Goal: Task Accomplishment & Management: Use online tool/utility

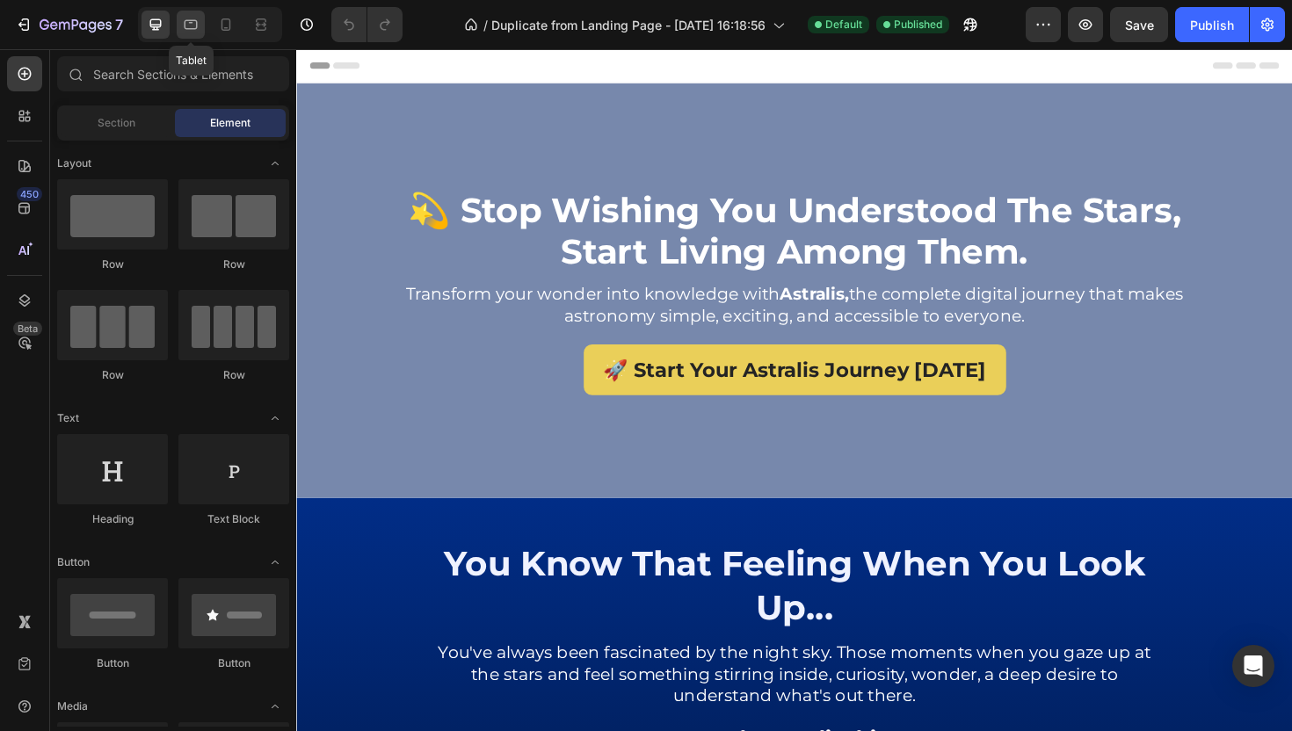
click at [197, 14] on div at bounding box center [191, 25] width 28 height 28
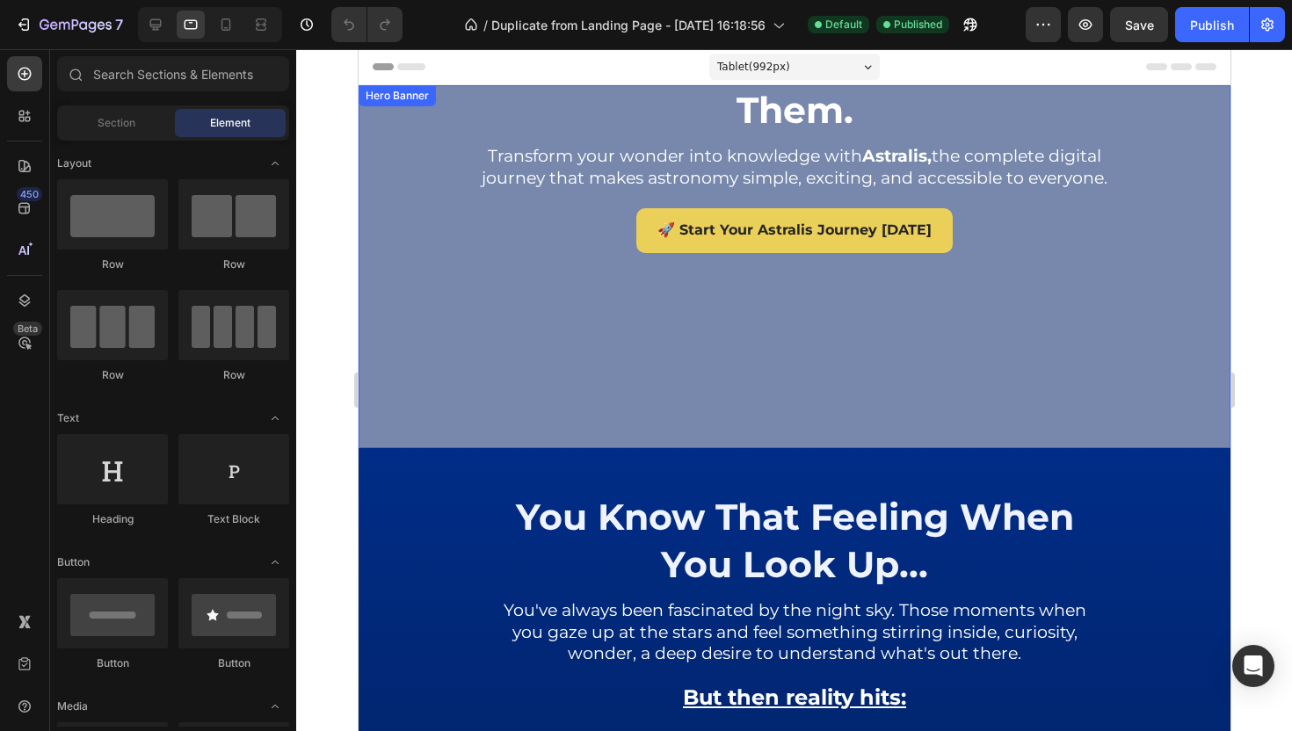
click at [1127, 297] on div "💫 stop wishing you understood the stars, start living among them. Heading Trans…" at bounding box center [794, 266] width 872 height 669
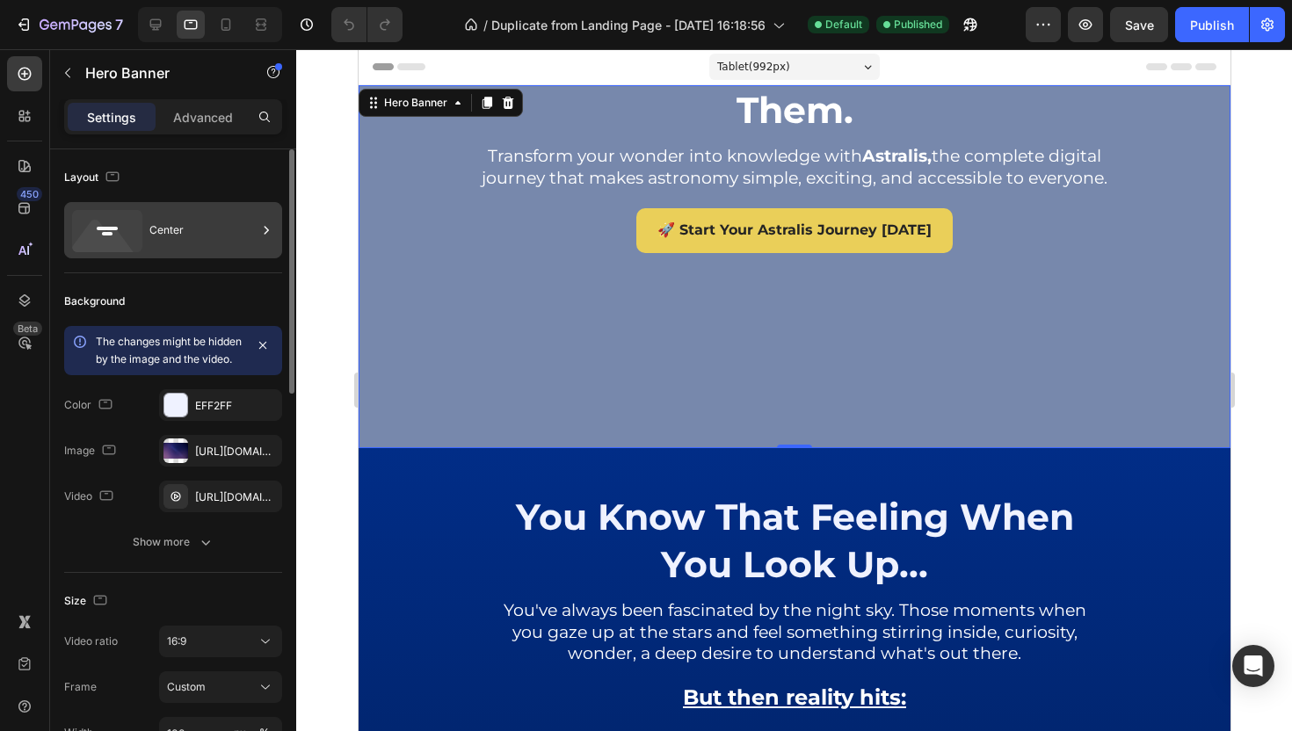
click at [229, 214] on div "Center" at bounding box center [202, 230] width 107 height 40
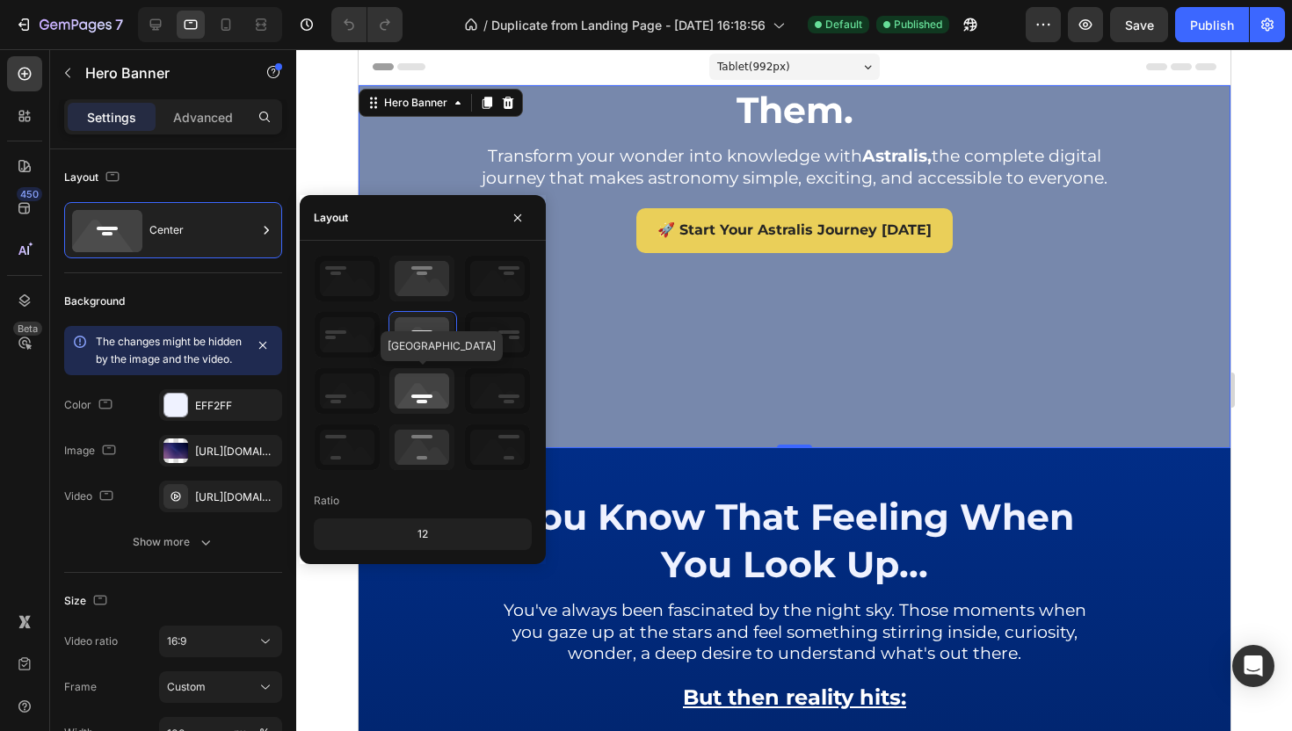
click at [435, 392] on icon at bounding box center [421, 391] width 65 height 46
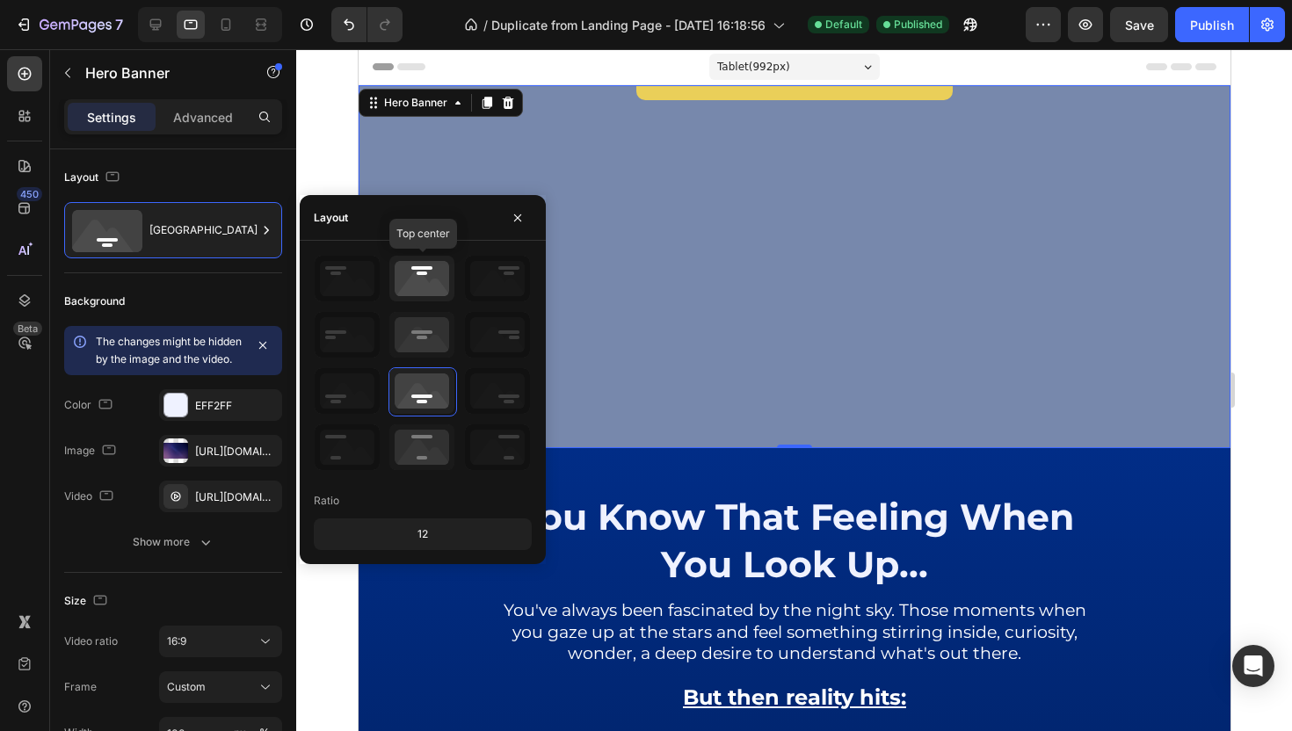
click at [447, 279] on icon at bounding box center [421, 279] width 65 height 46
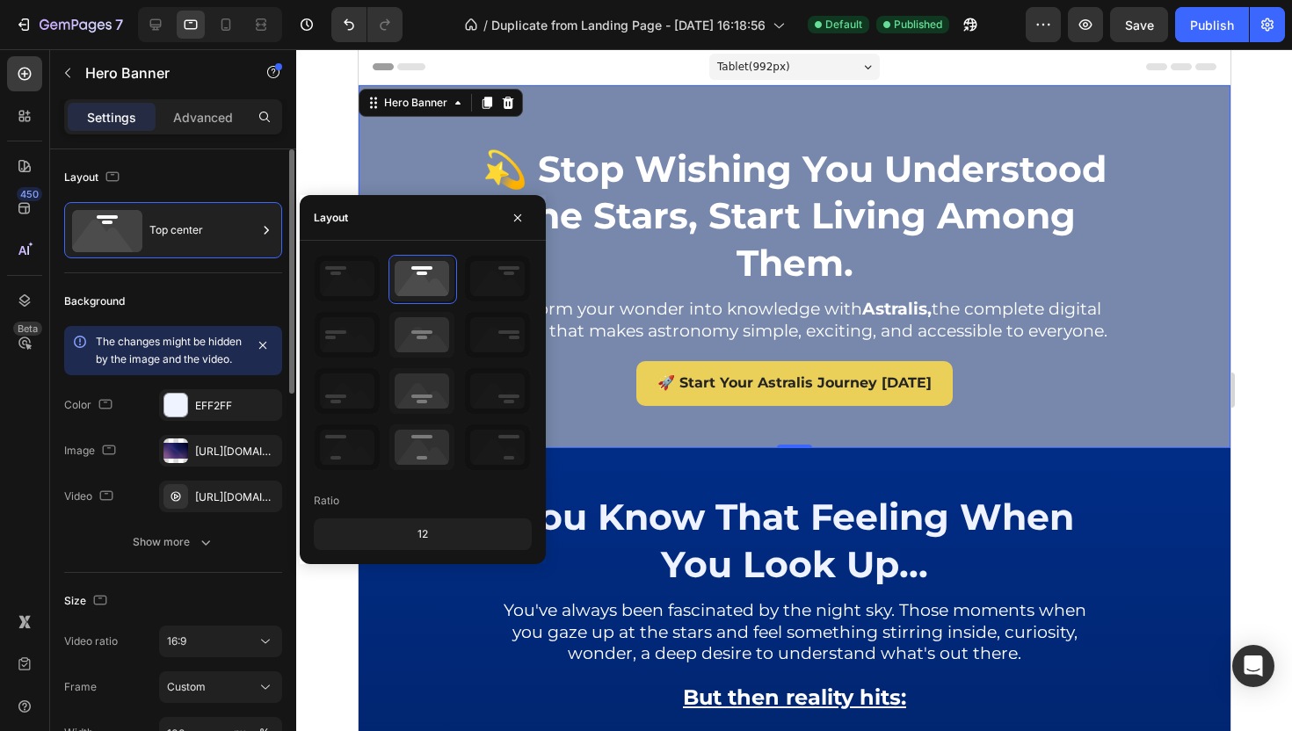
click at [196, 301] on div "Background" at bounding box center [173, 301] width 218 height 28
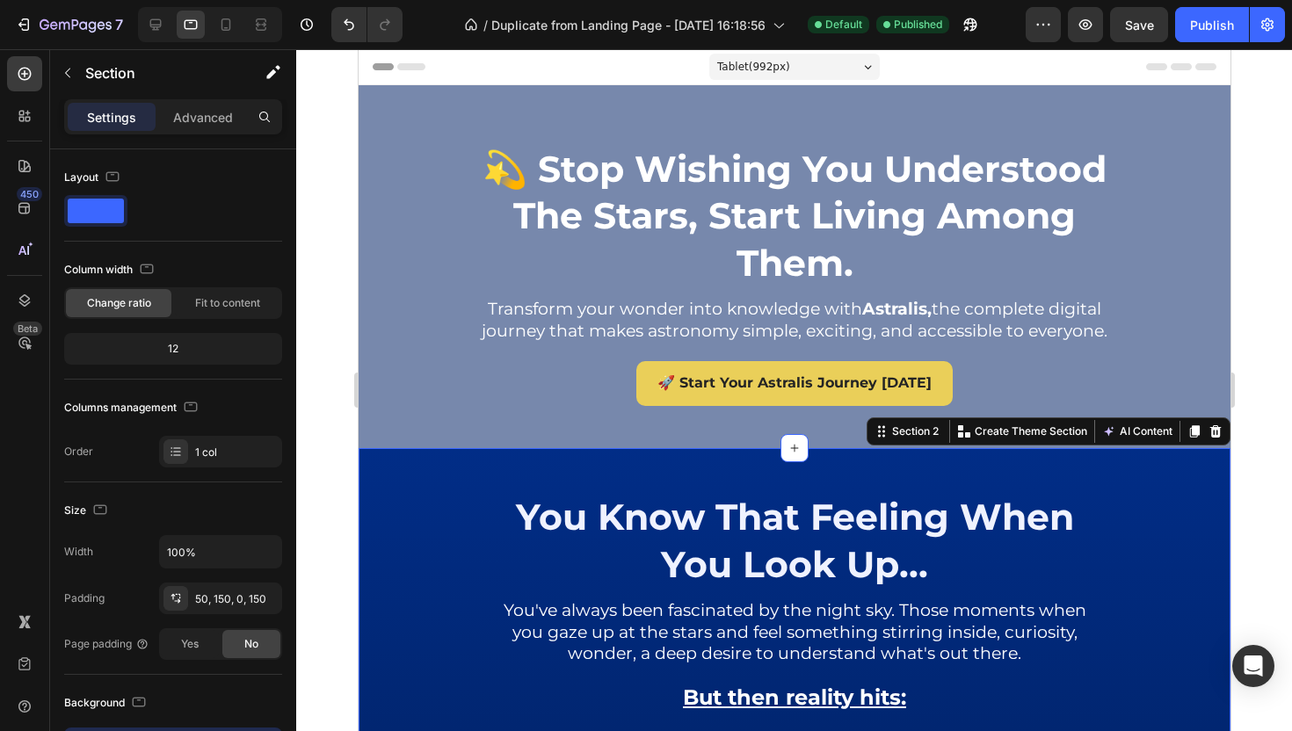
click at [529, 108] on div "💫 stop wishing you understood the stars, start living among them. Heading Trans…" at bounding box center [794, 419] width 872 height 669
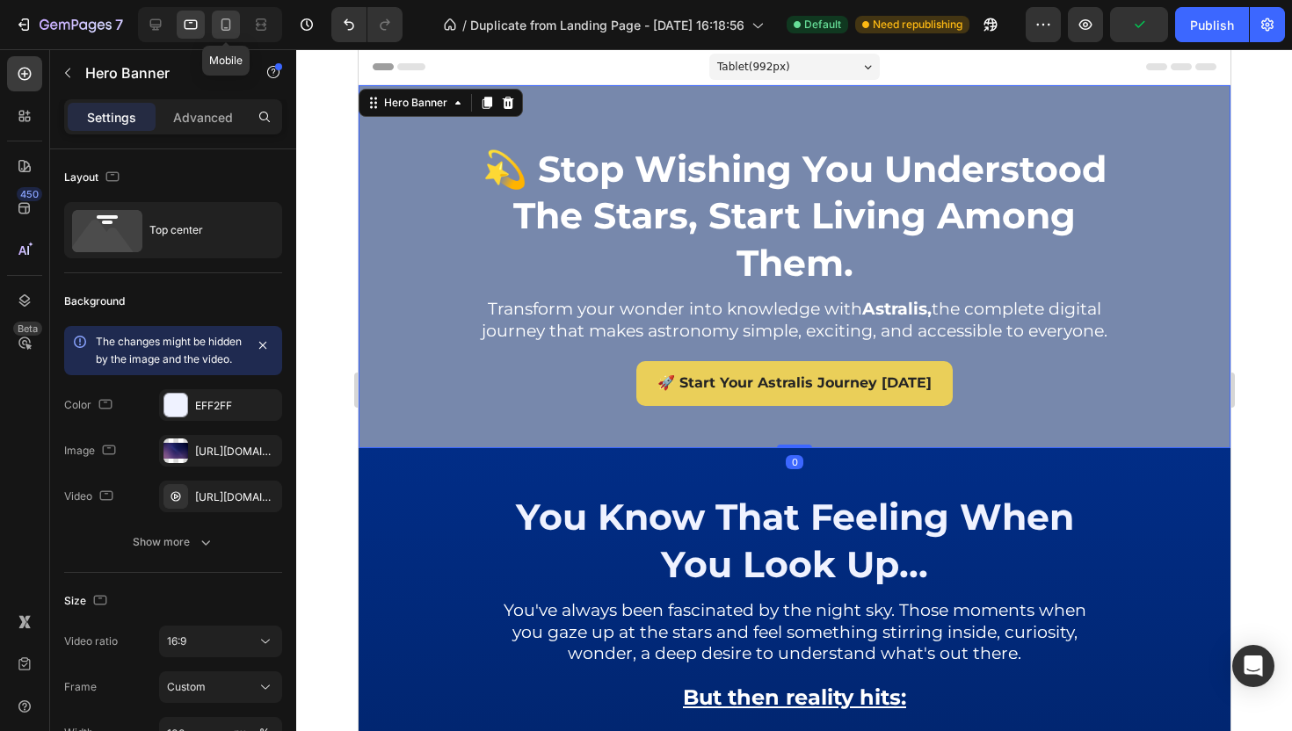
click at [215, 19] on div at bounding box center [226, 25] width 28 height 28
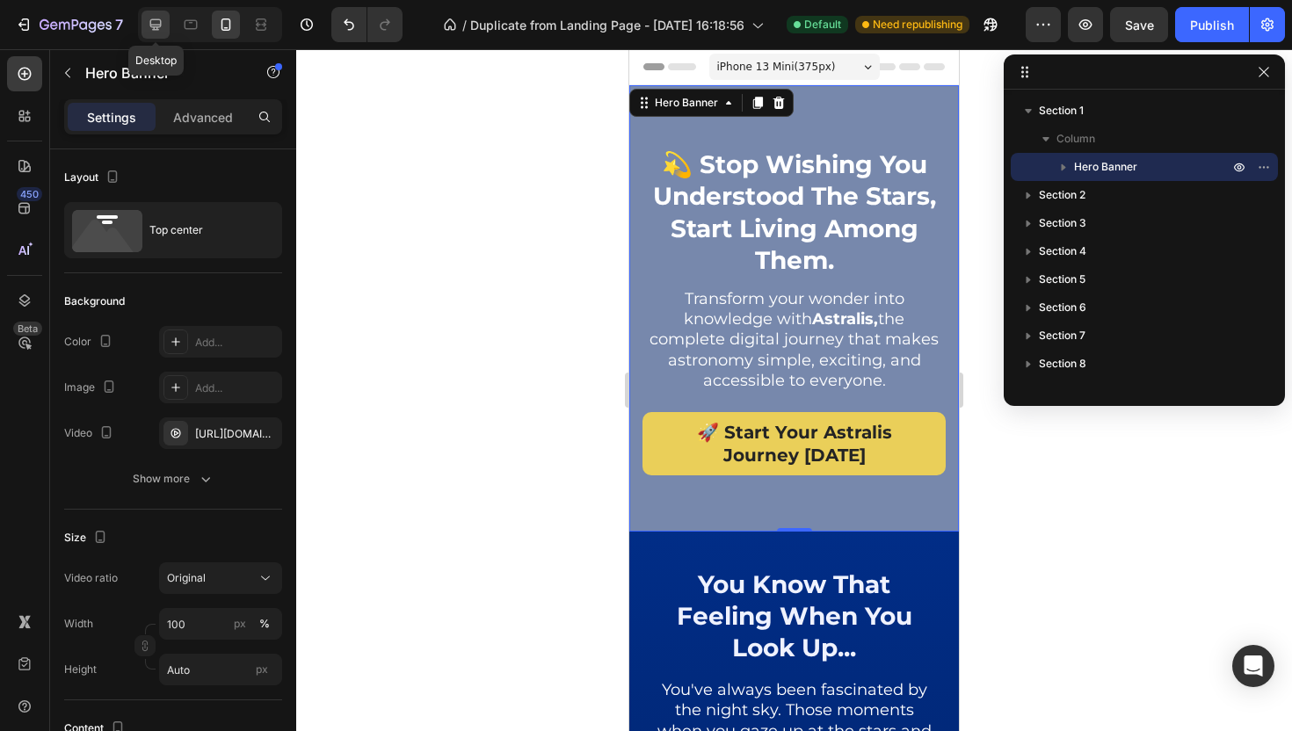
click at [156, 26] on icon at bounding box center [155, 24] width 11 height 11
type input "500"
type input "1200"
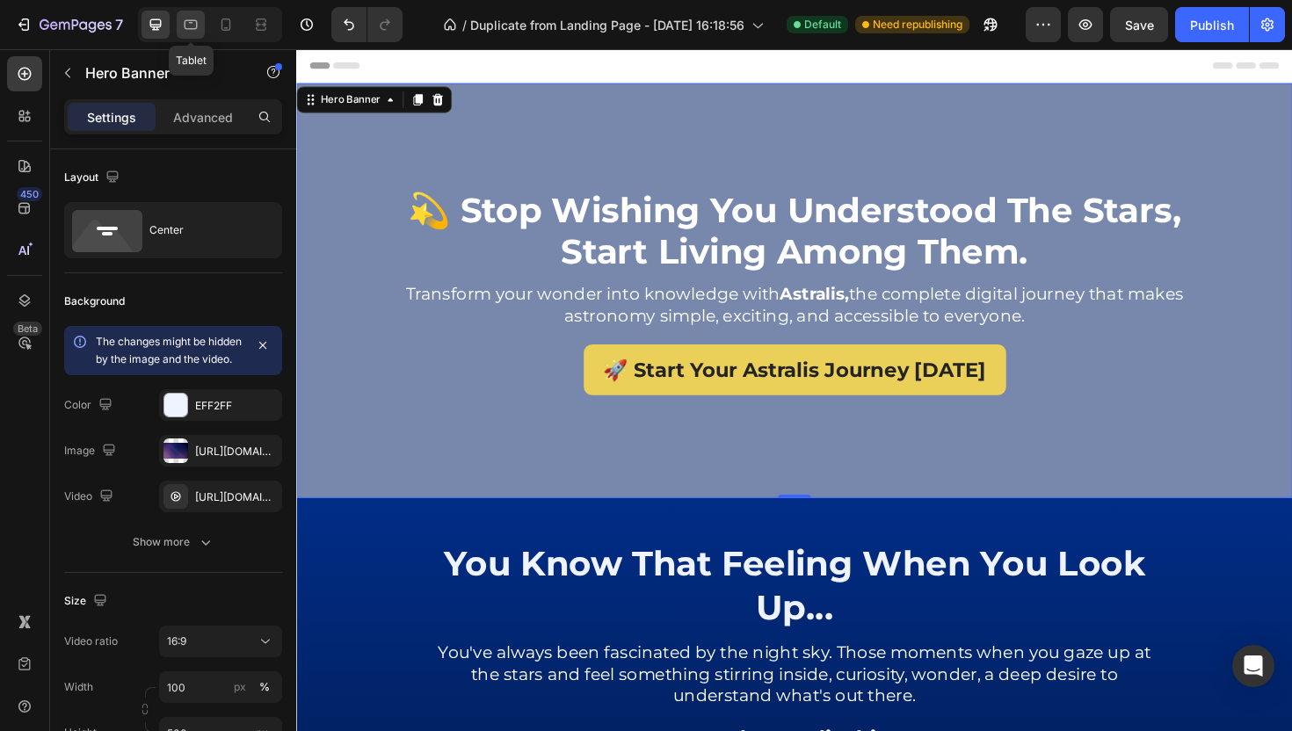
click at [200, 30] on div at bounding box center [191, 25] width 28 height 28
type input "100%"
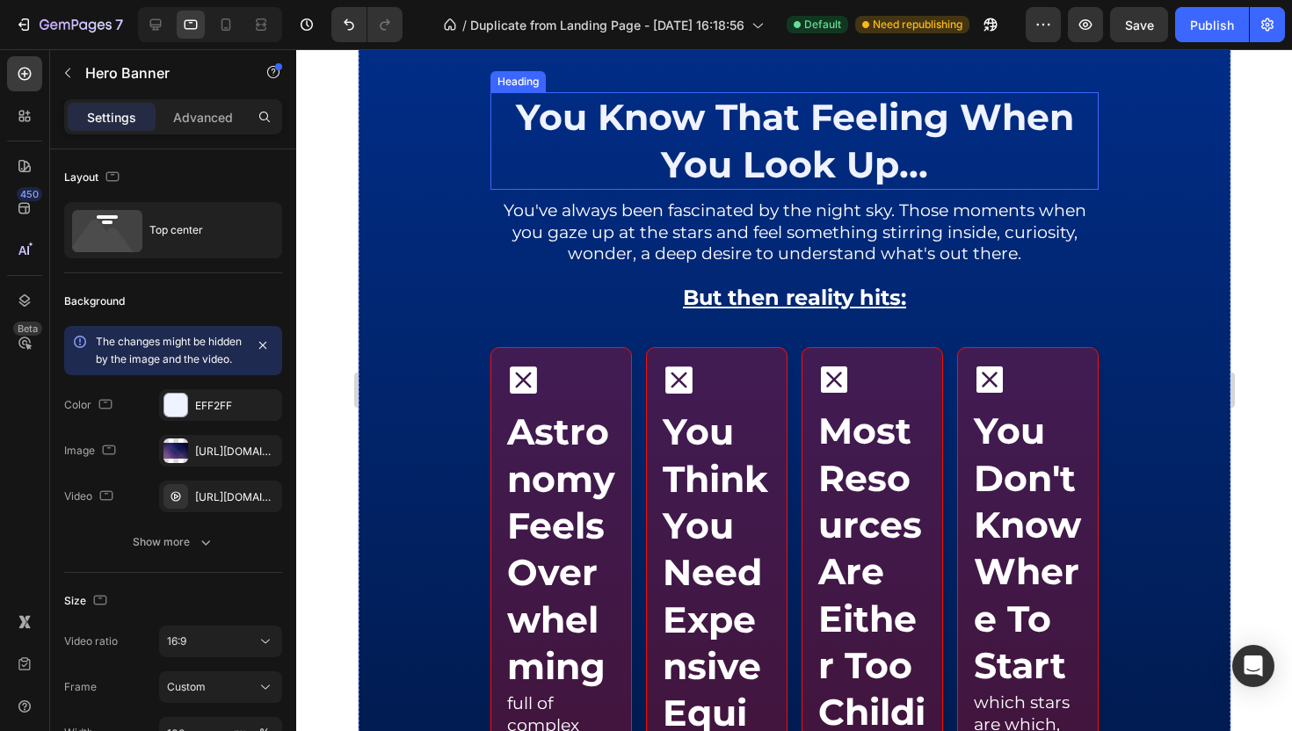
scroll to position [527, 0]
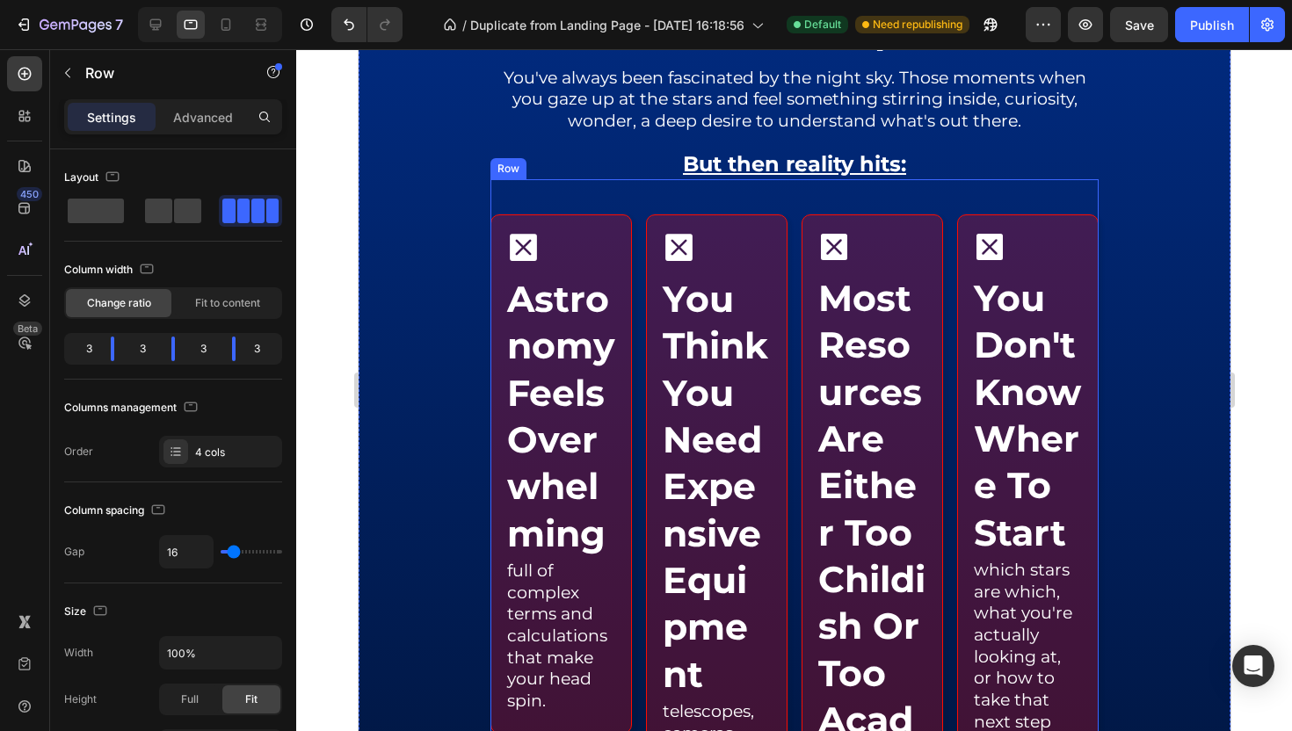
click at [635, 240] on div "Icon astronomy feels overwhelming Heading full of complex terms and calculation…" at bounding box center [794, 553] width 608 height 749
click at [174, 215] on span at bounding box center [187, 211] width 27 height 25
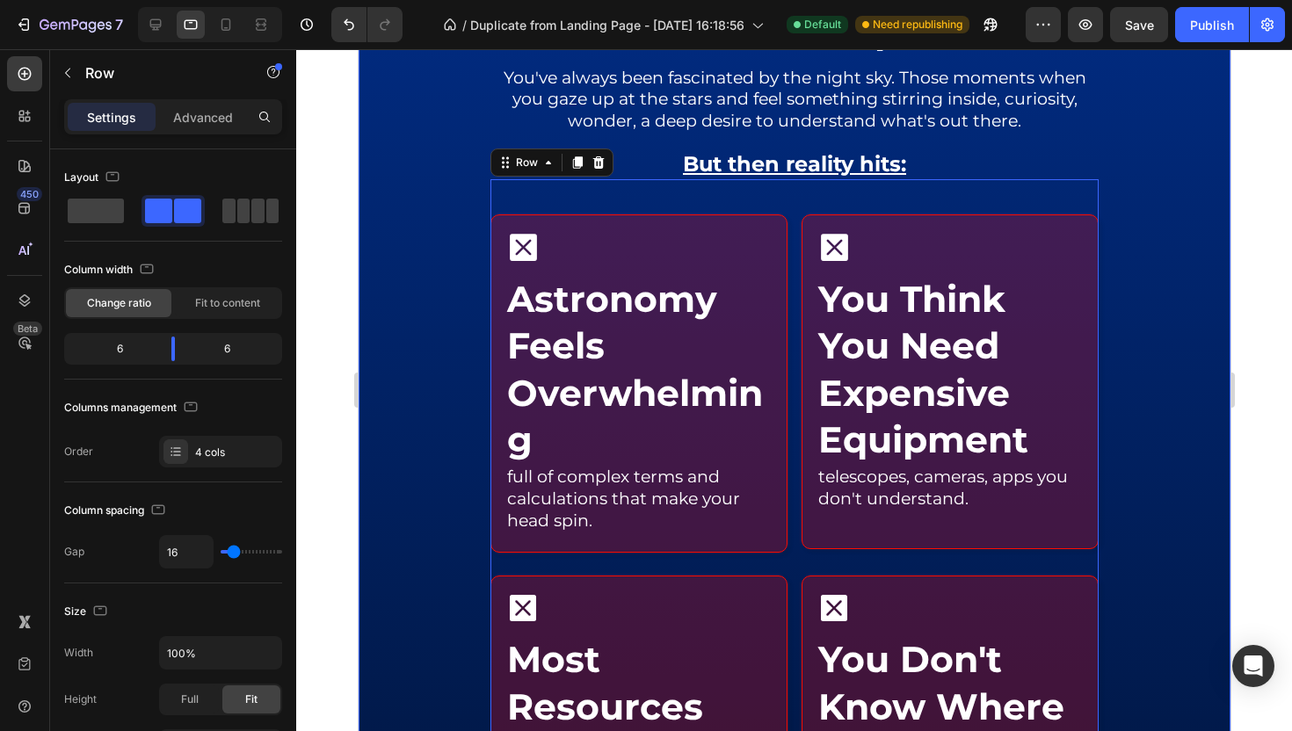
click at [381, 232] on div at bounding box center [794, 486] width 872 height 1140
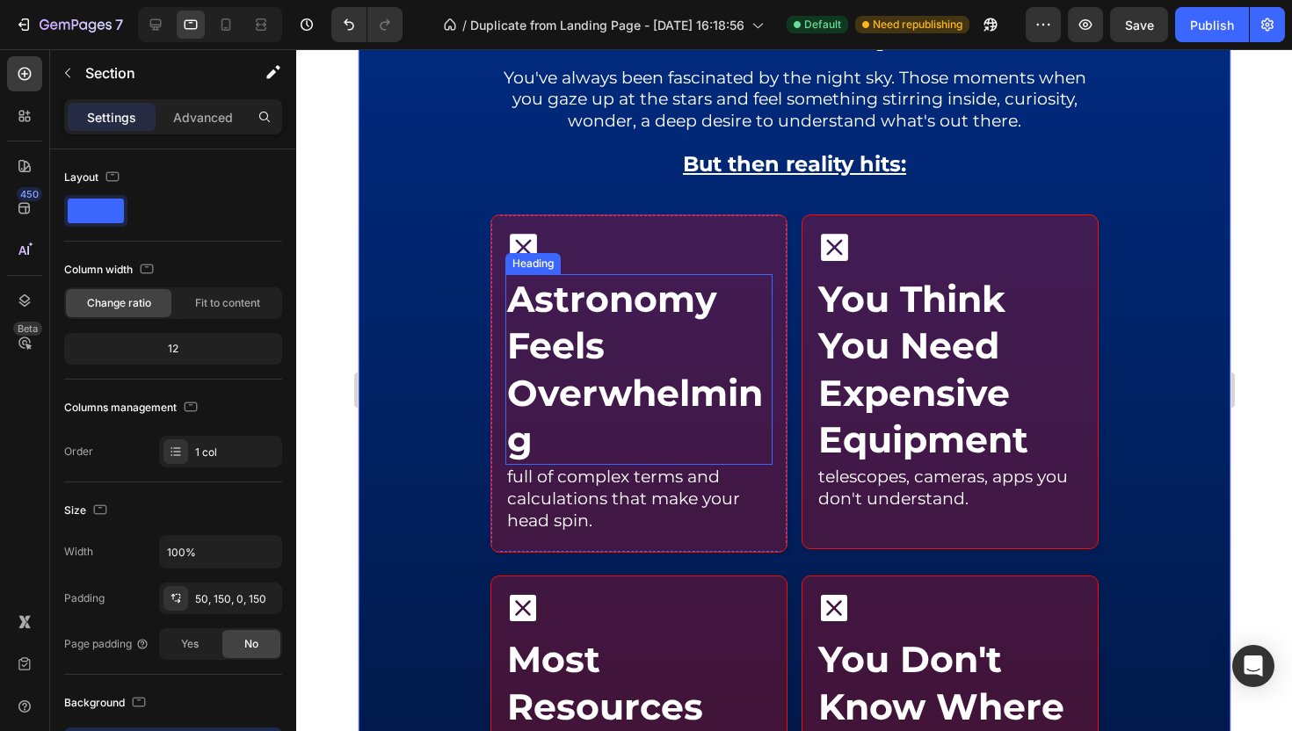
click at [657, 405] on h2 "astronomy feels overwhelming" at bounding box center [638, 369] width 267 height 191
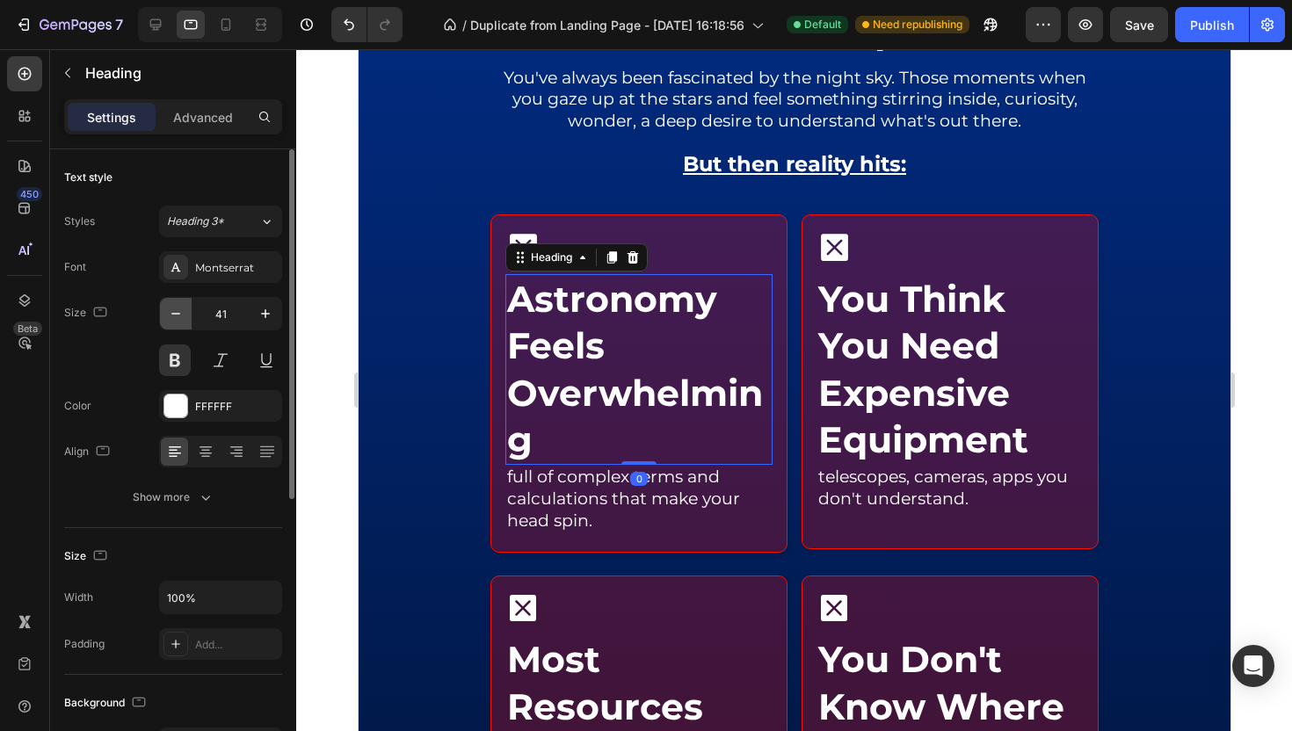
click at [186, 306] on button "button" at bounding box center [176, 314] width 32 height 32
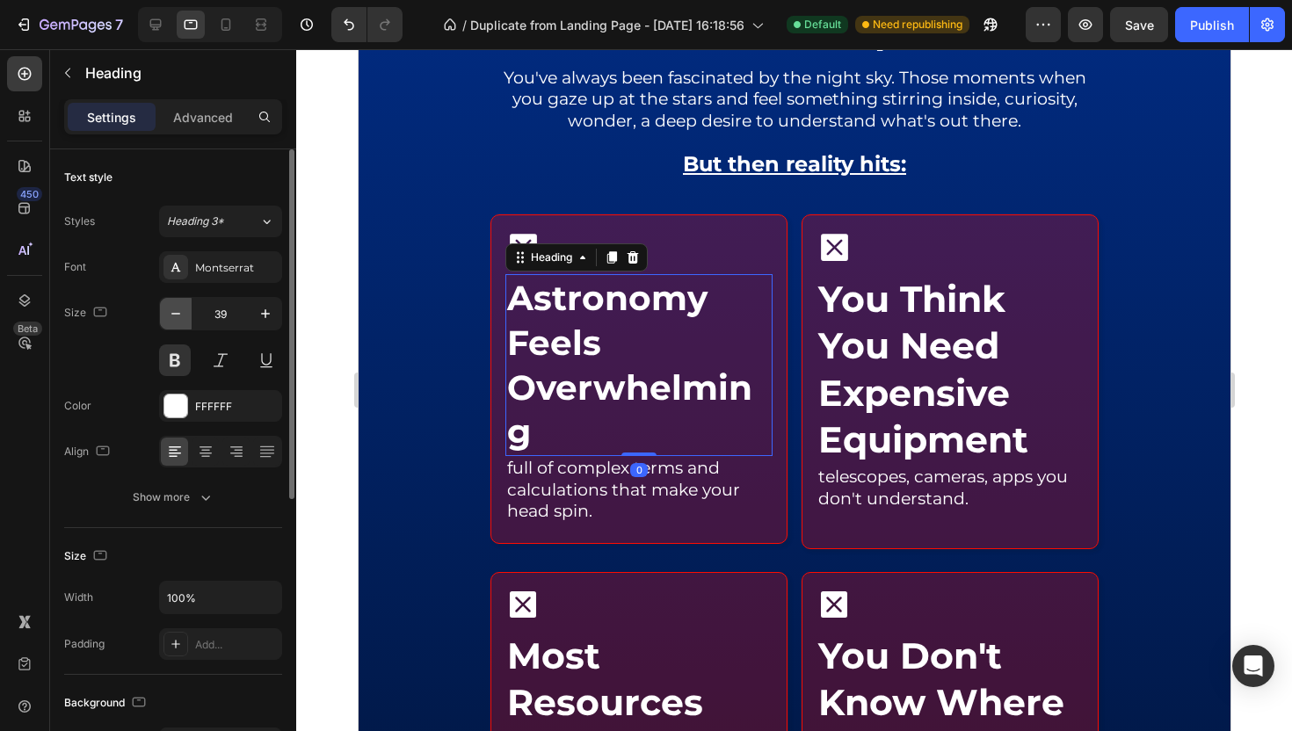
click at [186, 306] on button "button" at bounding box center [176, 314] width 32 height 32
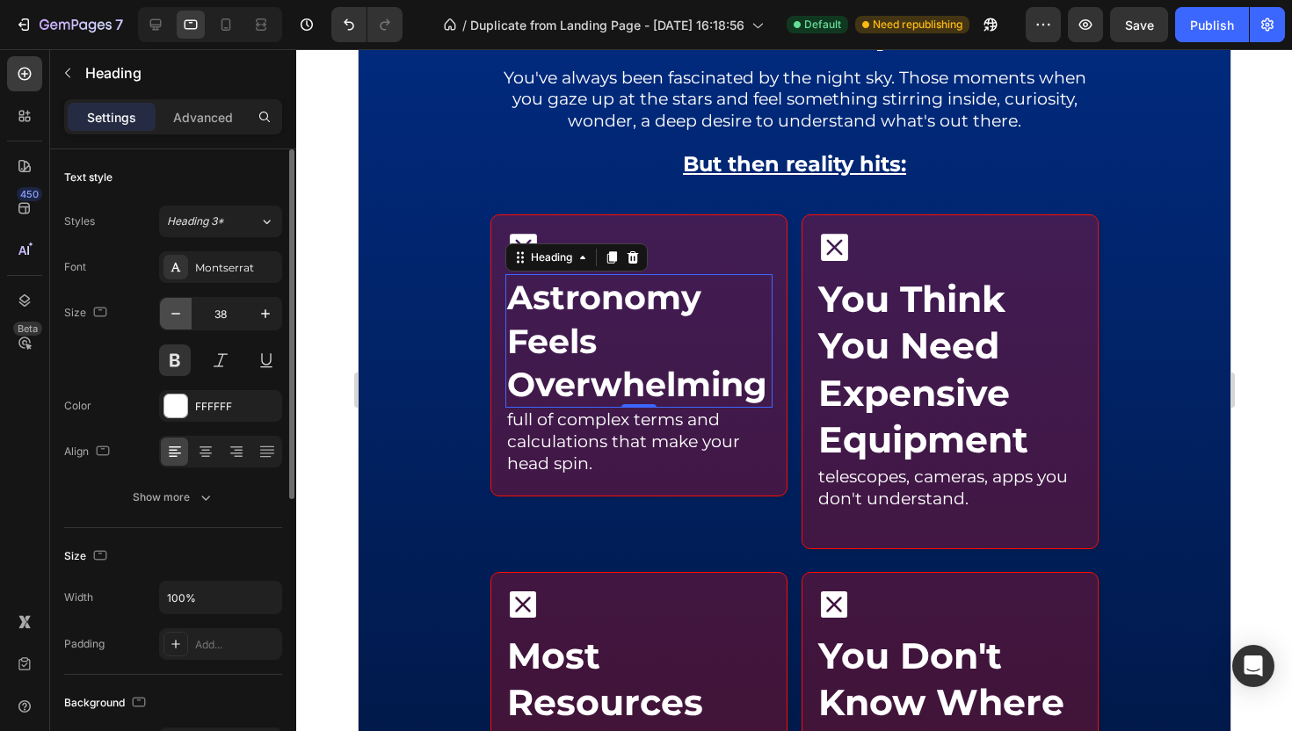
click at [186, 306] on button "button" at bounding box center [176, 314] width 32 height 32
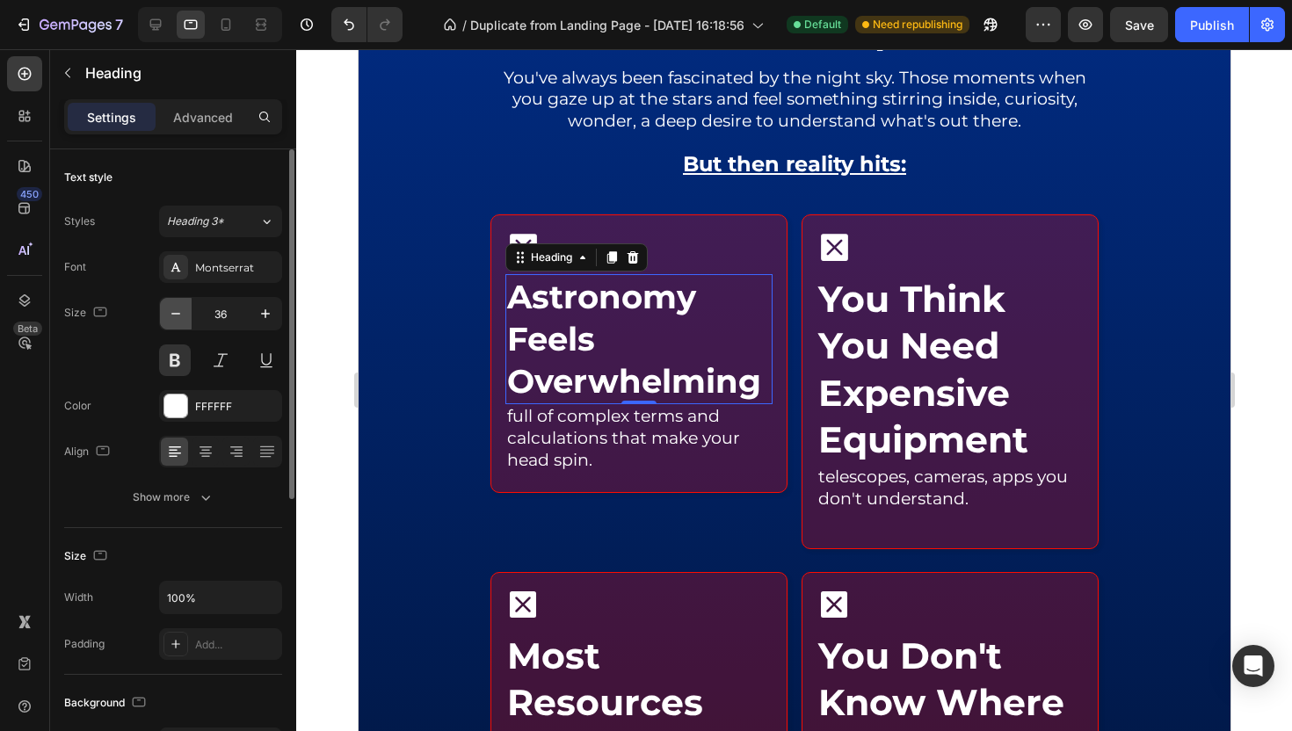
click at [186, 306] on button "button" at bounding box center [176, 314] width 32 height 32
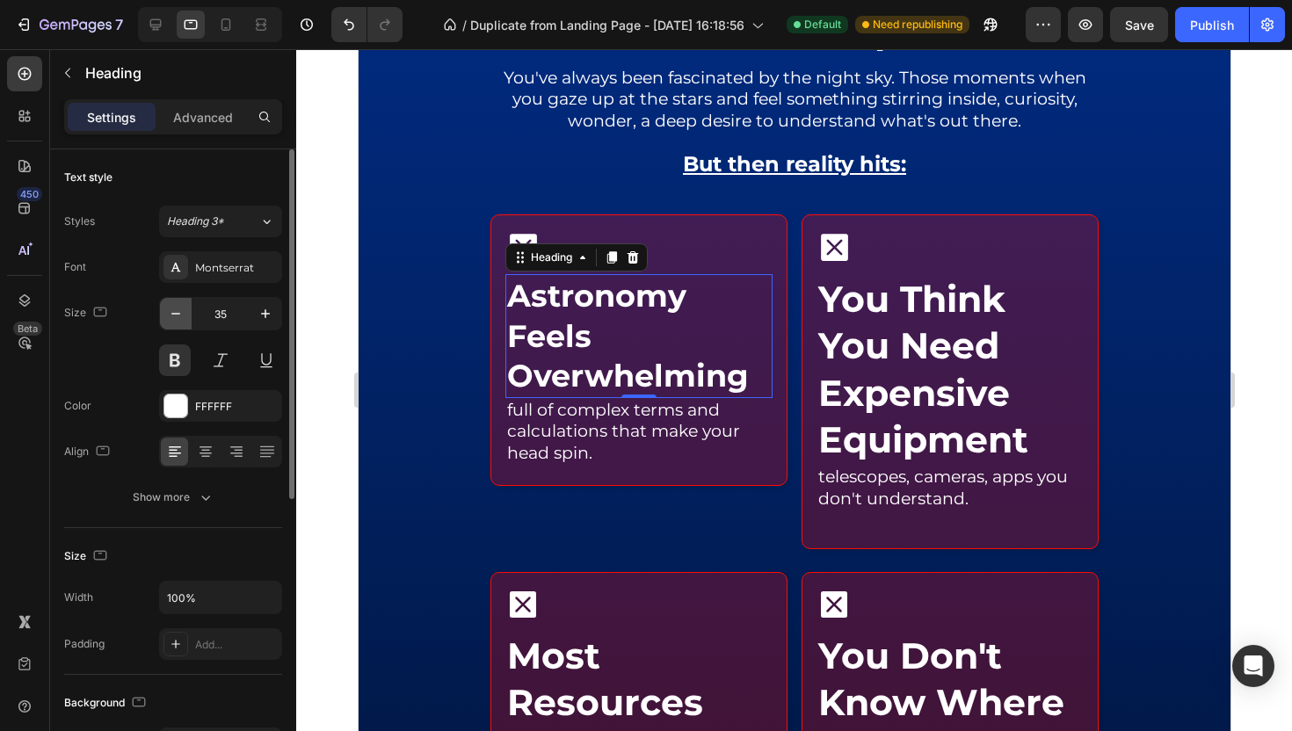
click at [186, 306] on button "button" at bounding box center [176, 314] width 32 height 32
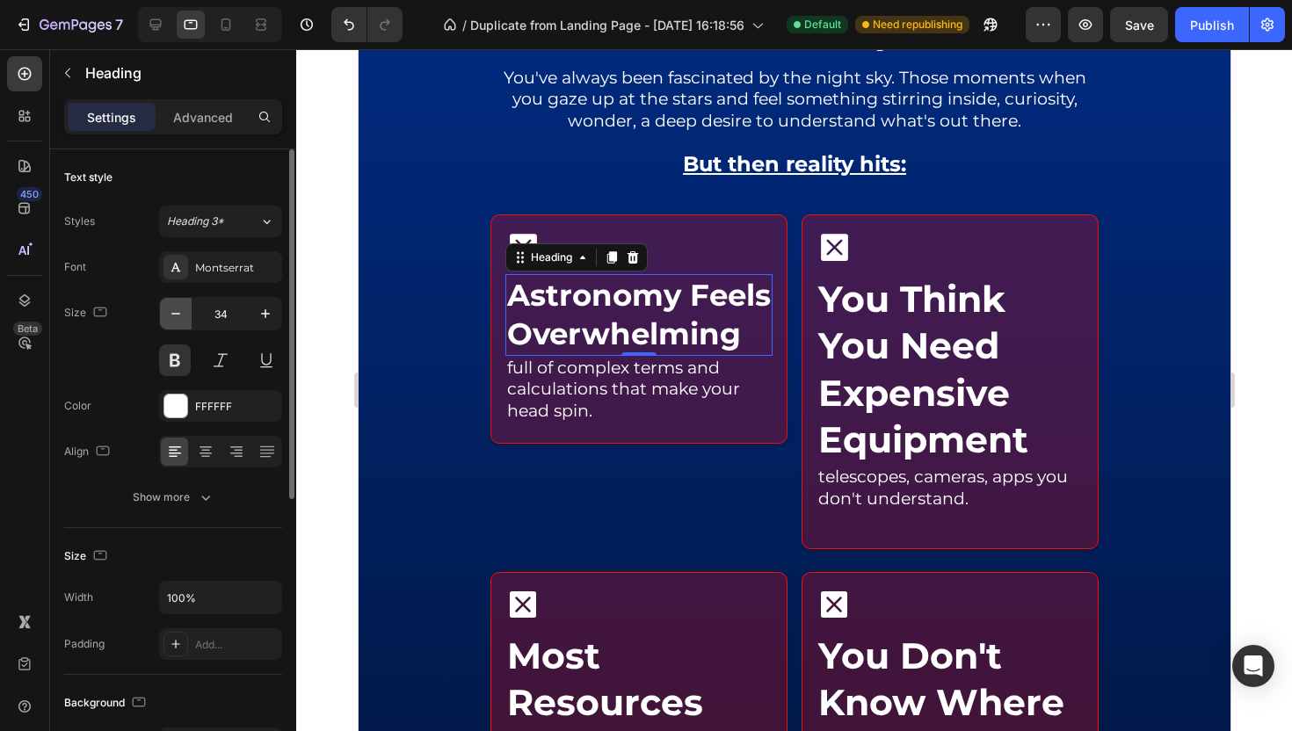
click at [186, 306] on button "button" at bounding box center [176, 314] width 32 height 32
type input "32"
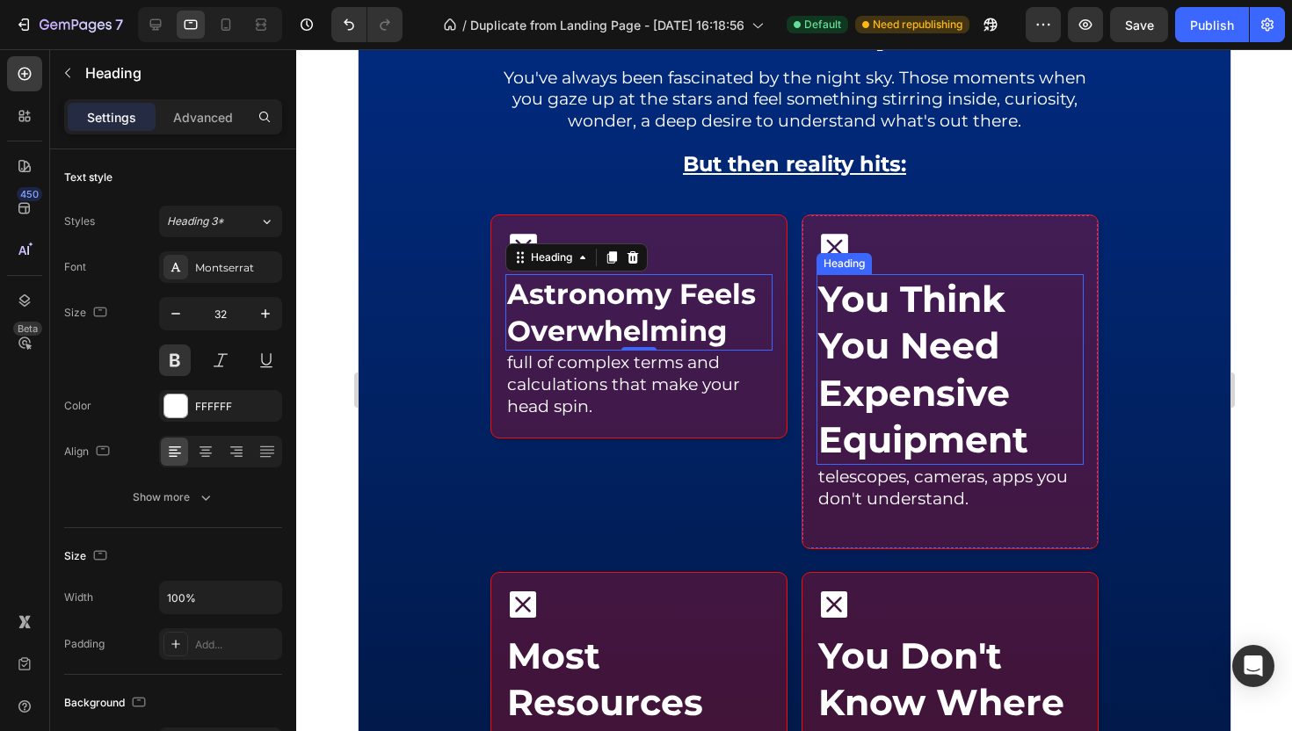
click at [860, 313] on h2 "you think you need expensive equipment" at bounding box center [949, 369] width 267 height 191
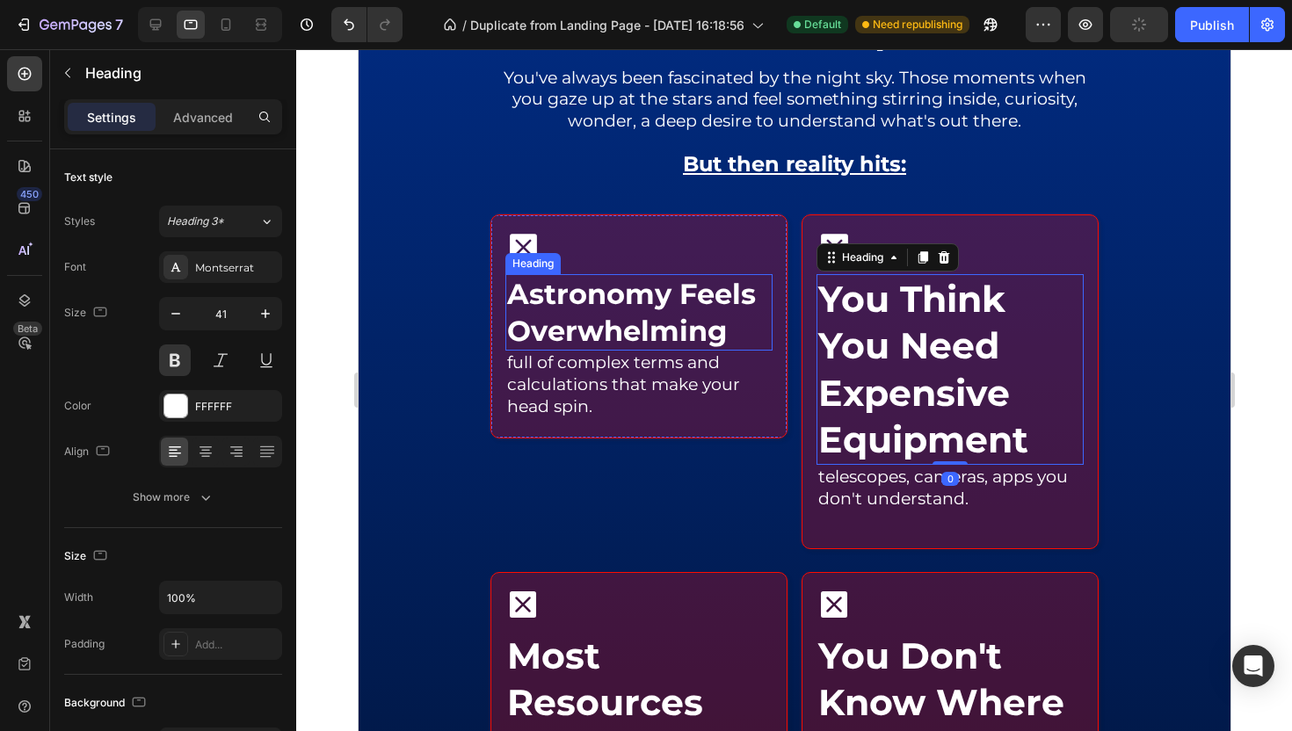
click at [708, 330] on h2 "astronomy feels overwhelming" at bounding box center [638, 312] width 267 height 76
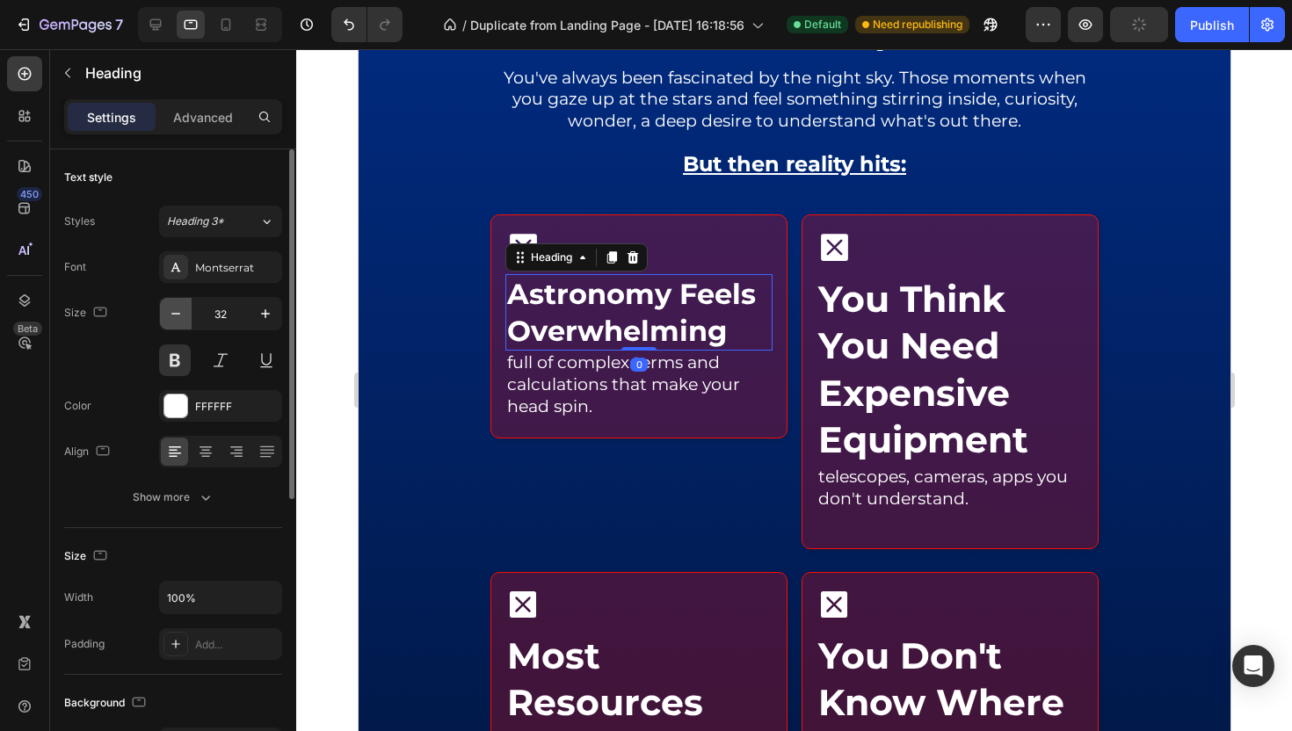
click at [173, 312] on icon "button" at bounding box center [176, 314] width 18 height 18
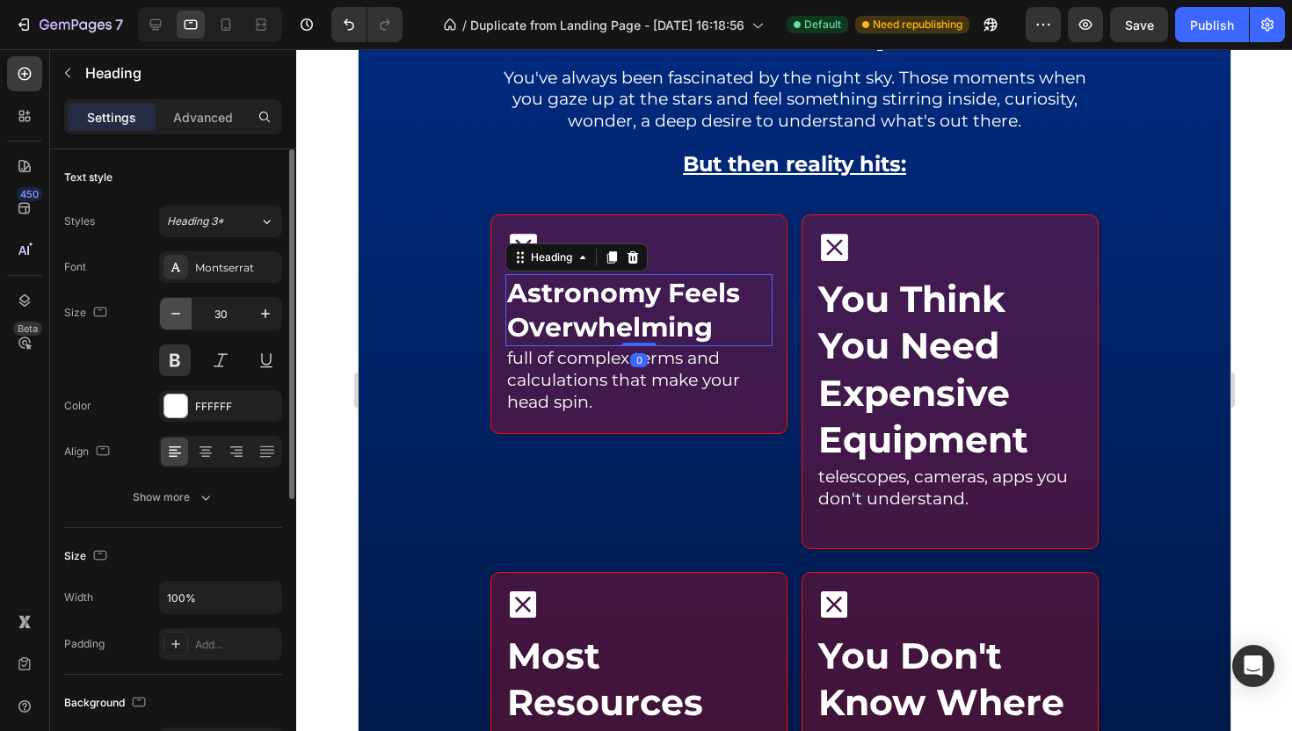
click at [173, 312] on icon "button" at bounding box center [176, 314] width 18 height 18
type input "28"
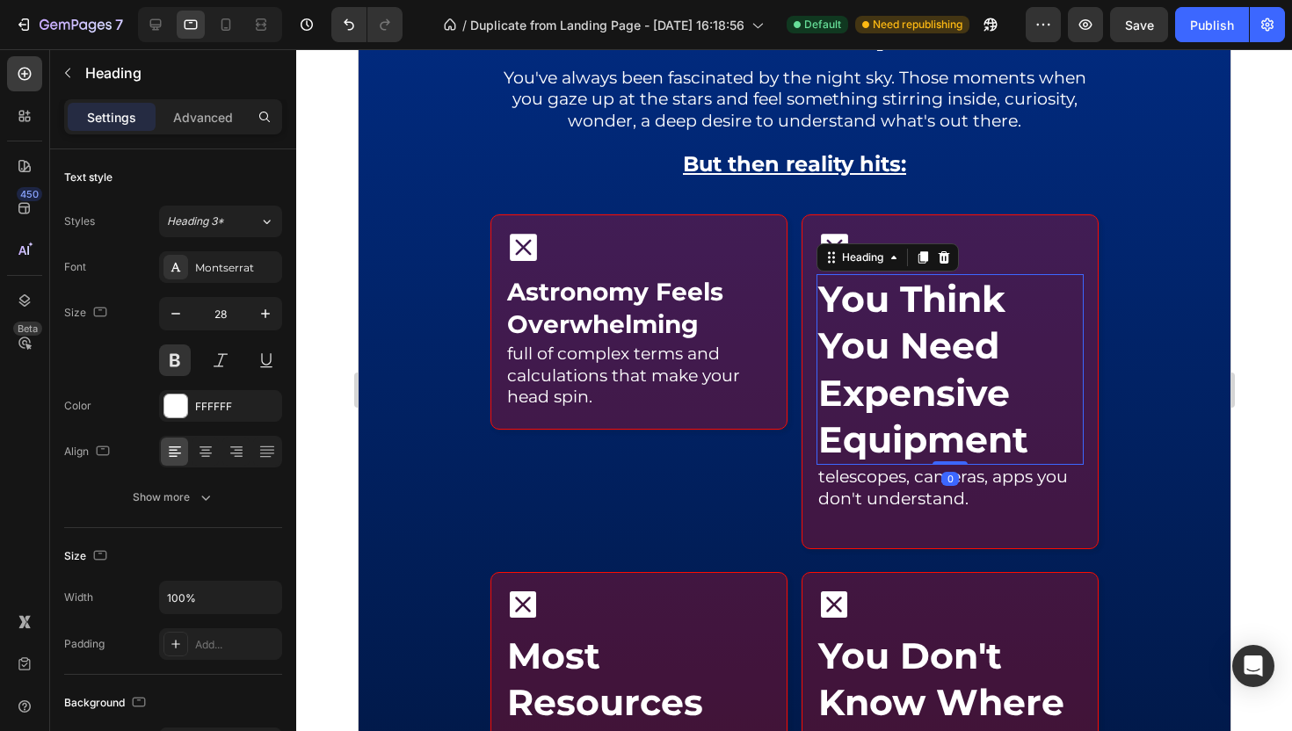
click at [868, 327] on h2 "you think you need expensive equipment" at bounding box center [949, 369] width 267 height 191
click at [229, 313] on input "41" at bounding box center [221, 314] width 58 height 32
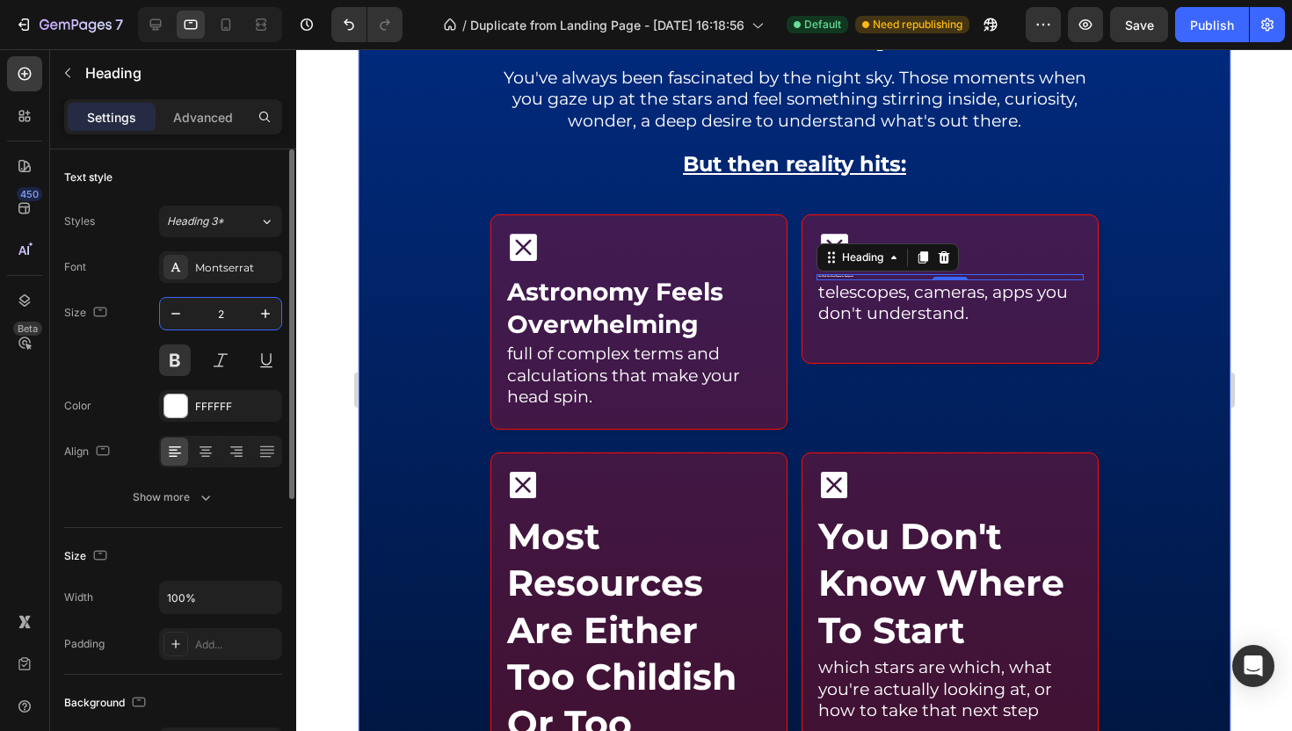
type input "28"
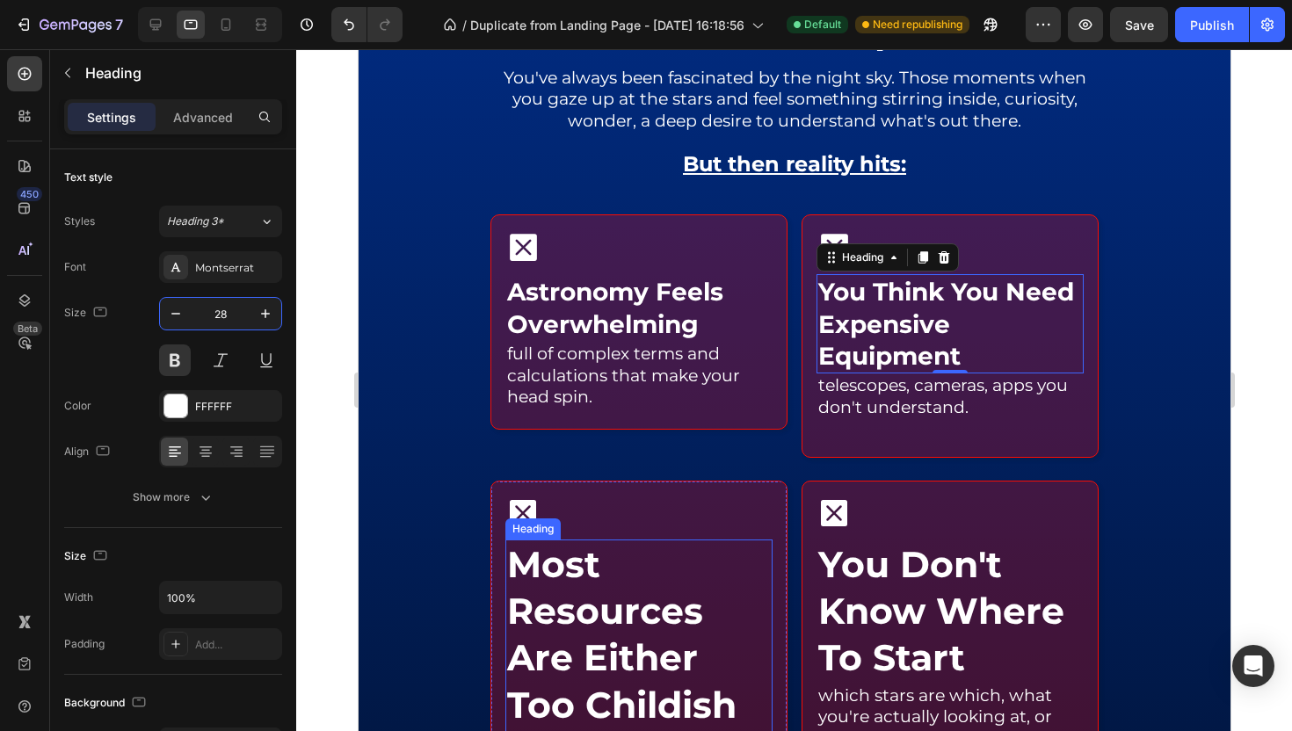
click at [512, 604] on h2 "most resources are either too childish or too academic" at bounding box center [638, 682] width 267 height 285
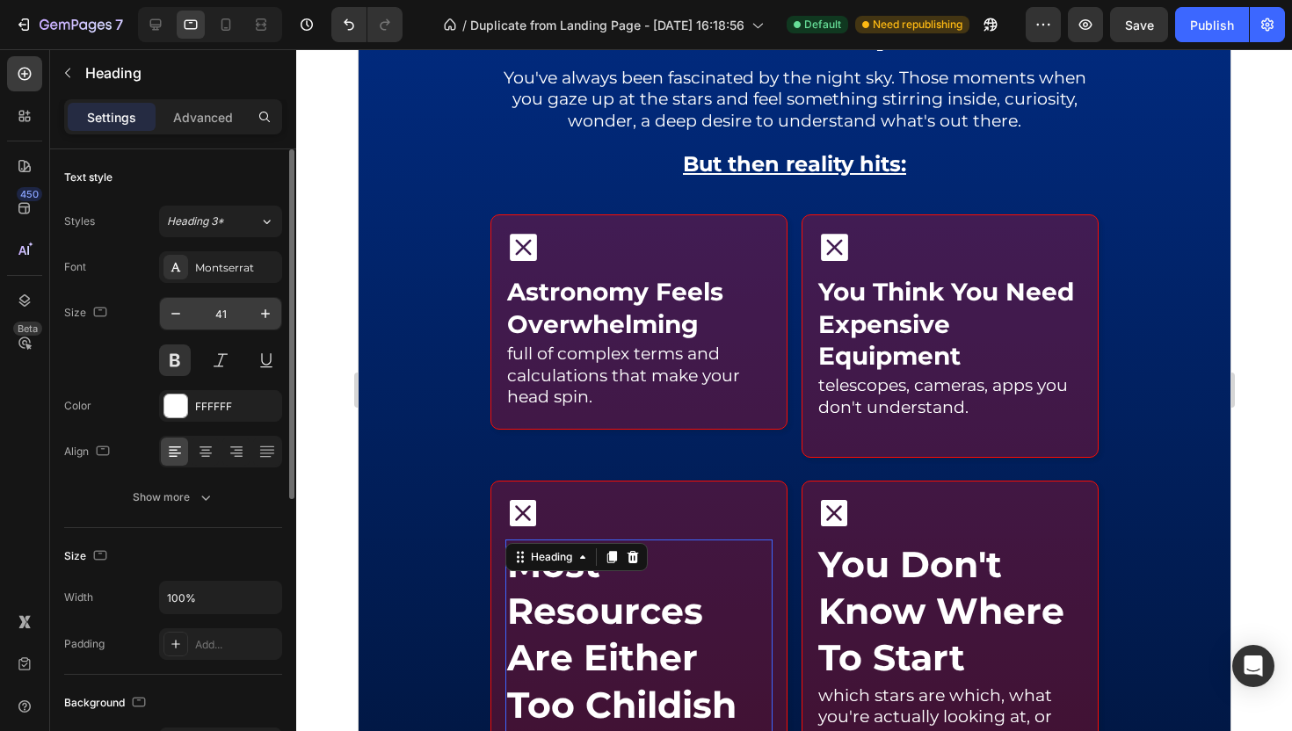
click at [235, 316] on input "41" at bounding box center [221, 314] width 58 height 32
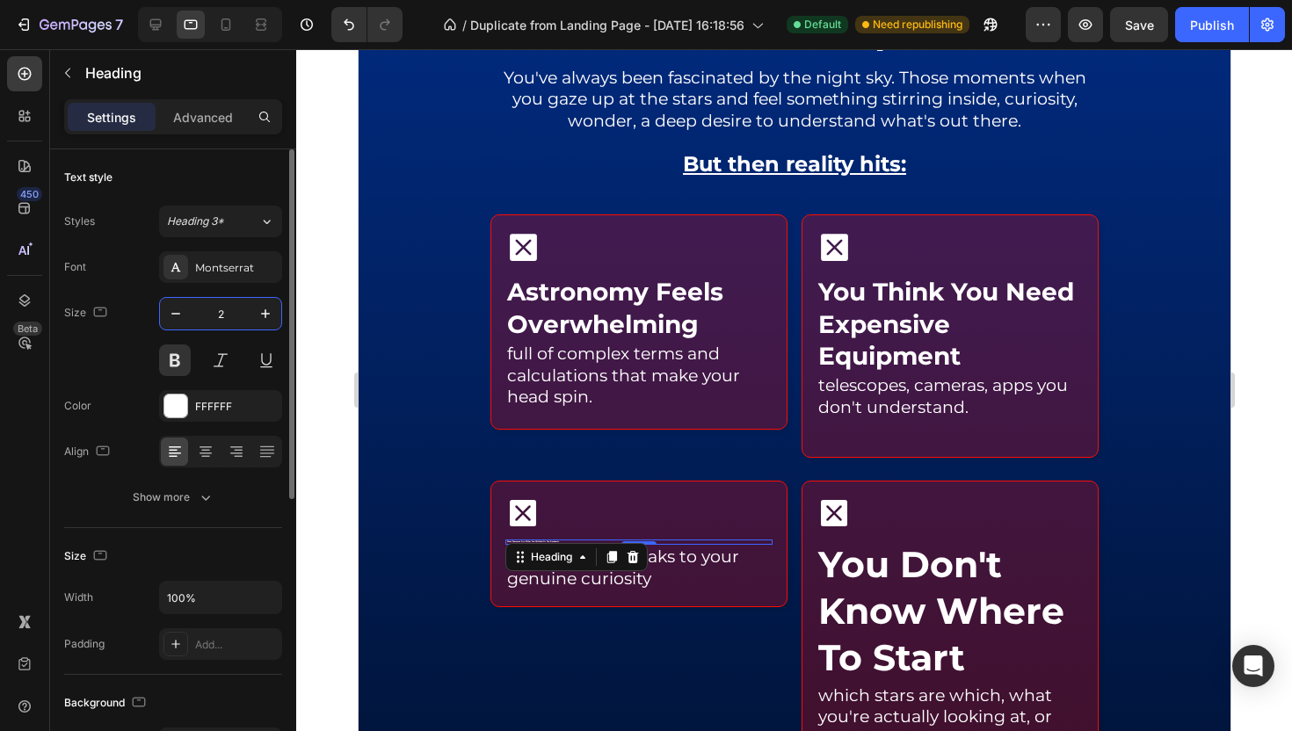
type input "28"
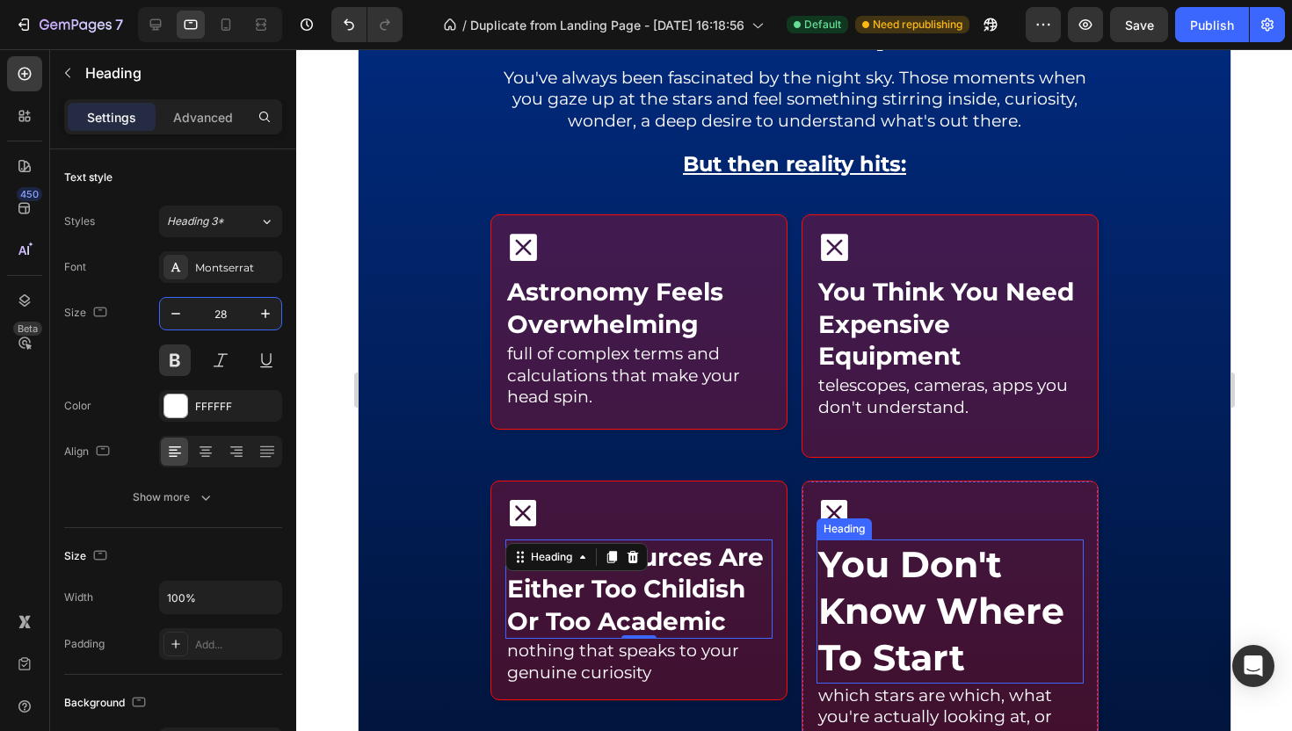
click at [932, 614] on h2 "you don't know where to start" at bounding box center [949, 612] width 267 height 144
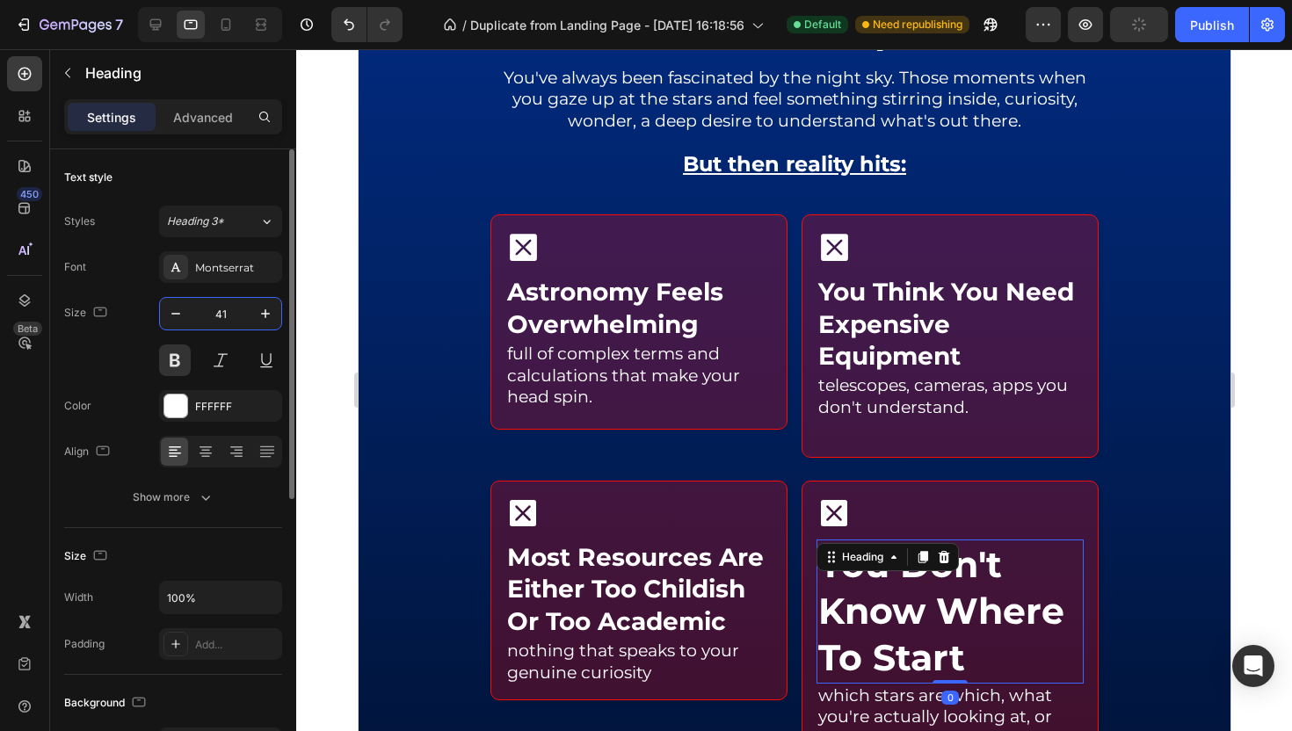
click at [230, 311] on input "41" at bounding box center [221, 314] width 58 height 32
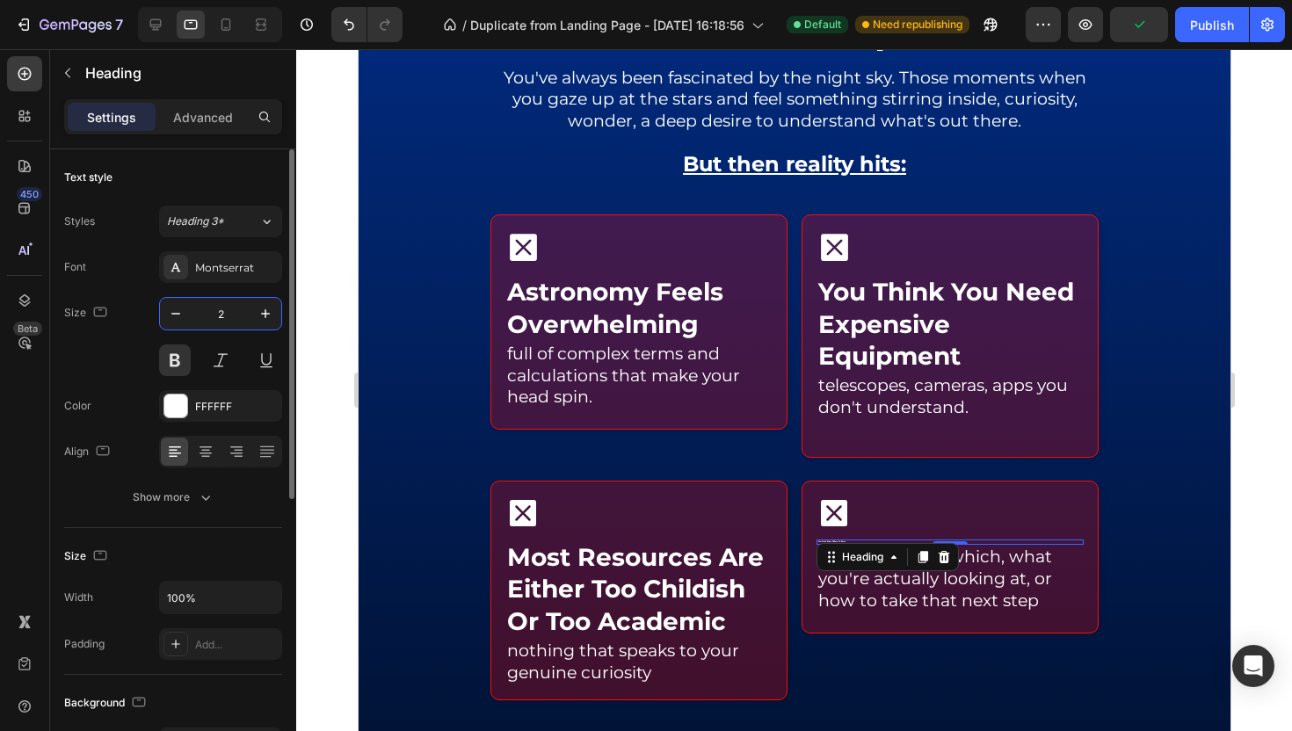
type input "28"
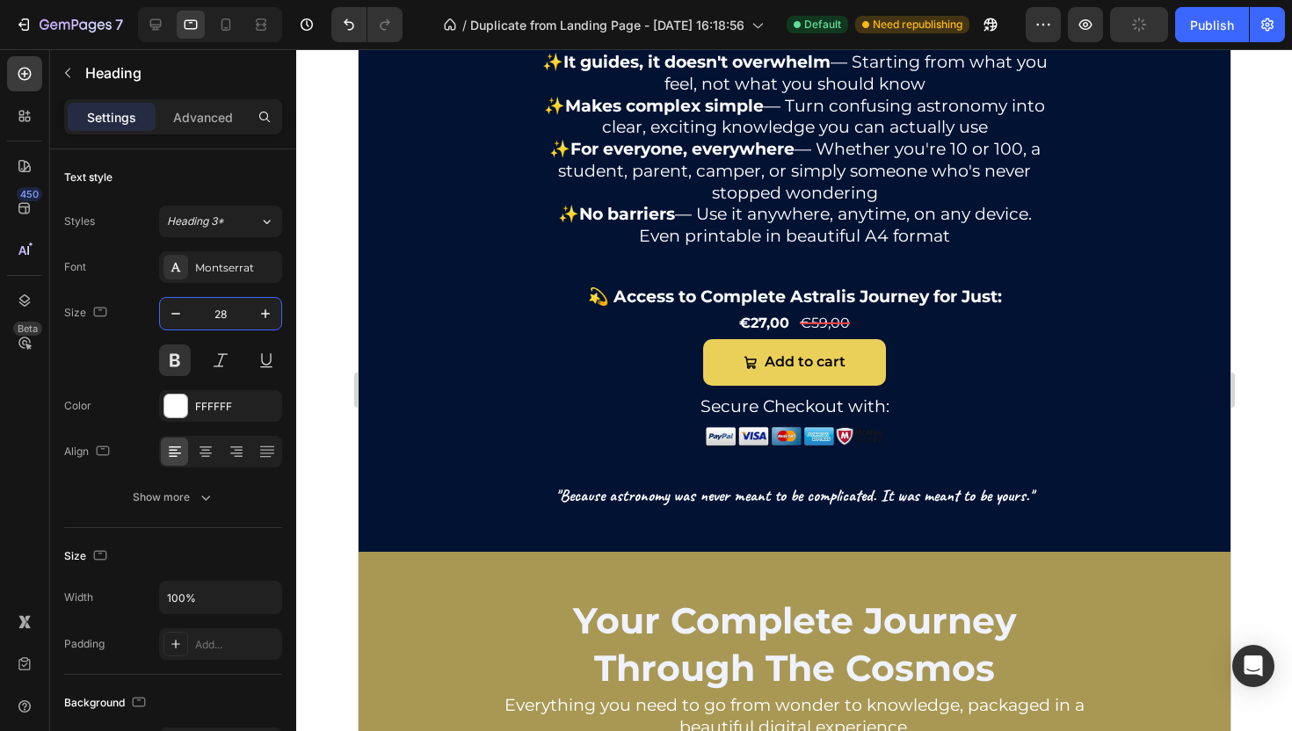
scroll to position [1652, 0]
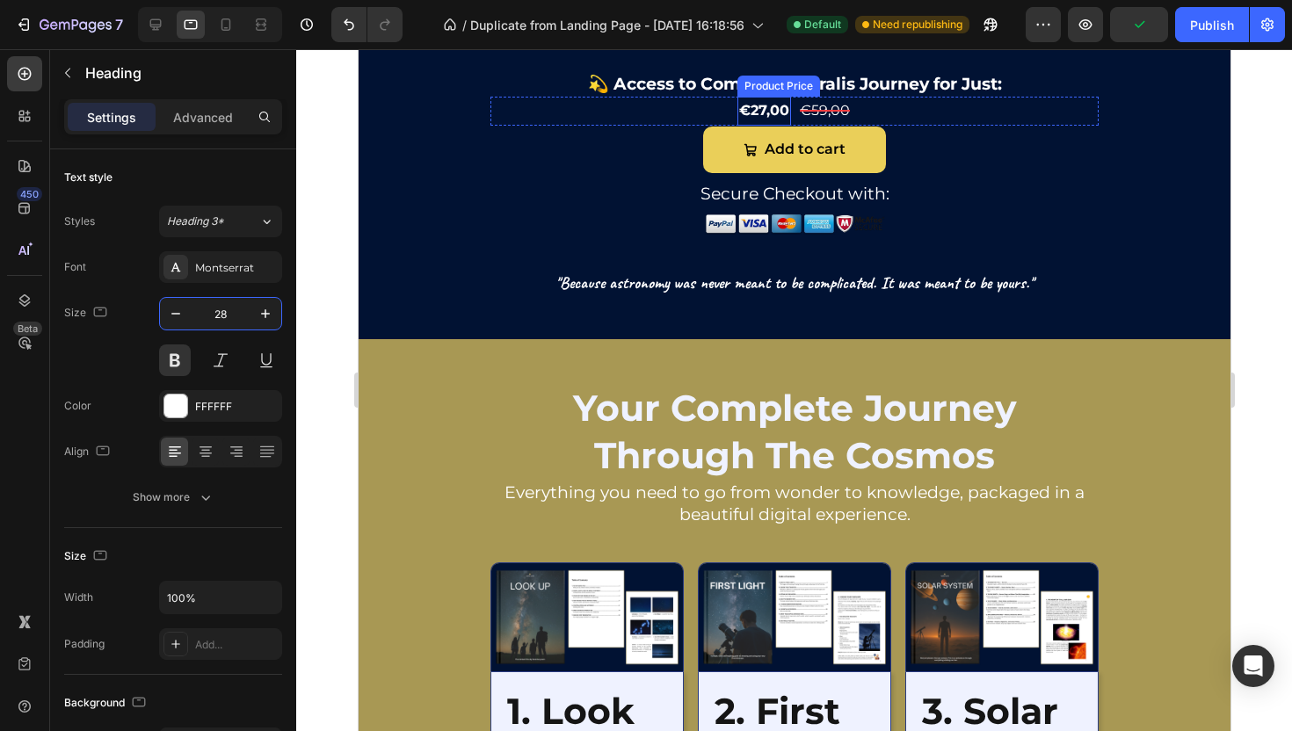
click at [772, 126] on div "€27,00" at bounding box center [764, 111] width 54 height 29
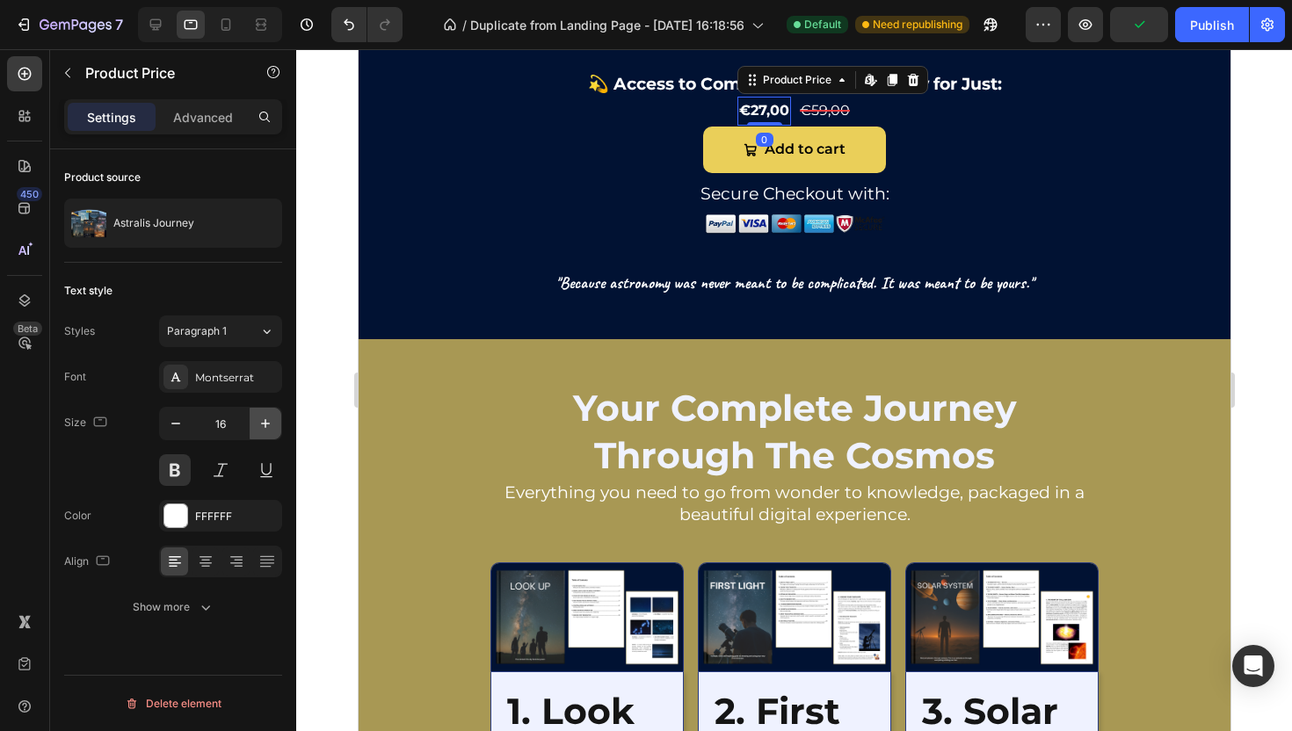
click at [250, 417] on button "button" at bounding box center [266, 424] width 32 height 32
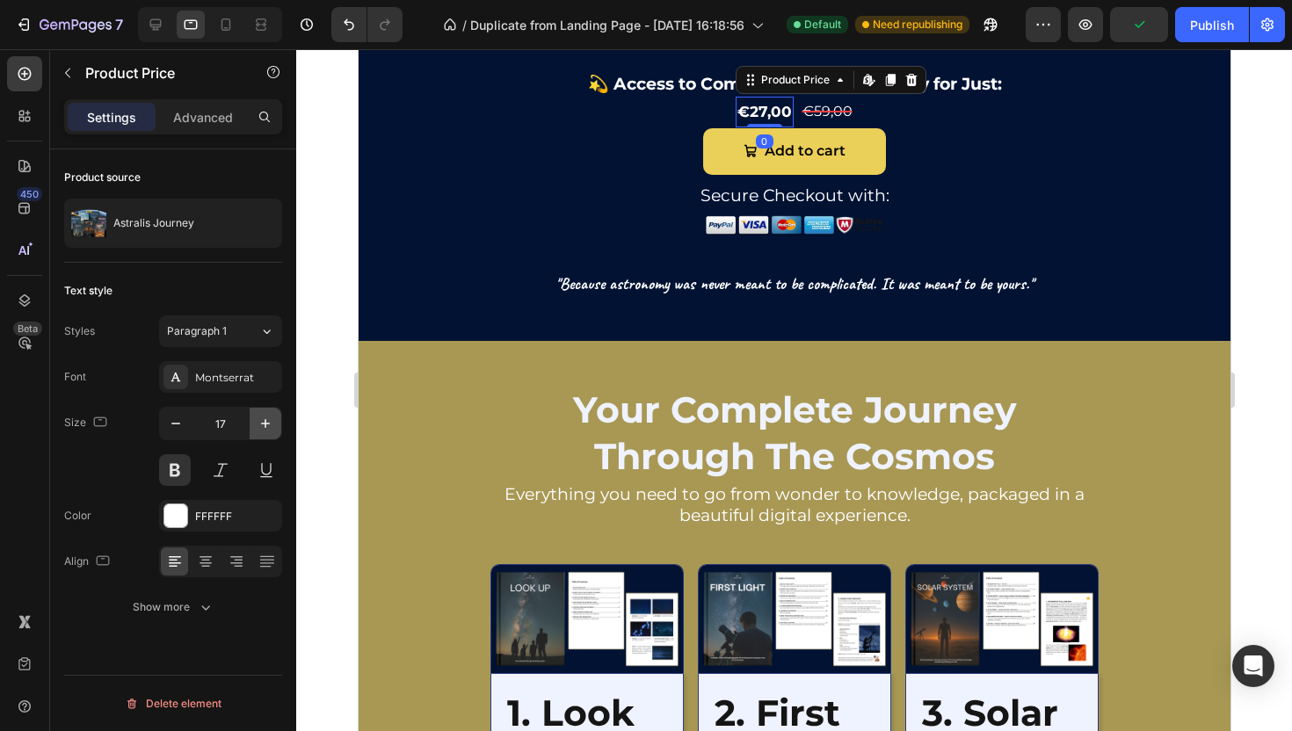
click at [250, 417] on button "button" at bounding box center [266, 424] width 32 height 32
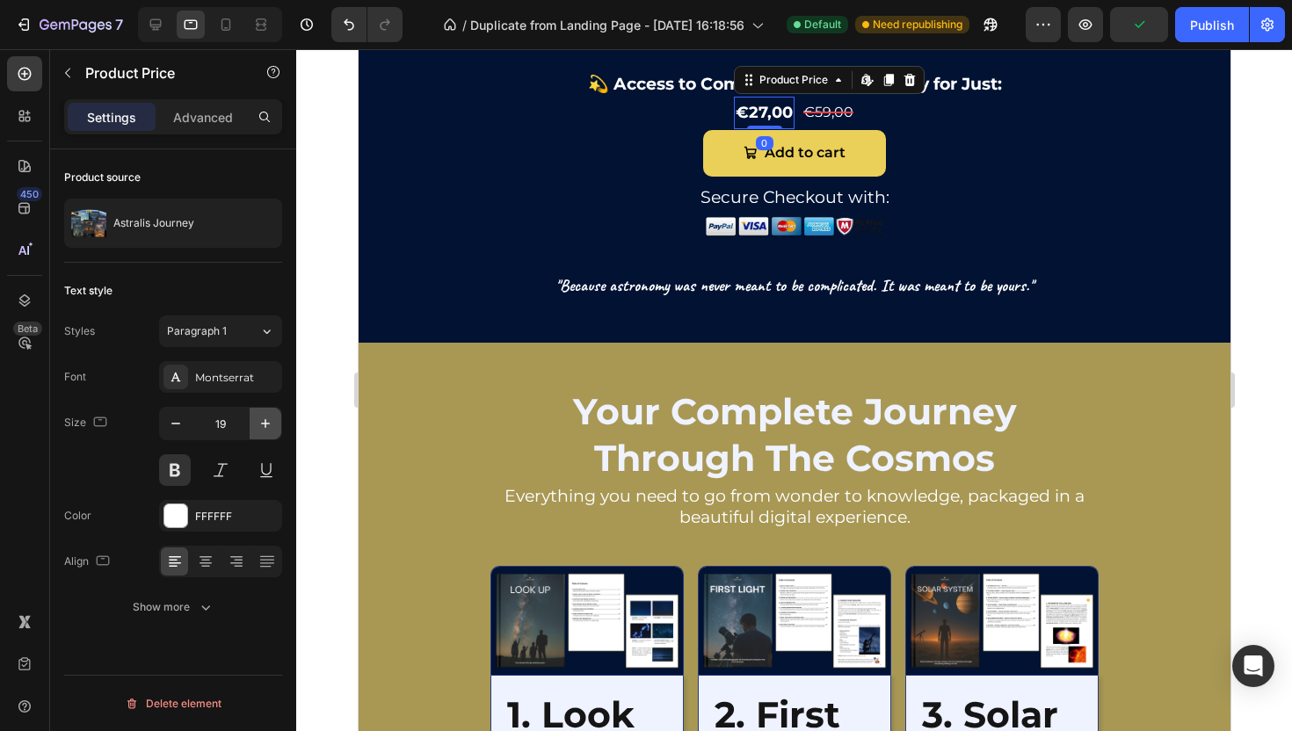
click at [250, 417] on button "button" at bounding box center [266, 424] width 32 height 32
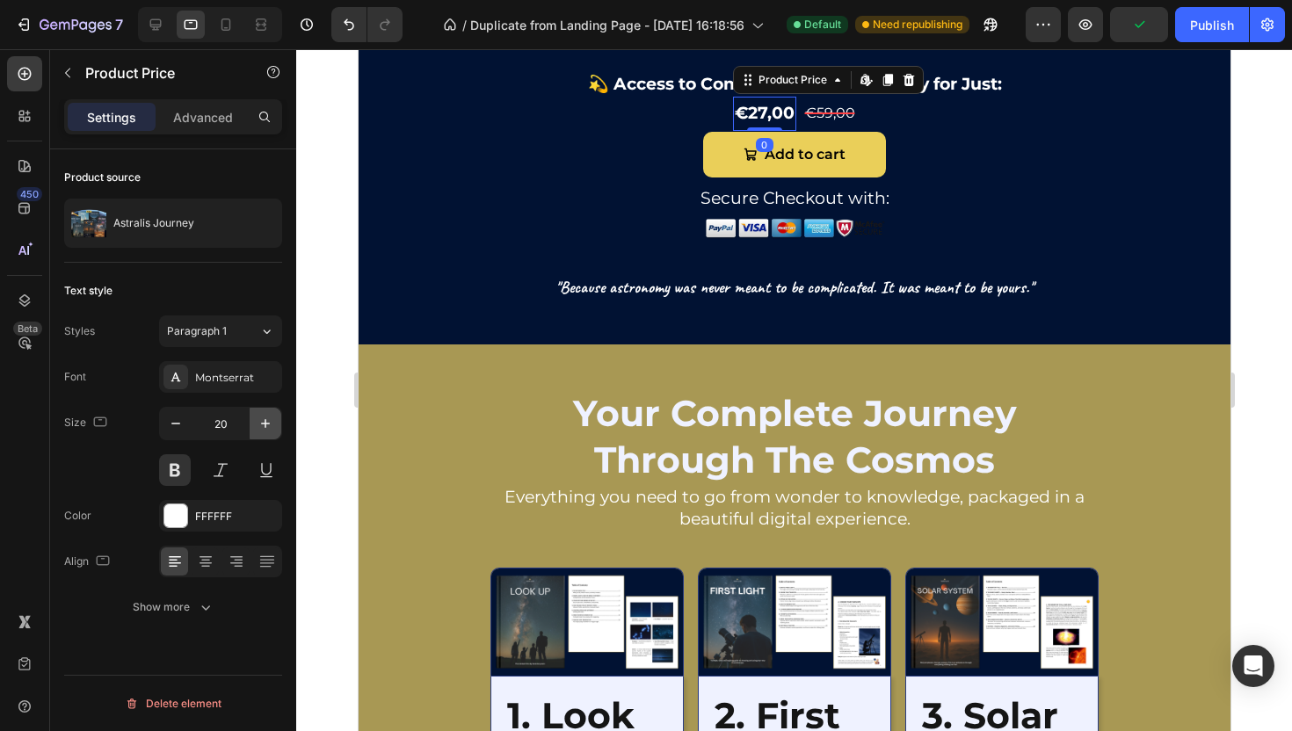
click at [250, 417] on button "button" at bounding box center [266, 424] width 32 height 32
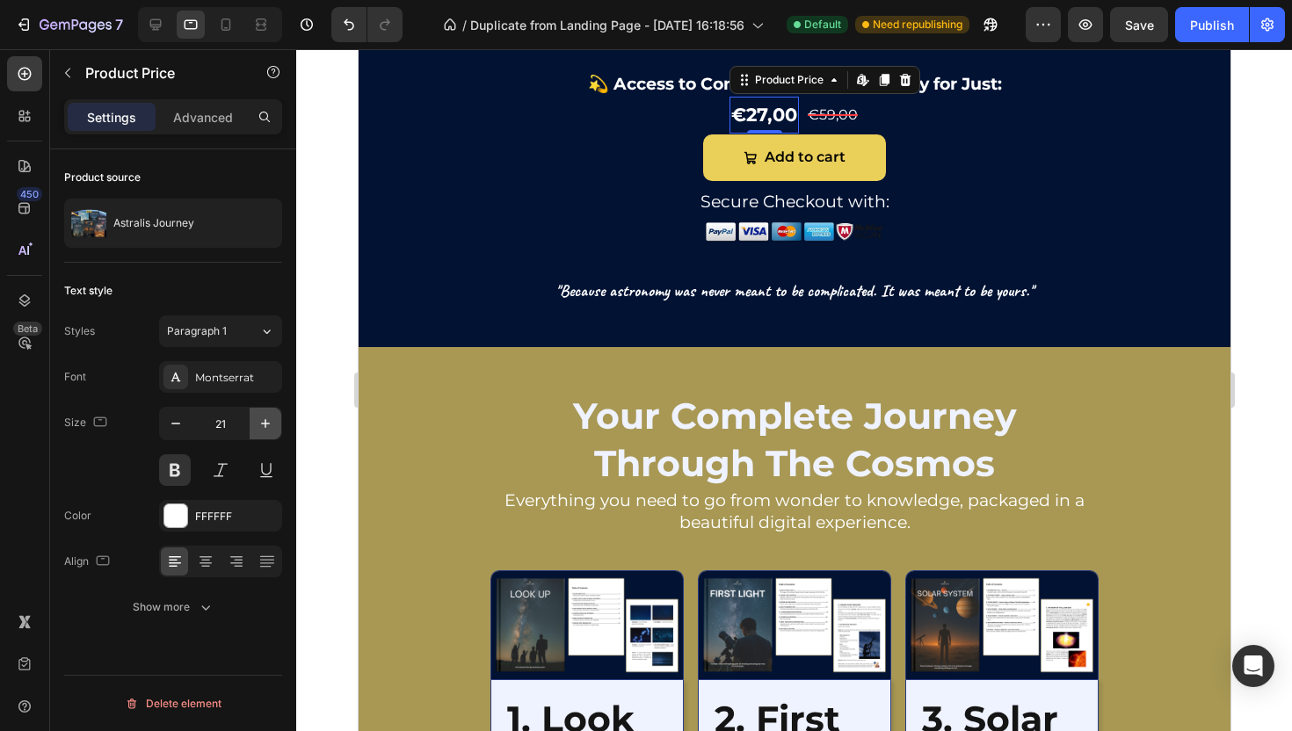
click at [250, 417] on button "button" at bounding box center [266, 424] width 32 height 32
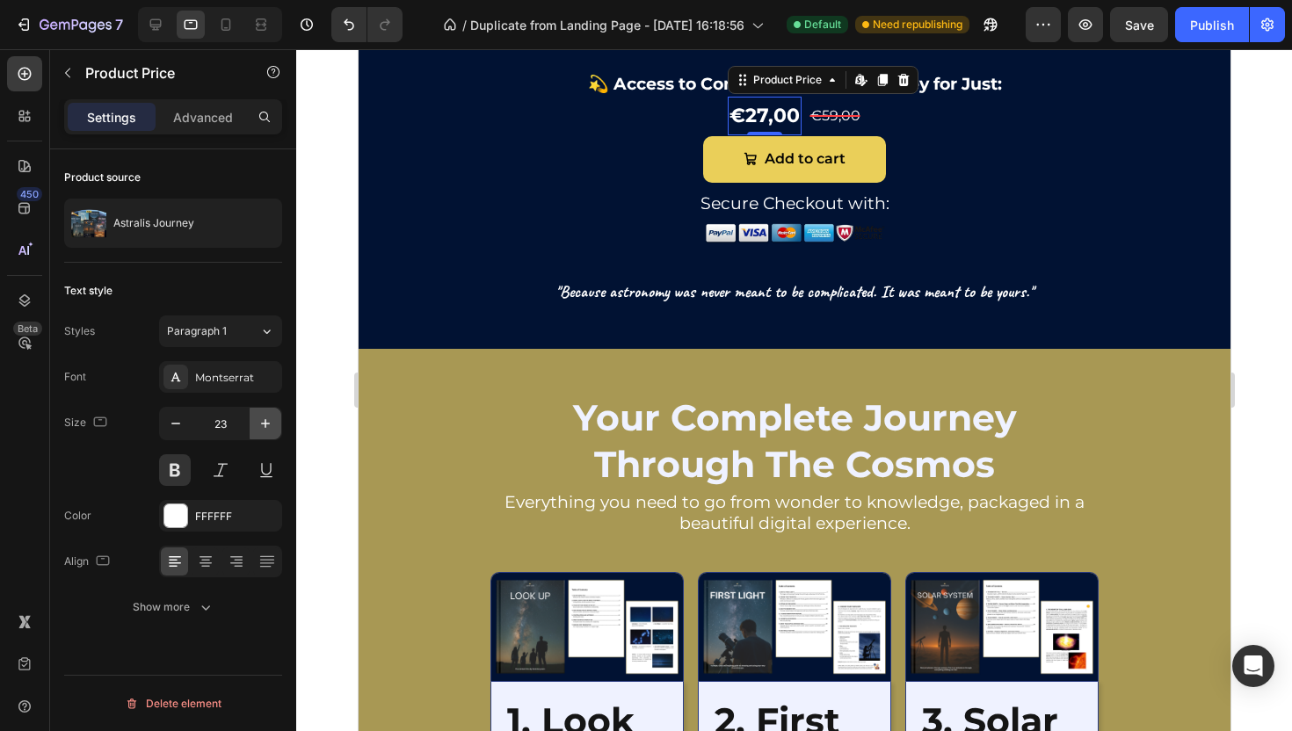
click at [250, 417] on button "button" at bounding box center [266, 424] width 32 height 32
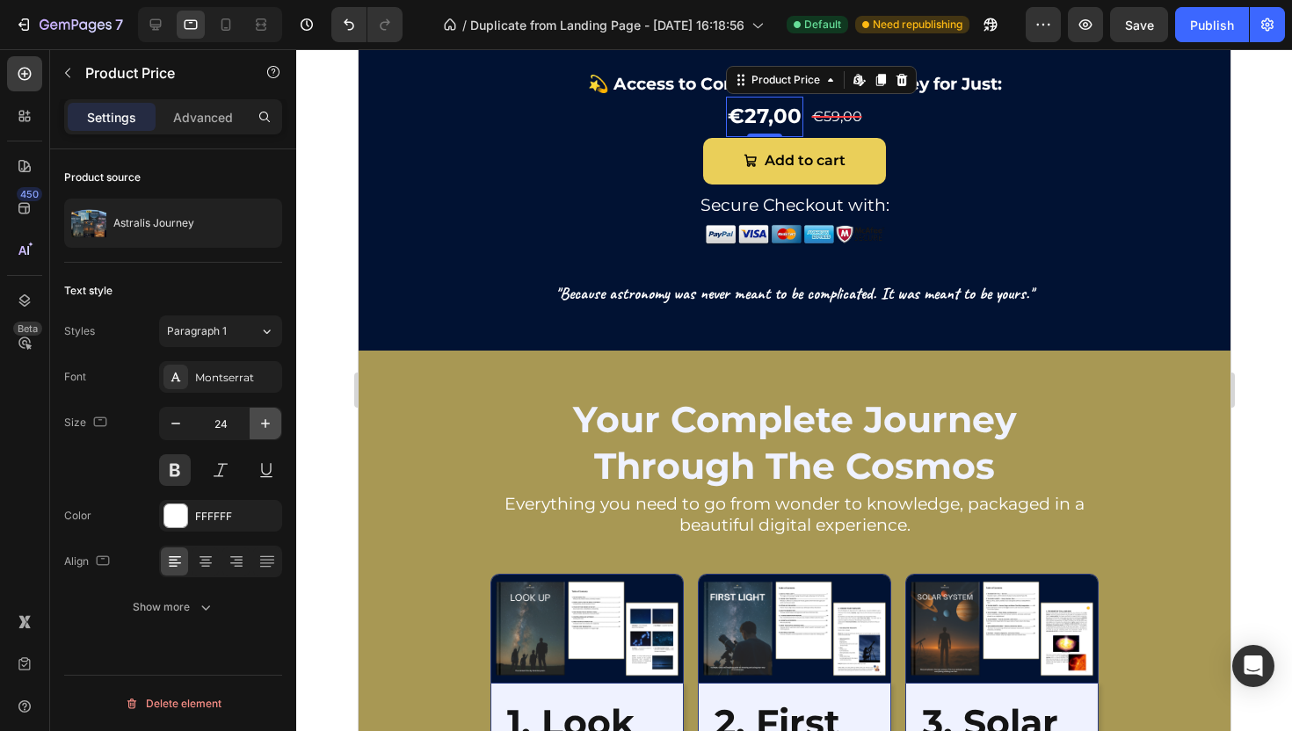
click at [250, 417] on button "button" at bounding box center [266, 424] width 32 height 32
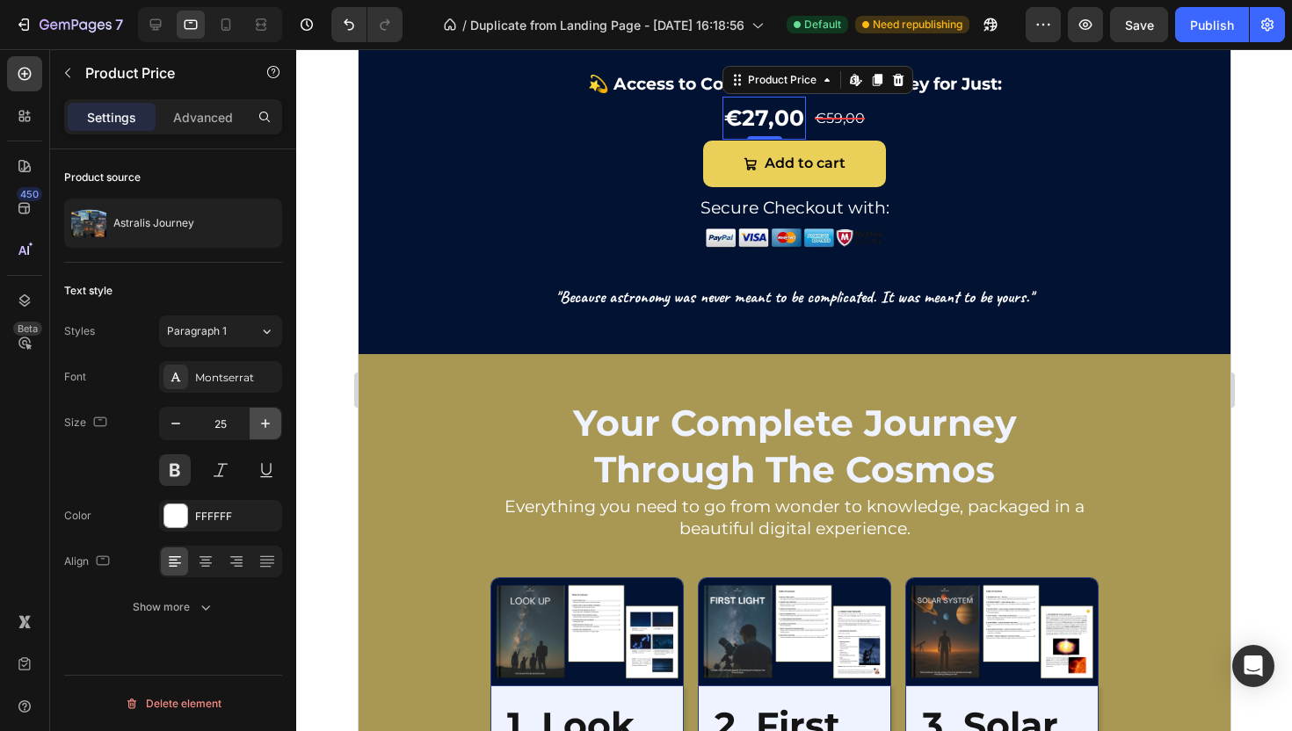
click at [250, 417] on button "button" at bounding box center [266, 424] width 32 height 32
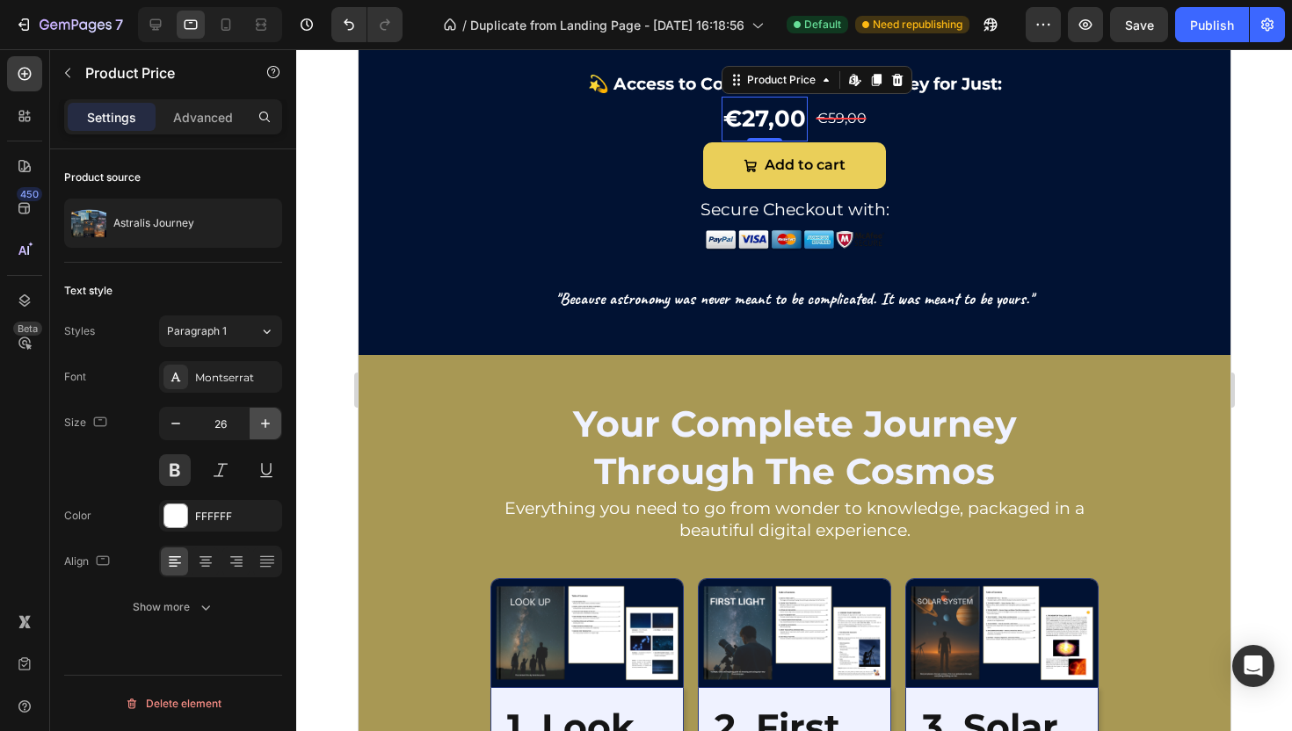
click at [250, 417] on button "button" at bounding box center [266, 424] width 32 height 32
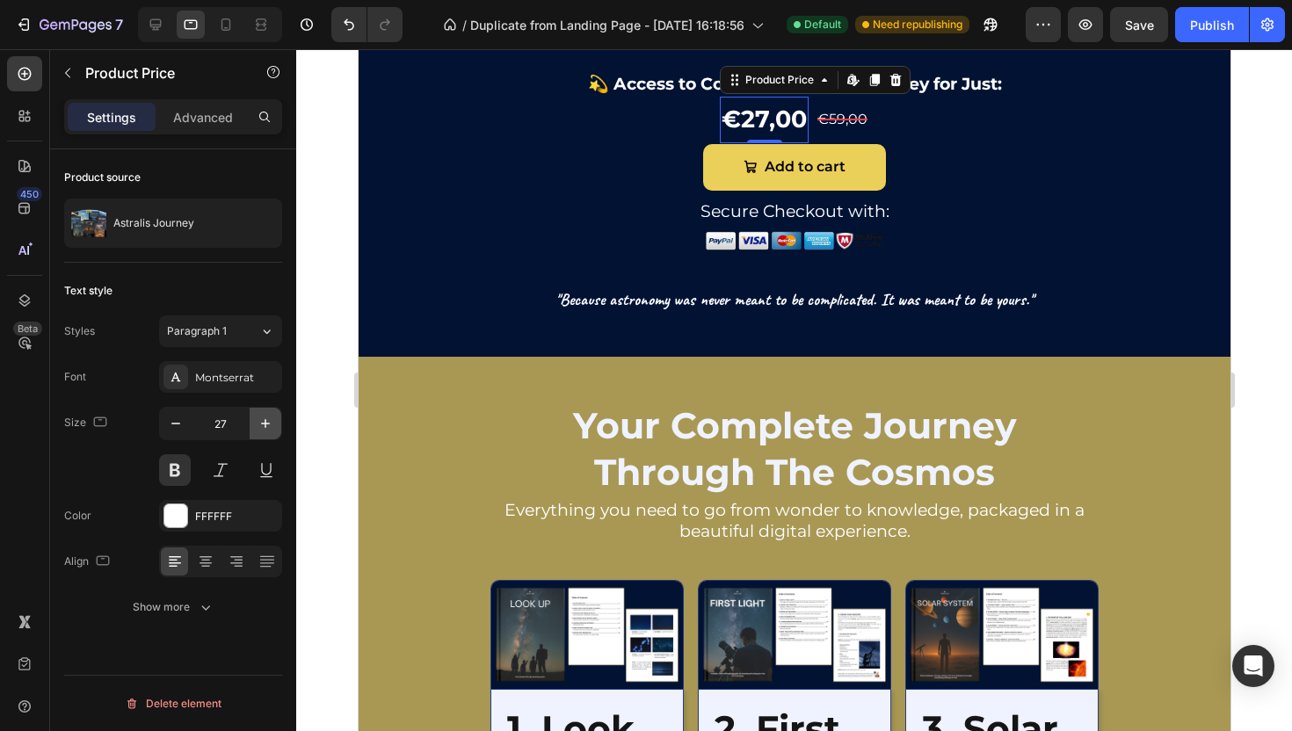
type input "28"
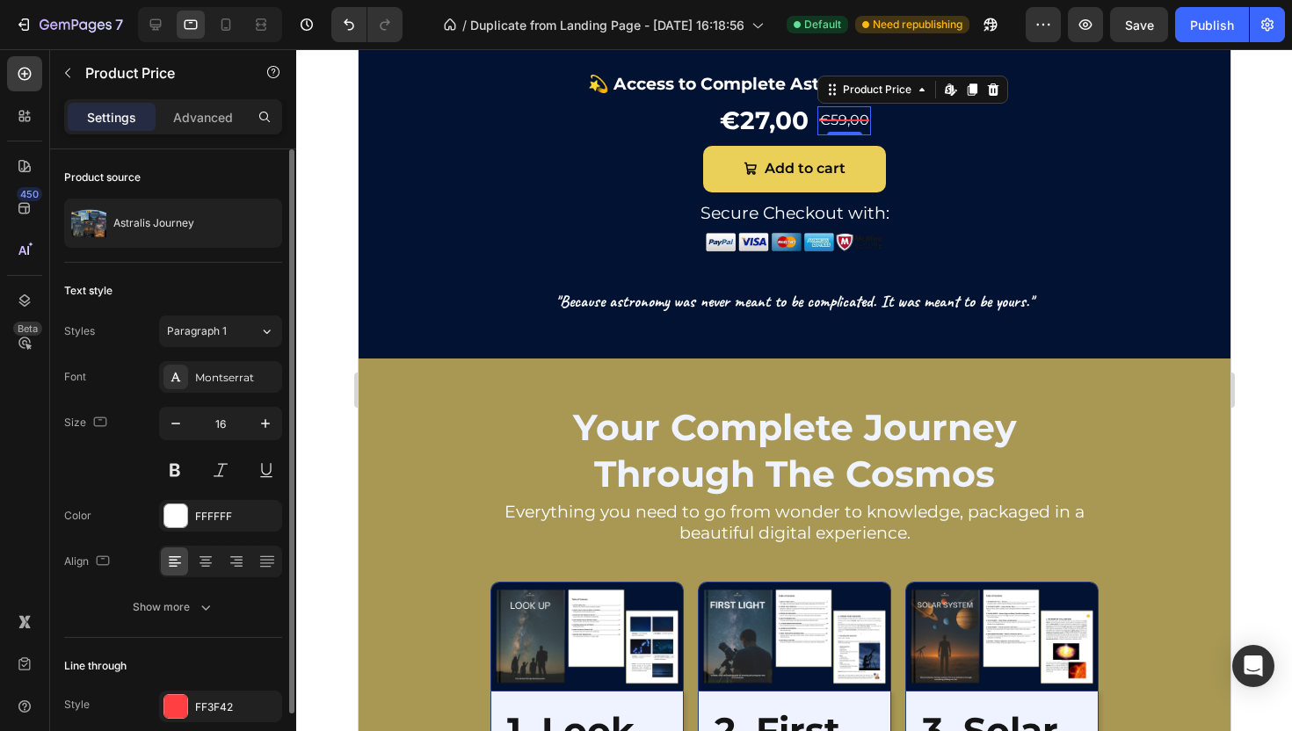
click at [832, 135] on div "€59,00" at bounding box center [844, 120] width 54 height 29
click at [271, 424] on icon "button" at bounding box center [266, 424] width 18 height 18
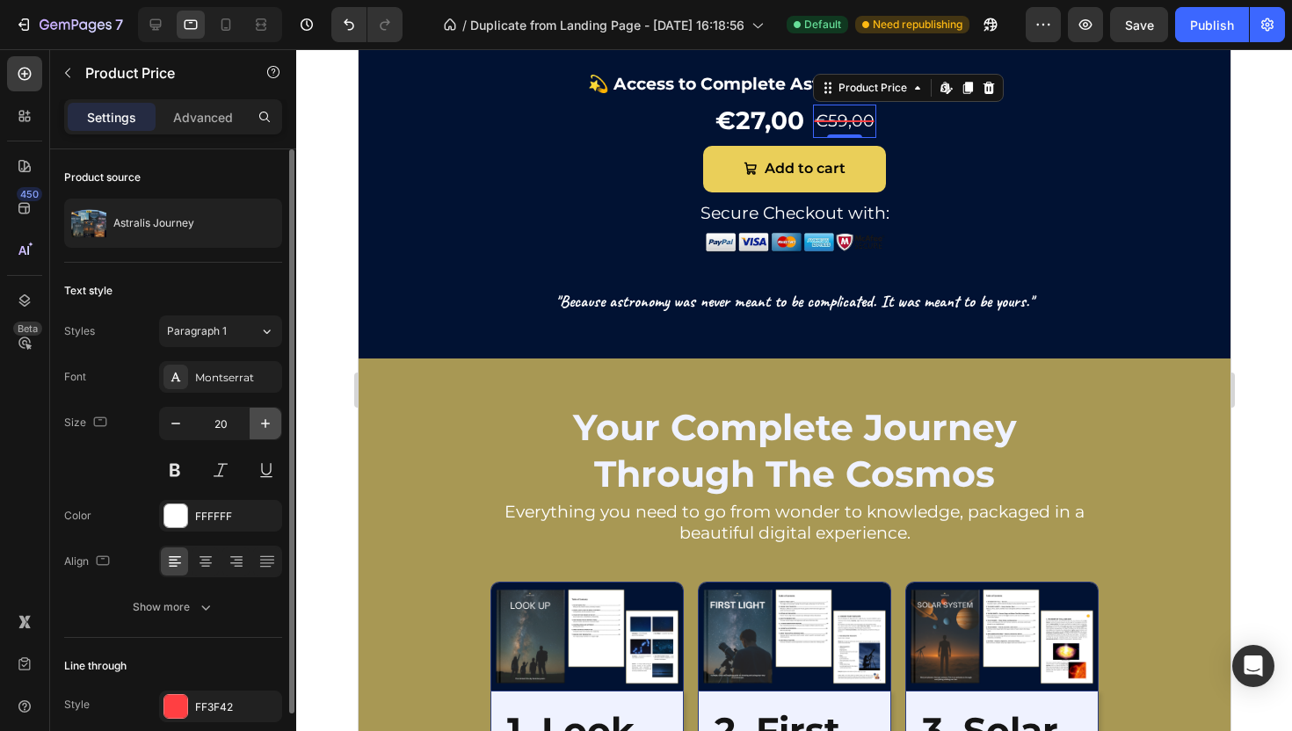
click at [271, 424] on icon "button" at bounding box center [266, 424] width 18 height 18
type input "21"
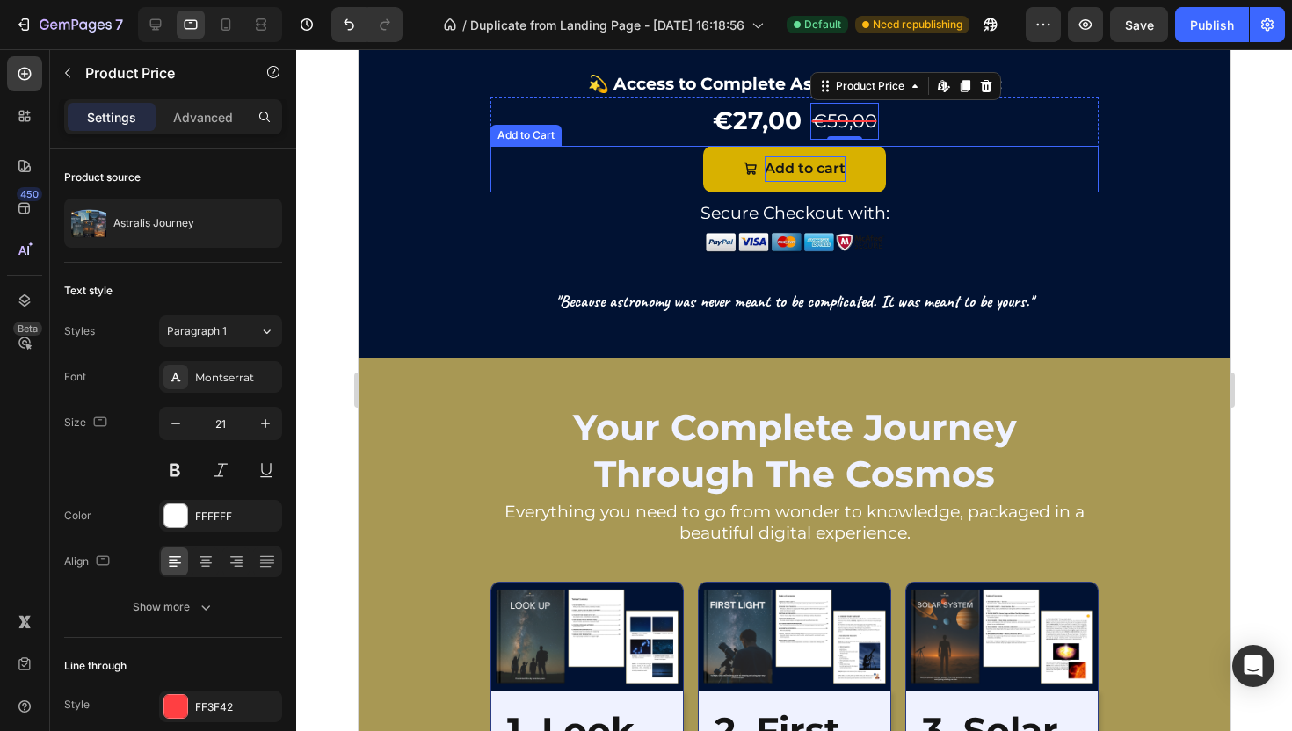
click at [824, 182] on div "Add to cart" at bounding box center [804, 168] width 81 height 25
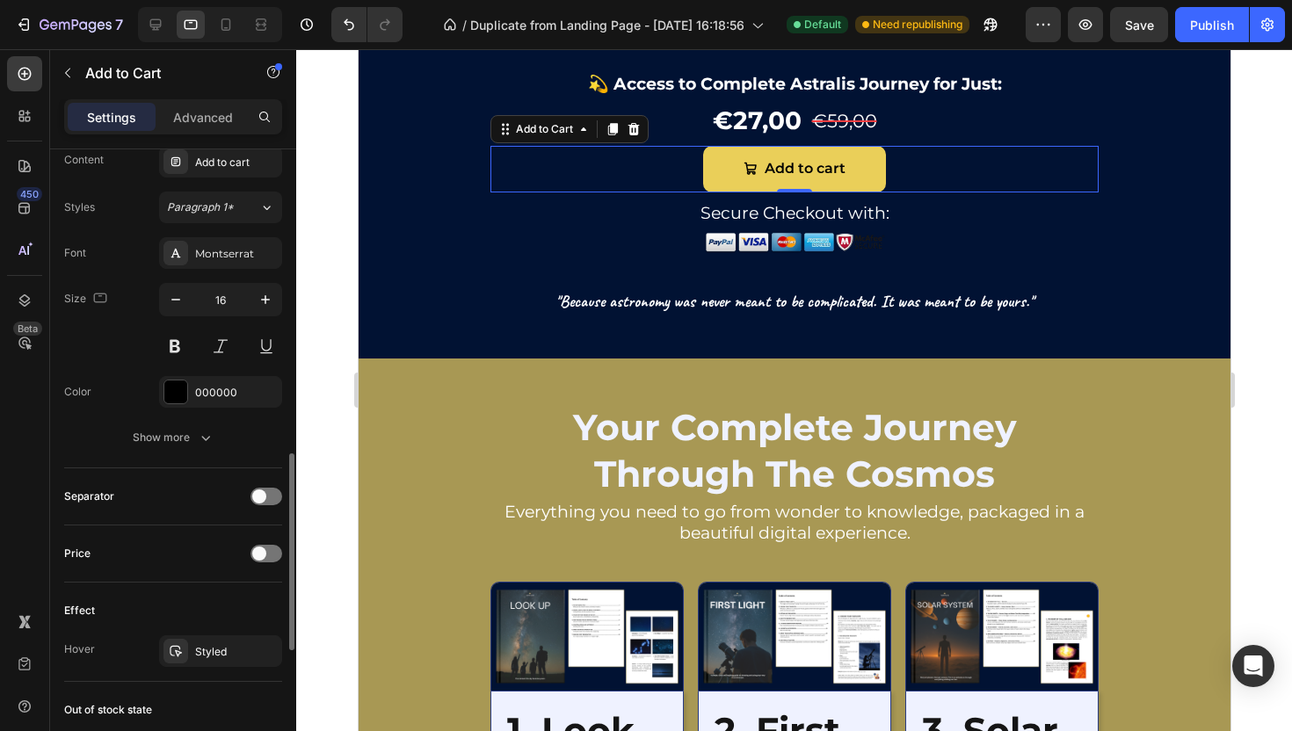
scroll to position [1082, 0]
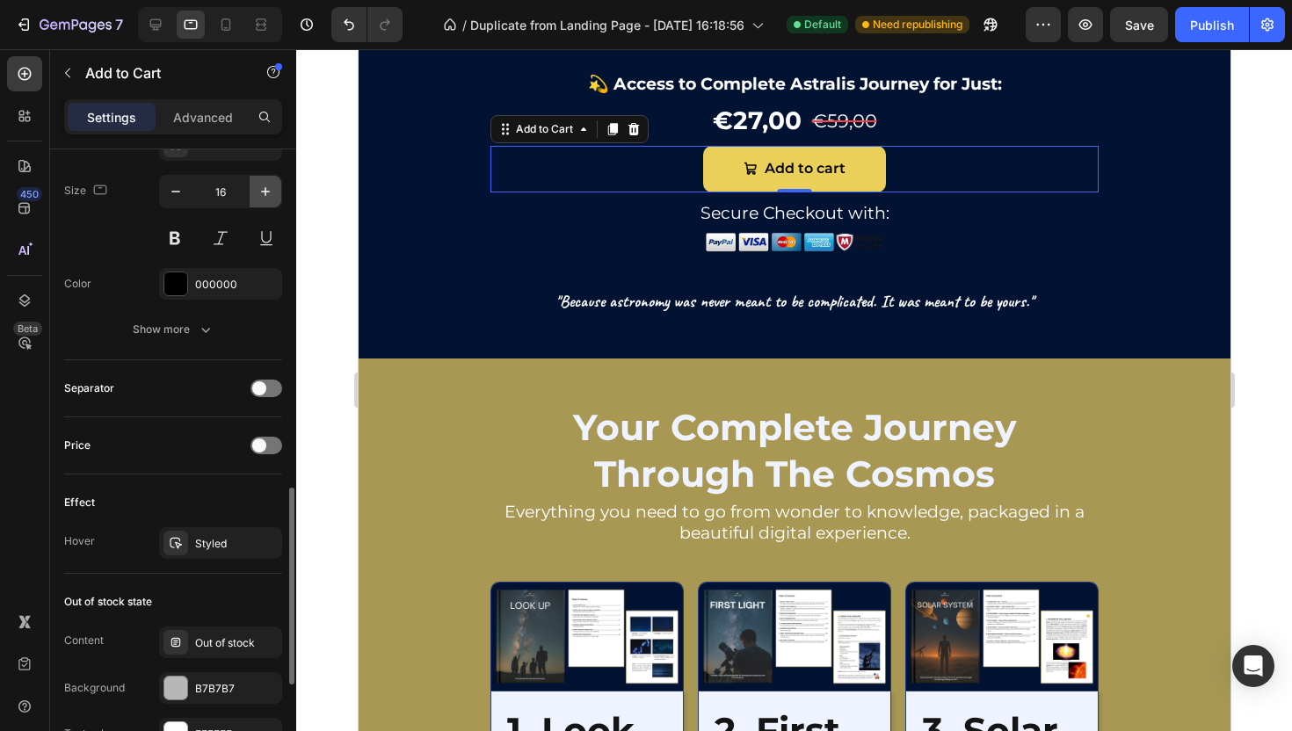
click at [256, 200] on button "button" at bounding box center [266, 192] width 32 height 32
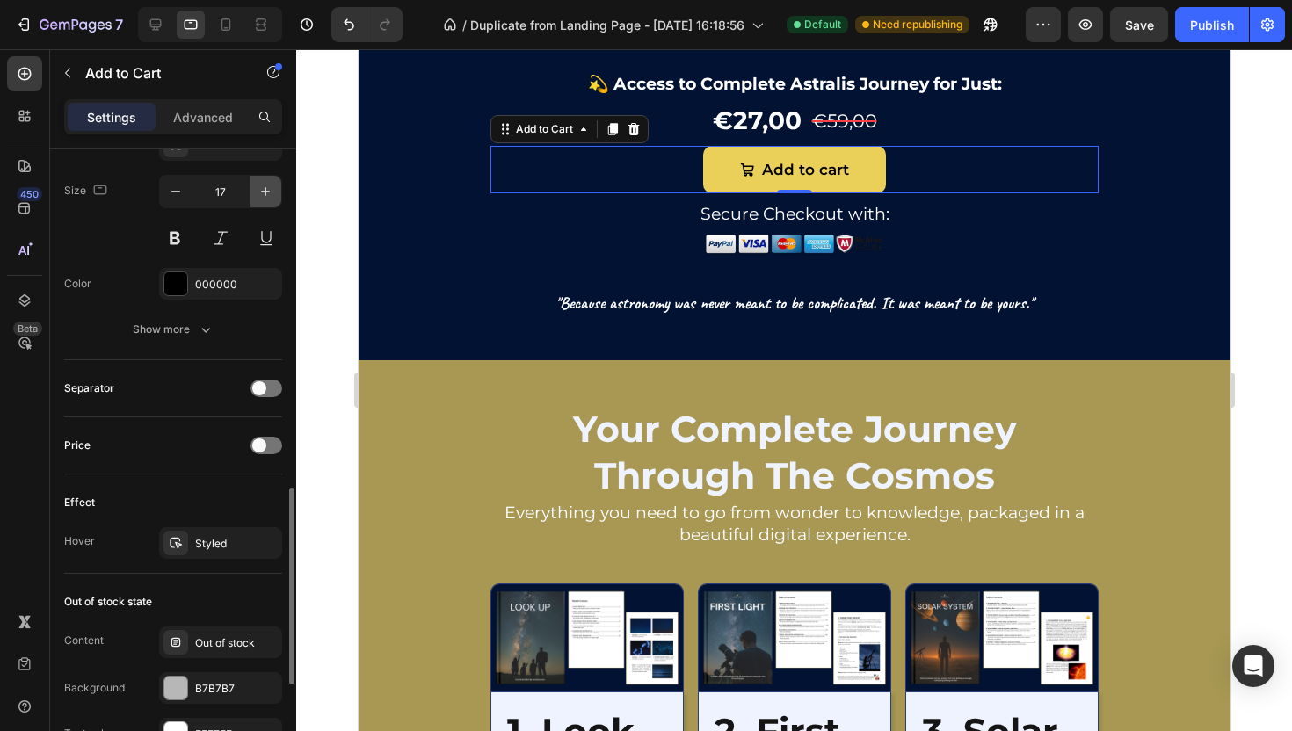
click at [256, 200] on button "button" at bounding box center [266, 192] width 32 height 32
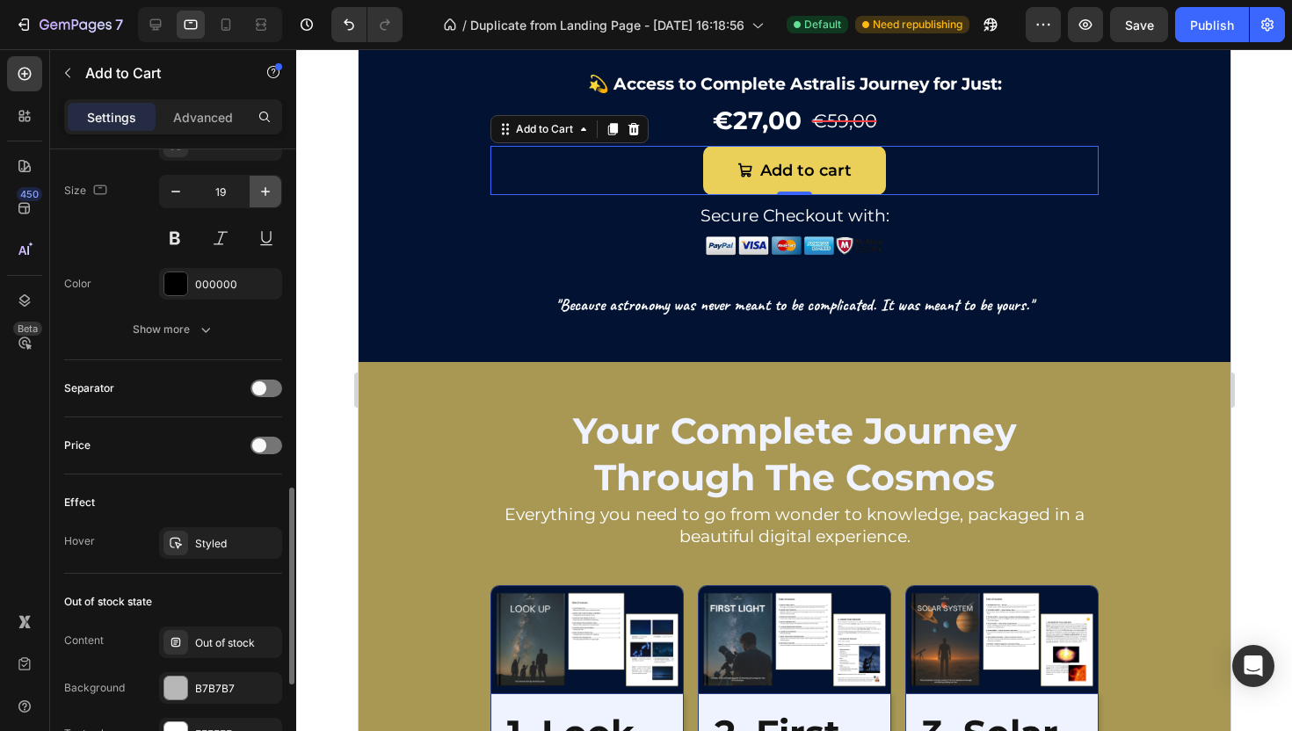
click at [256, 200] on button "button" at bounding box center [266, 192] width 32 height 32
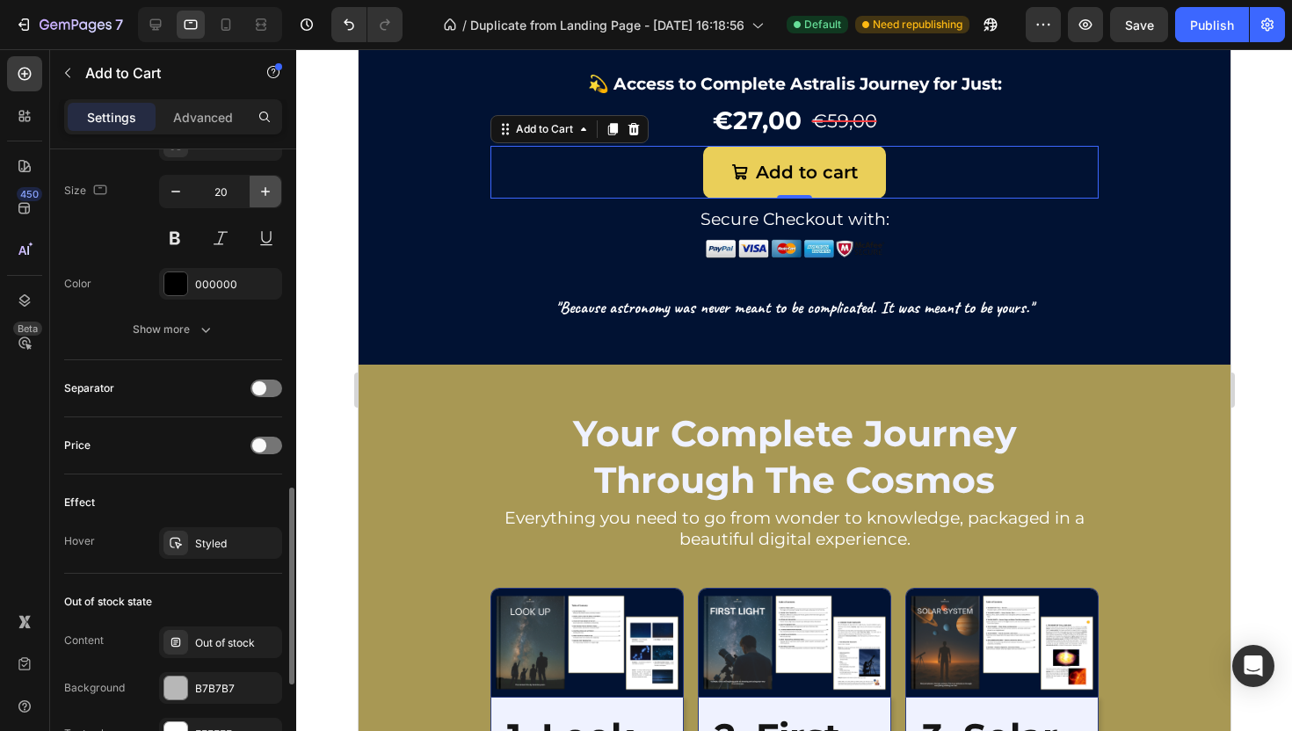
click at [256, 200] on button "button" at bounding box center [266, 192] width 32 height 32
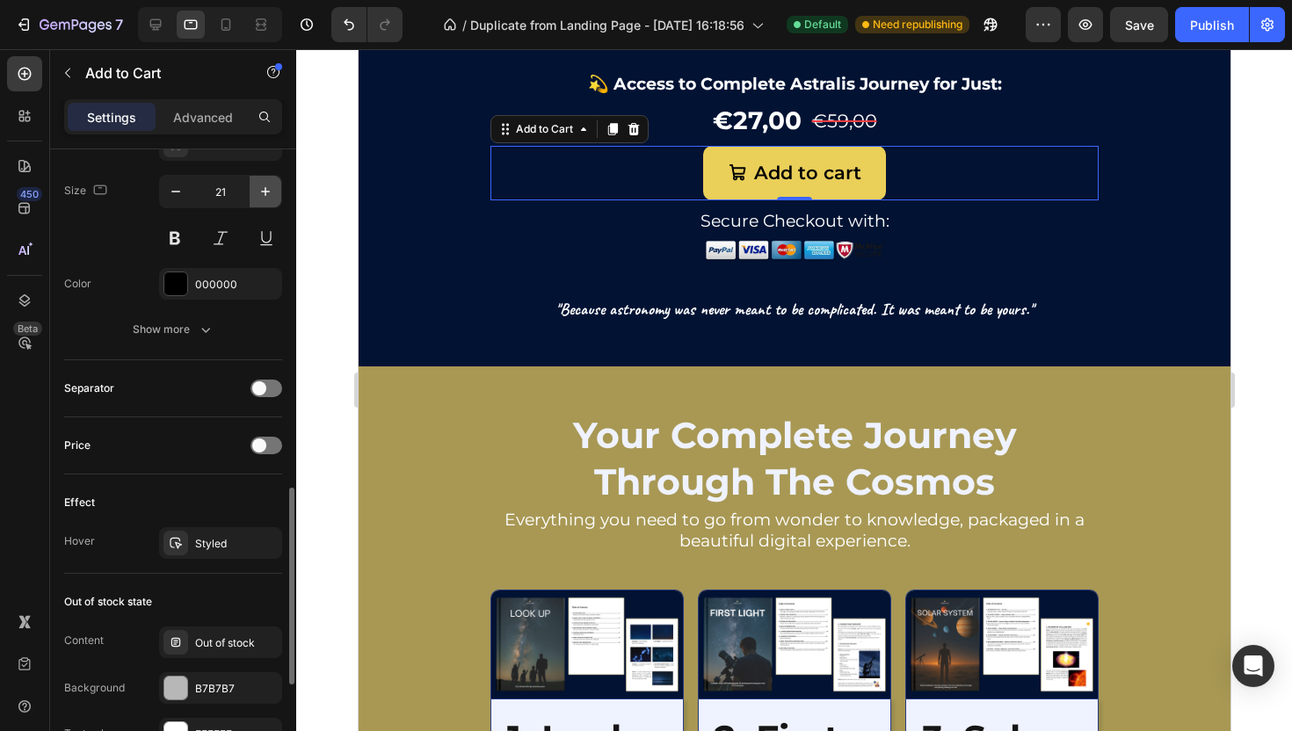
click at [256, 200] on button "button" at bounding box center [266, 192] width 32 height 32
type input "22"
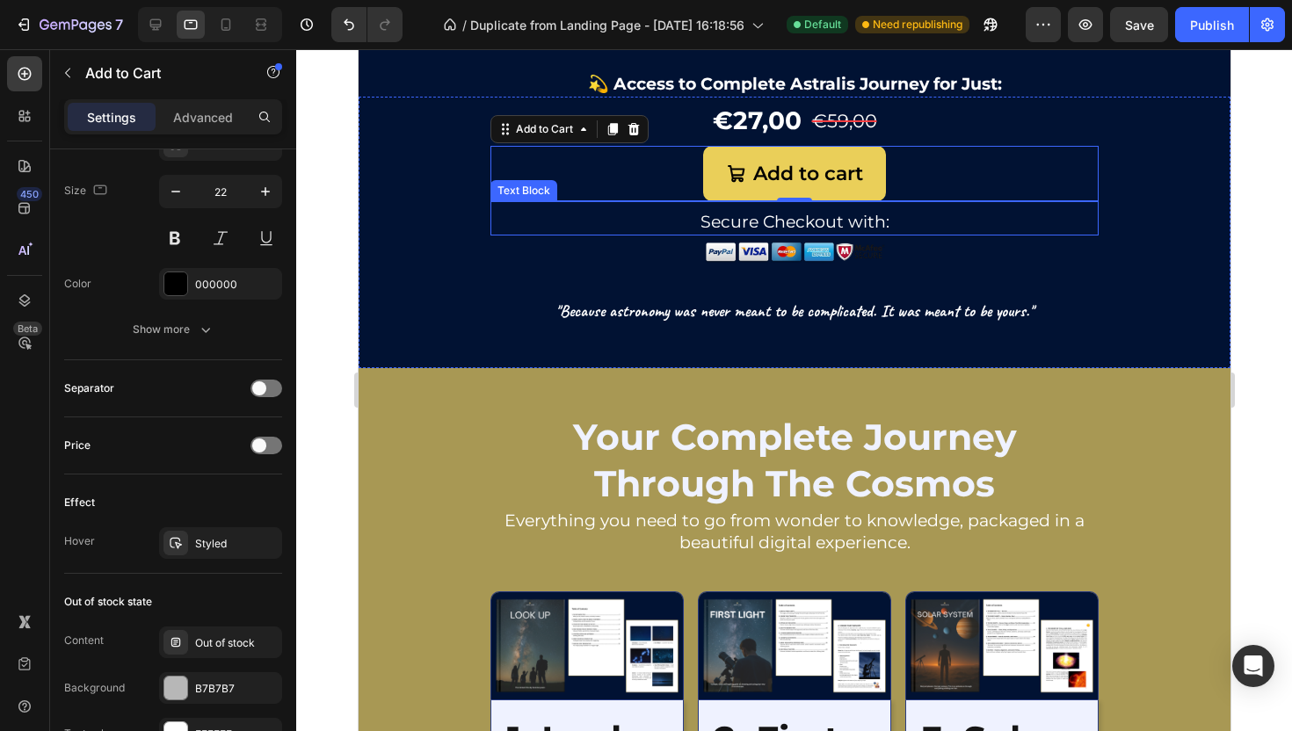
click at [857, 234] on p "Secure Checkout with:" at bounding box center [793, 223] width 605 height 22
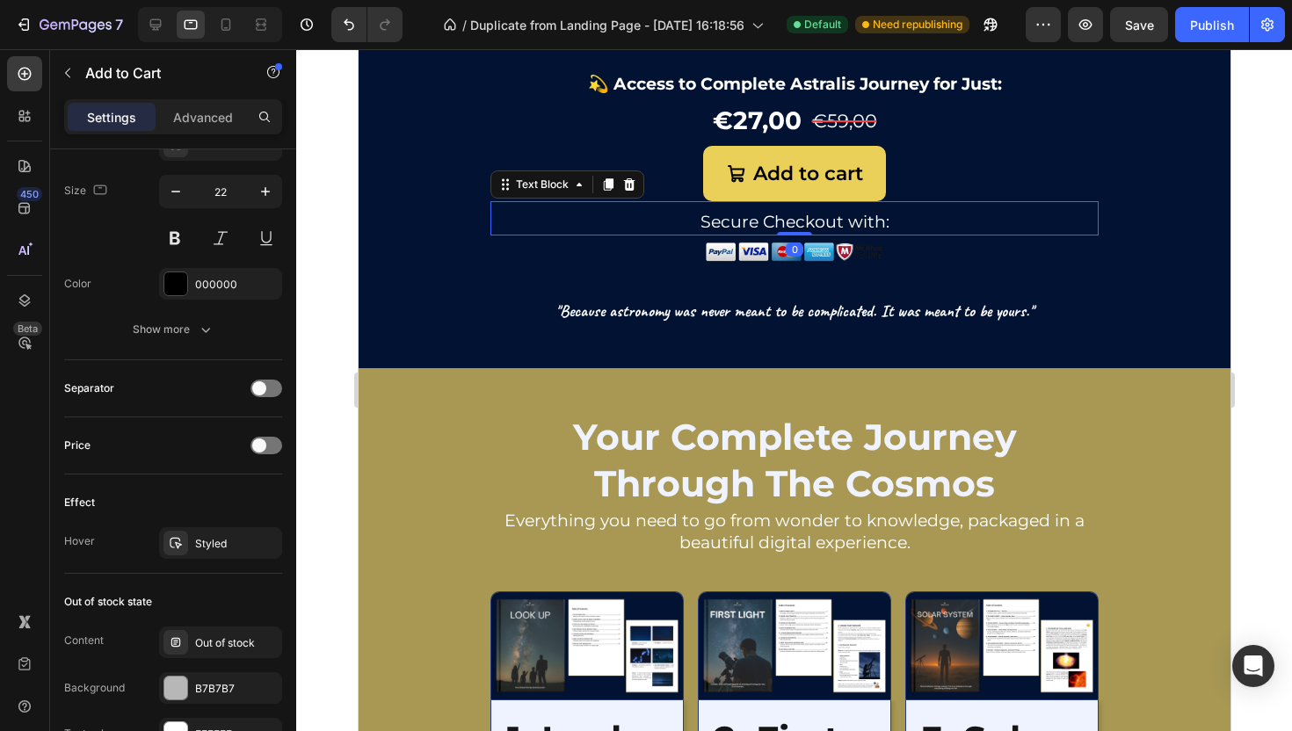
scroll to position [0, 0]
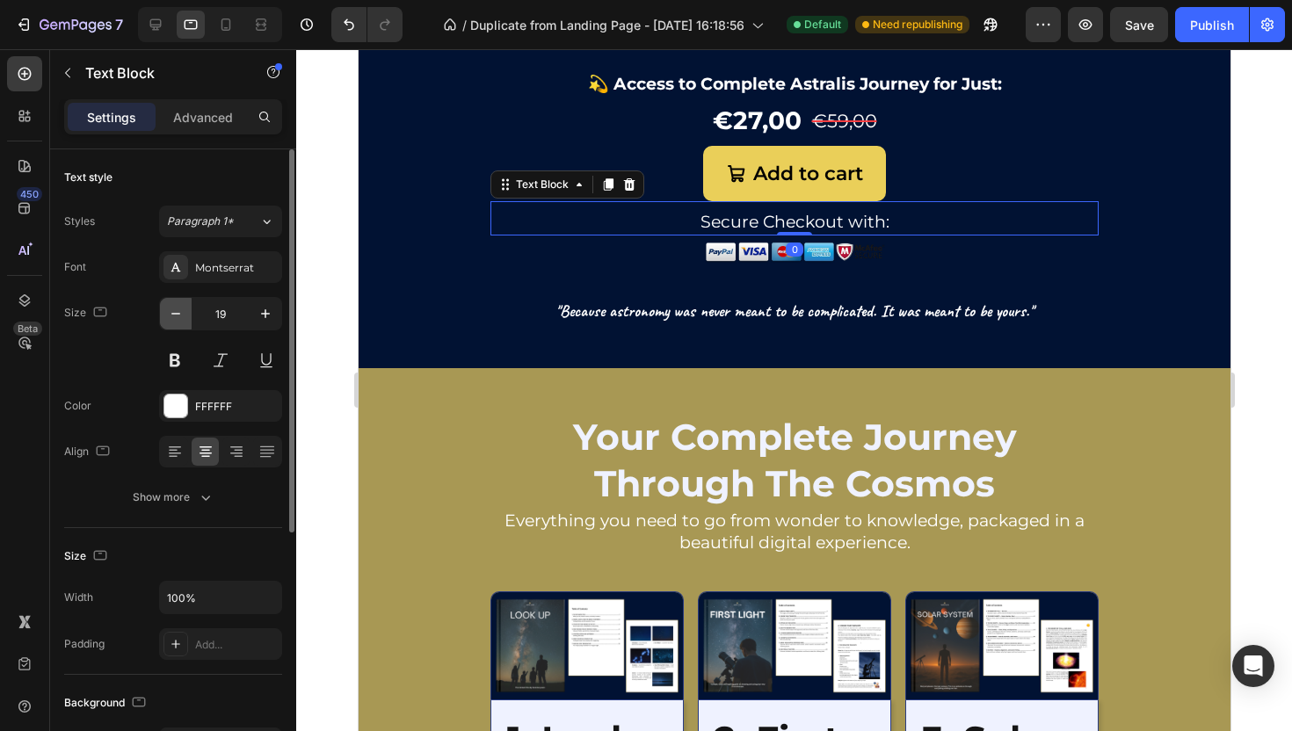
click at [180, 309] on icon "button" at bounding box center [176, 314] width 18 height 18
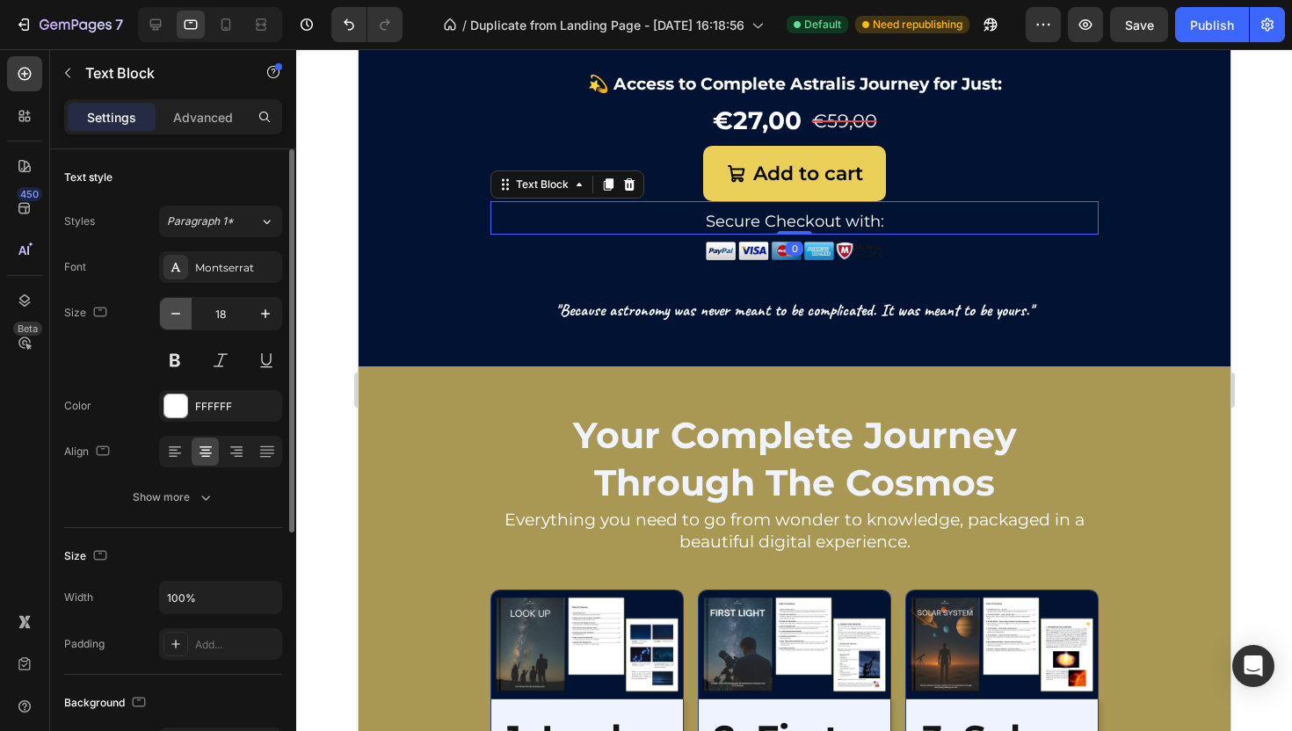
click at [180, 309] on icon "button" at bounding box center [176, 314] width 18 height 18
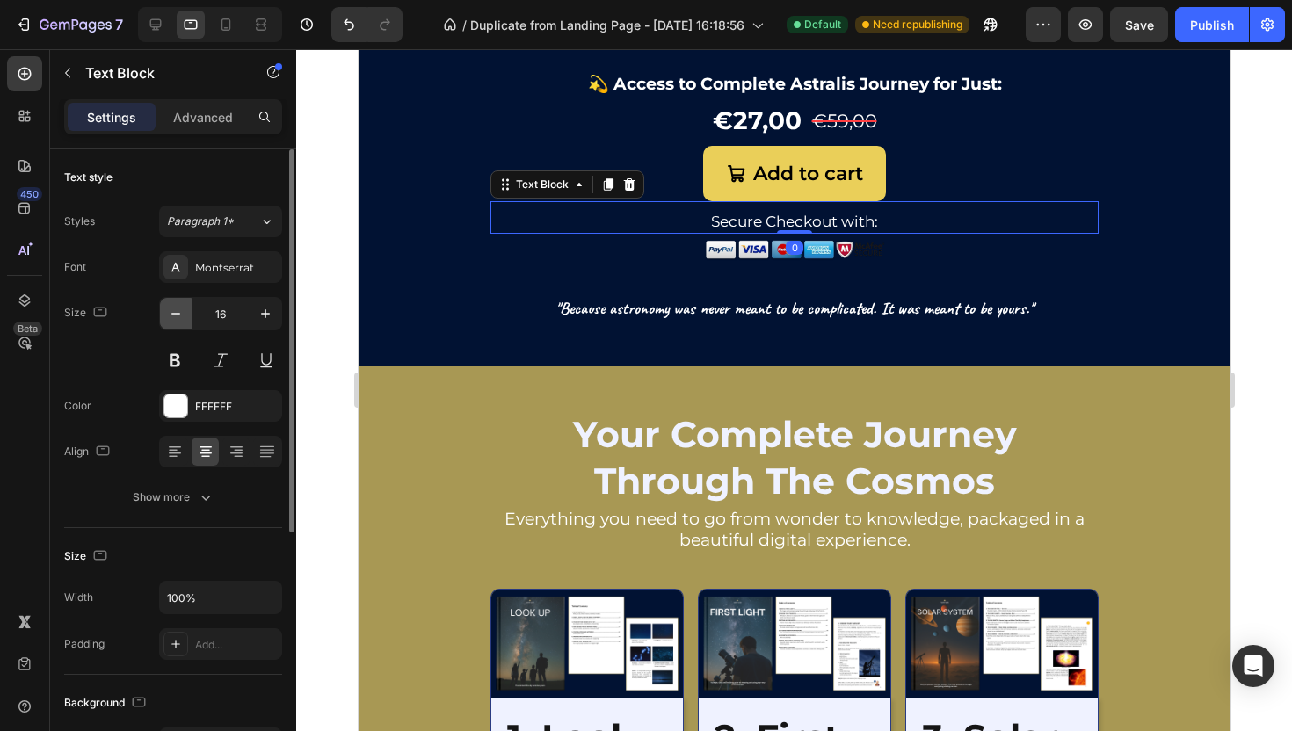
click at [180, 309] on icon "button" at bounding box center [176, 314] width 18 height 18
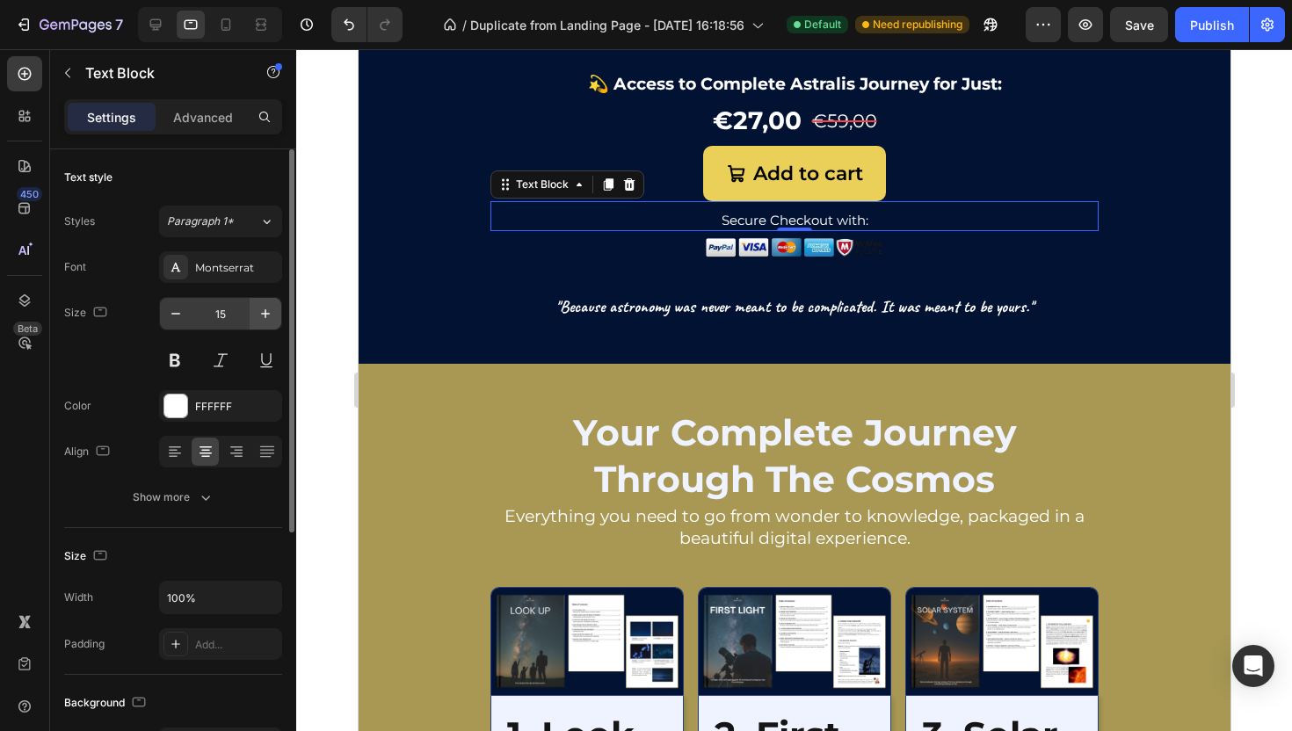
click at [274, 308] on button "button" at bounding box center [266, 314] width 32 height 32
type input "16"
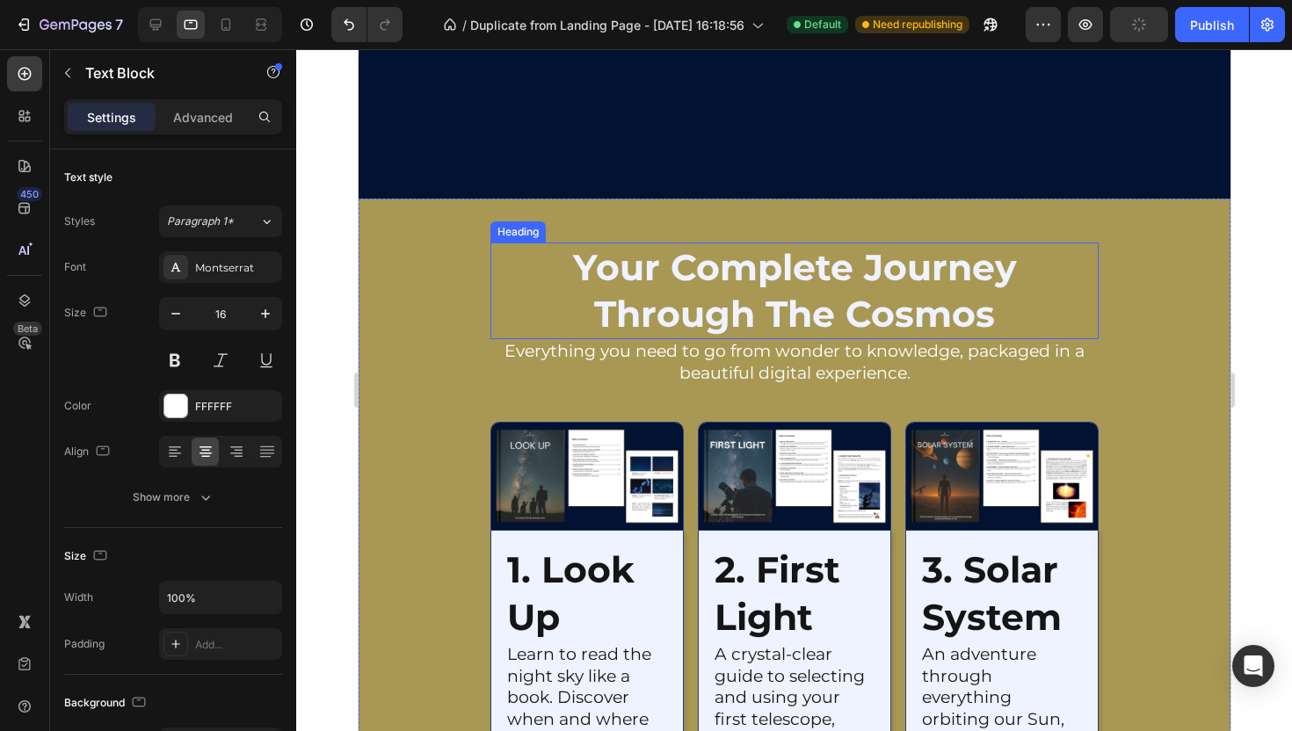
scroll to position [2341, 0]
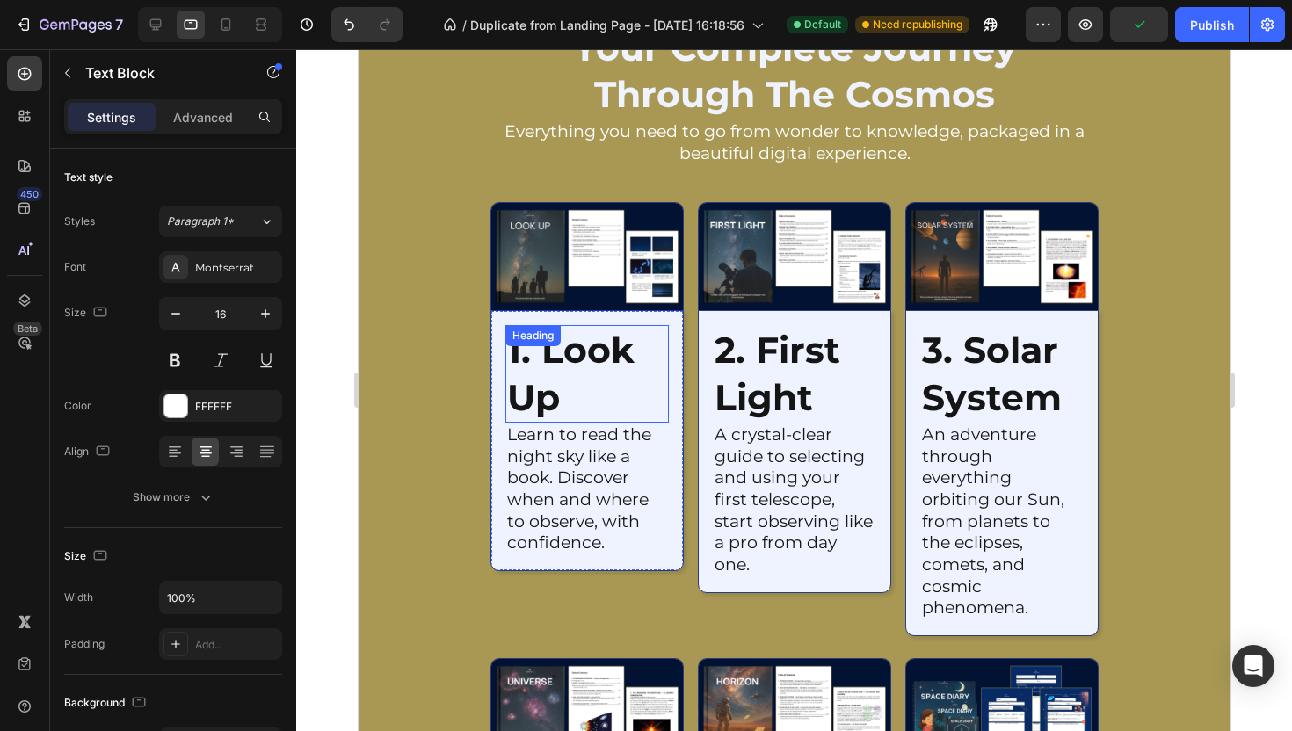
click at [618, 392] on h2 "1. look up" at bounding box center [586, 374] width 163 height 98
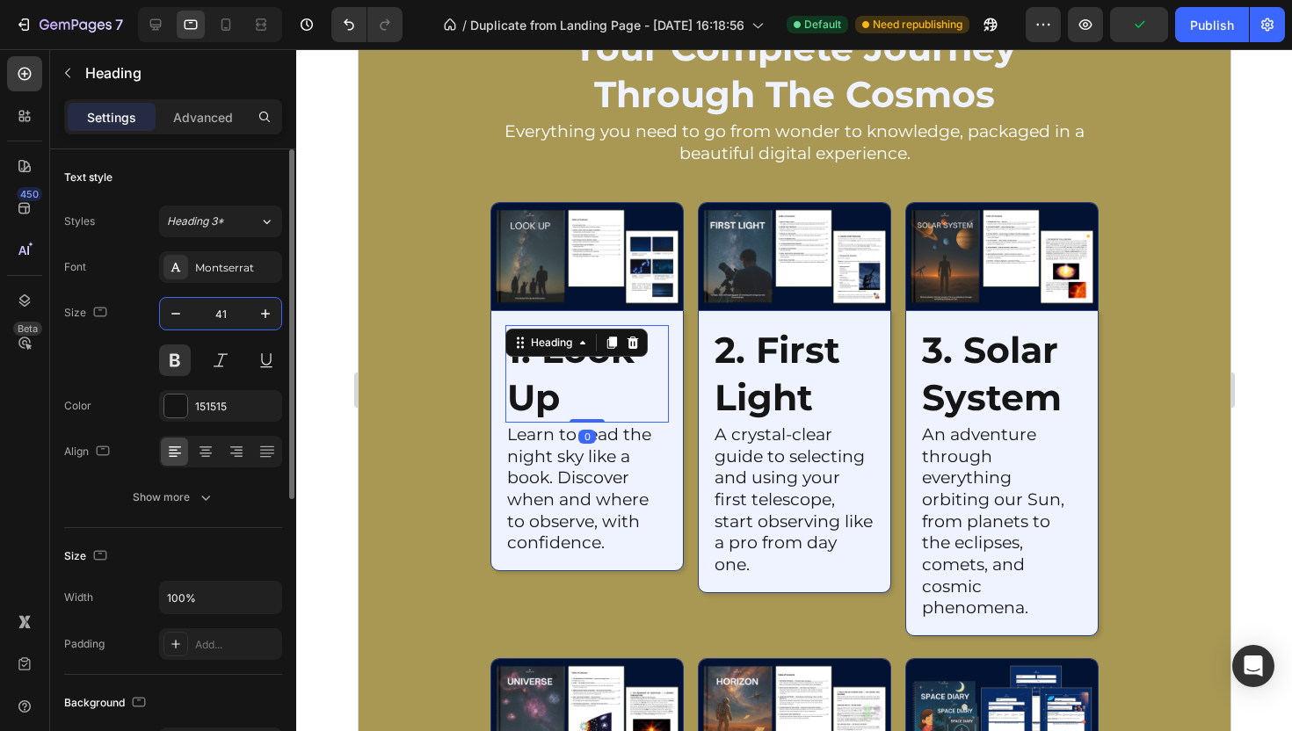
click at [228, 305] on input "41" at bounding box center [221, 314] width 58 height 32
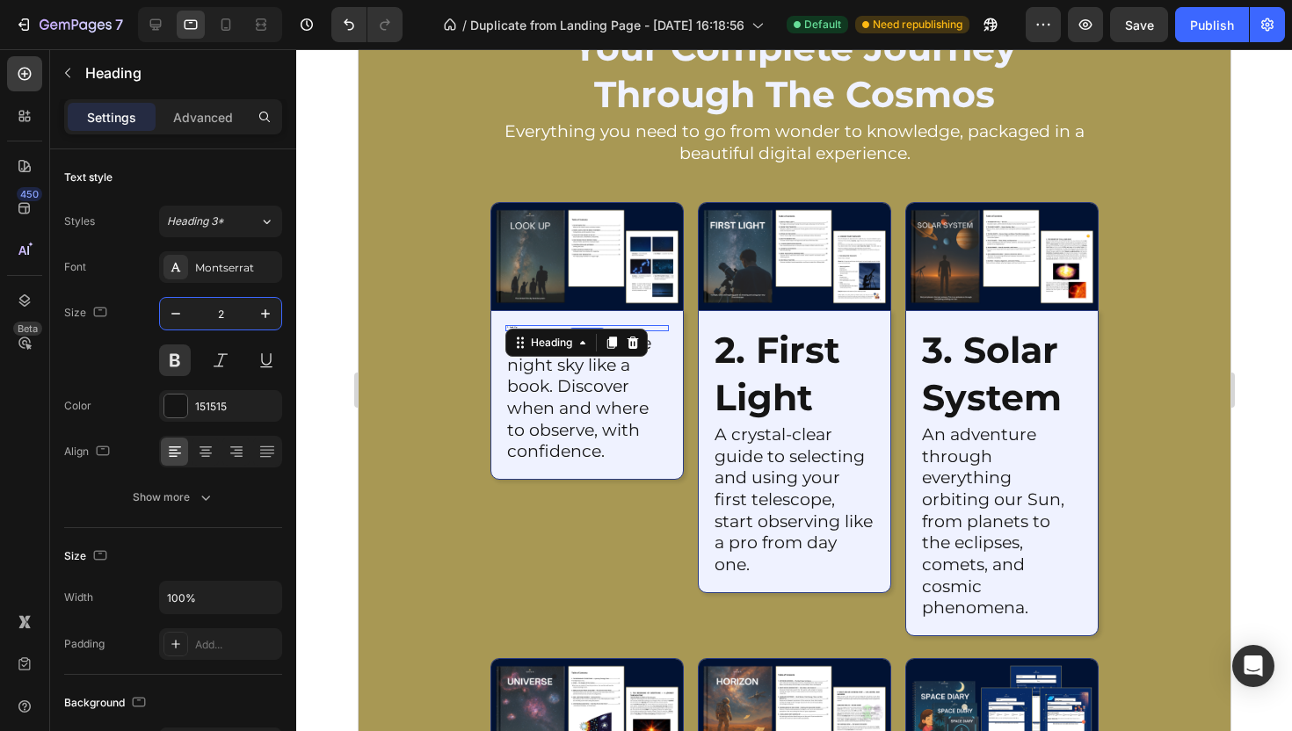
type input "28"
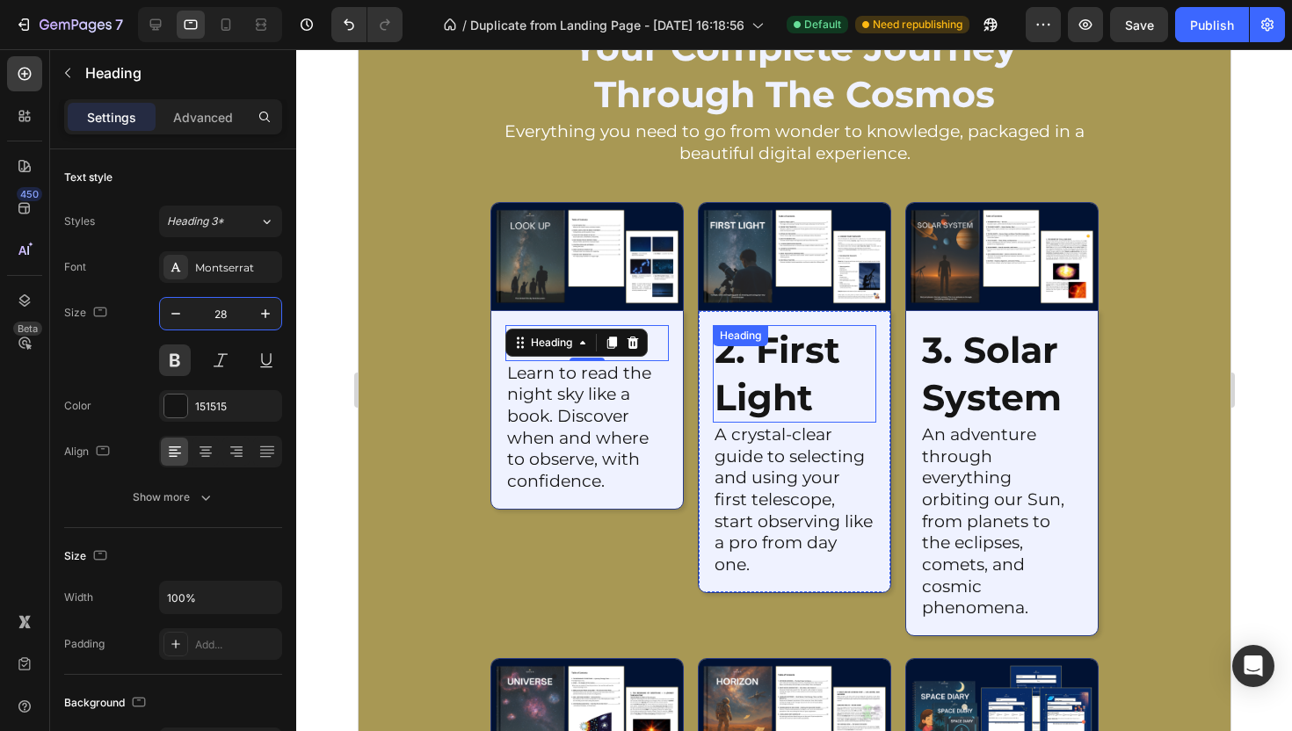
click at [813, 367] on h2 "2. first light" at bounding box center [793, 374] width 163 height 98
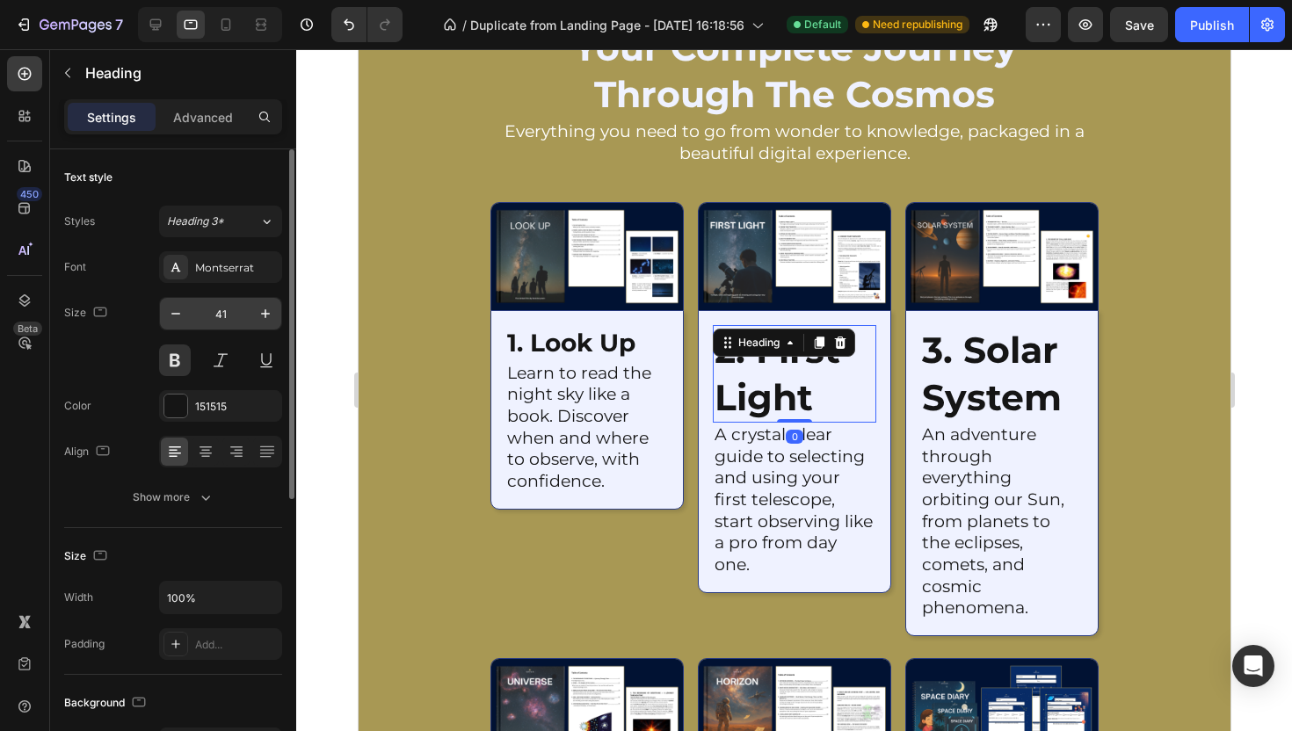
click at [231, 310] on input "41" at bounding box center [221, 314] width 58 height 32
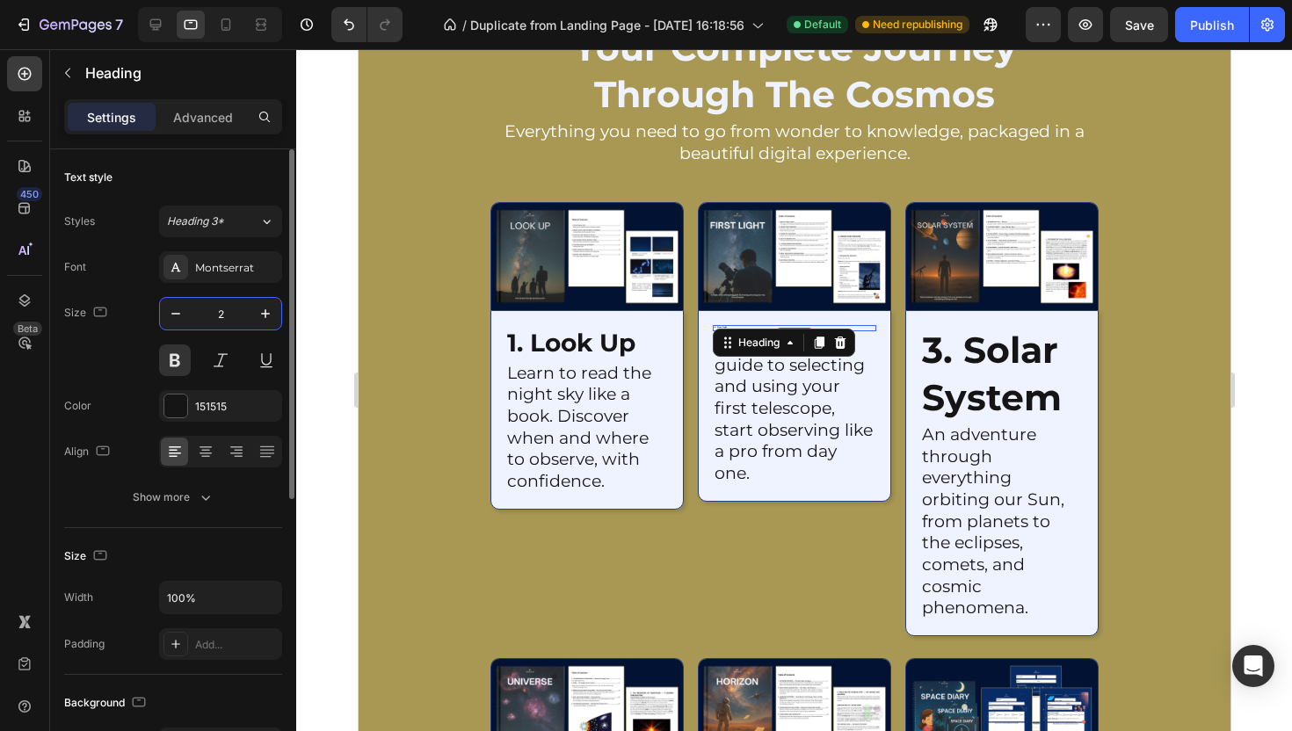
type input "28"
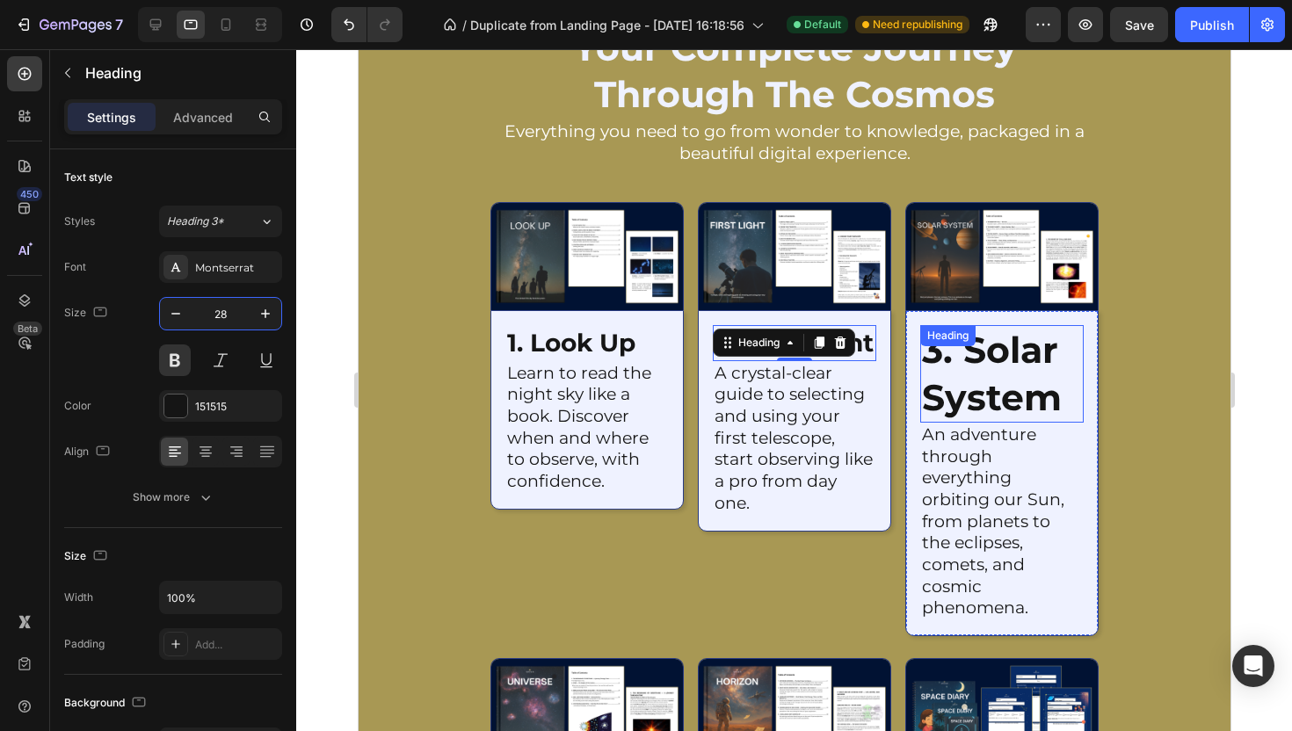
click at [1041, 410] on h2 "3. solar system" at bounding box center [1000, 374] width 163 height 98
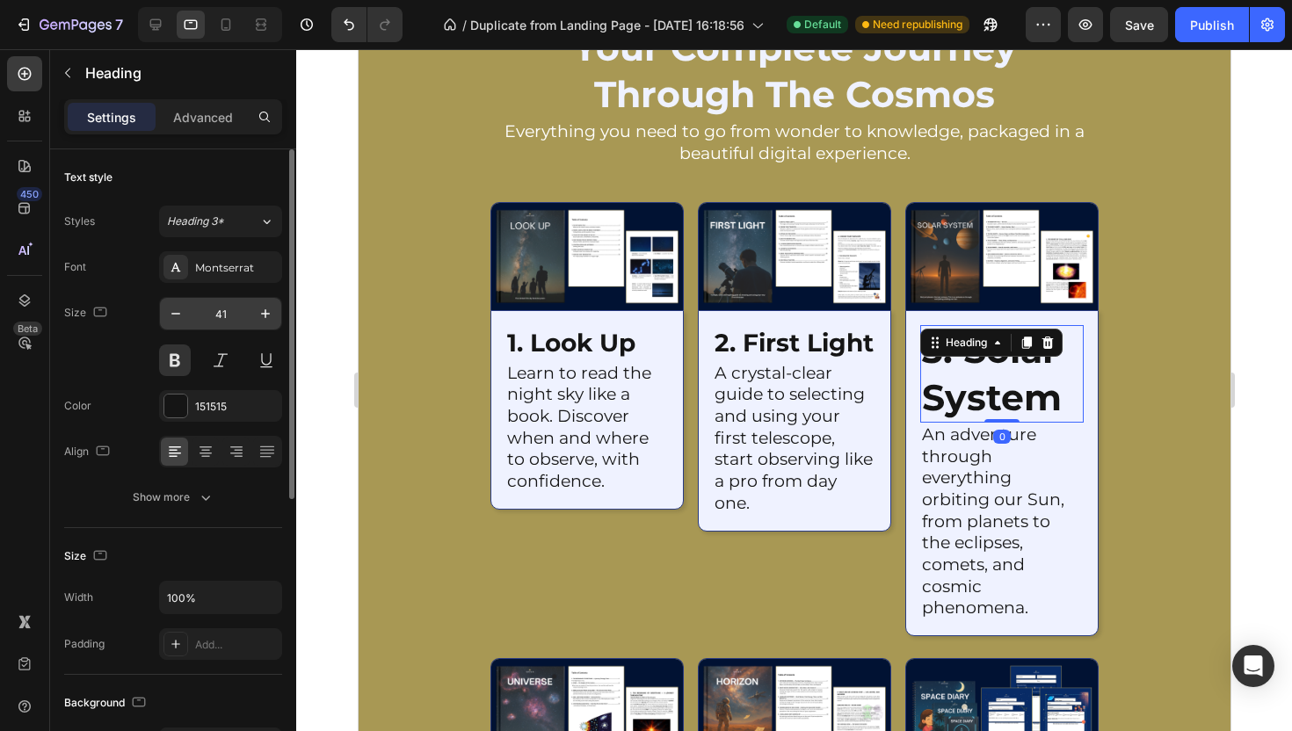
click at [215, 318] on input "41" at bounding box center [221, 314] width 58 height 32
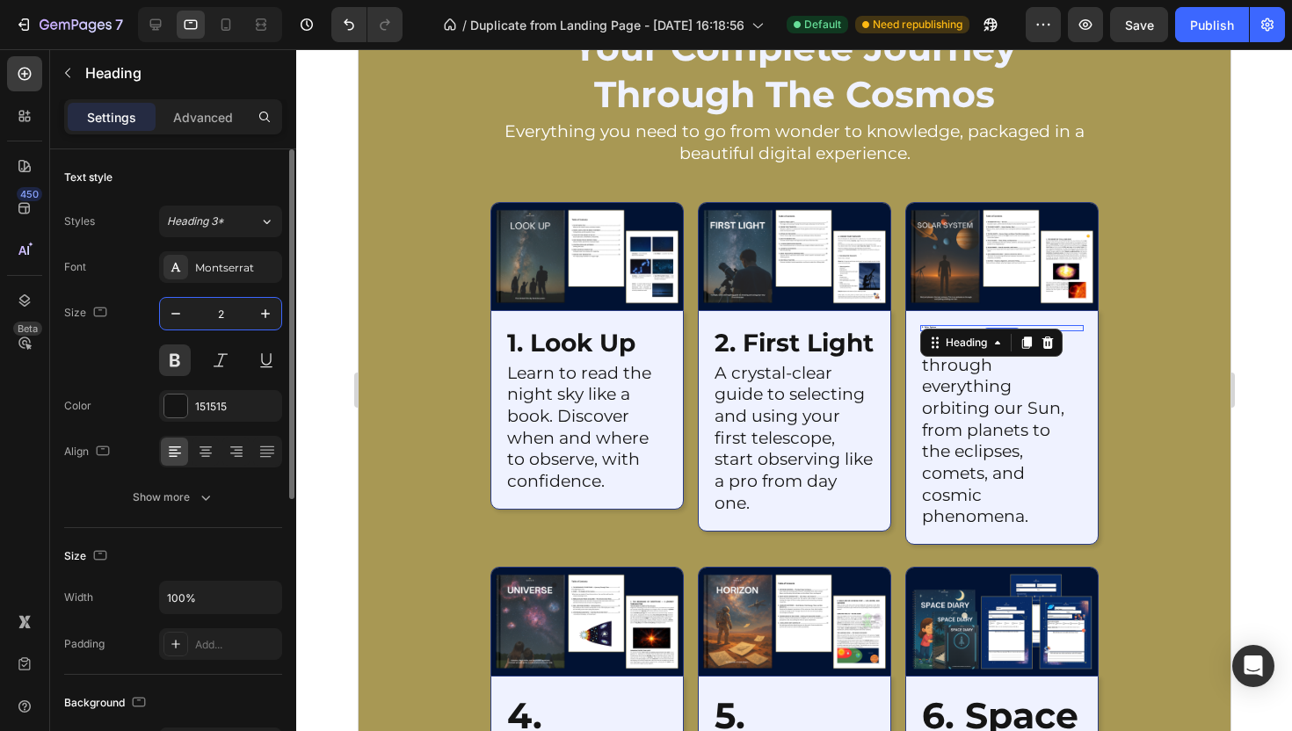
type input "28"
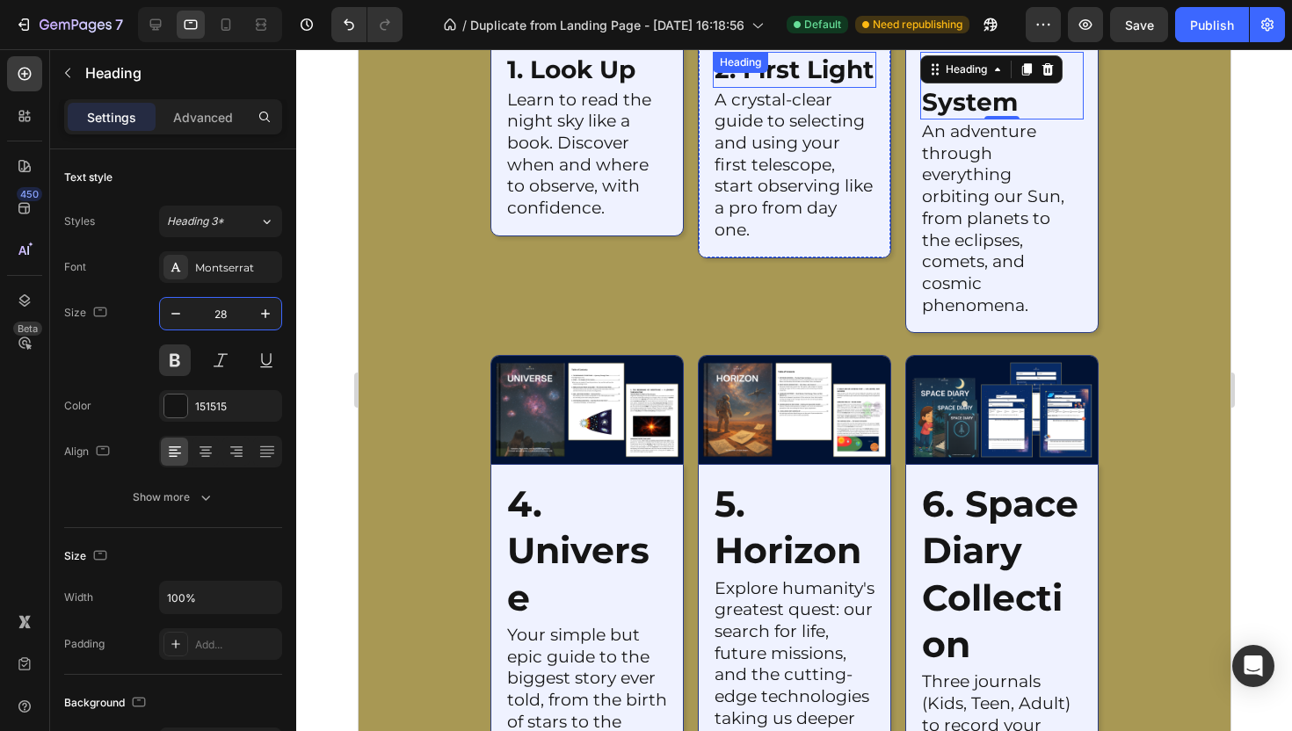
scroll to position [2615, 0]
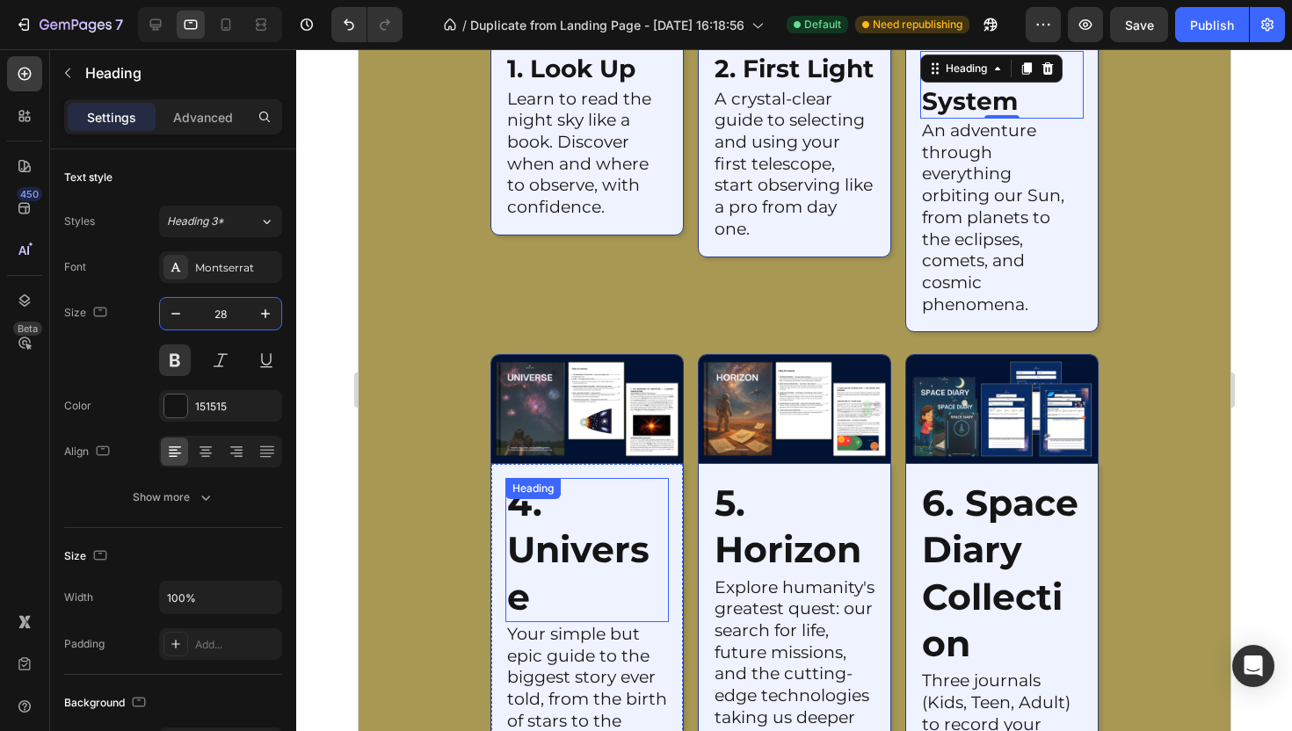
click at [596, 518] on h2 "4. universe" at bounding box center [586, 550] width 163 height 144
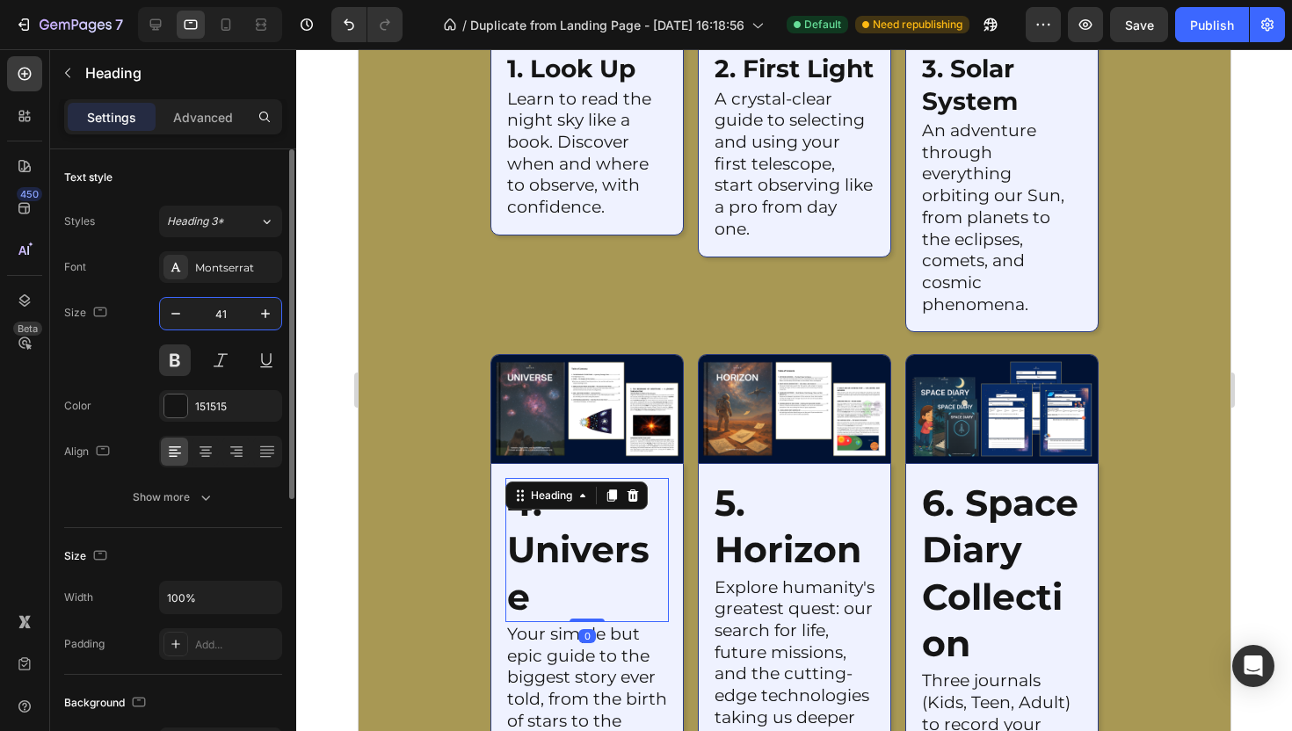
click at [230, 308] on input "41" at bounding box center [221, 314] width 58 height 32
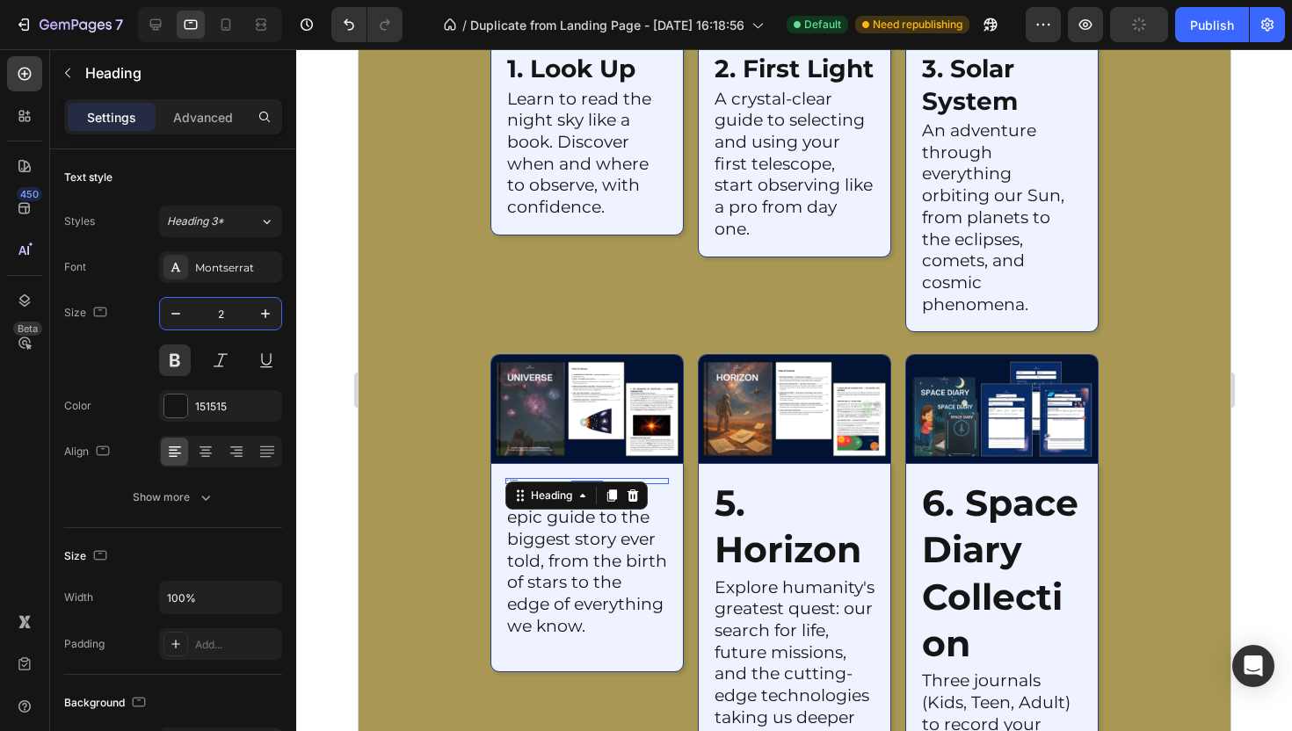
type input "28"
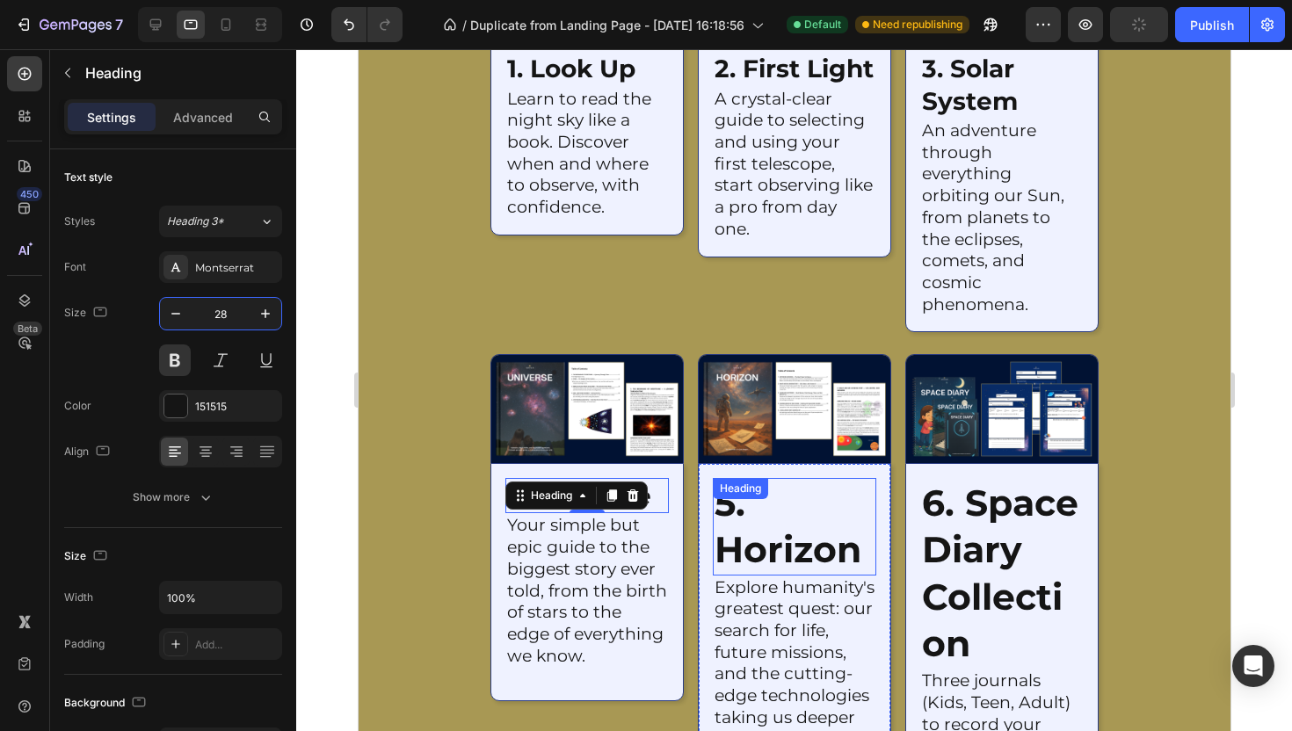
click at [779, 521] on h2 "5. horizon" at bounding box center [793, 527] width 163 height 98
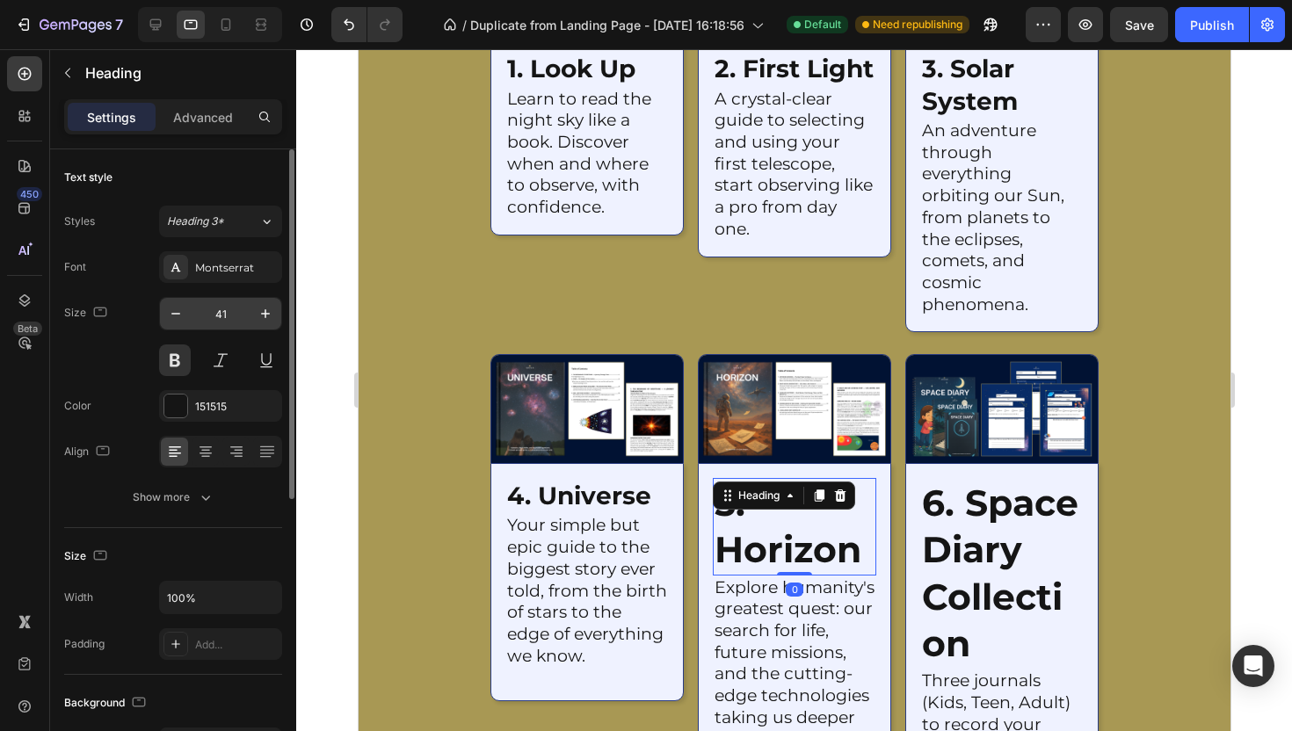
click at [205, 308] on input "41" at bounding box center [221, 314] width 58 height 32
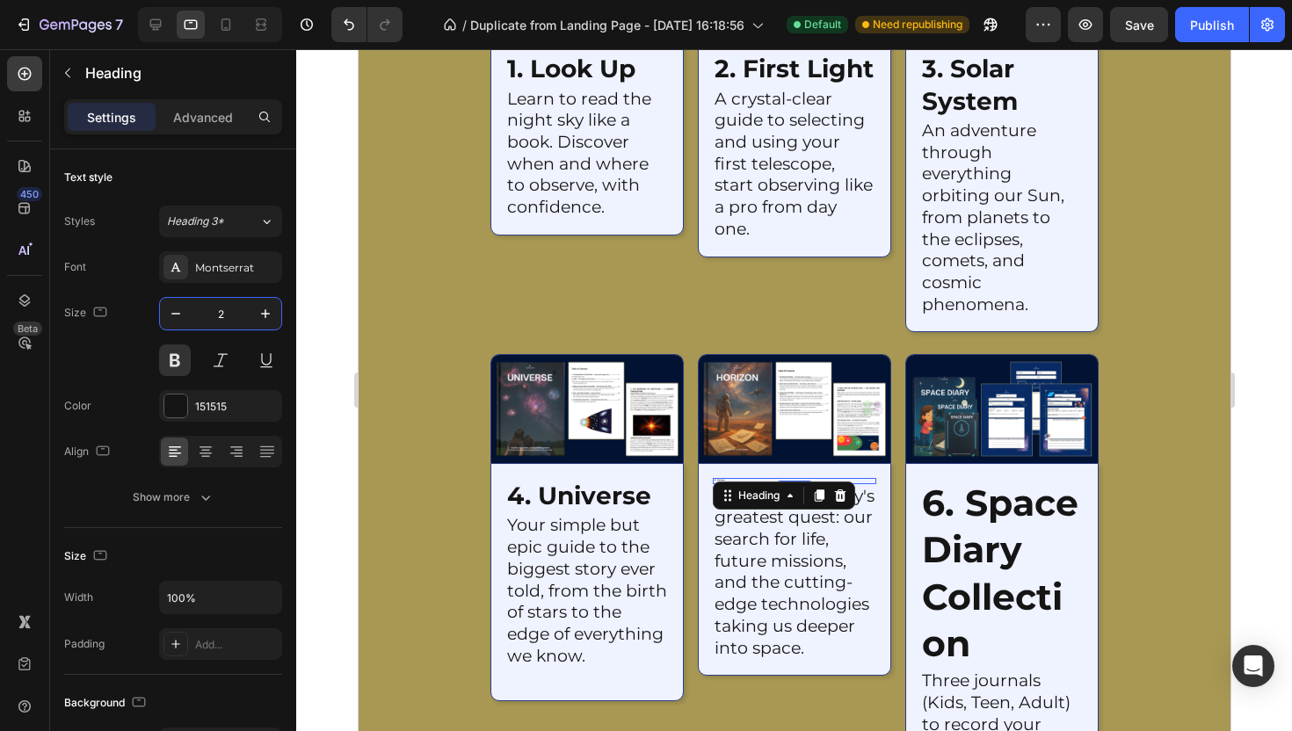
type input "28"
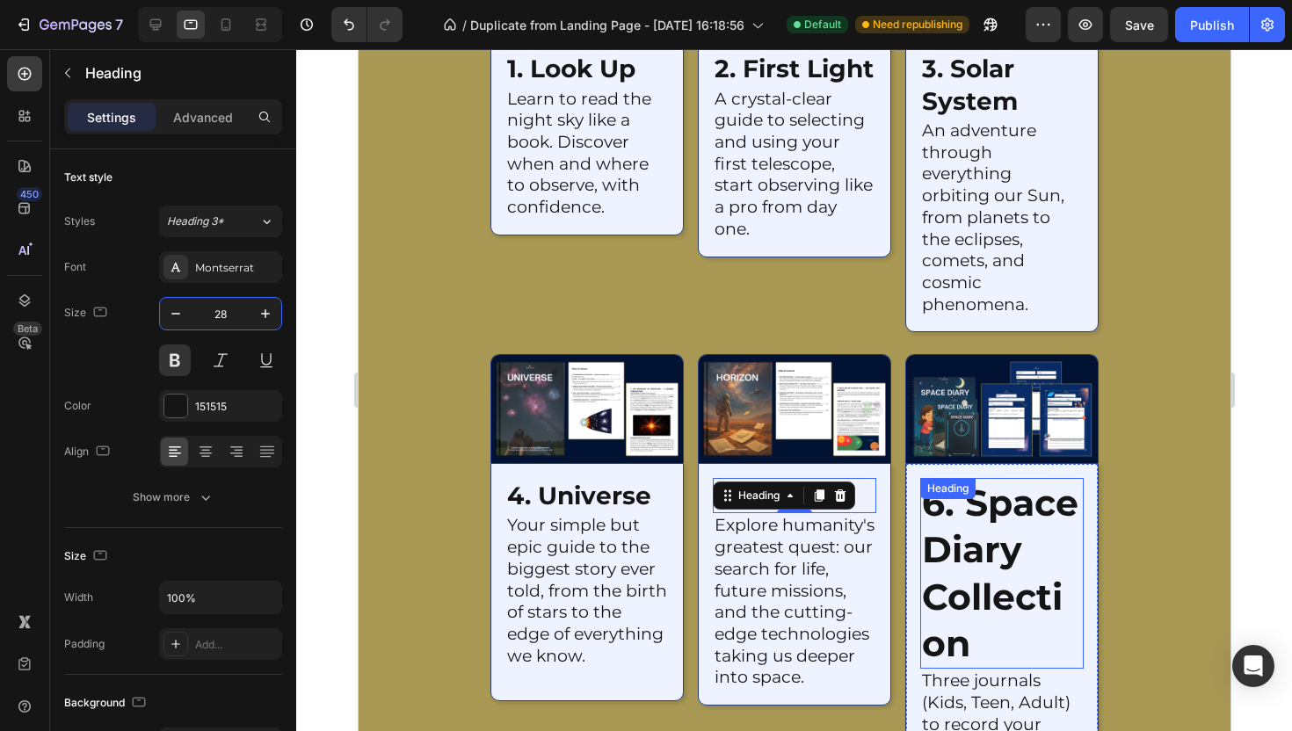
click at [975, 609] on h2 "6. space diary collection" at bounding box center [1000, 573] width 163 height 191
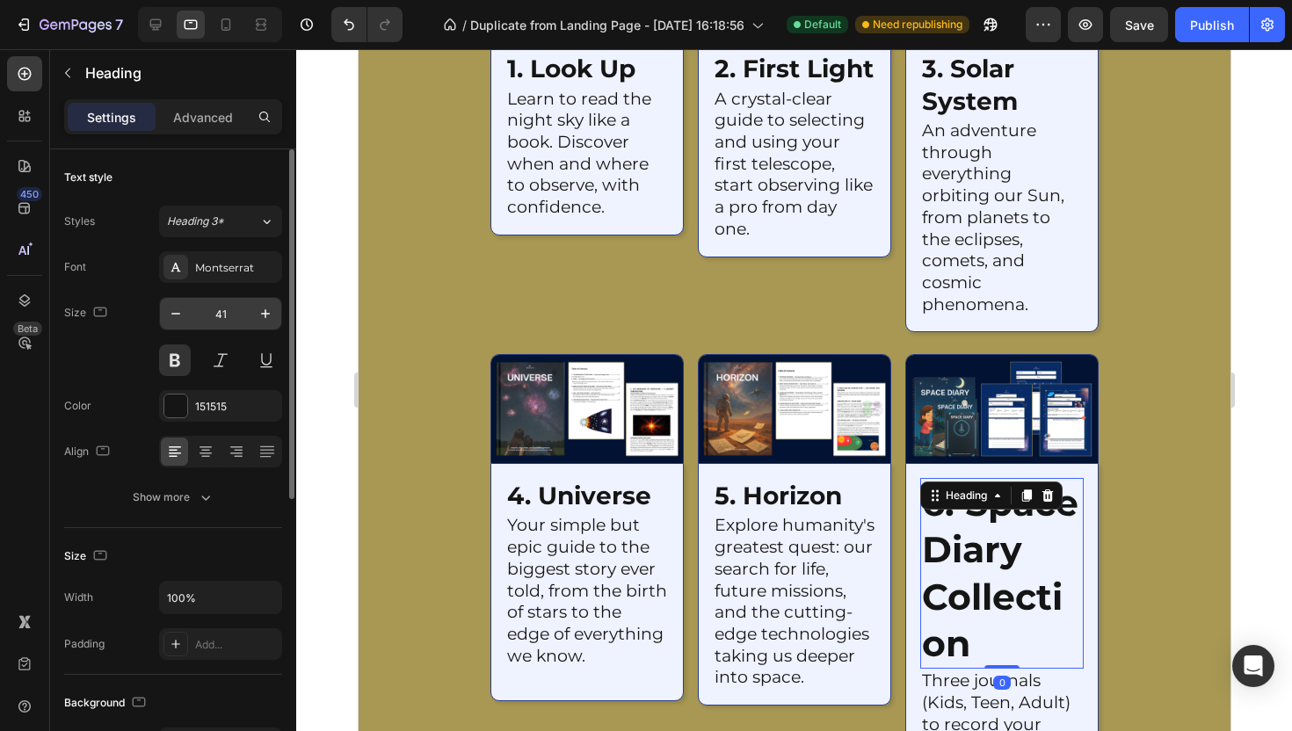
click at [228, 315] on input "41" at bounding box center [221, 314] width 58 height 32
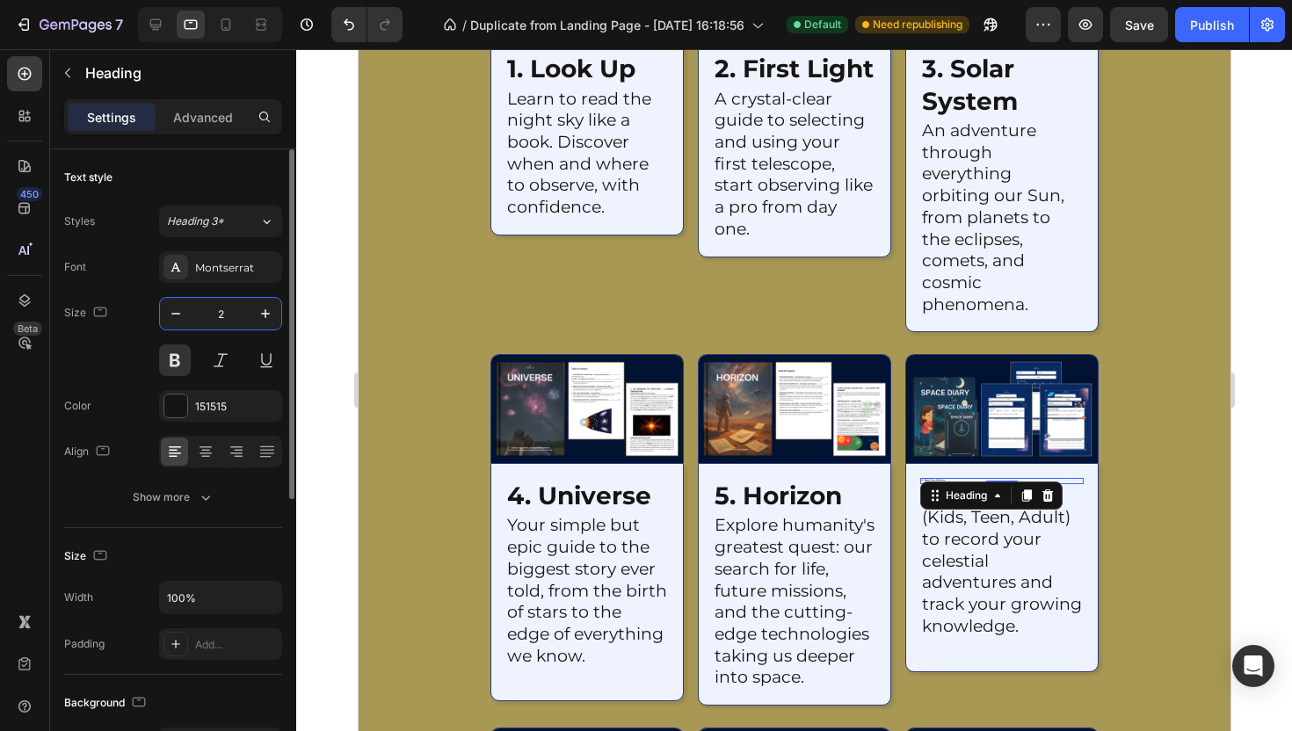
type input "28"
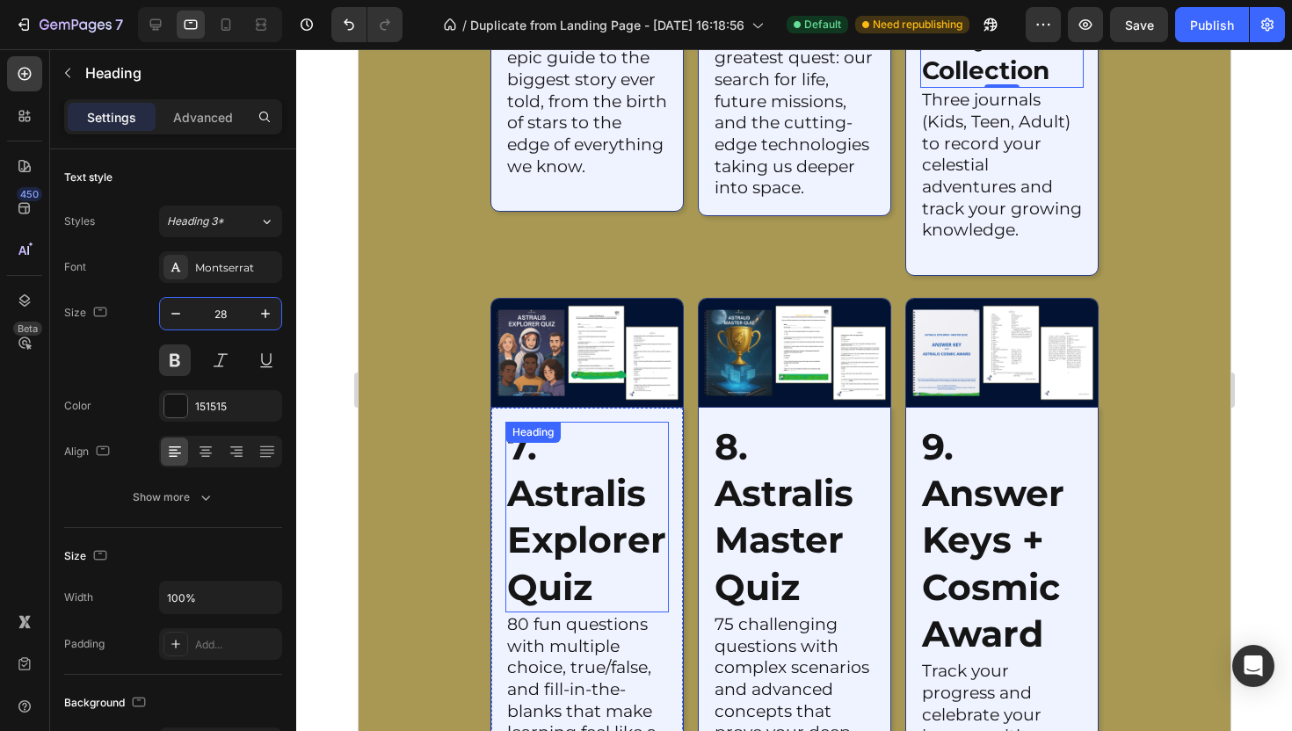
scroll to position [3125, 0]
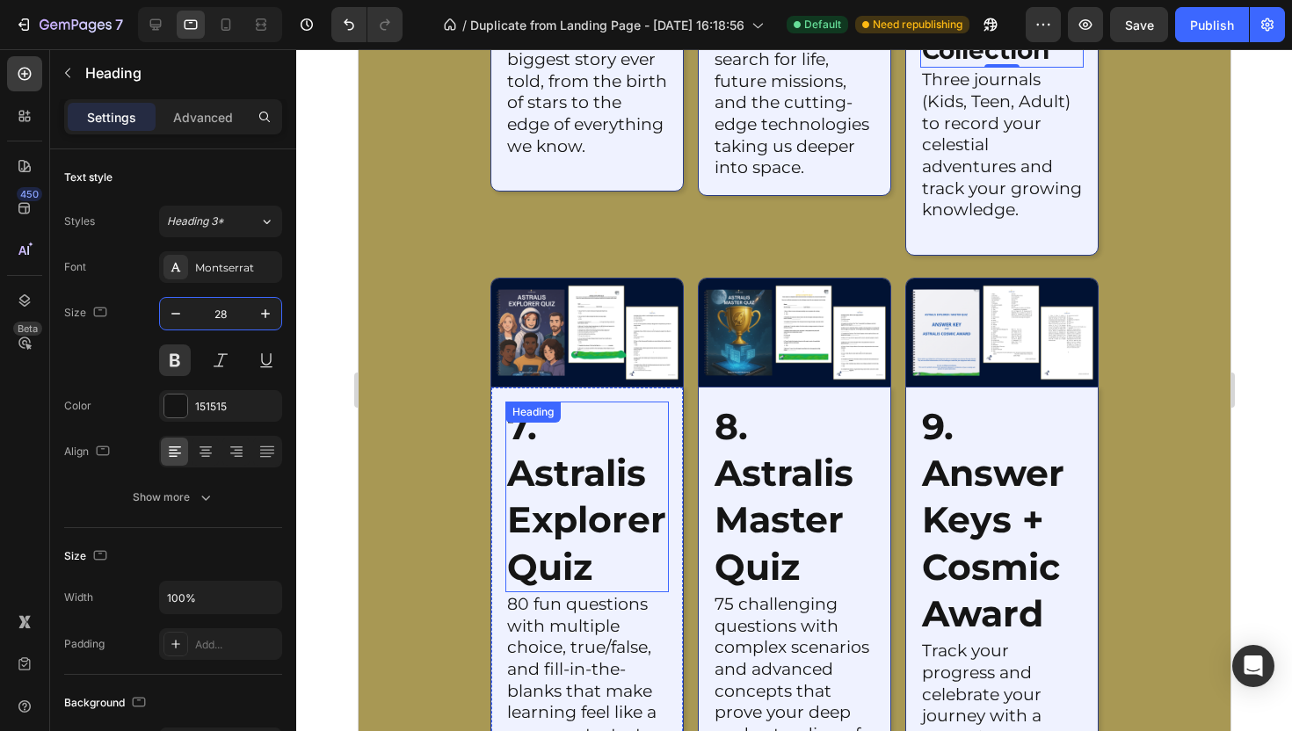
click at [555, 530] on h2 "7. astralis explorer quiz" at bounding box center [586, 497] width 163 height 191
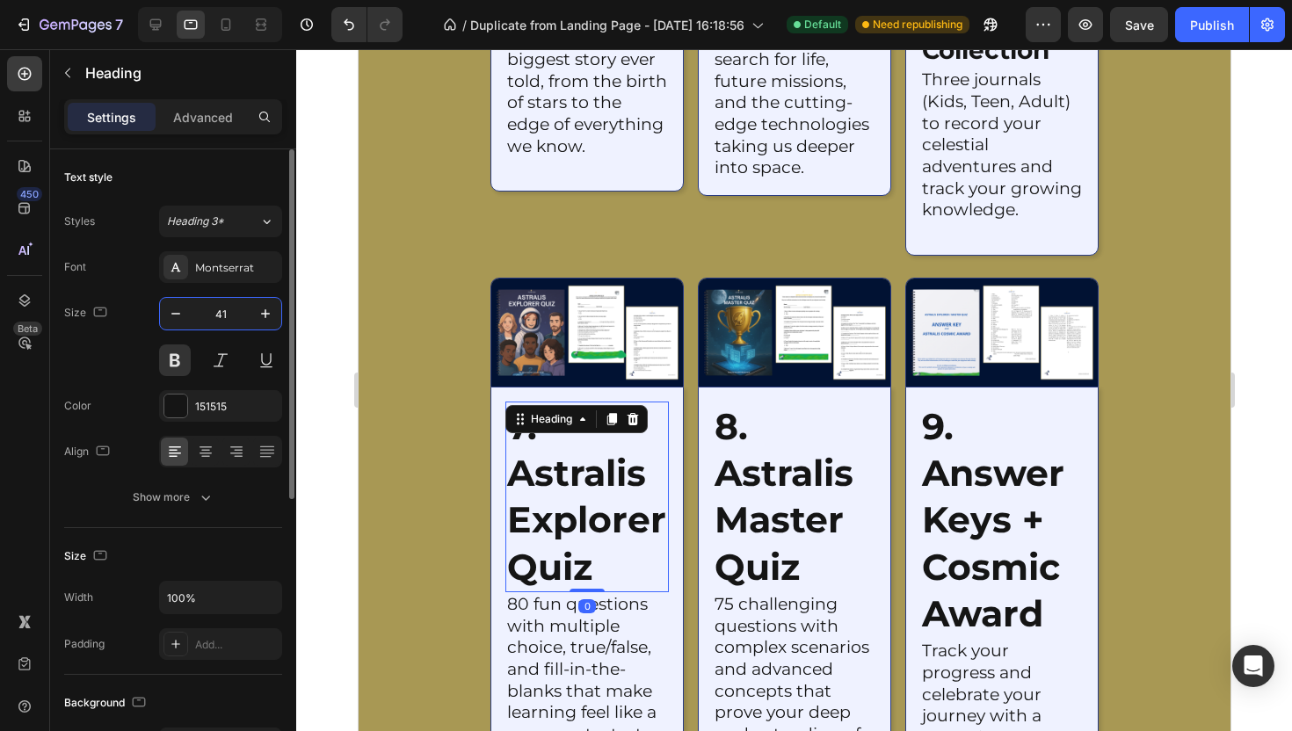
click at [215, 310] on input "41" at bounding box center [221, 314] width 58 height 32
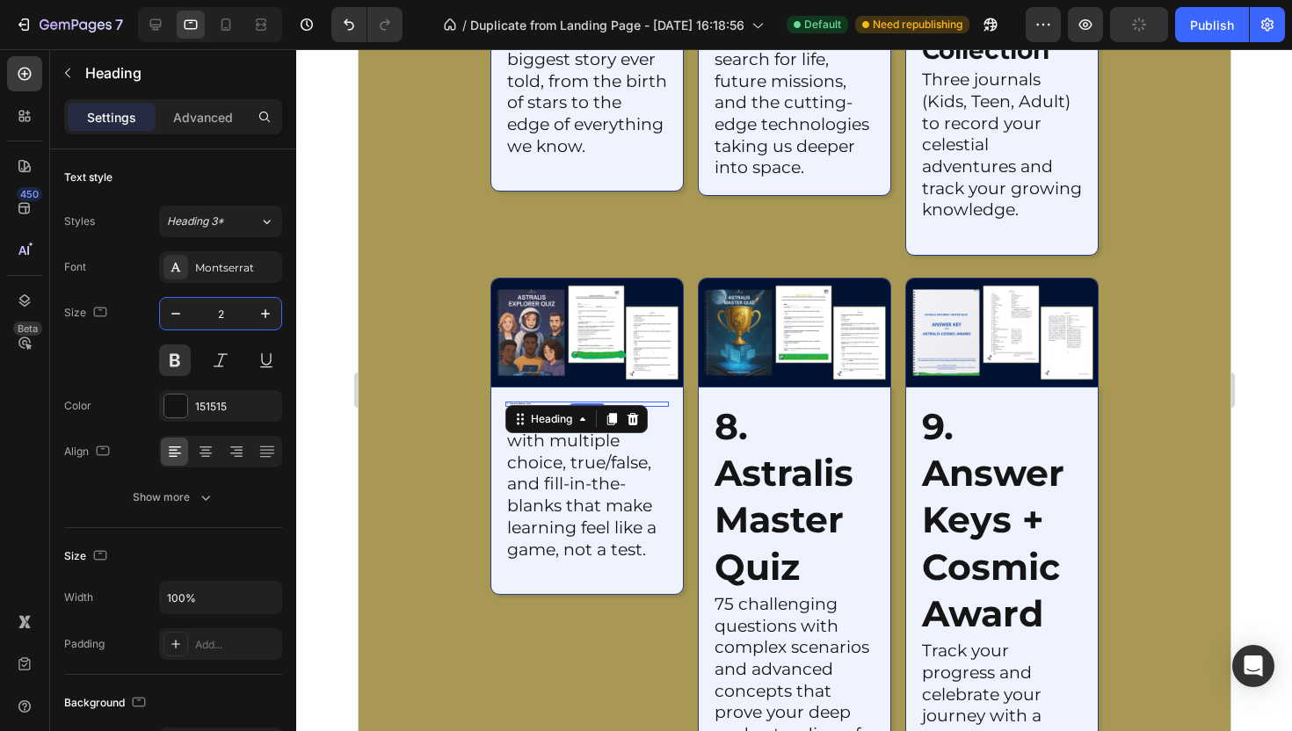
type input "28"
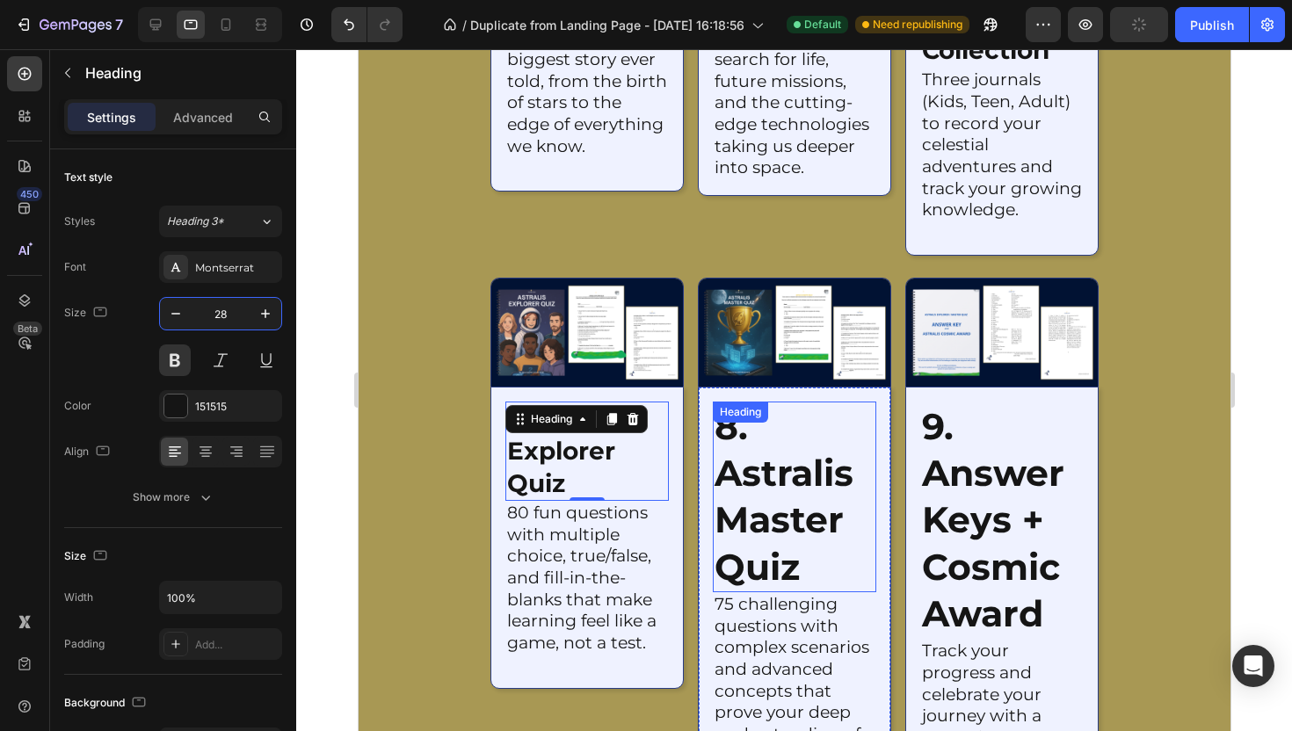
click at [788, 526] on h2 "8. astralis master quiz" at bounding box center [793, 497] width 163 height 191
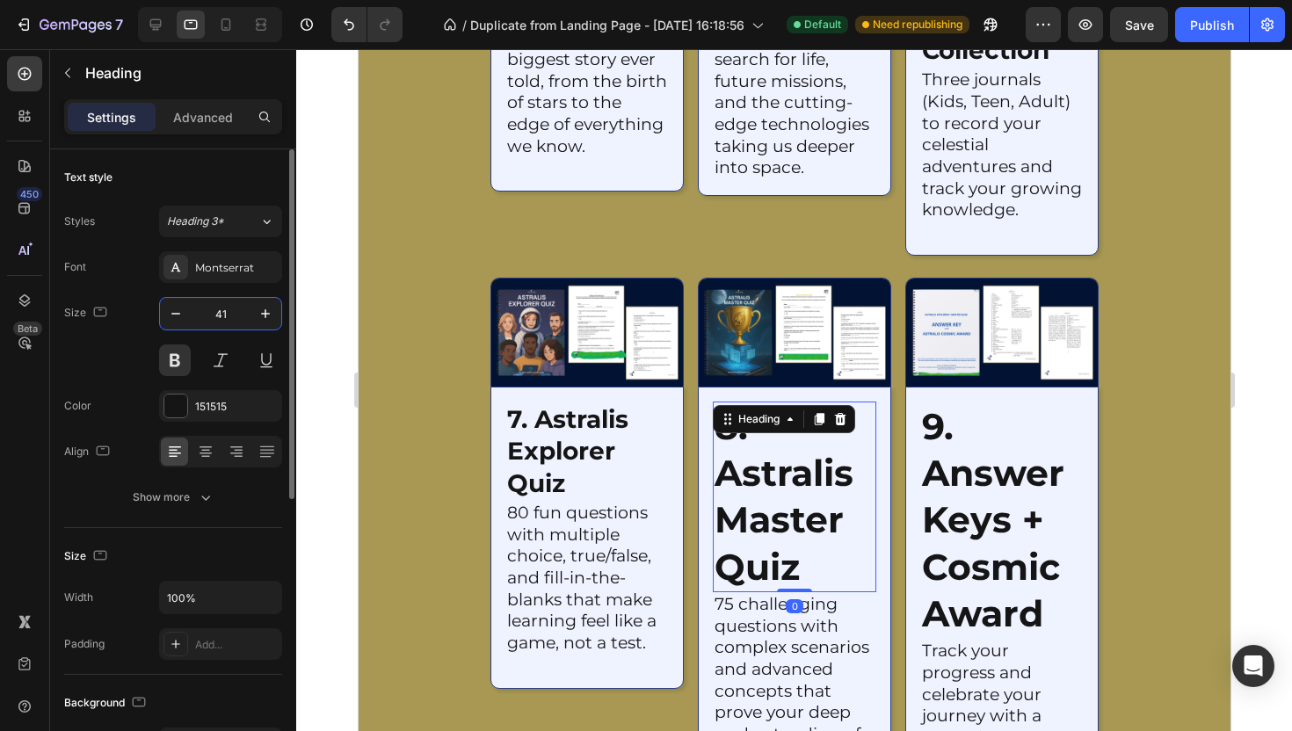
click at [221, 305] on input "41" at bounding box center [221, 314] width 58 height 32
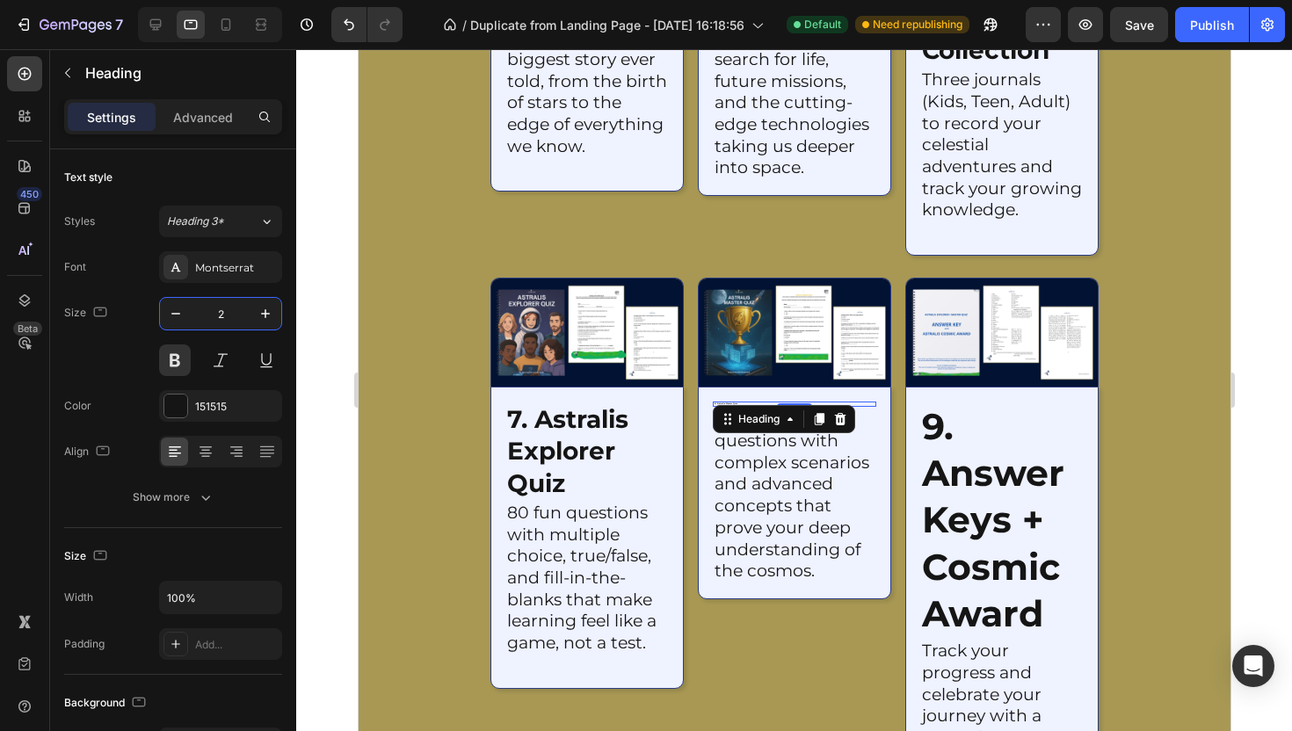
type input "28"
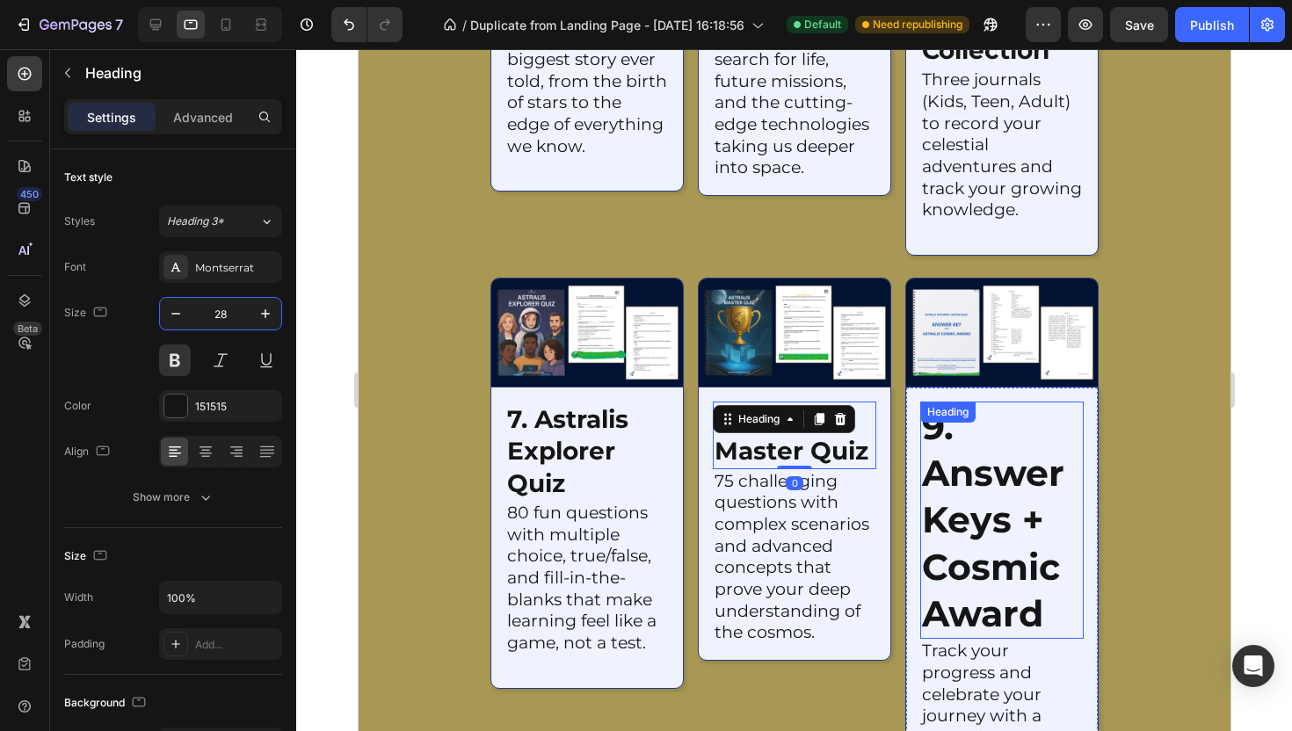
click at [932, 490] on h2 "9. answer keys + cosmic award" at bounding box center [1000, 520] width 163 height 237
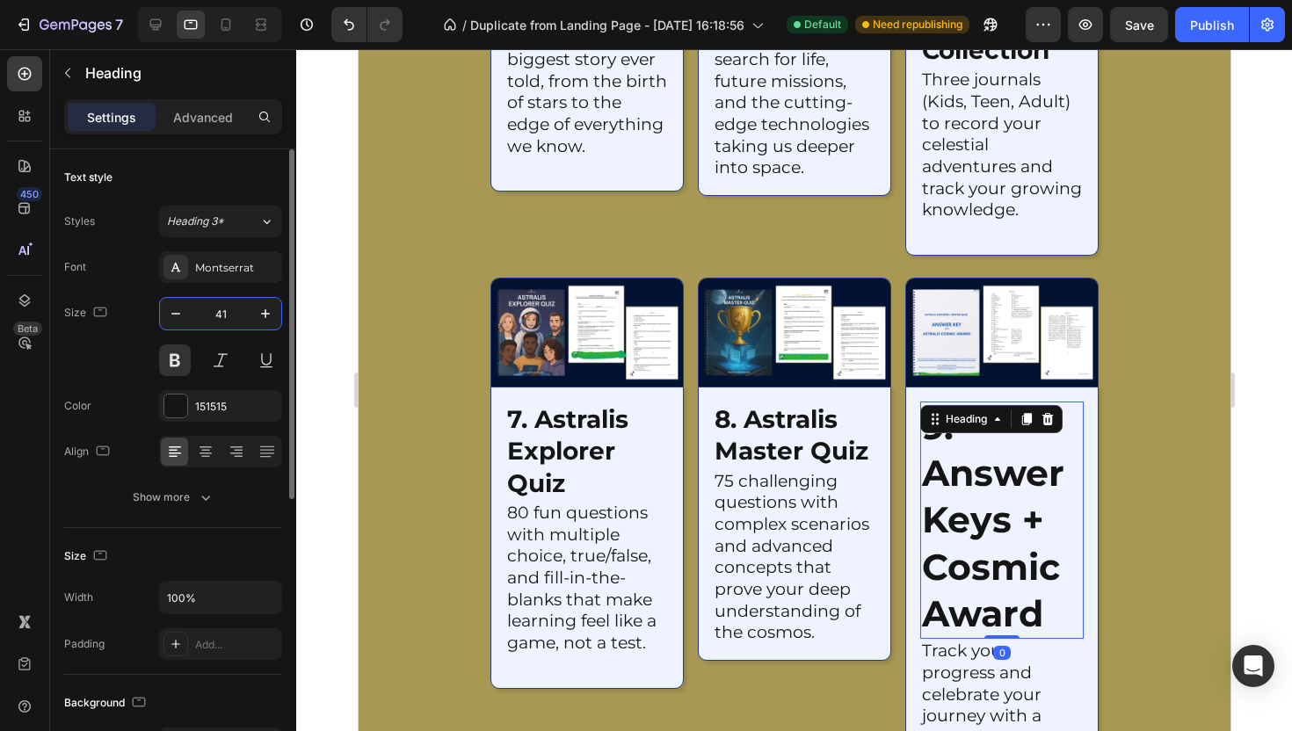
click at [232, 311] on input "41" at bounding box center [221, 314] width 58 height 32
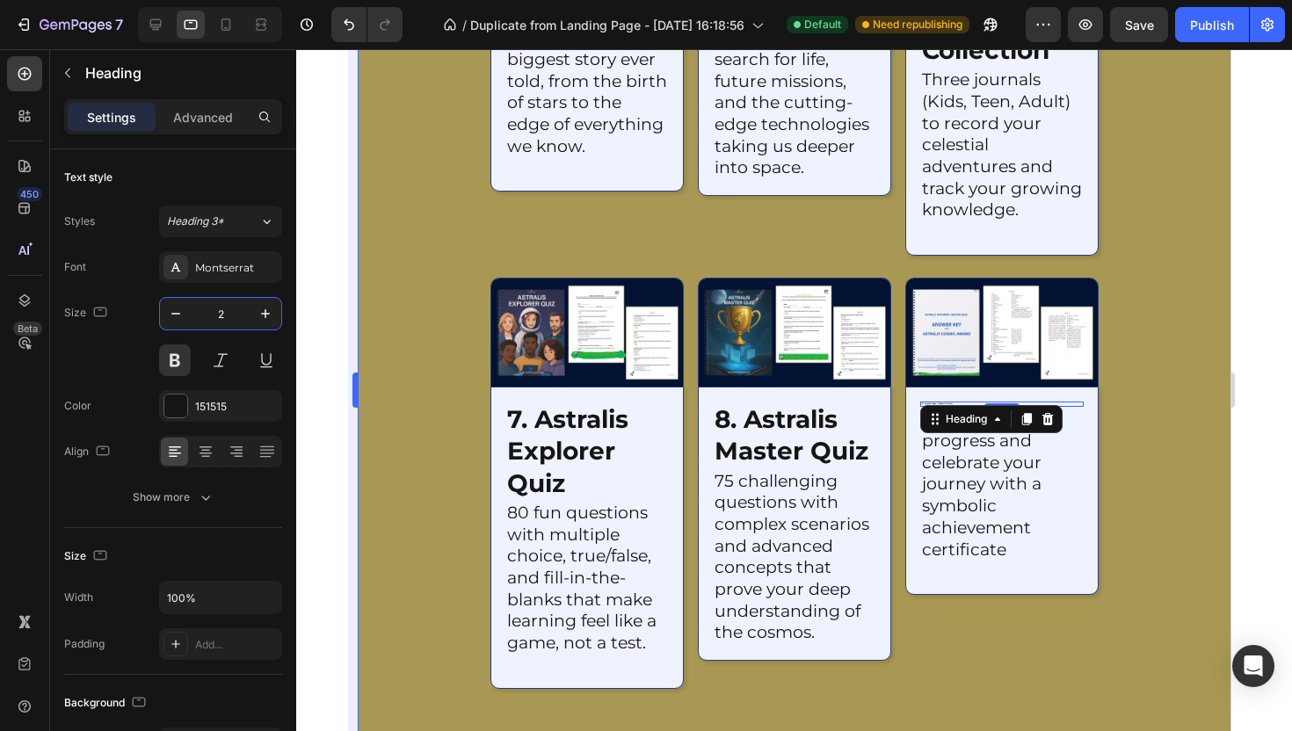
type input "28"
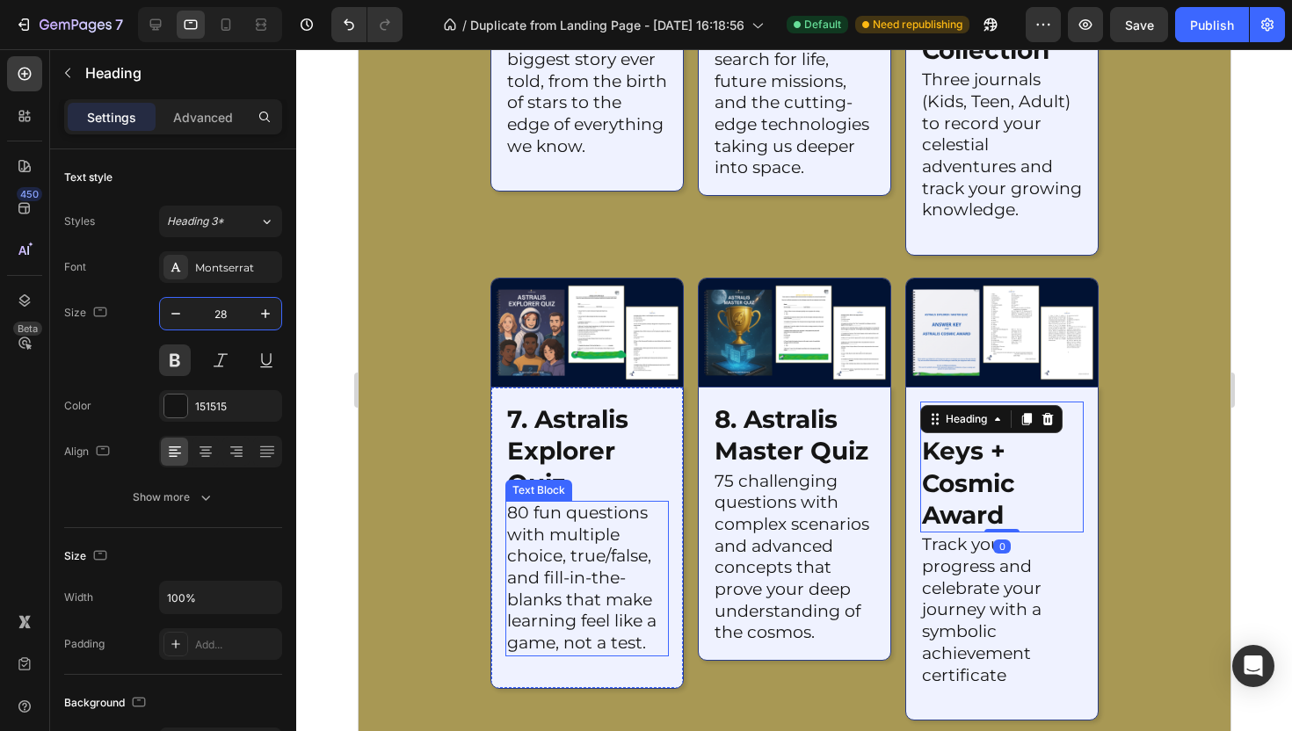
click at [583, 528] on p "80 fun questions with multiple choice, true/false, and fill-in-the-blanks that …" at bounding box center [586, 579] width 160 height 152
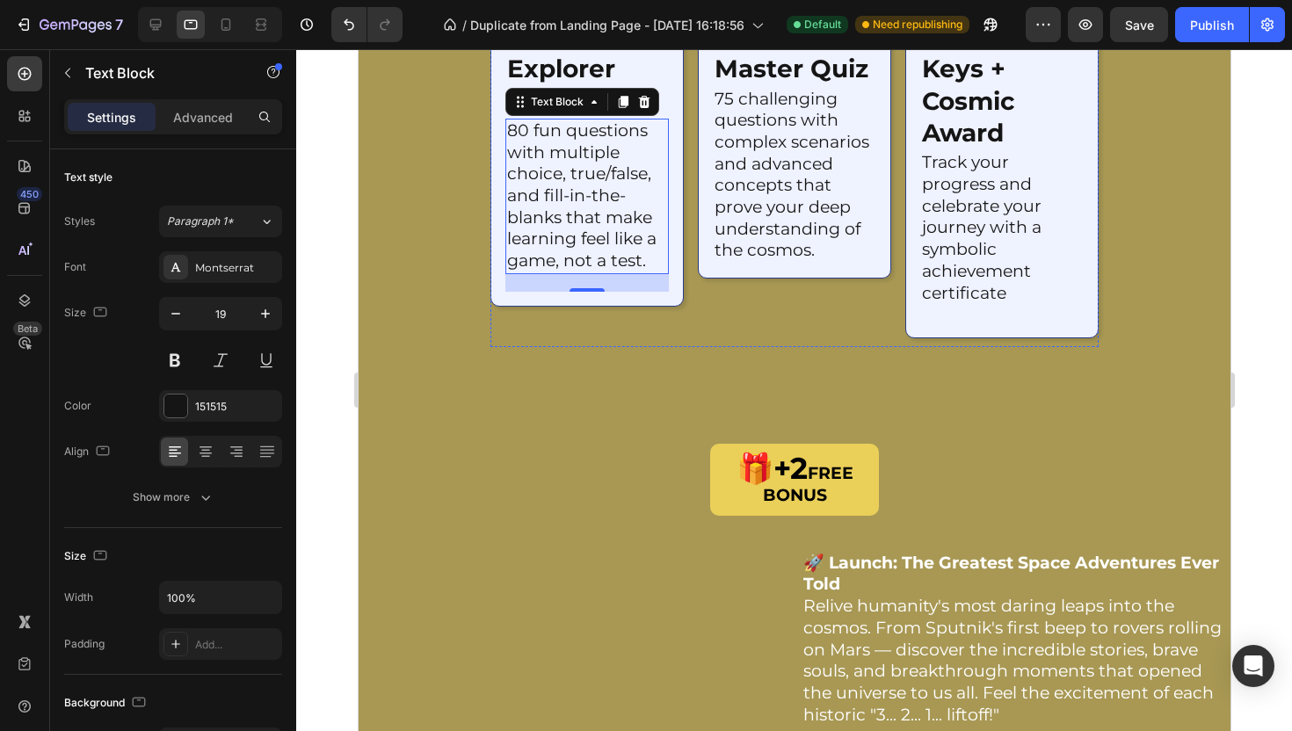
scroll to position [3617, 0]
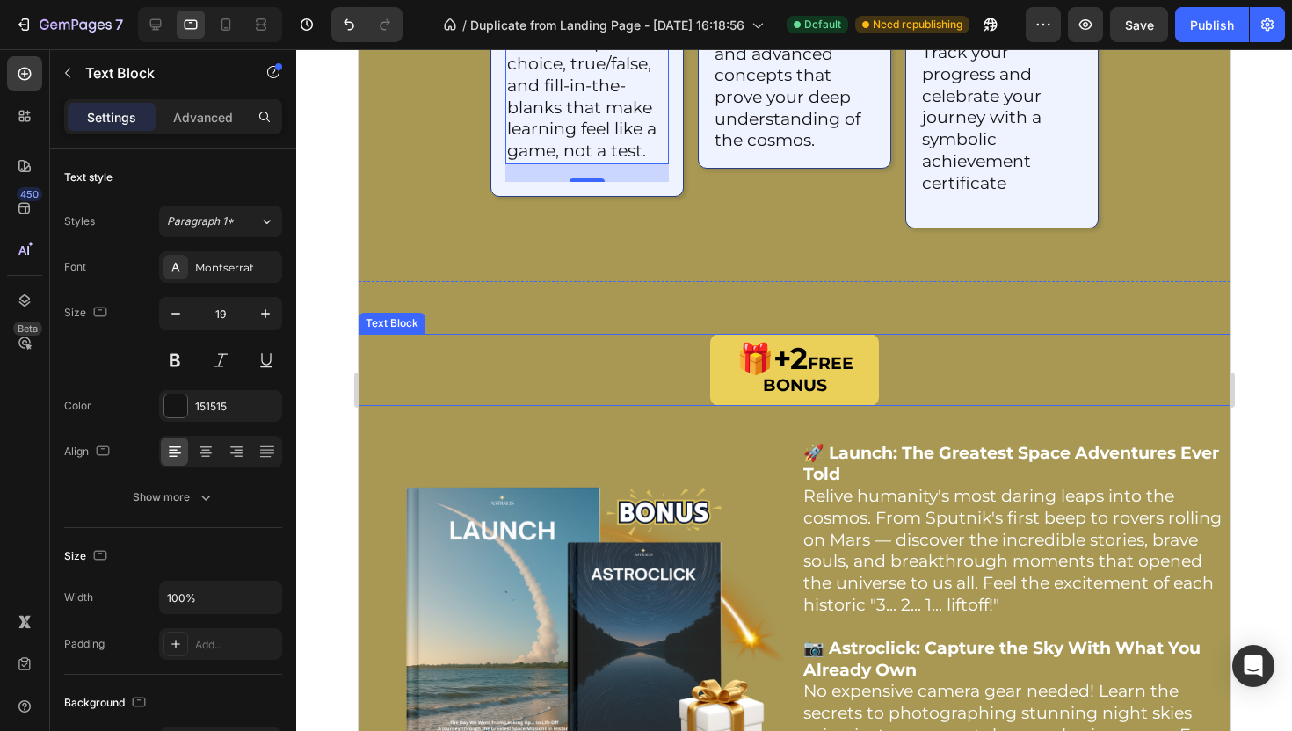
click at [776, 376] on span "🎁+2" at bounding box center [771, 358] width 71 height 37
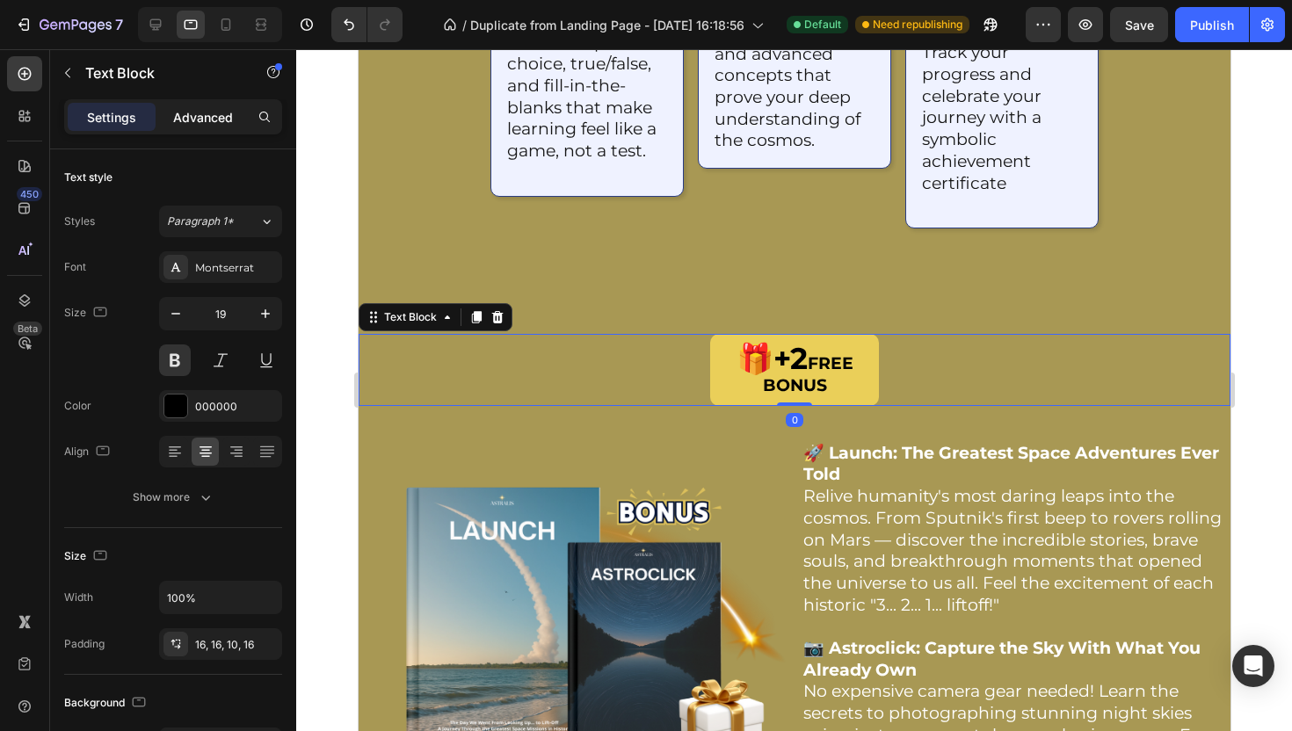
click at [215, 108] on p "Advanced" at bounding box center [203, 117] width 60 height 18
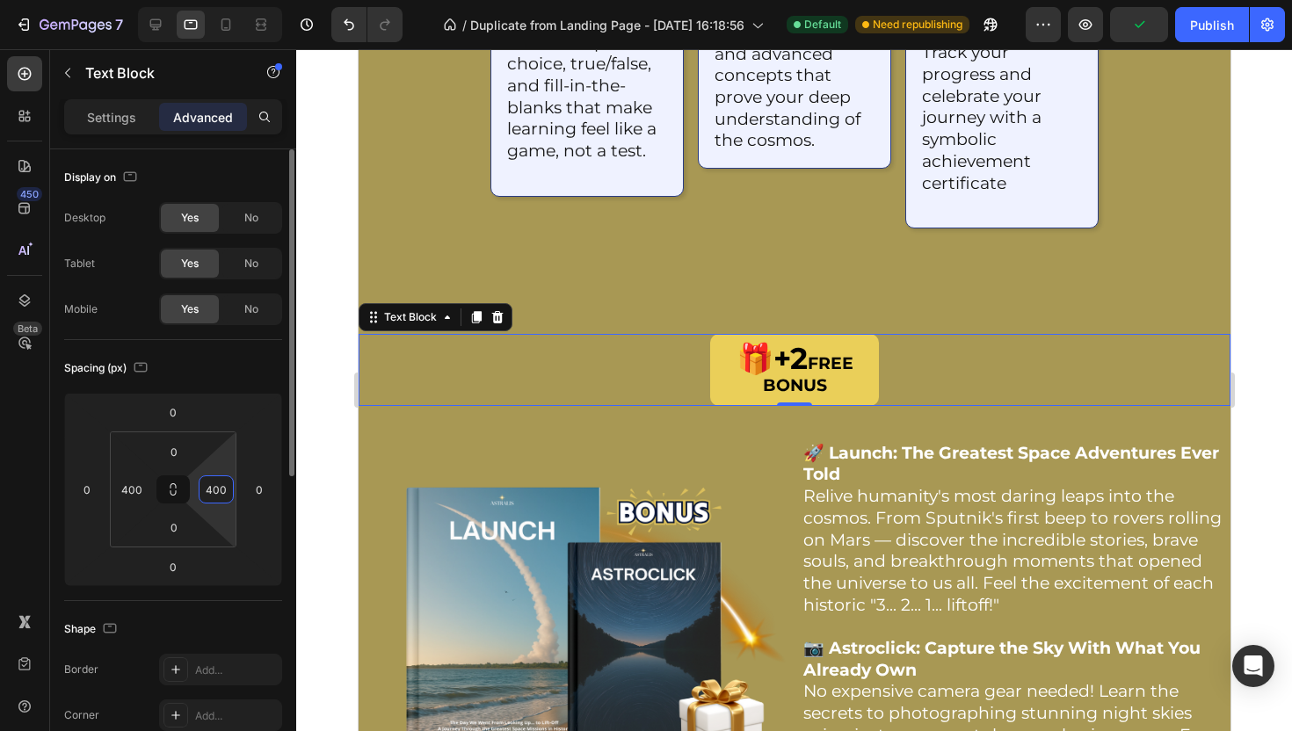
click at [207, 487] on input "400" at bounding box center [216, 489] width 26 height 26
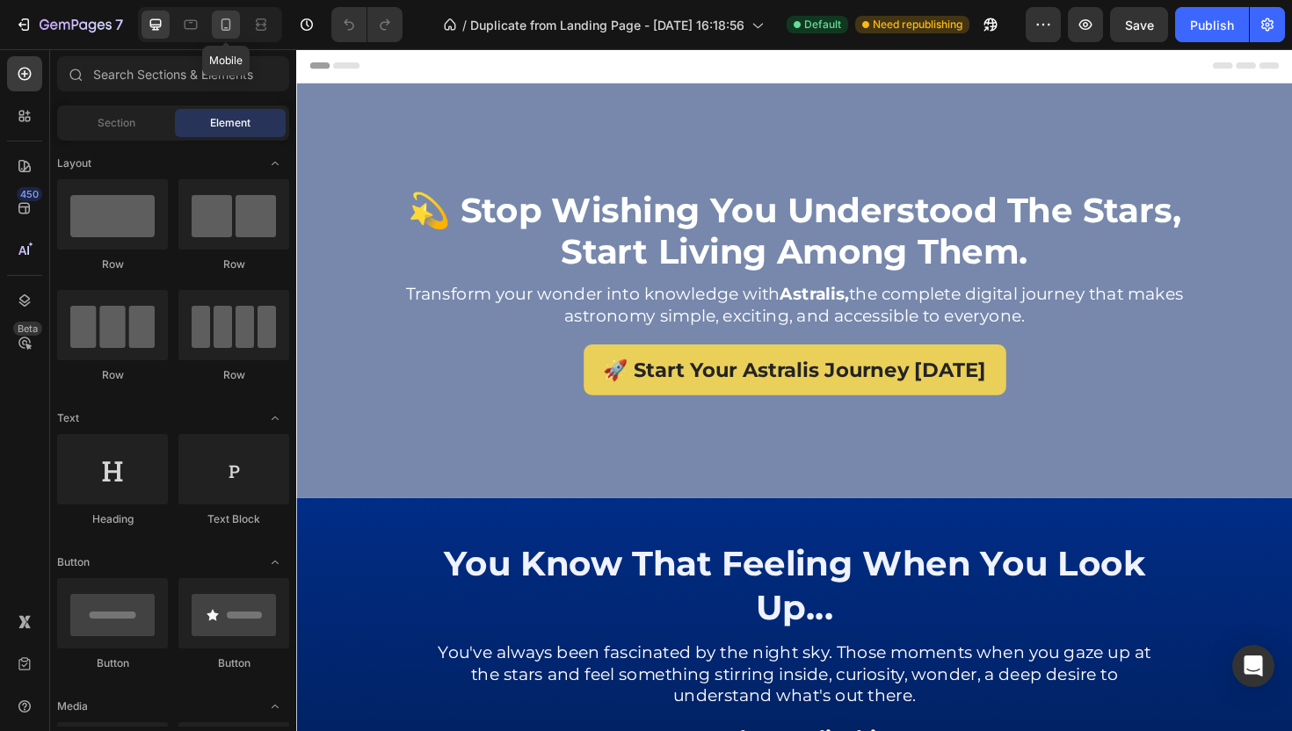
click at [232, 32] on icon at bounding box center [226, 25] width 18 height 18
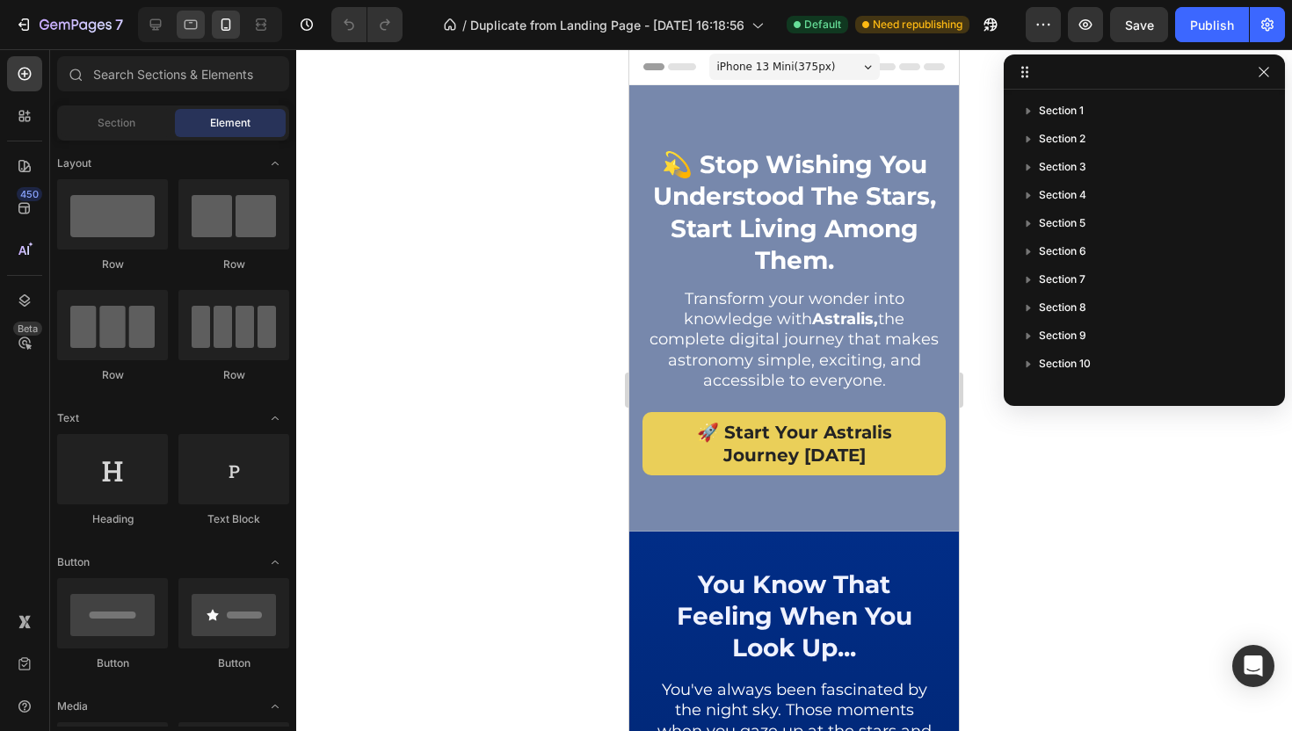
click at [178, 34] on div at bounding box center [191, 25] width 28 height 28
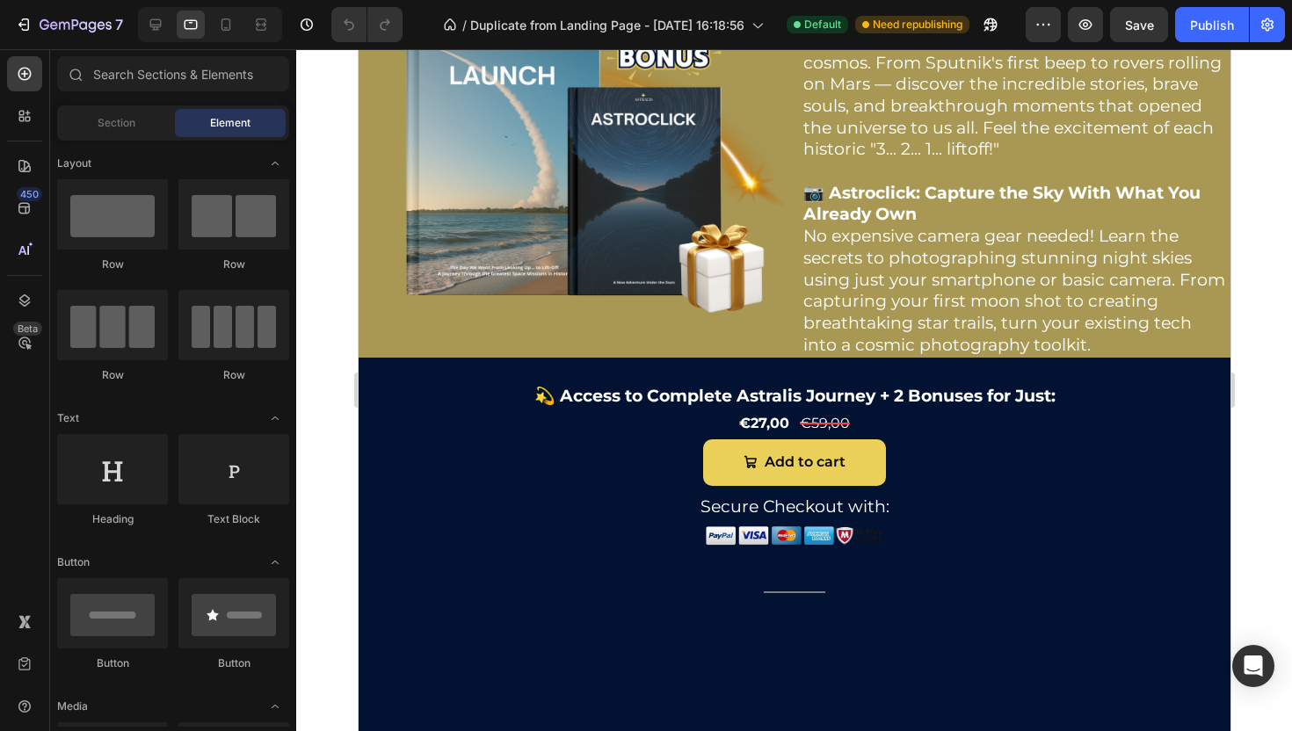
scroll to position [3861, 0]
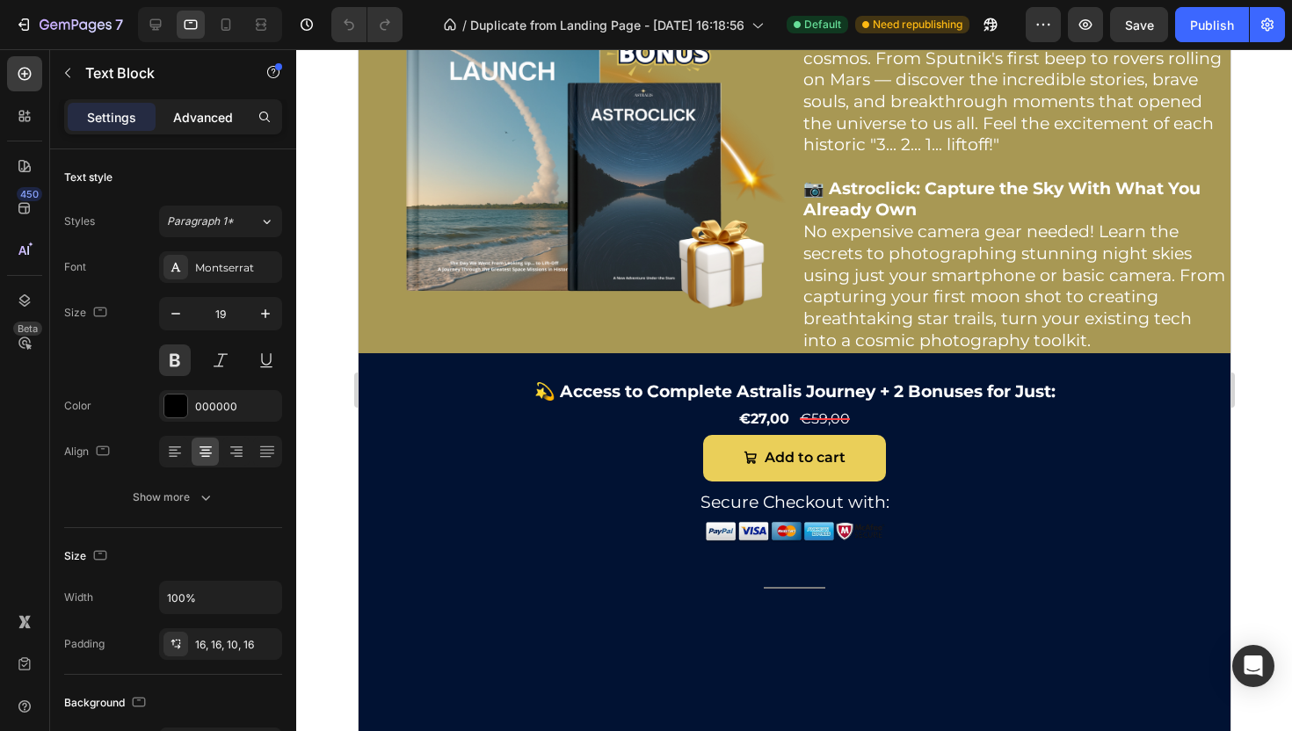
click at [175, 115] on p "Advanced" at bounding box center [203, 117] width 60 height 18
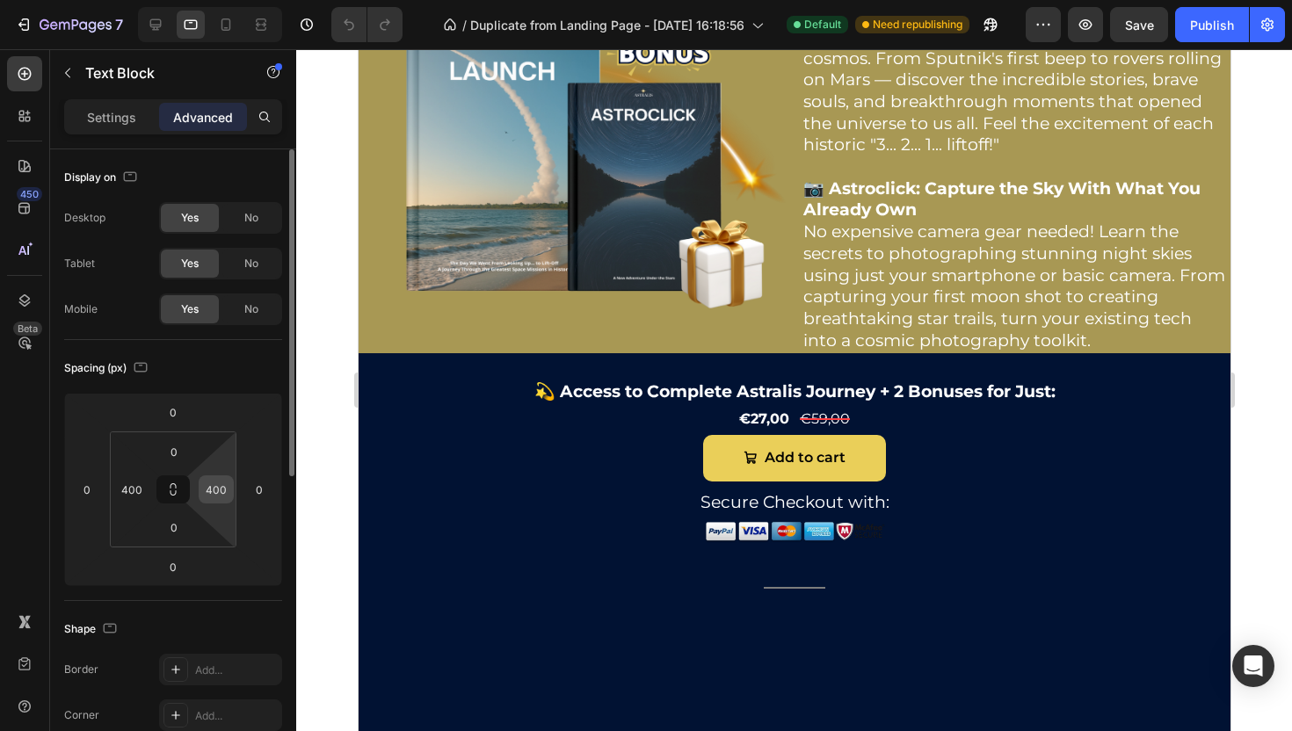
click at [220, 492] on input "400" at bounding box center [216, 489] width 26 height 26
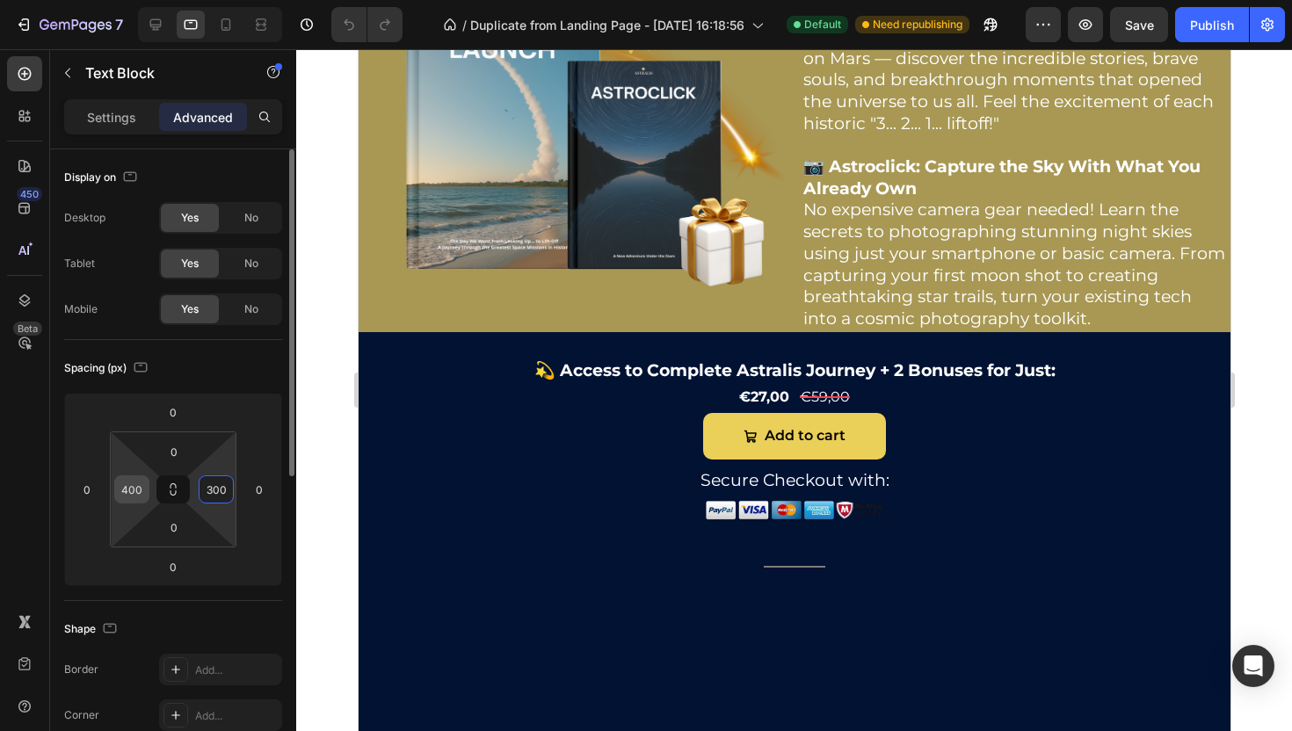
type input "300"
click at [131, 488] on input "400" at bounding box center [132, 489] width 26 height 26
type input "300"
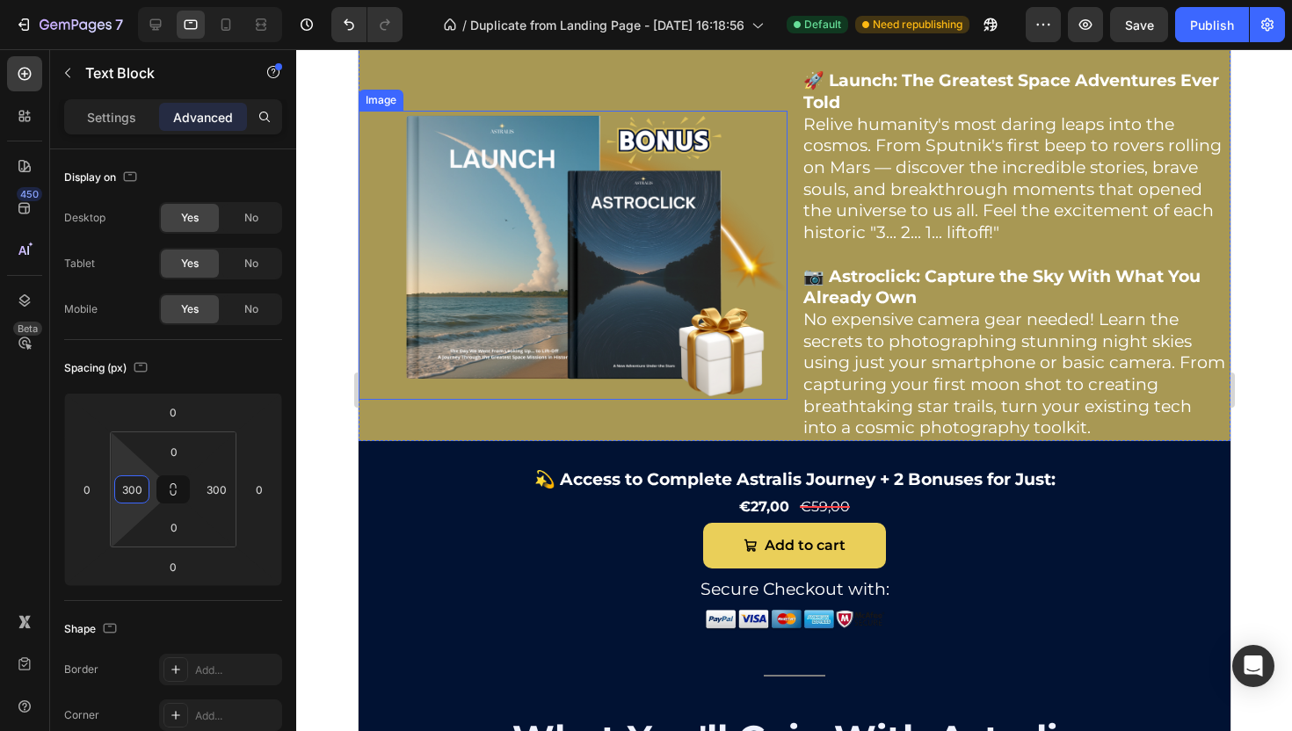
scroll to position [4046, 0]
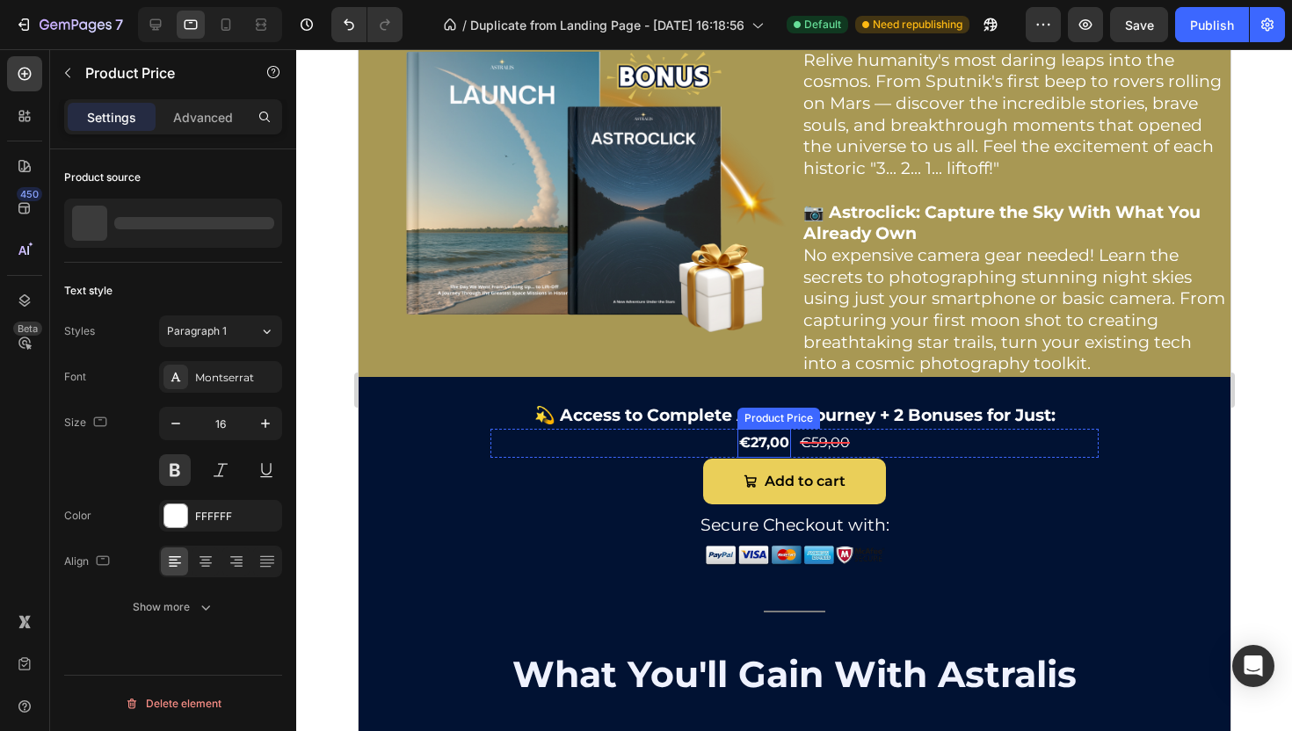
click at [751, 446] on div "€27,00" at bounding box center [764, 443] width 54 height 29
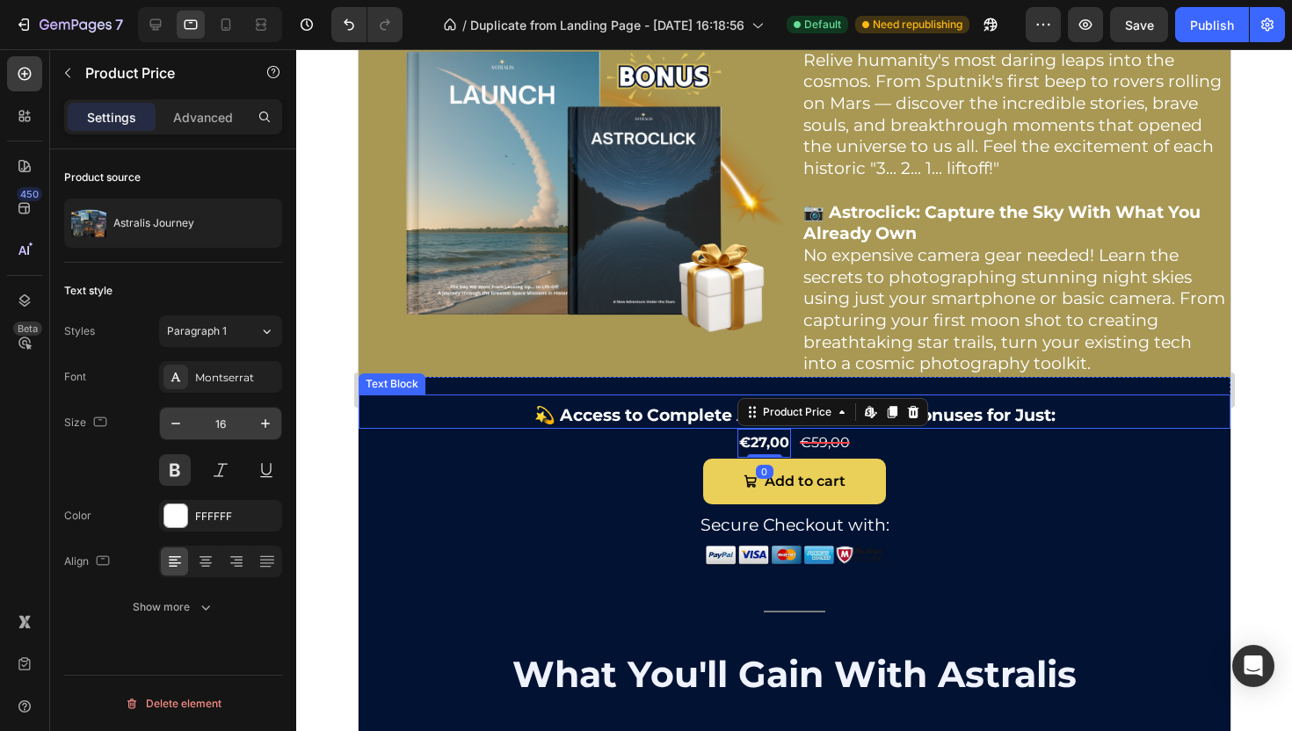
click at [214, 418] on input "16" at bounding box center [221, 424] width 58 height 32
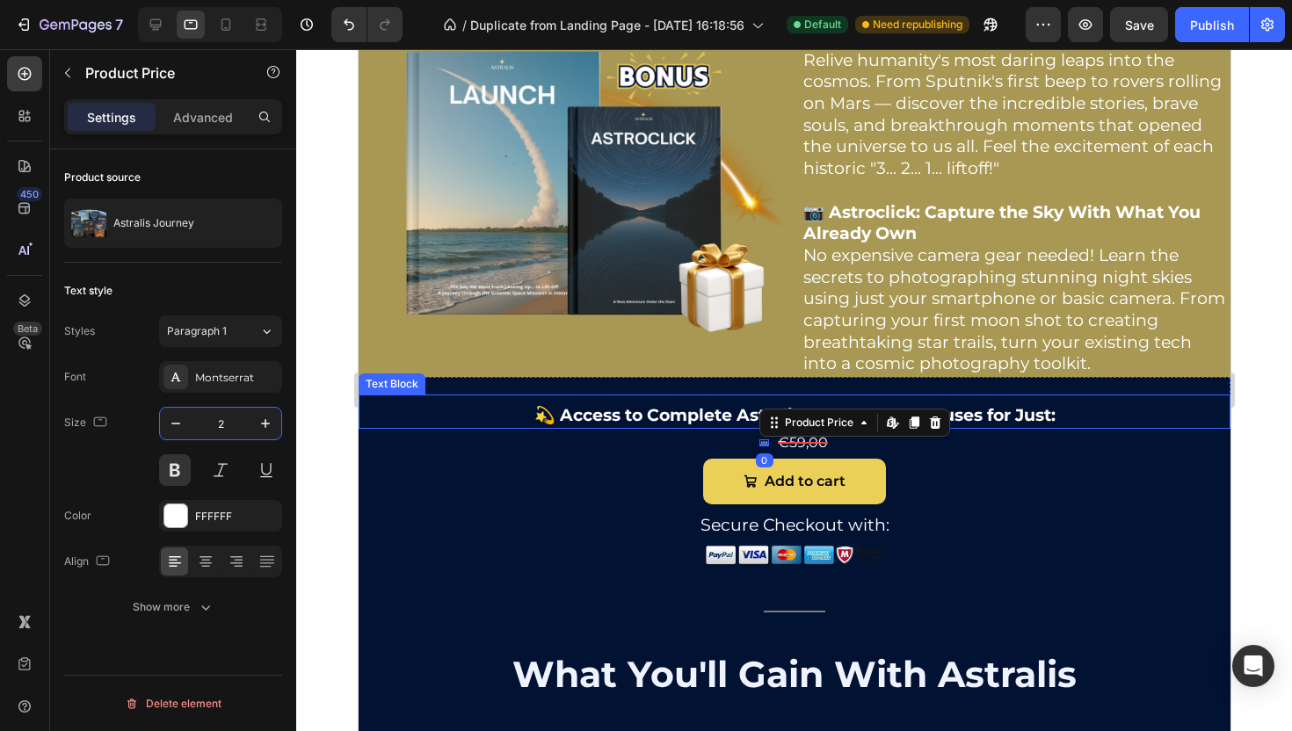
type input "28"
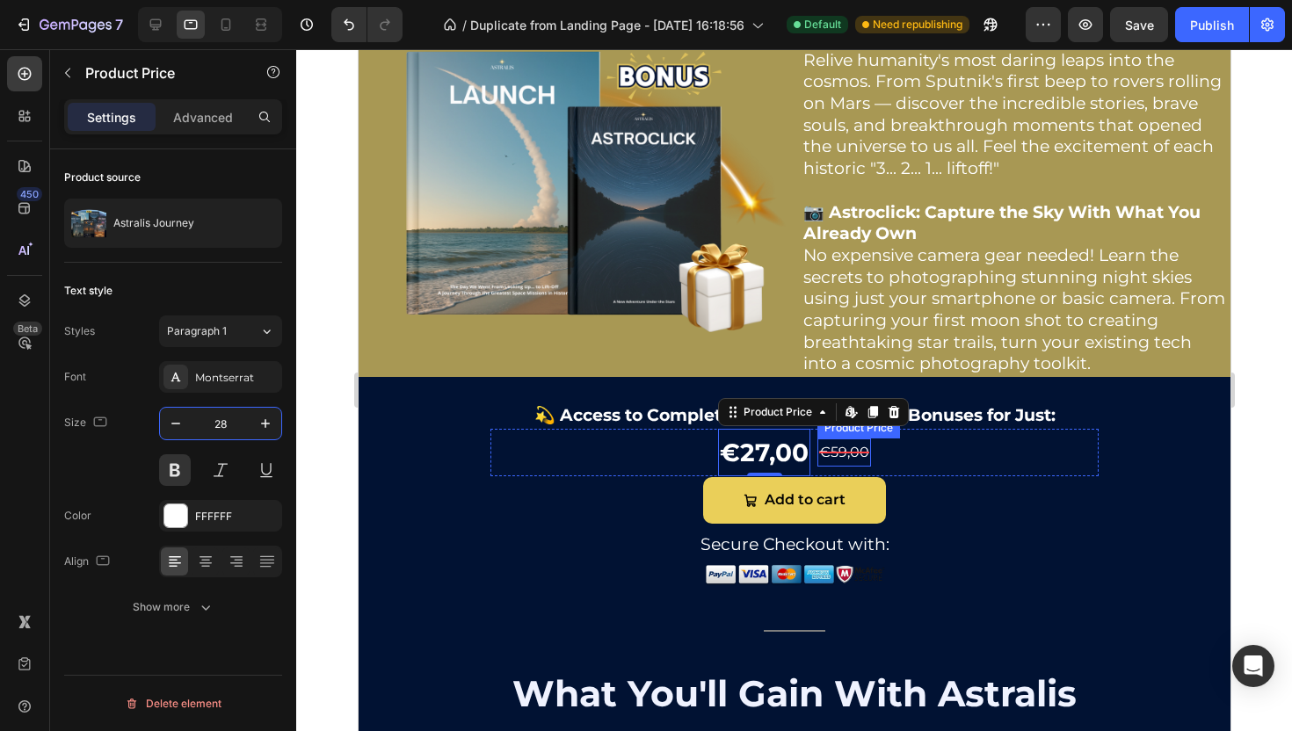
click at [850, 464] on div "€59,00" at bounding box center [844, 453] width 54 height 29
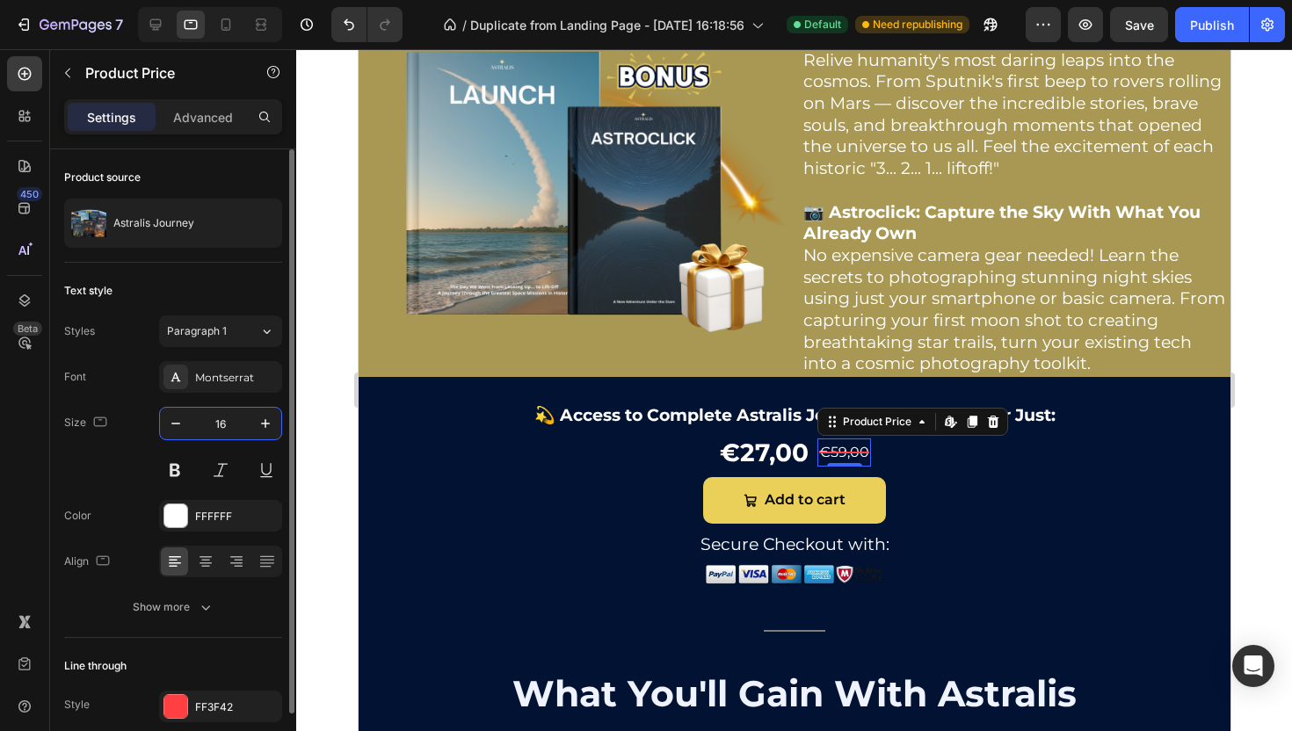
click at [220, 429] on input "16" at bounding box center [221, 424] width 58 height 32
type input "20"
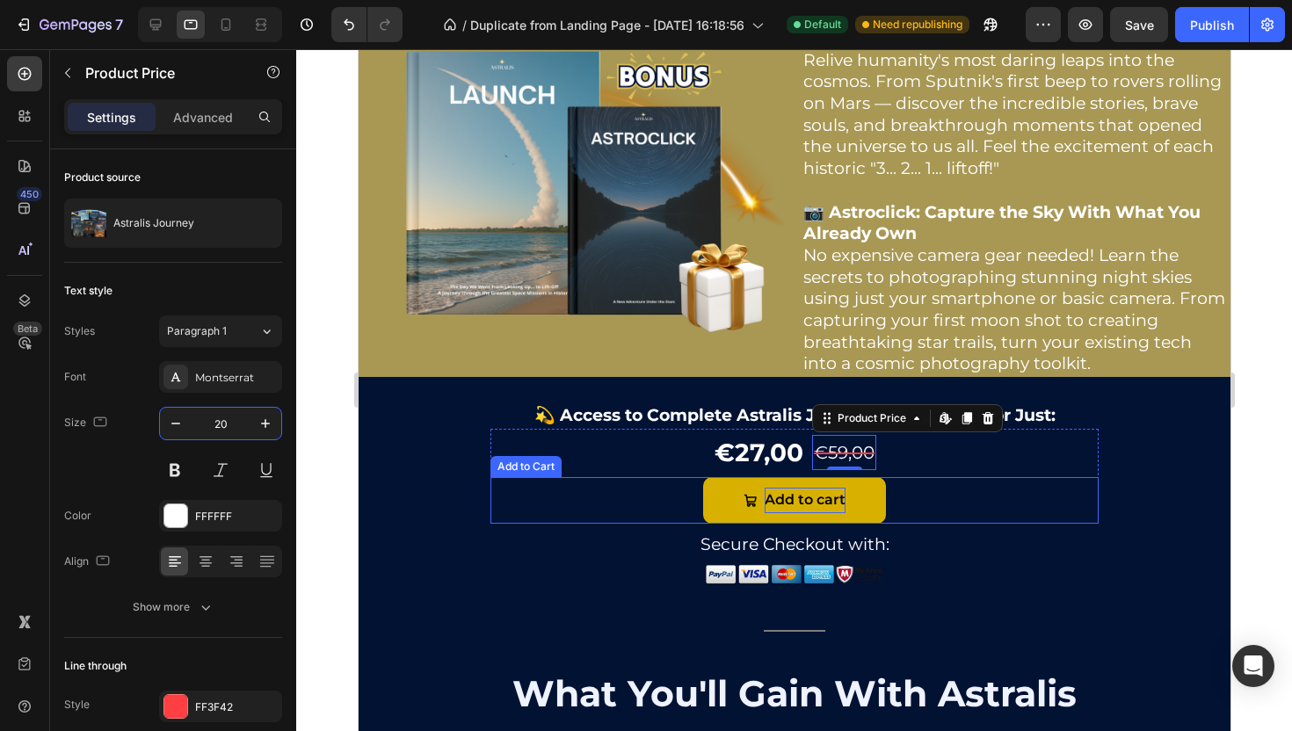
click at [837, 506] on div "Add to cart" at bounding box center [804, 500] width 81 height 25
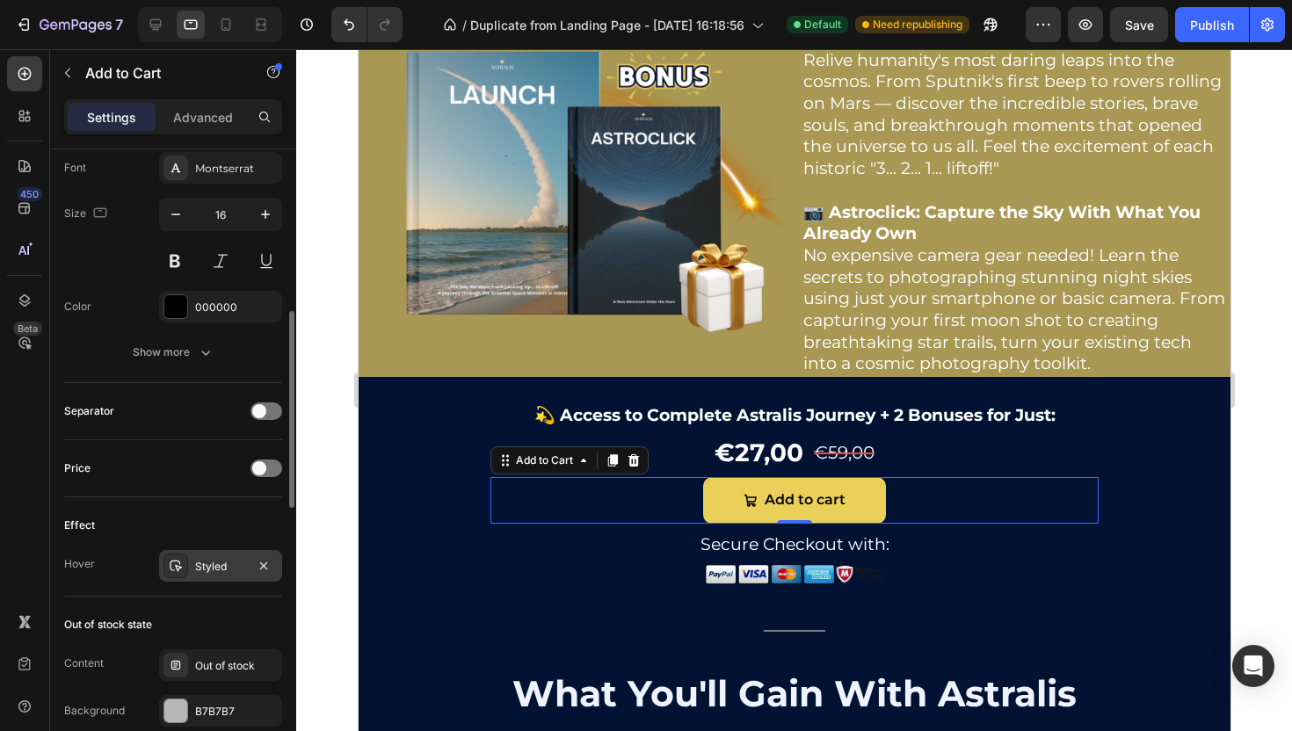
scroll to position [930, 0]
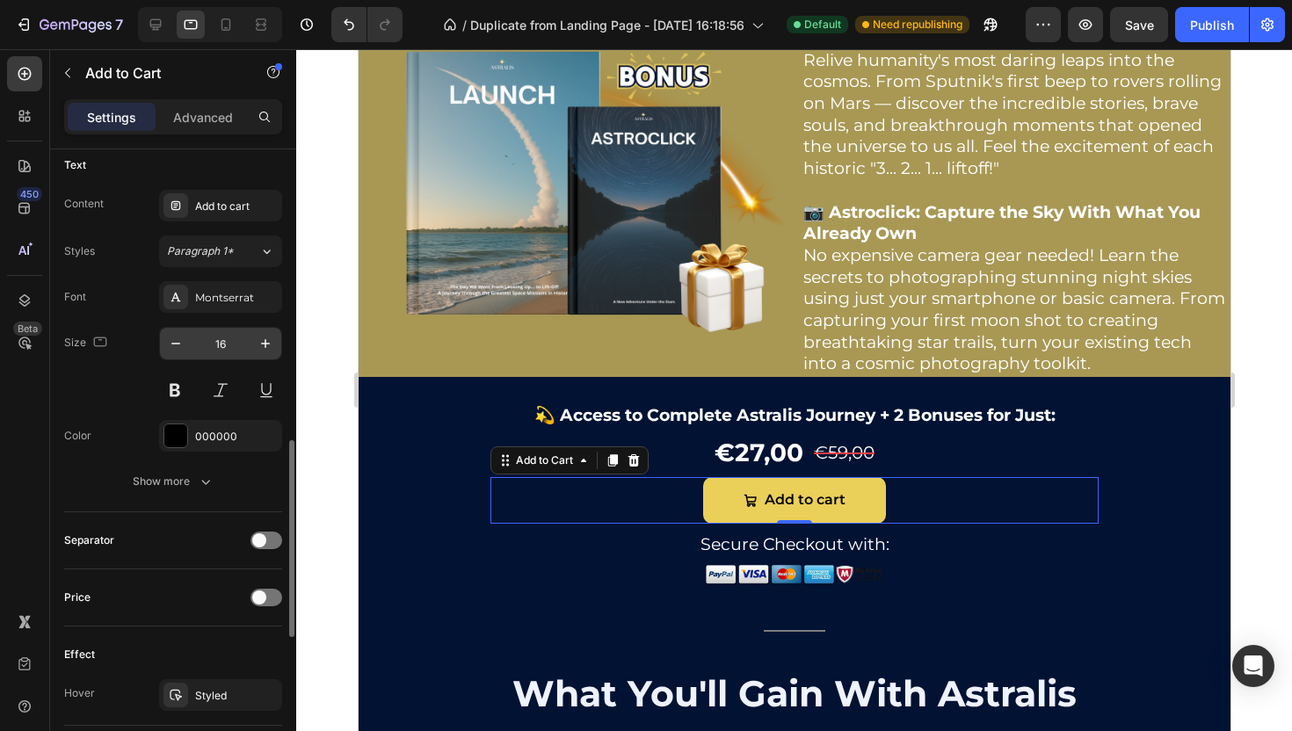
click at [221, 345] on input "16" at bounding box center [221, 344] width 58 height 32
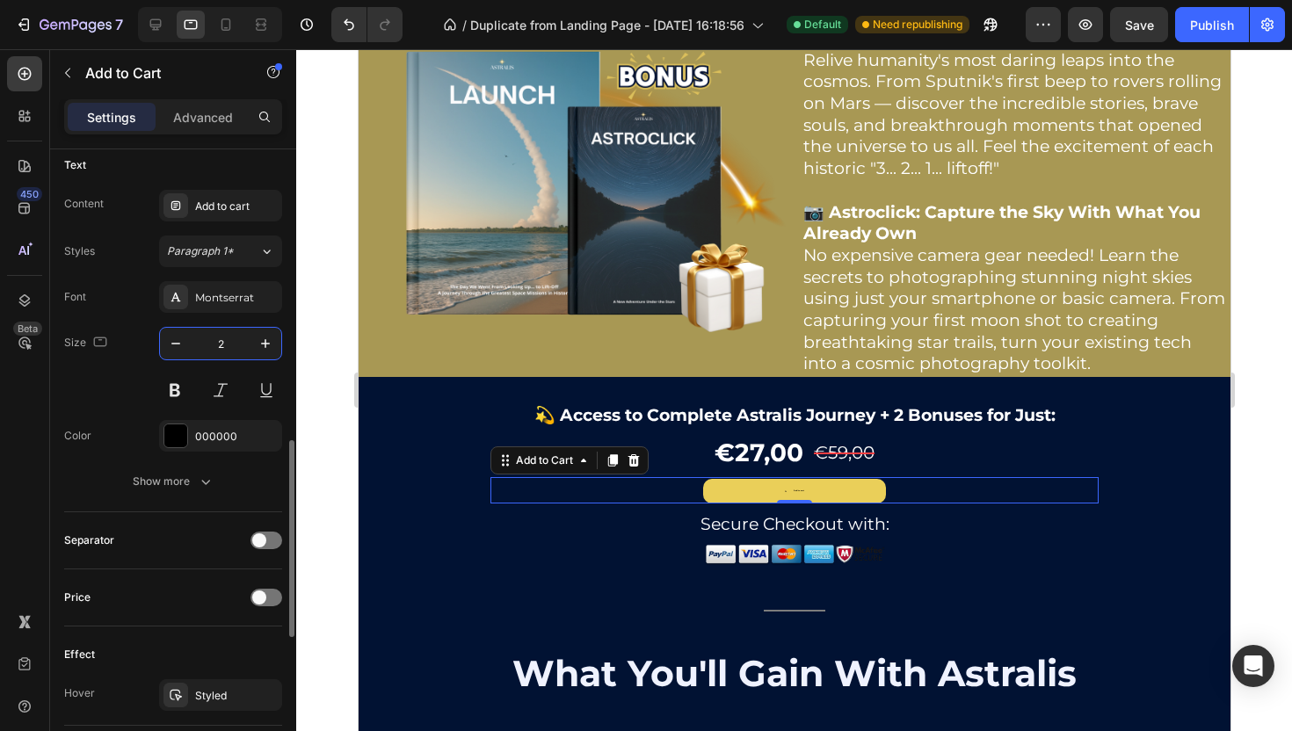
type input "21"
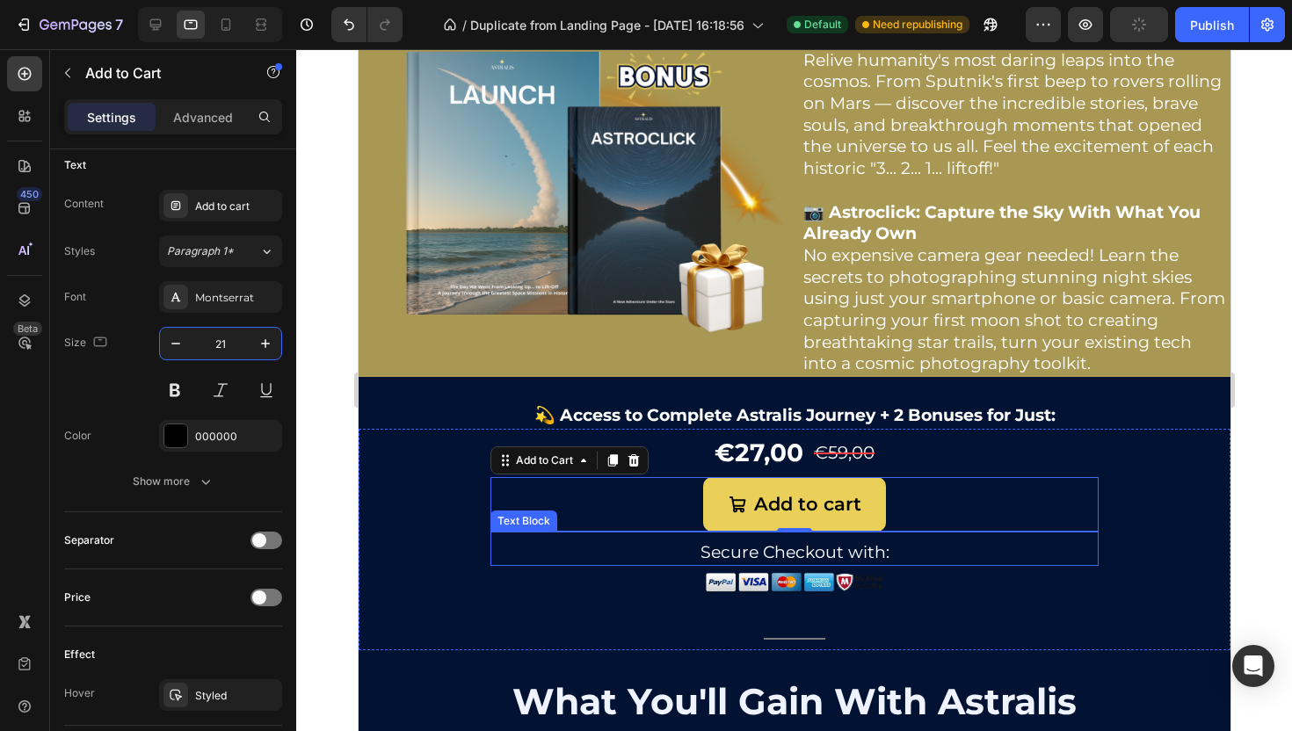
click at [775, 548] on p "Secure Checkout with:" at bounding box center [793, 553] width 605 height 22
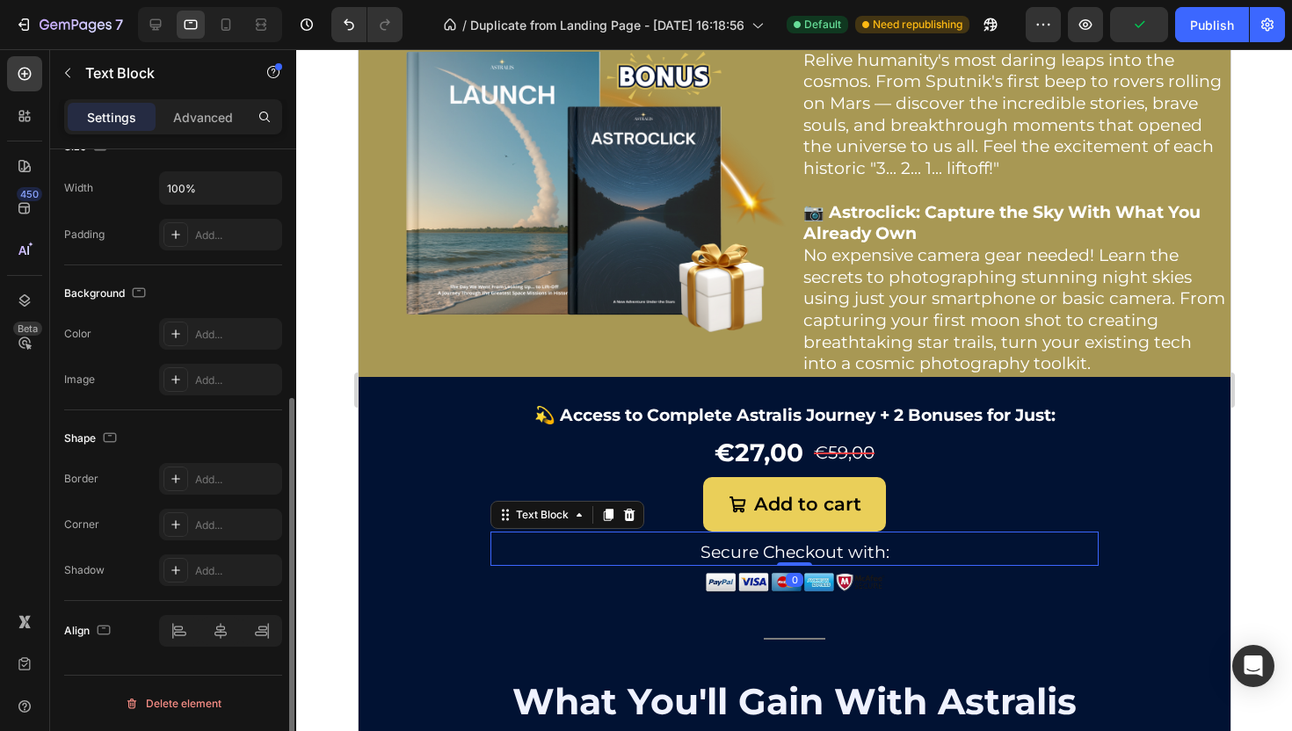
scroll to position [0, 0]
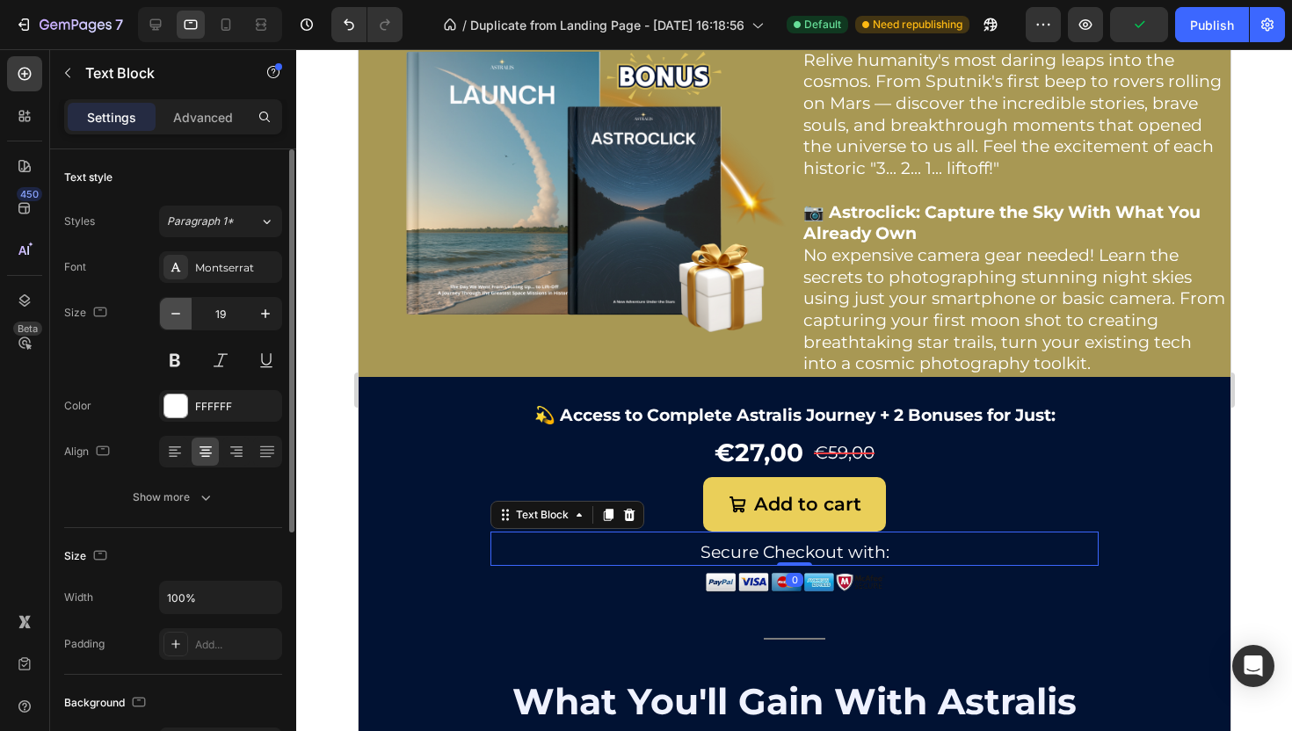
click at [176, 318] on icon "button" at bounding box center [176, 314] width 18 height 18
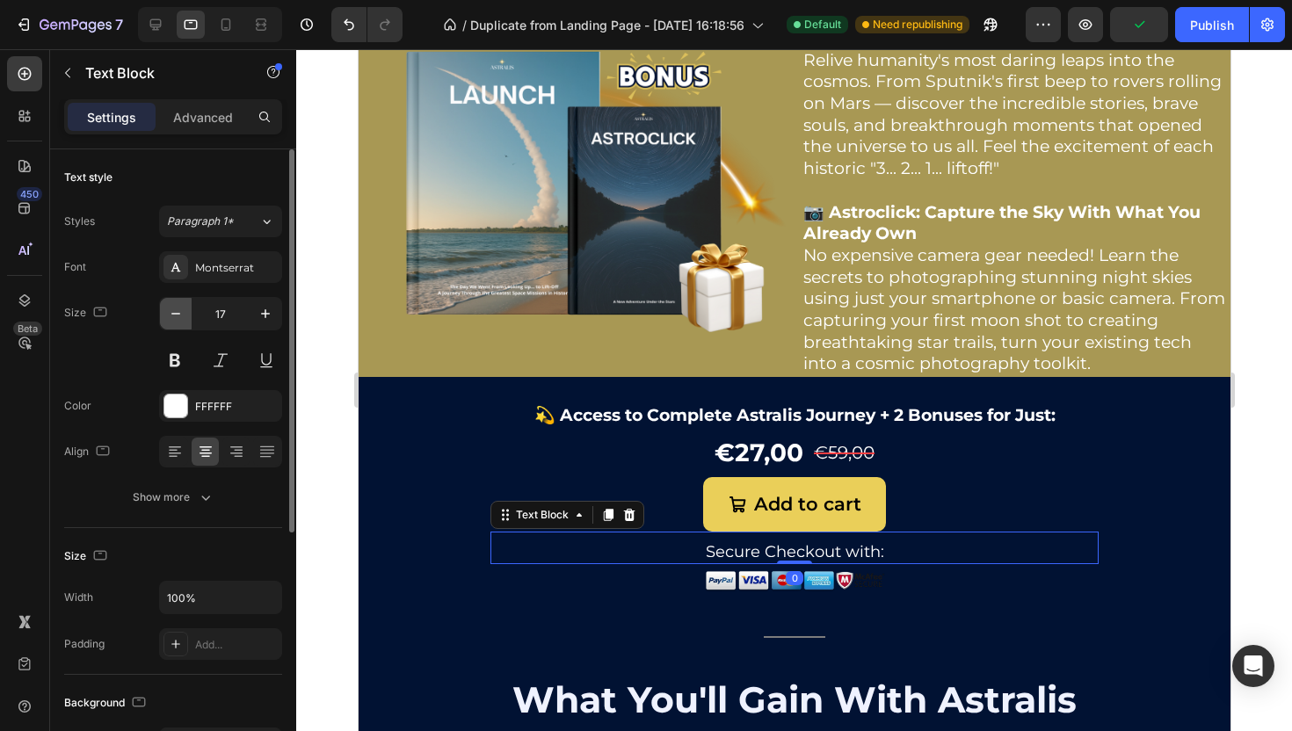
click at [176, 318] on icon "button" at bounding box center [176, 314] width 18 height 18
type input "16"
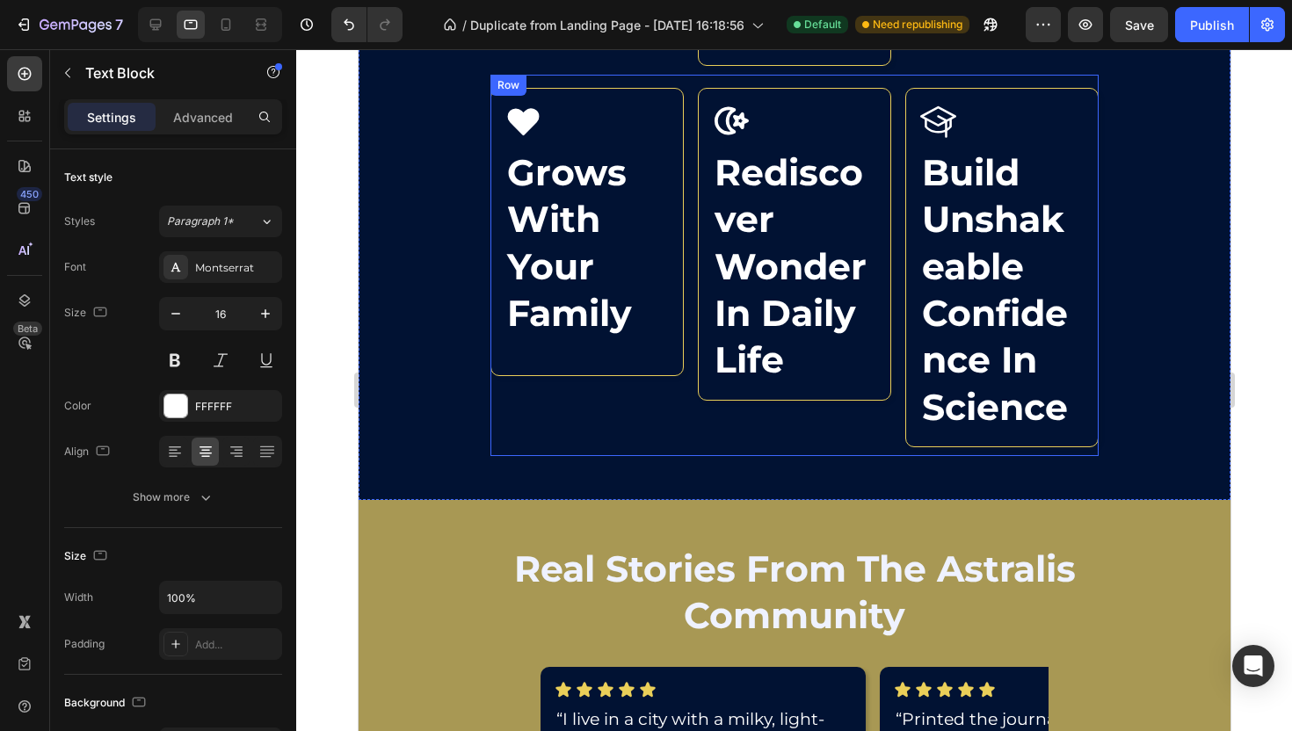
scroll to position [4724, 0]
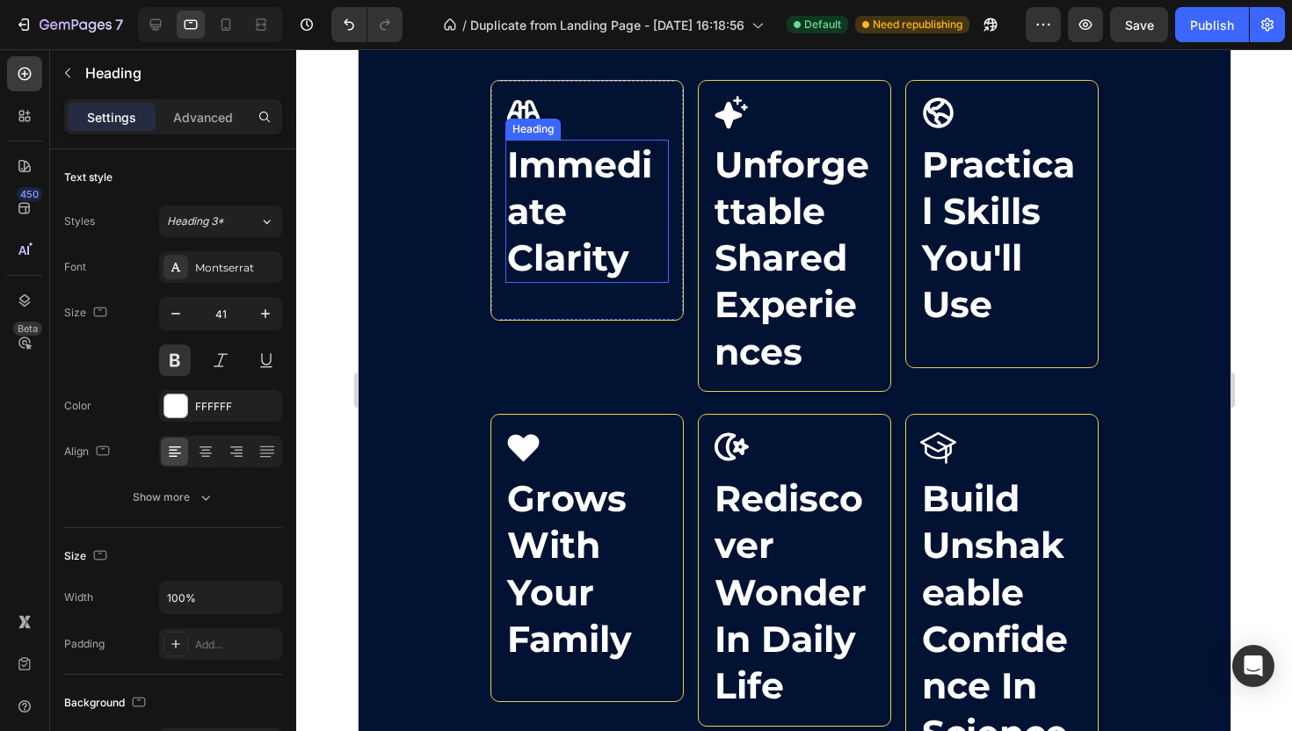
click at [529, 246] on h2 "immediate clarity" at bounding box center [586, 212] width 163 height 144
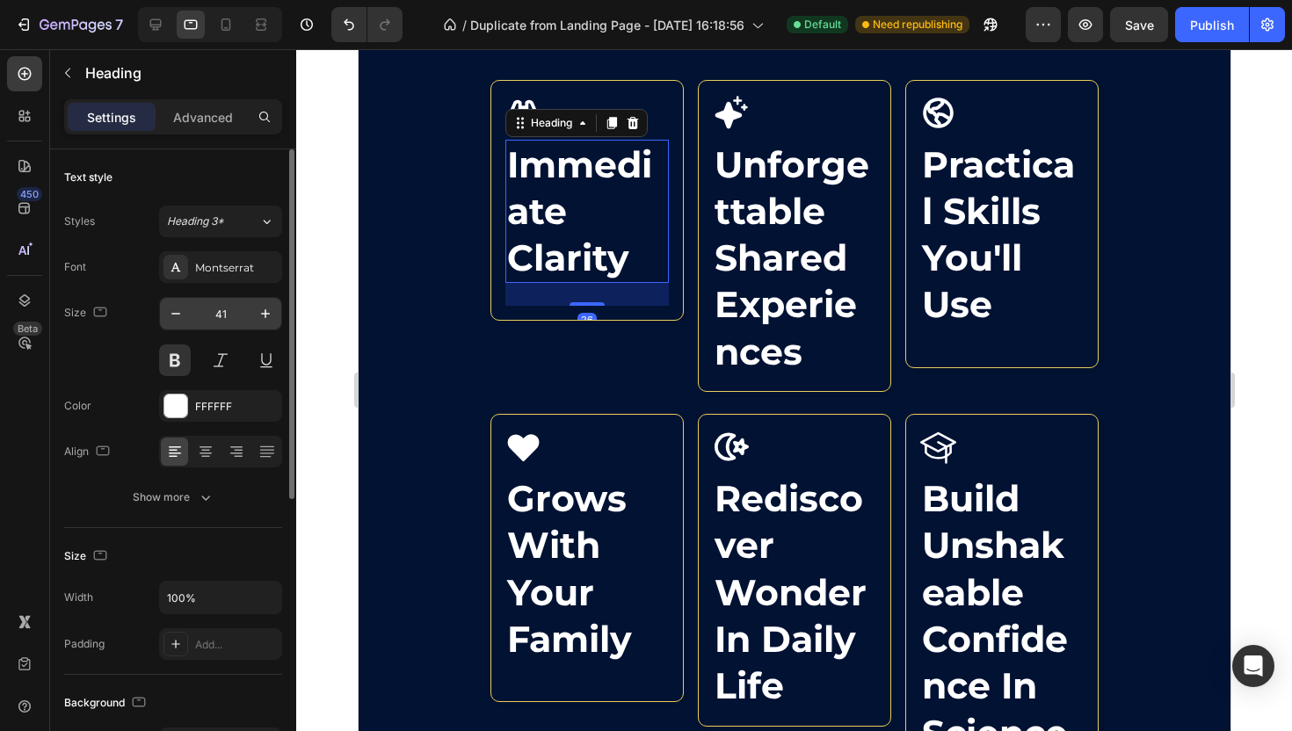
click at [231, 310] on input "41" at bounding box center [221, 314] width 58 height 32
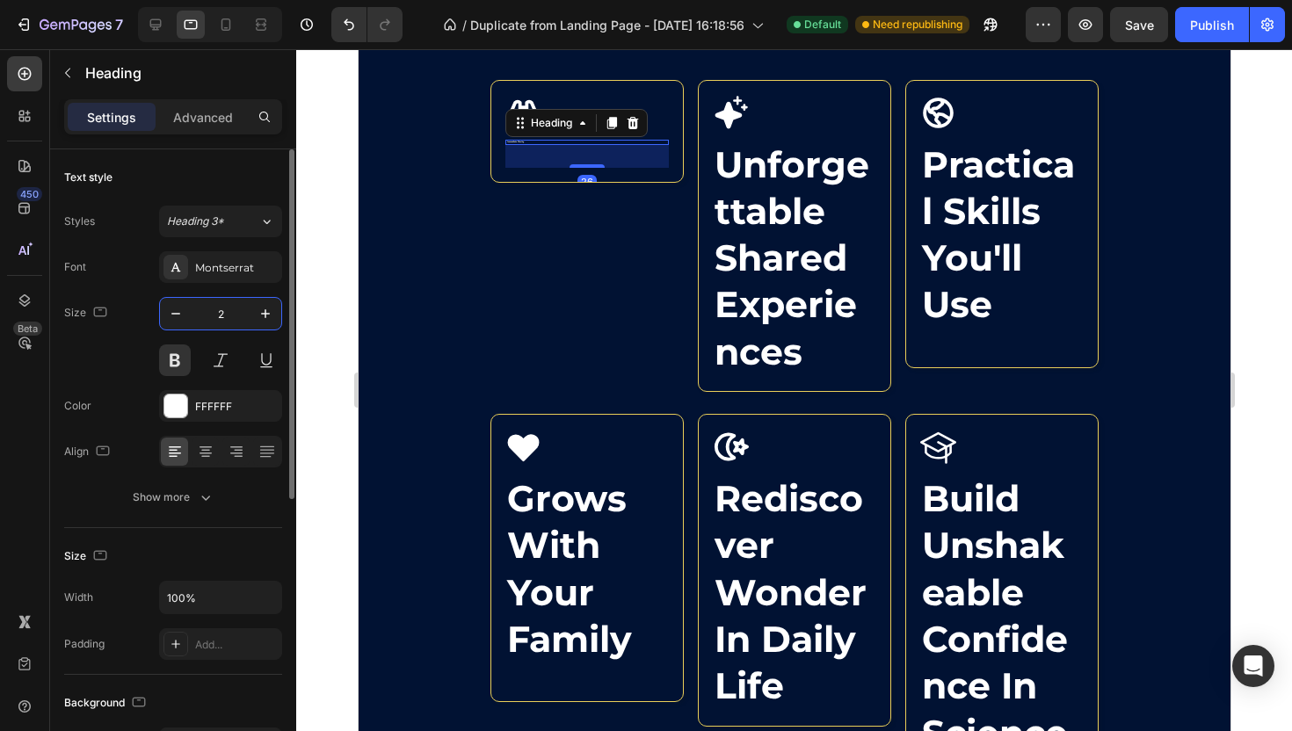
type input "28"
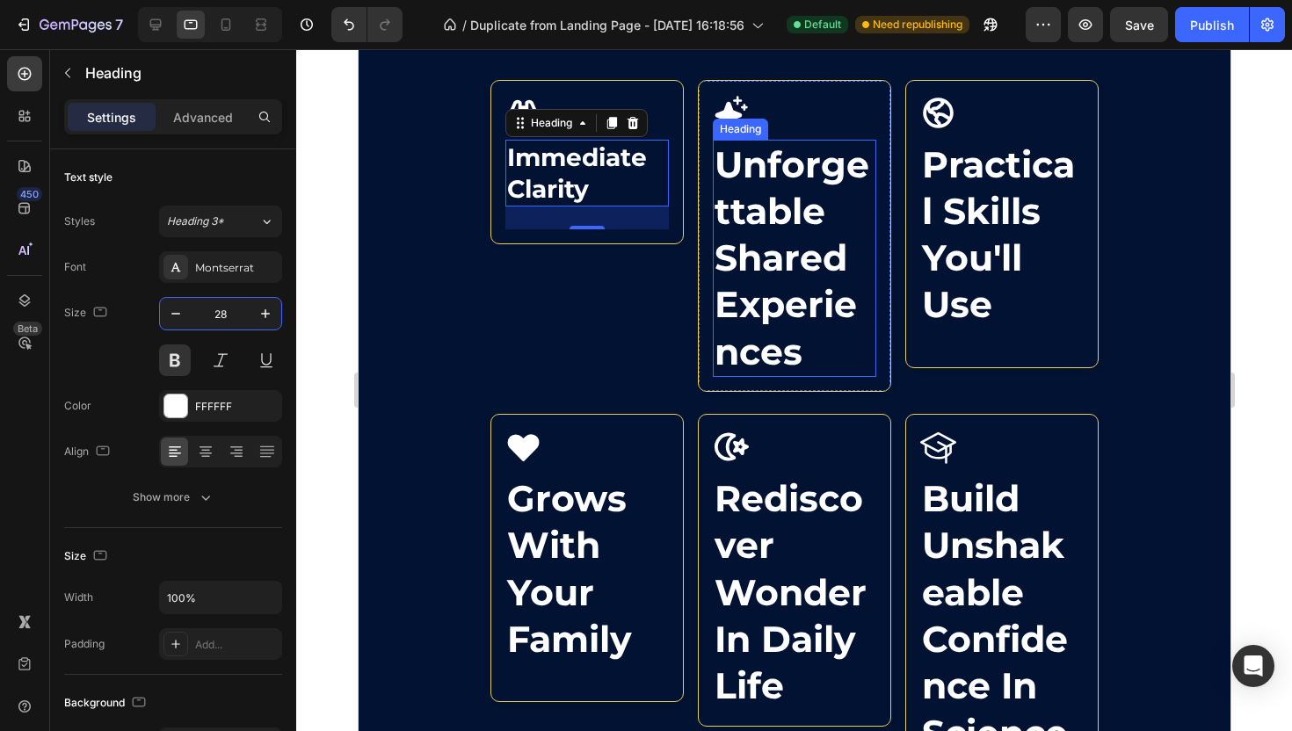
click at [802, 322] on h2 "unforgettable shared experiences" at bounding box center [793, 258] width 163 height 237
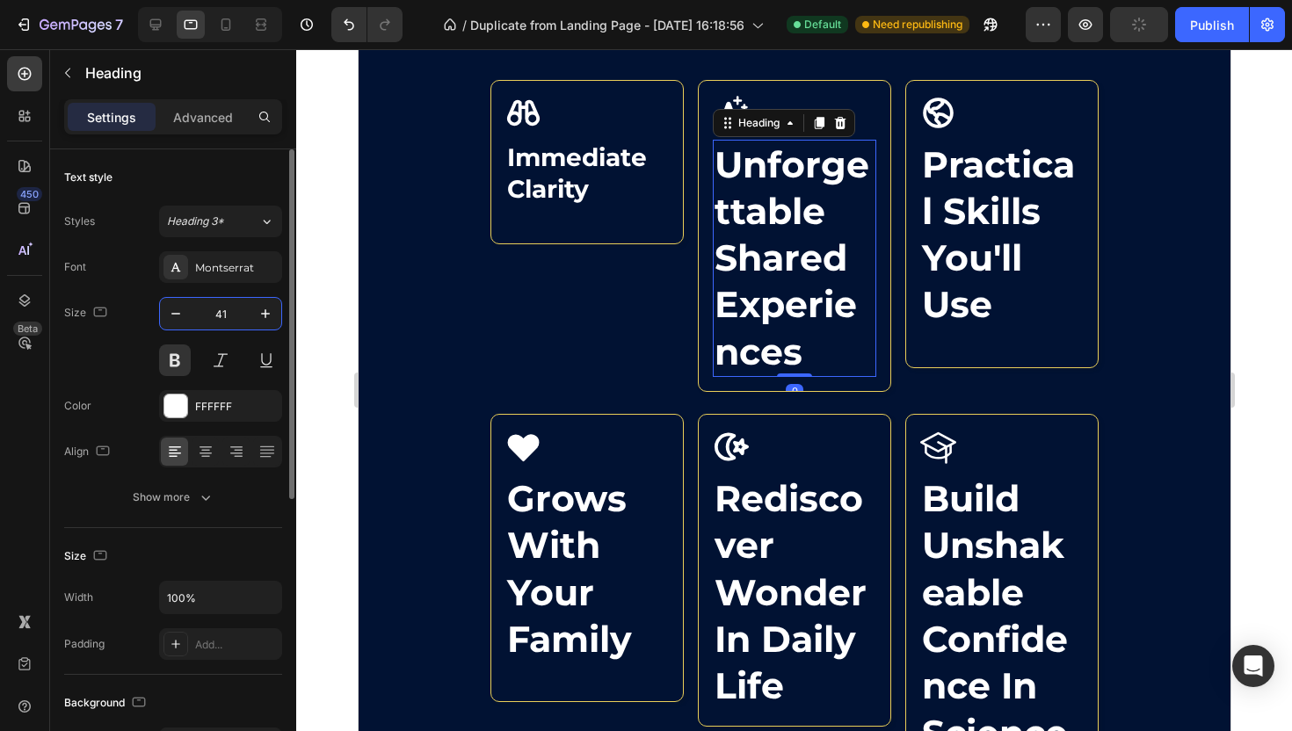
click at [219, 311] on input "41" at bounding box center [221, 314] width 58 height 32
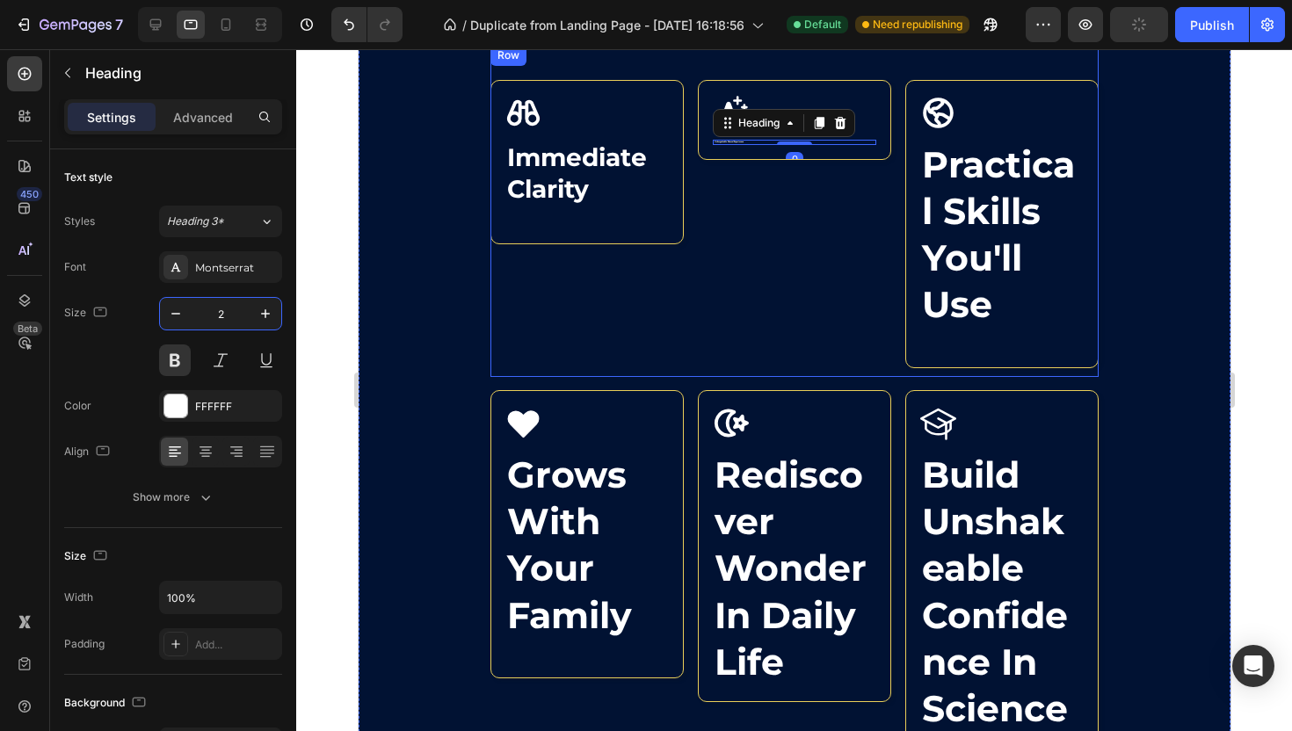
type input "28"
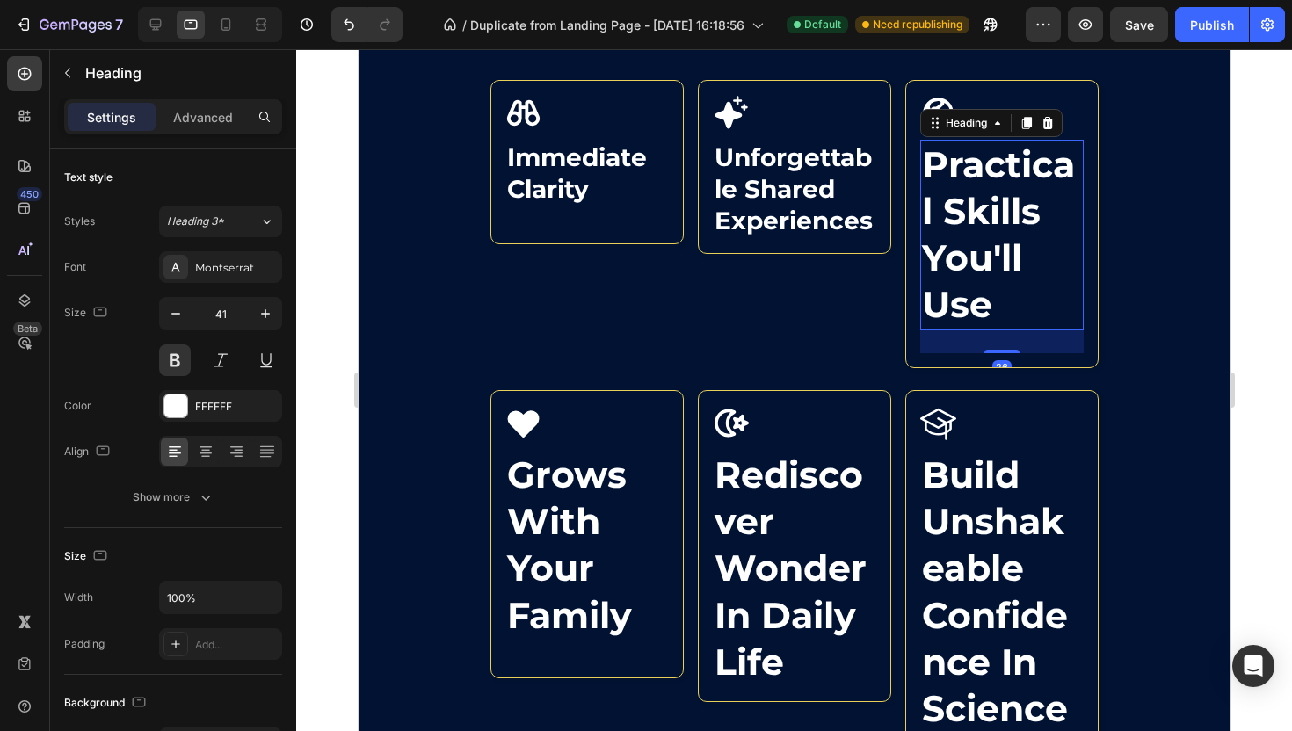
click at [962, 251] on h2 "practical skills you'll use" at bounding box center [1000, 235] width 163 height 191
click at [226, 311] on input "41" at bounding box center [221, 314] width 58 height 32
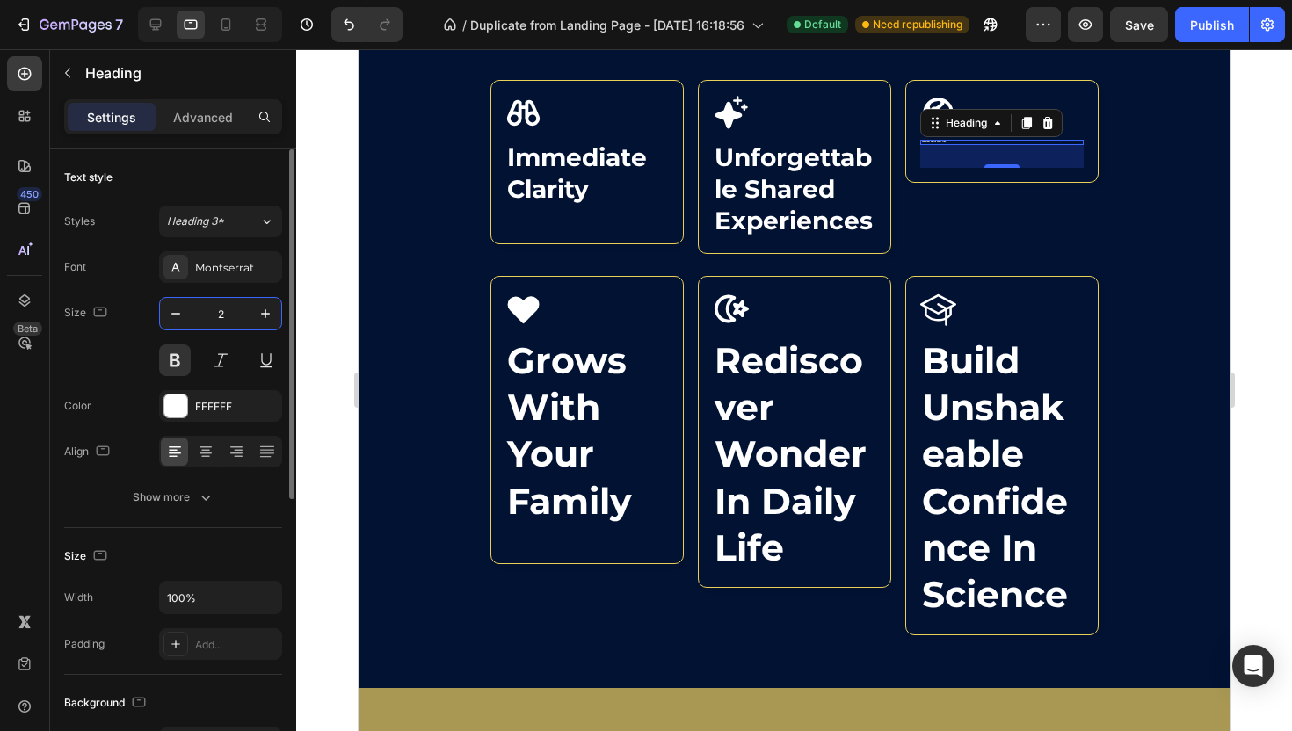
type input "28"
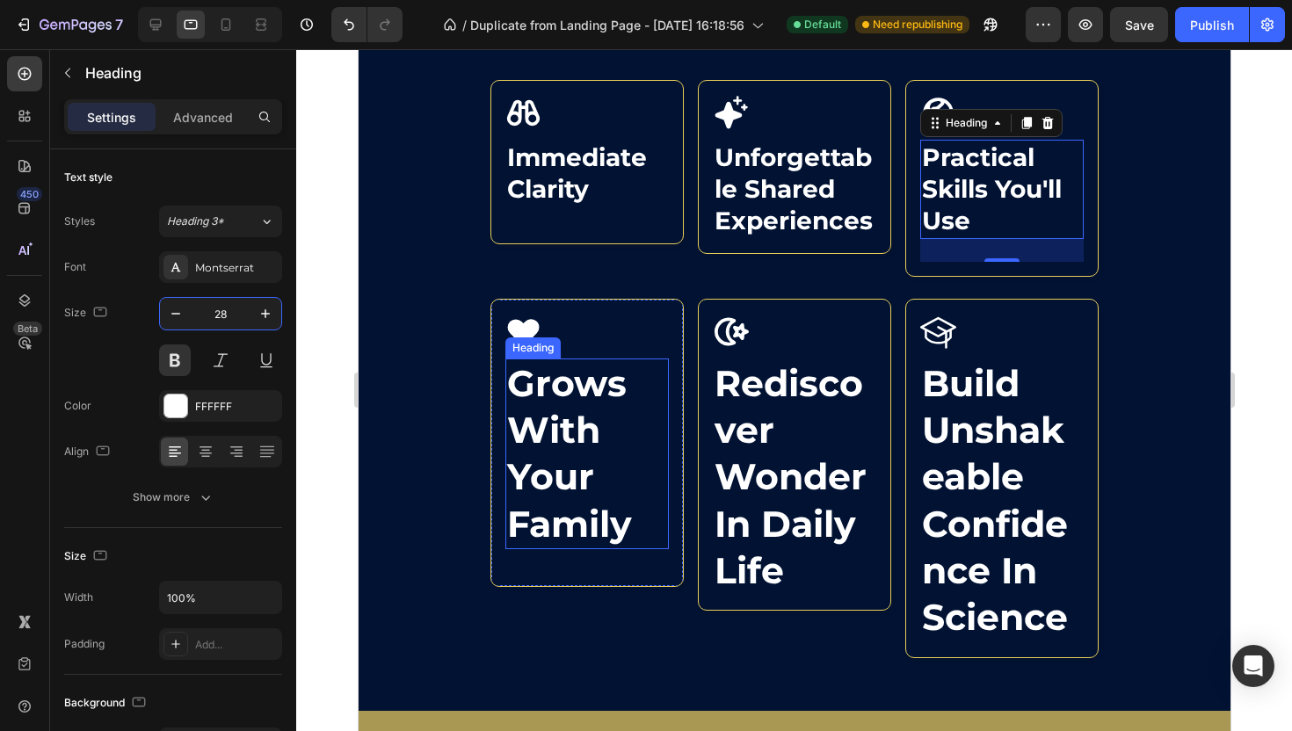
click at [569, 460] on h2 "grows with your family" at bounding box center [586, 454] width 163 height 191
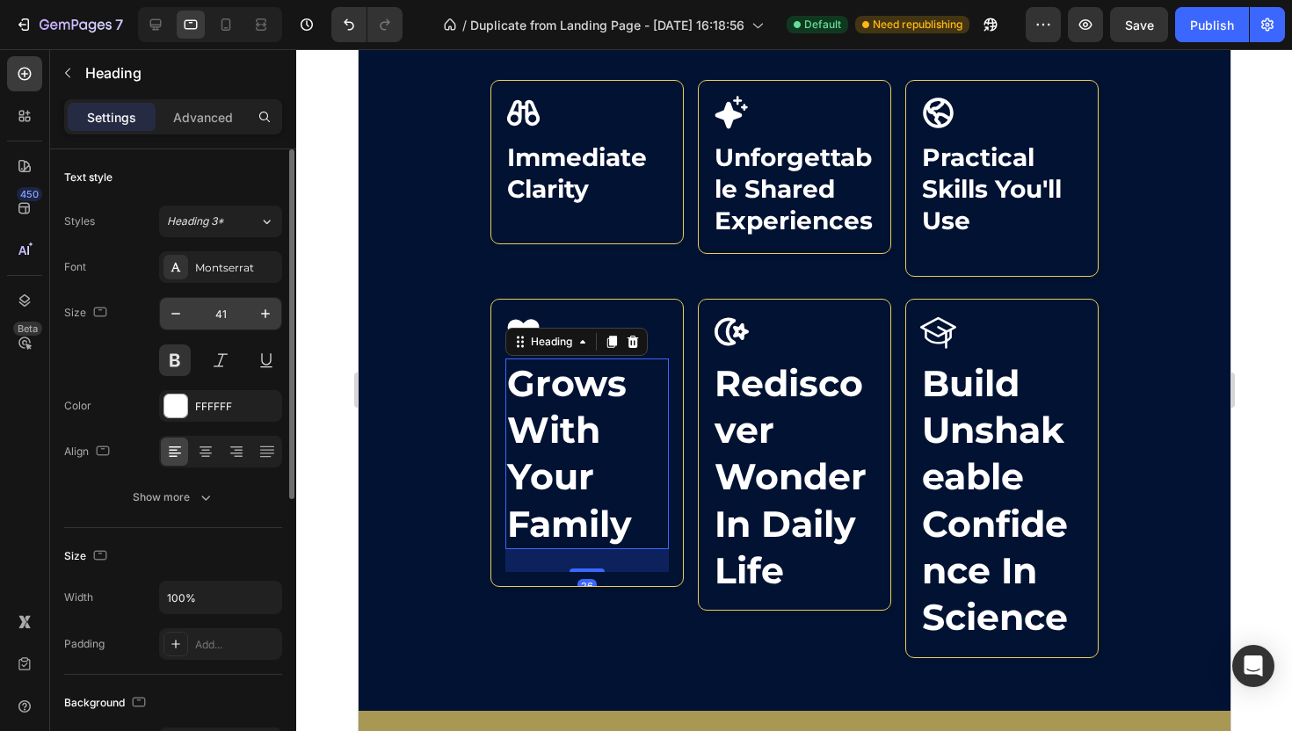
click at [222, 315] on input "41" at bounding box center [221, 314] width 58 height 32
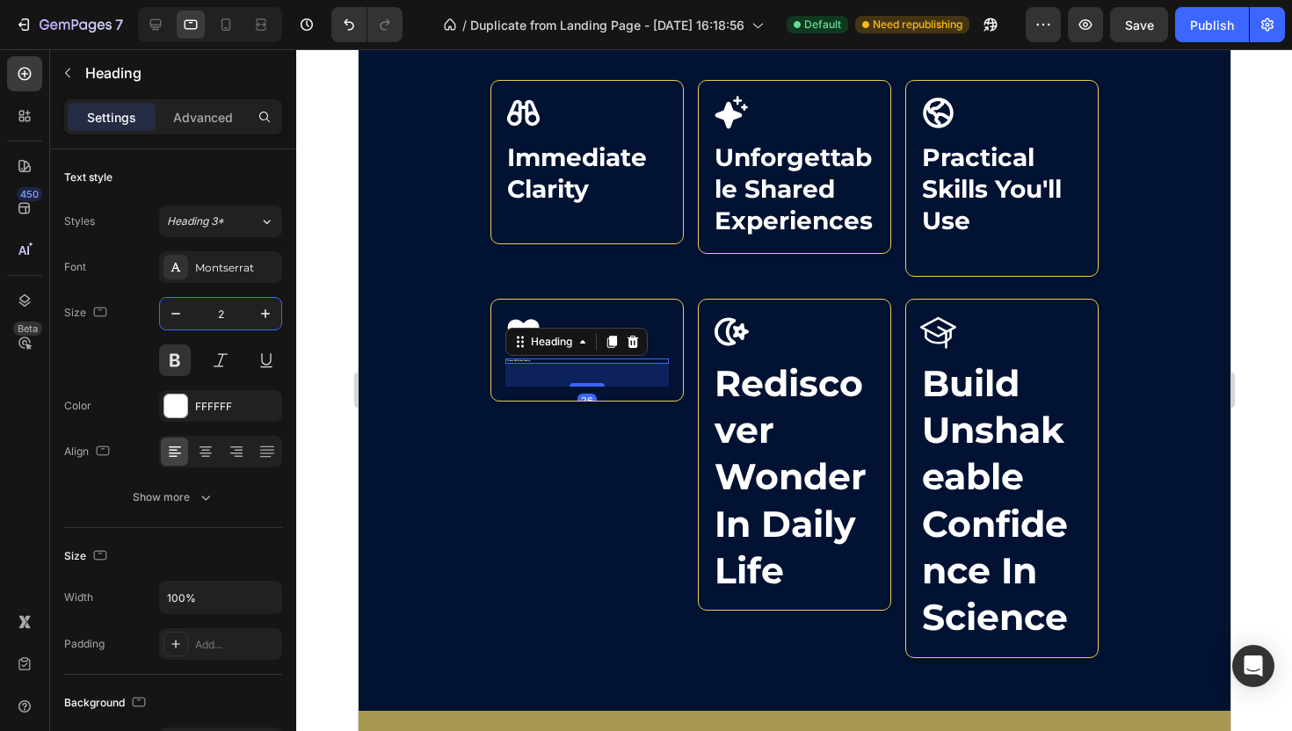
type input "28"
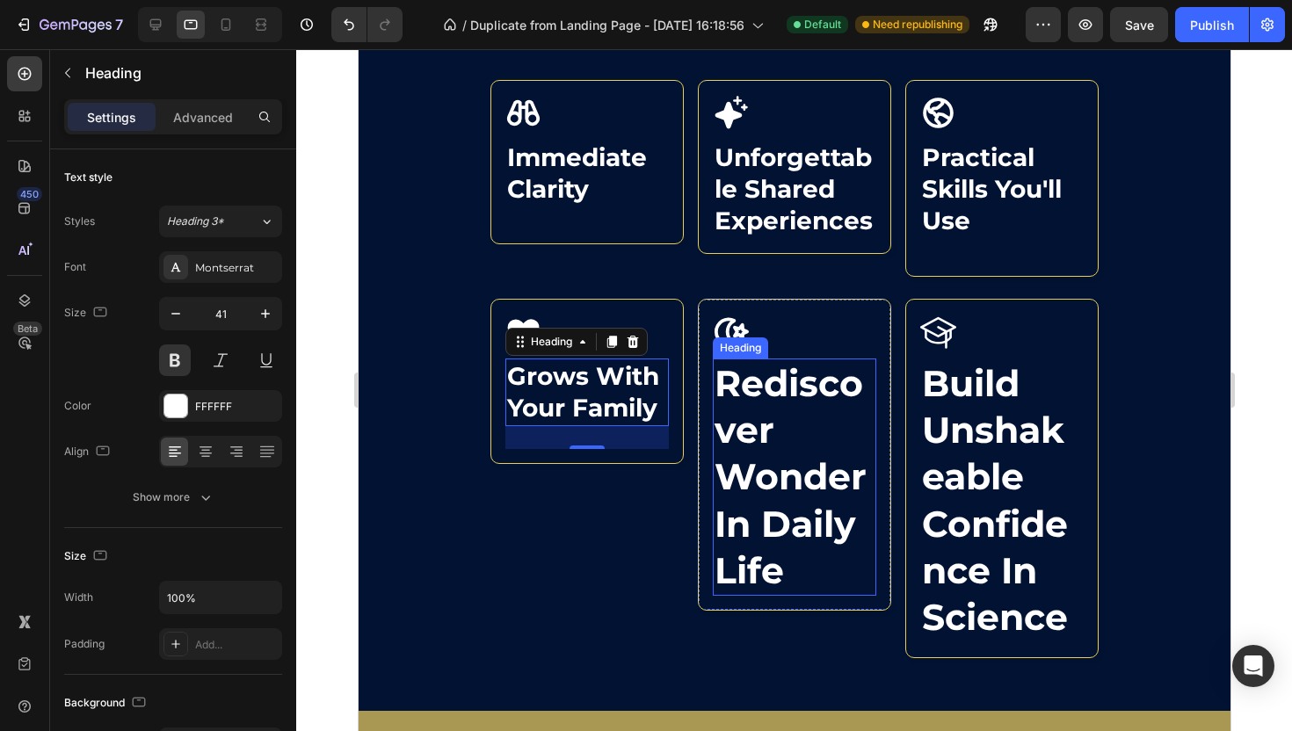
click at [781, 526] on h2 "rediscover wonder in daily life" at bounding box center [793, 477] width 163 height 237
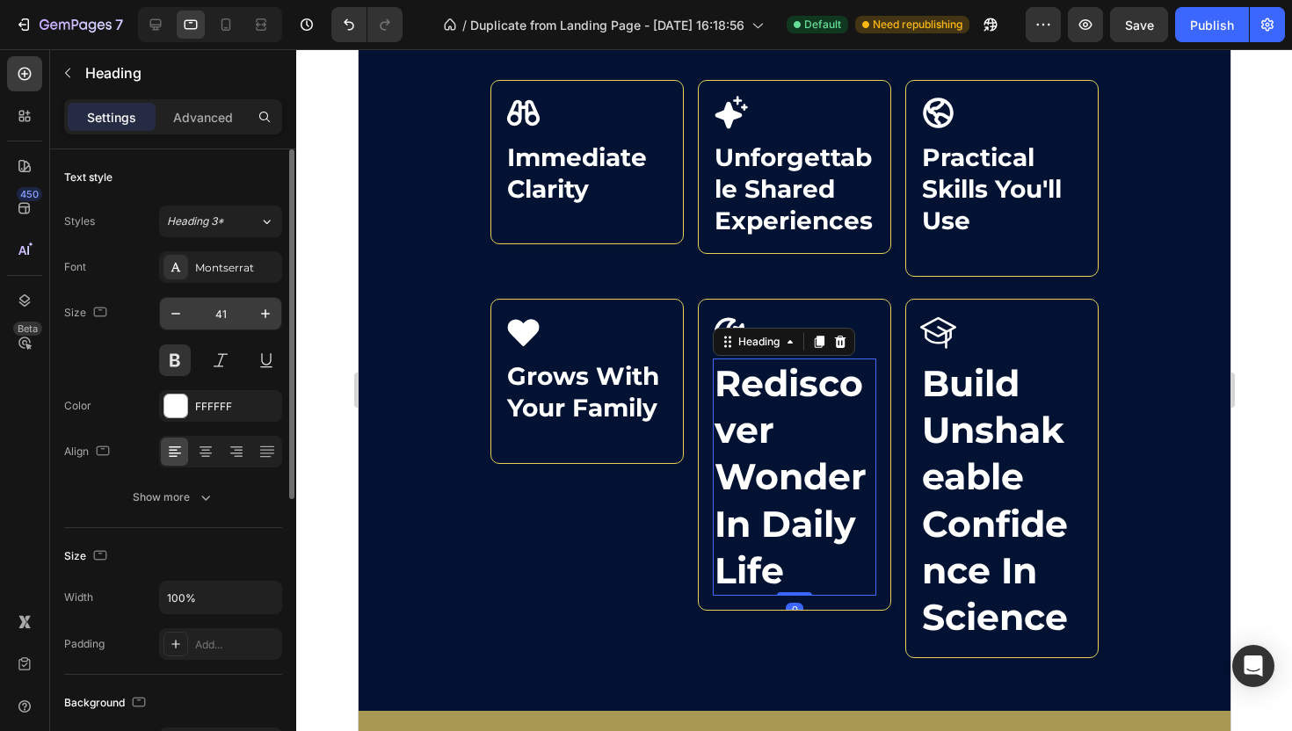
click at [214, 311] on input "41" at bounding box center [221, 314] width 58 height 32
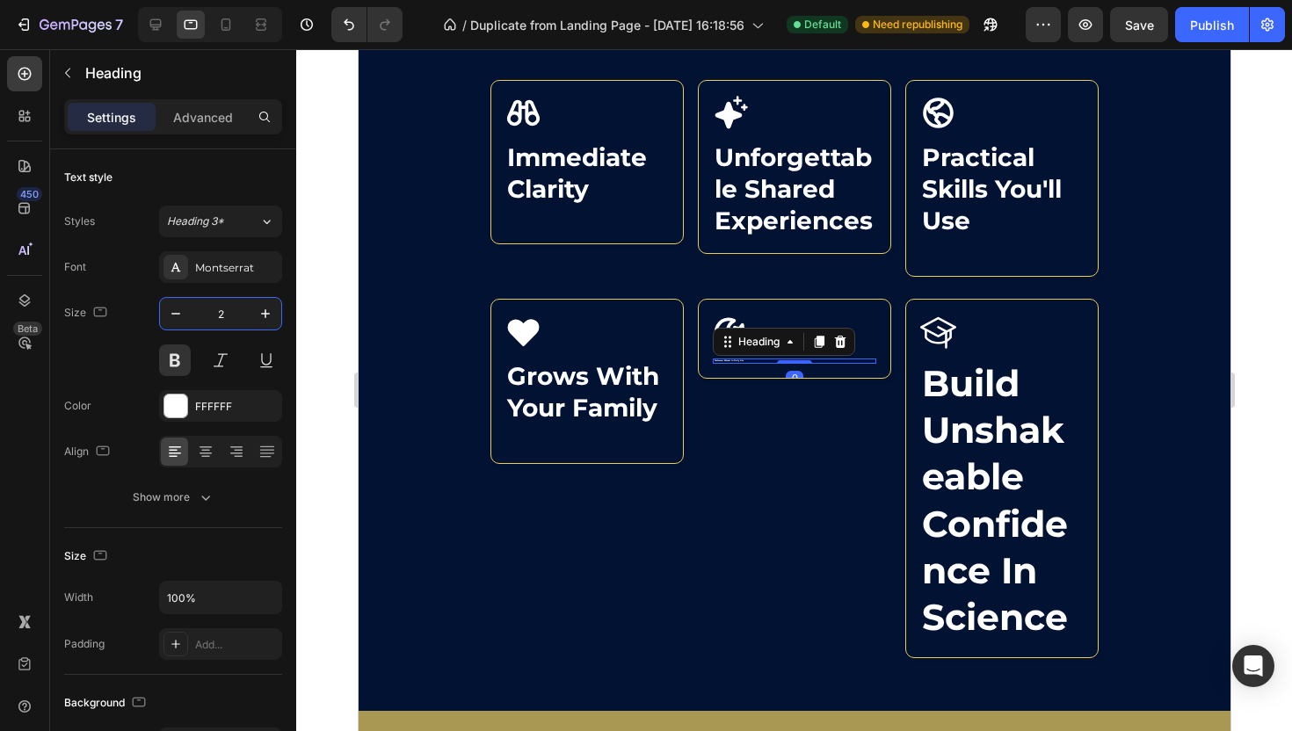
type input "28"
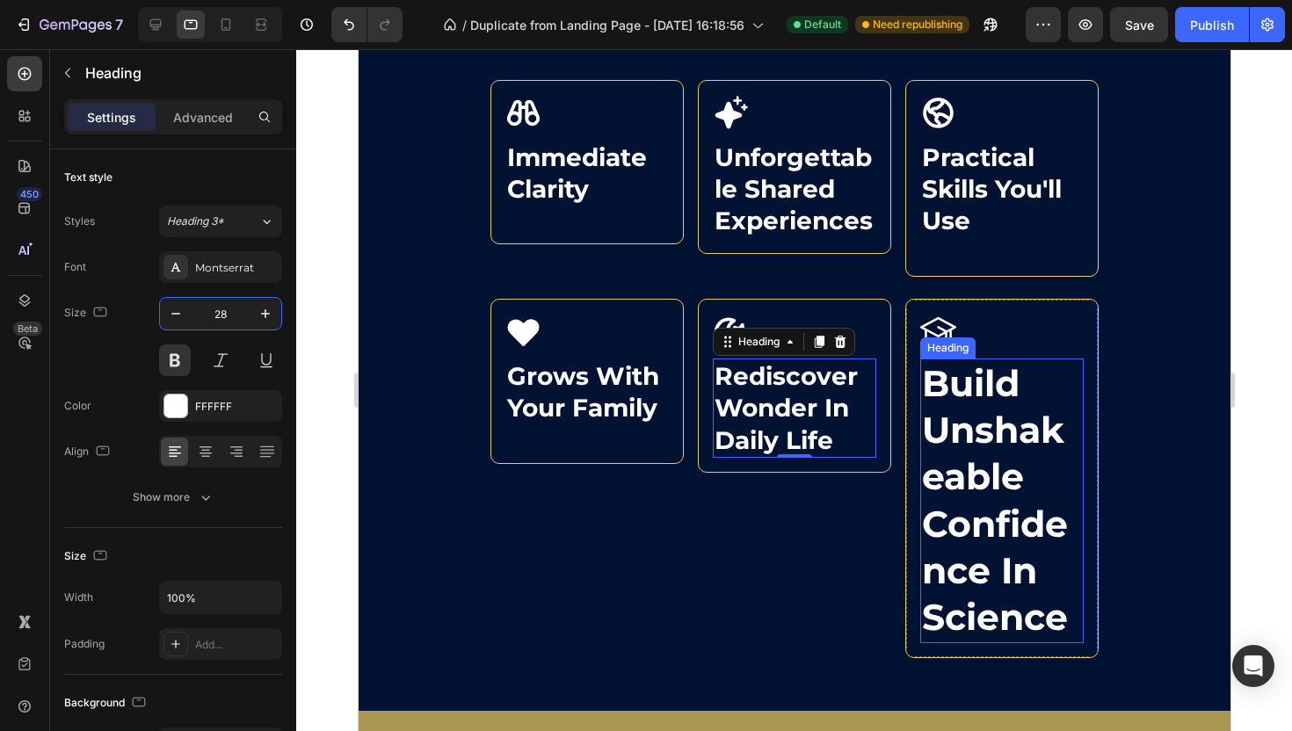
click at [995, 440] on h2 "build unshakeable confidence in science" at bounding box center [1000, 501] width 163 height 285
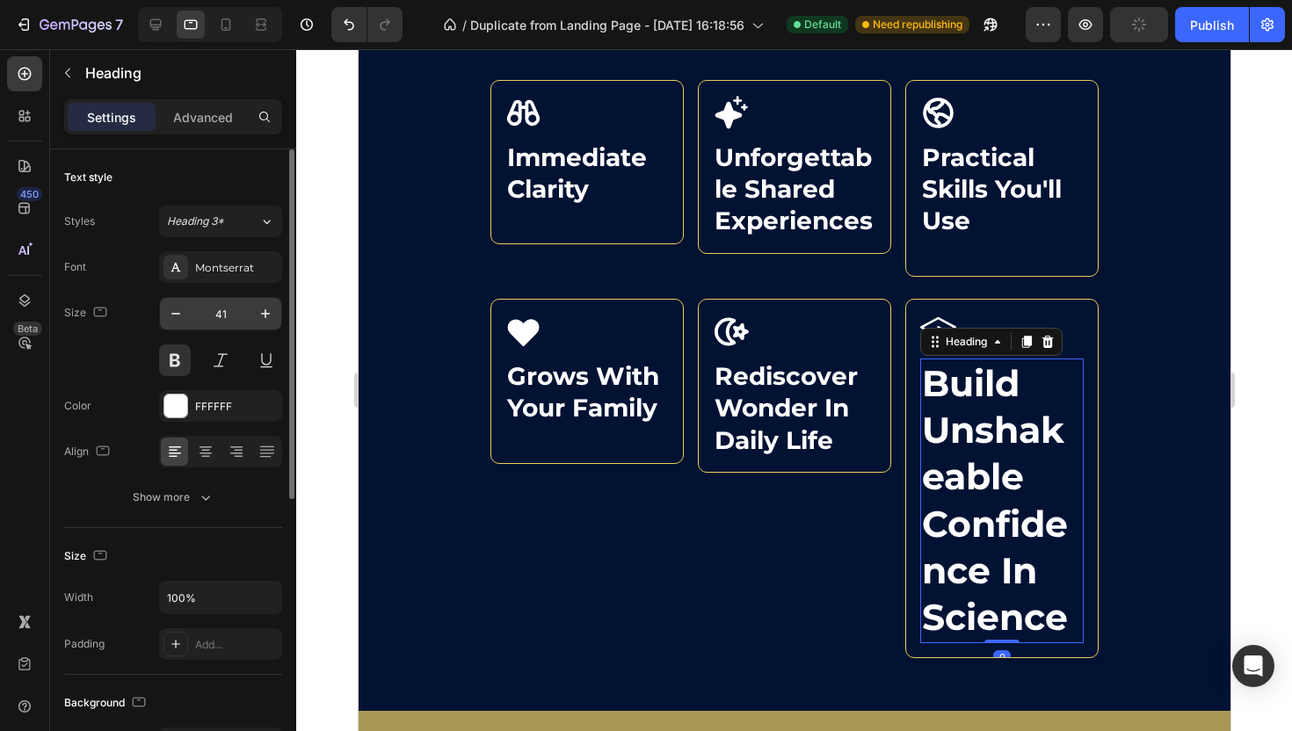
click at [221, 311] on input "41" at bounding box center [221, 314] width 58 height 32
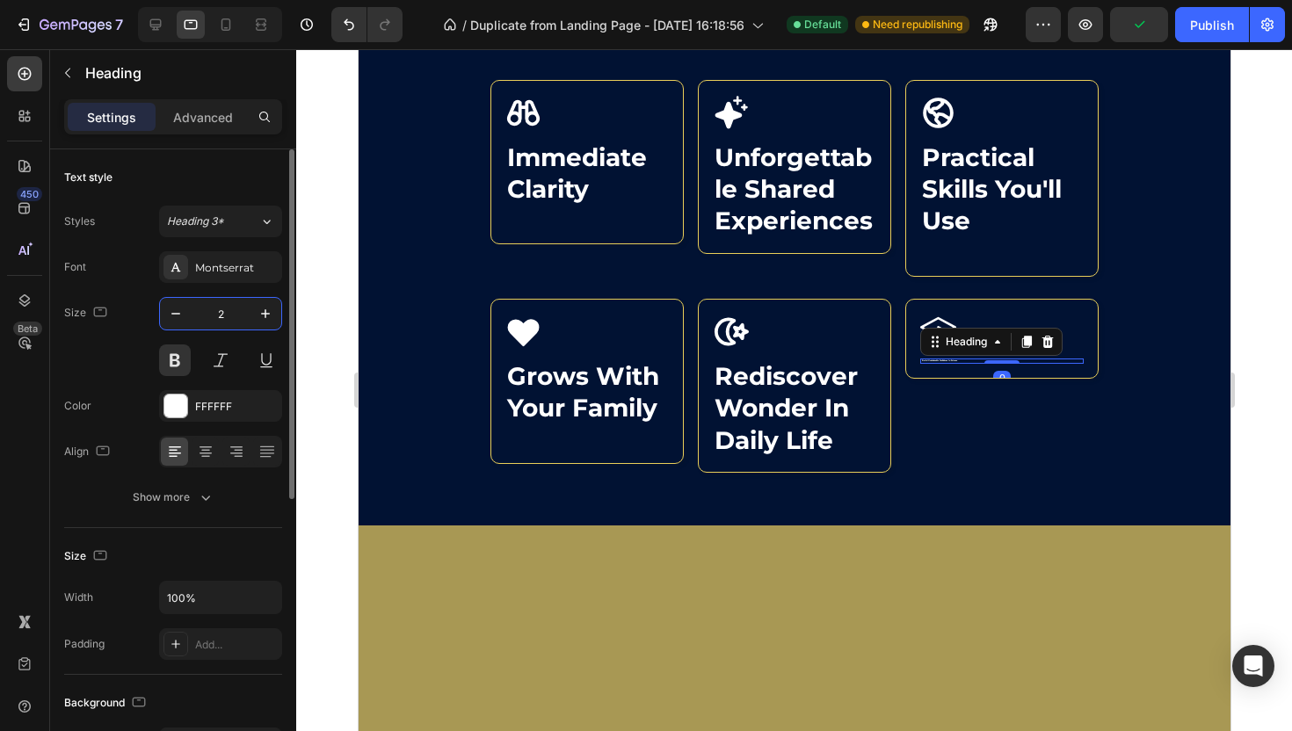
type input "28"
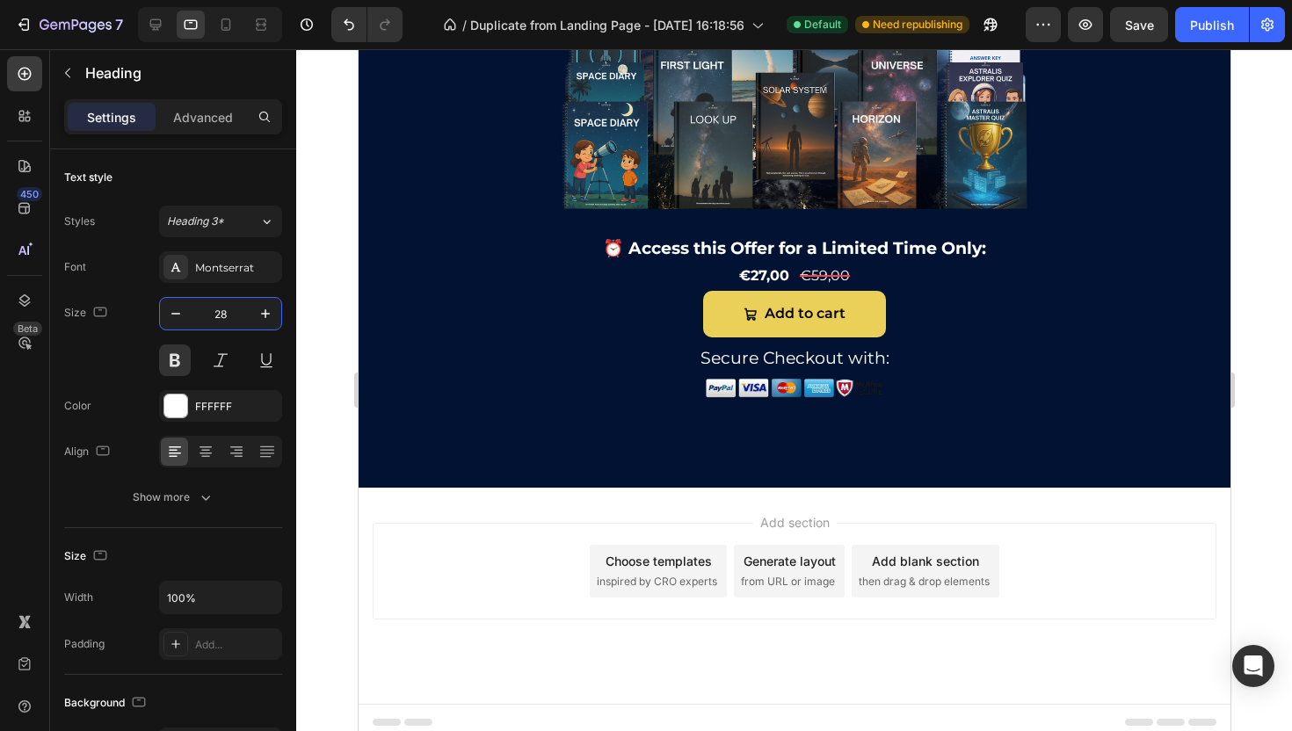
scroll to position [6598, 0]
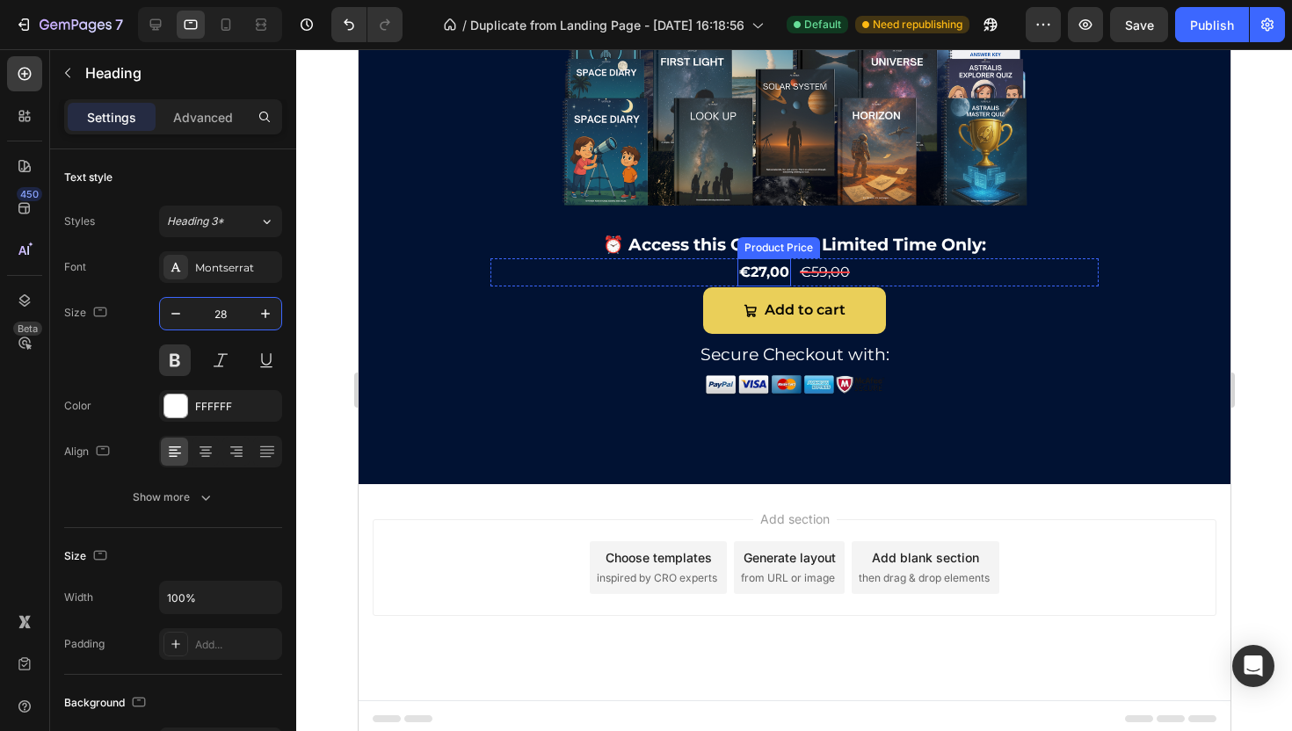
click at [779, 265] on div "€27,00" at bounding box center [764, 272] width 54 height 29
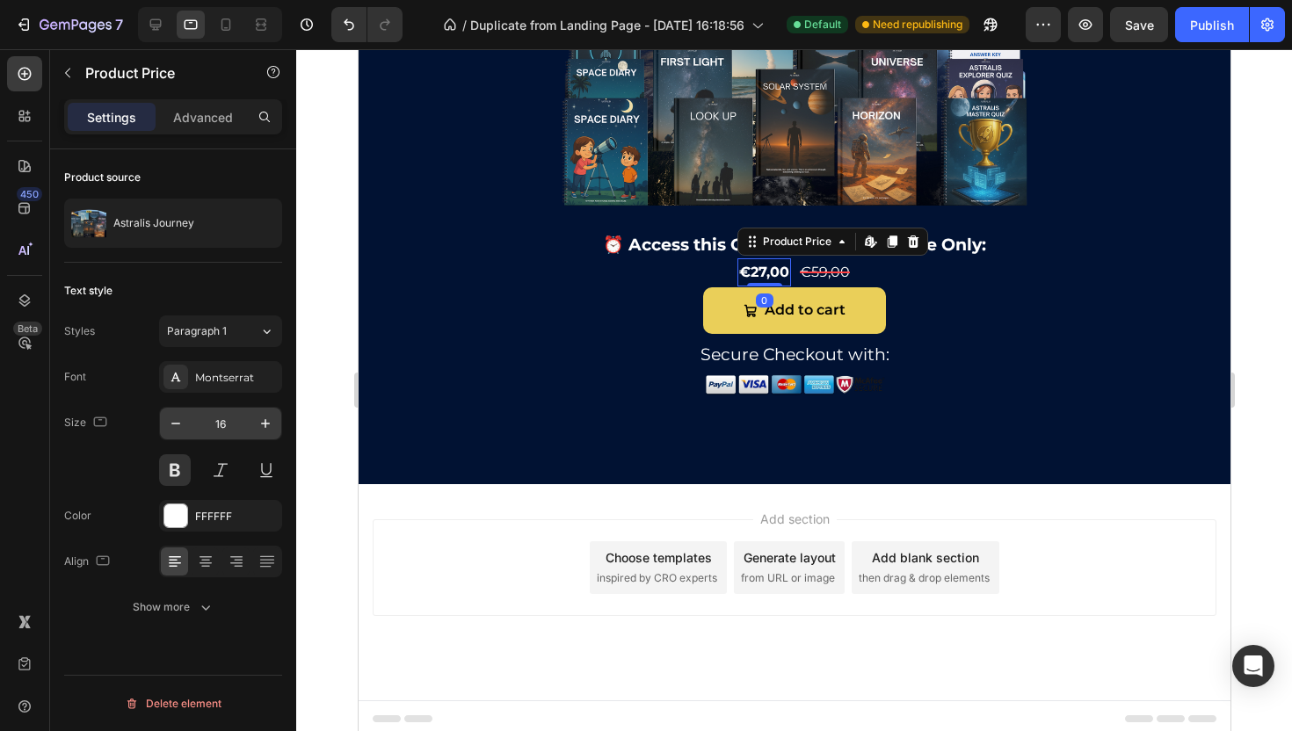
click at [208, 427] on input "16" at bounding box center [221, 424] width 58 height 32
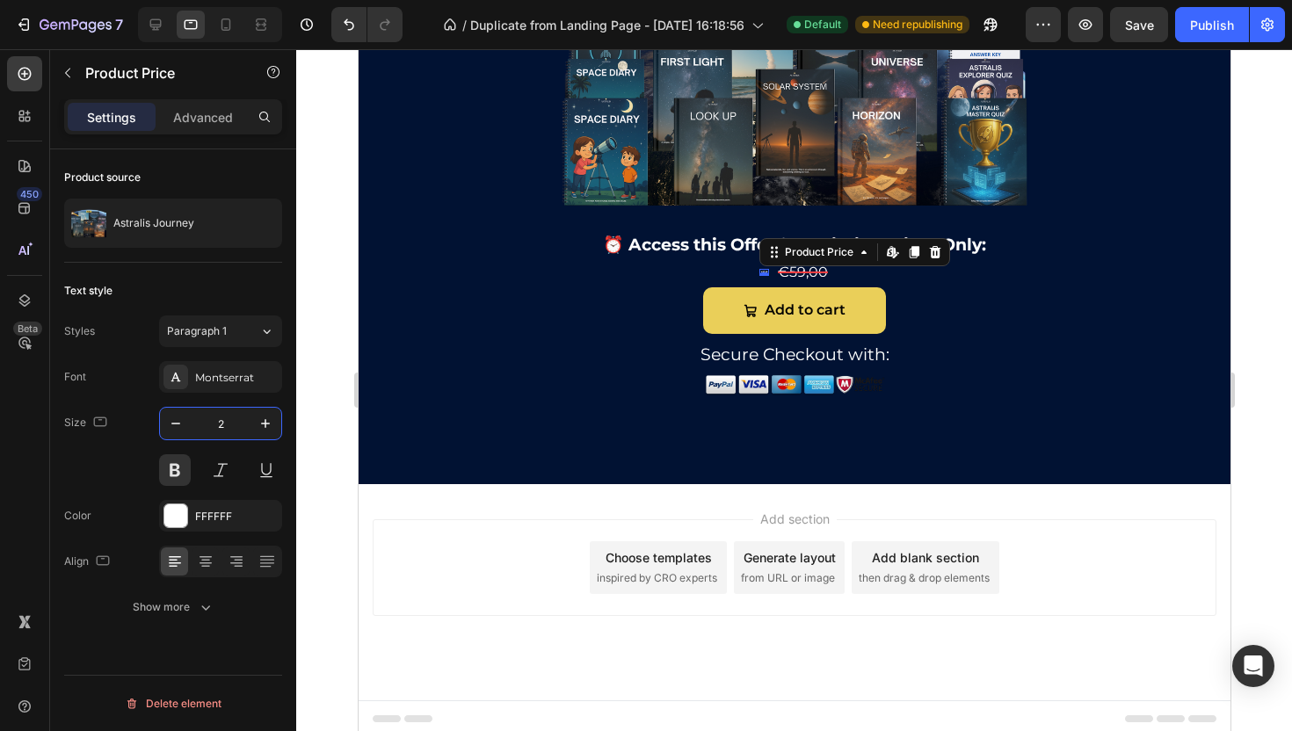
type input "28"
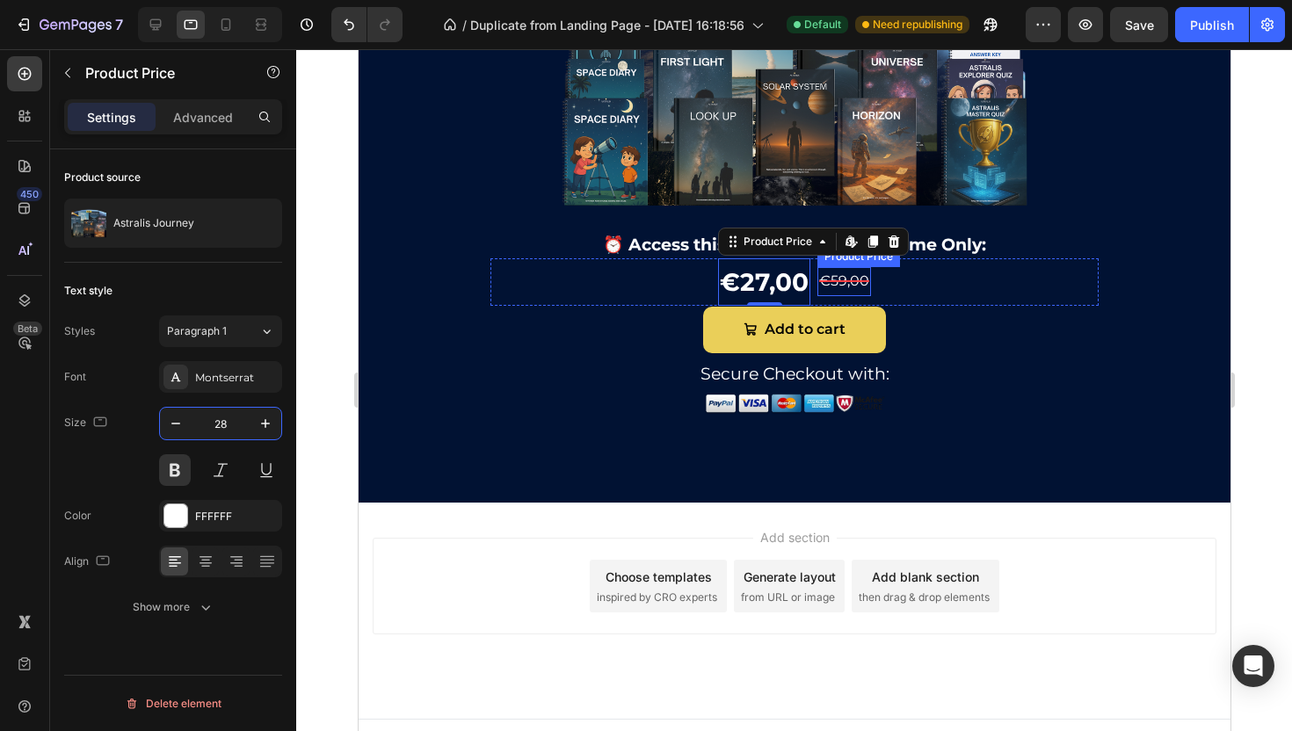
click at [841, 283] on div "€59,00" at bounding box center [844, 281] width 54 height 29
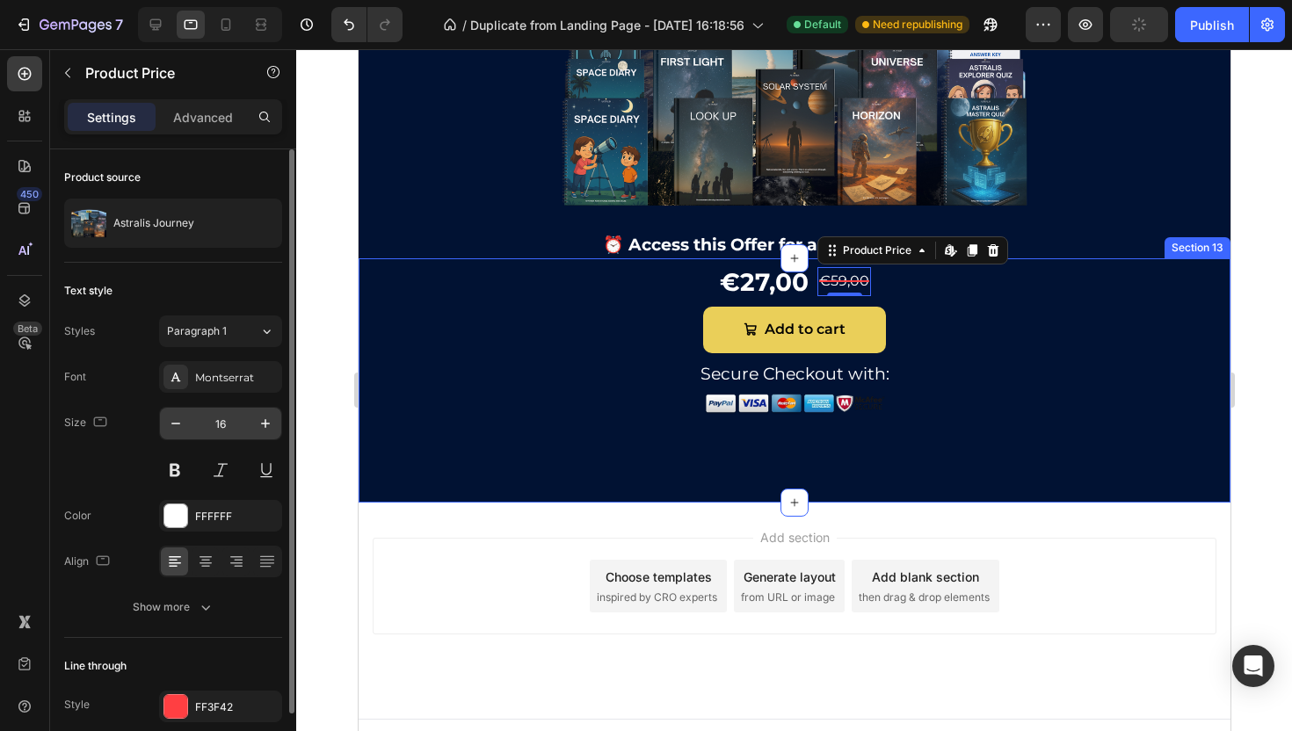
click at [212, 419] on input "16" at bounding box center [221, 424] width 58 height 32
type input "21"
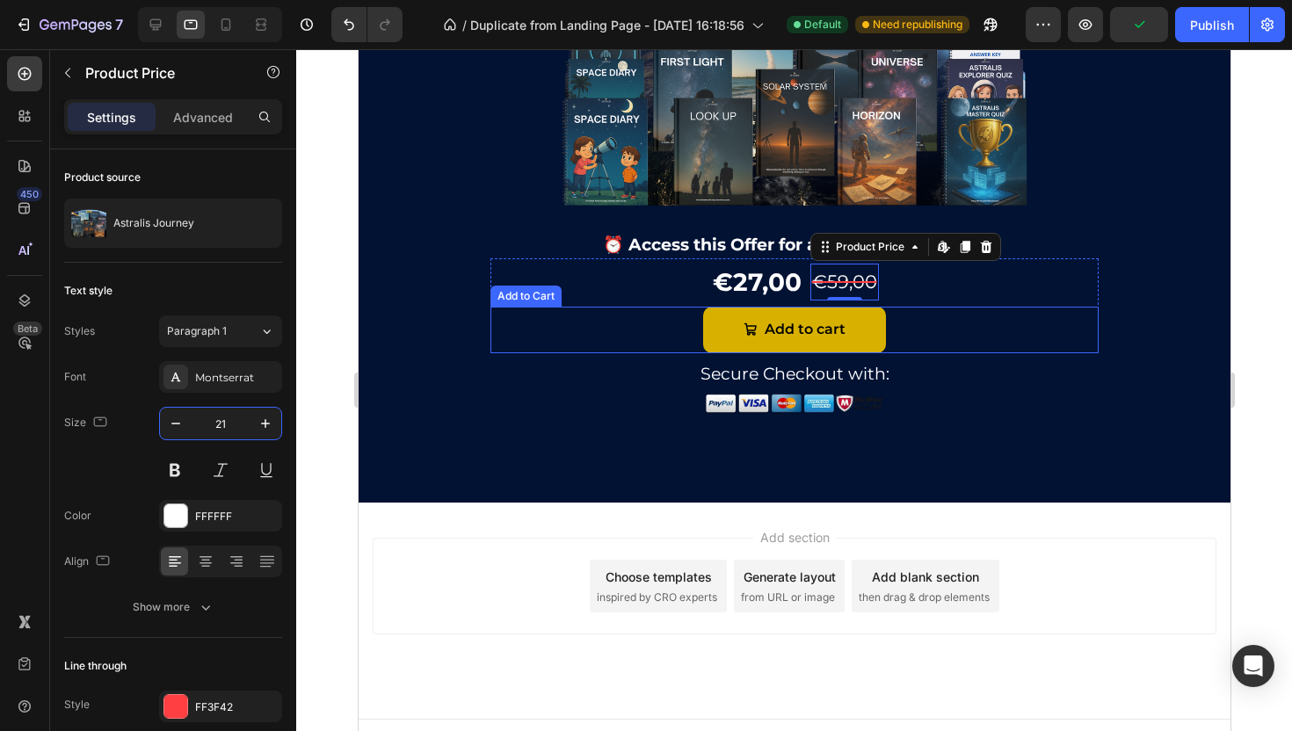
click at [744, 329] on icon "Add to cart" at bounding box center [750, 329] width 12 height 12
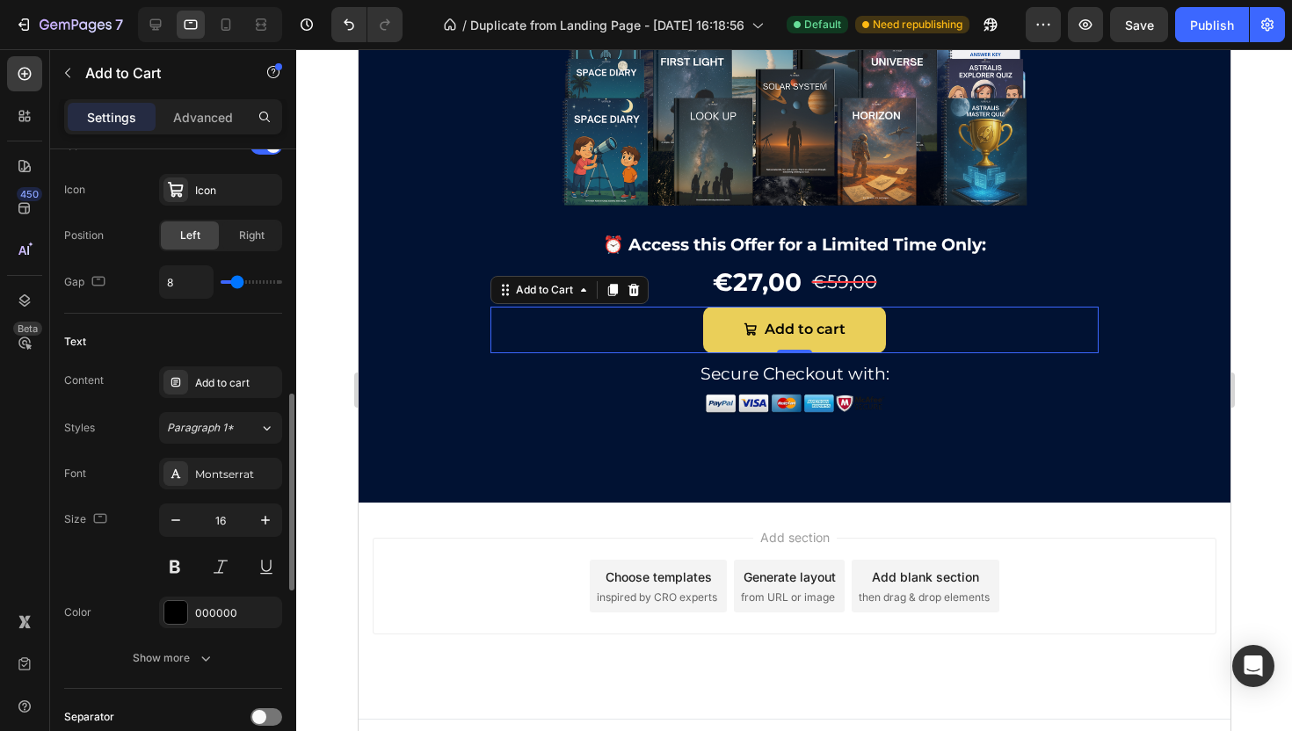
scroll to position [760, 0]
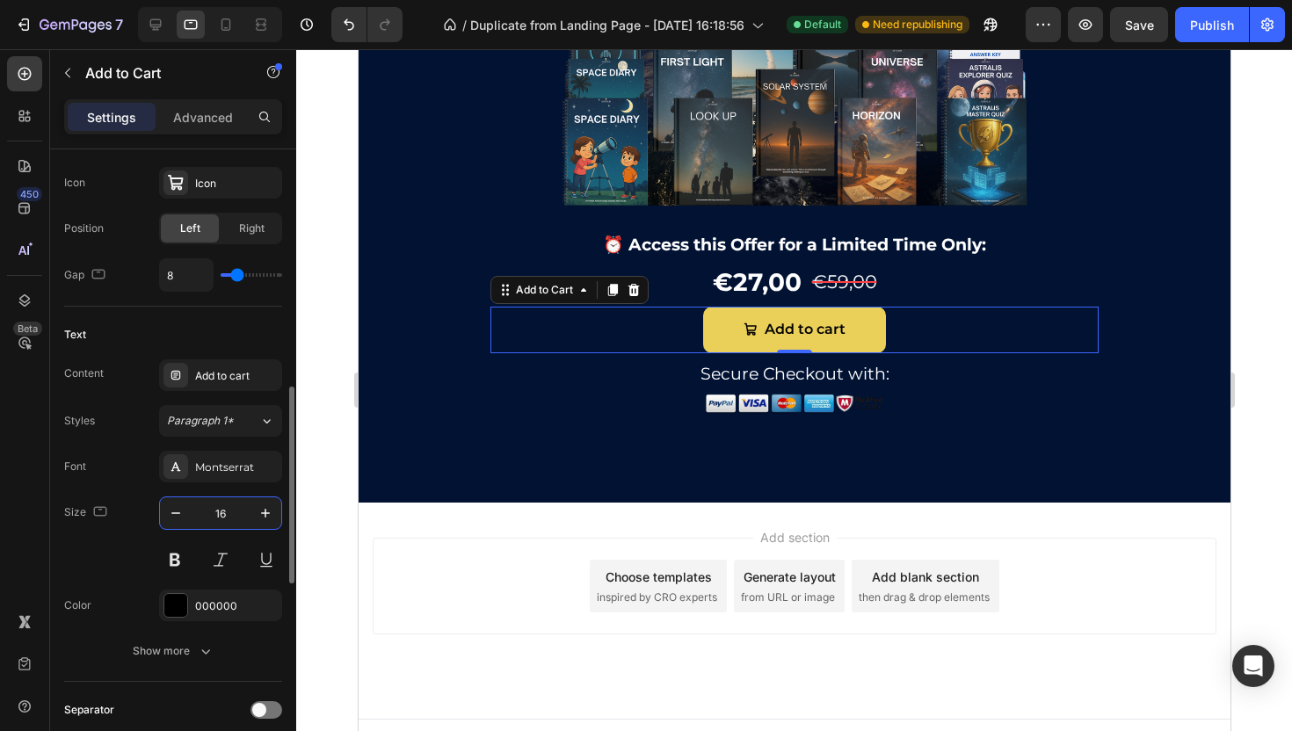
click at [217, 522] on input "16" at bounding box center [221, 513] width 58 height 32
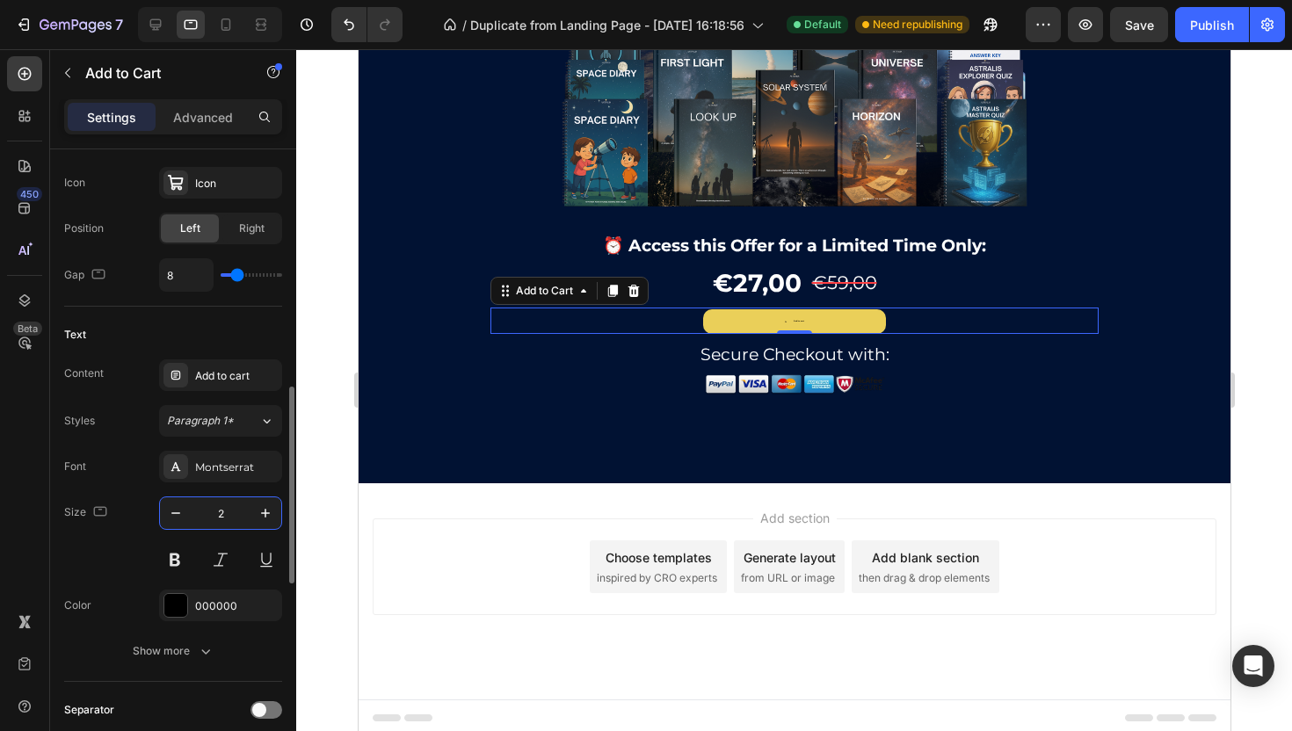
type input "21"
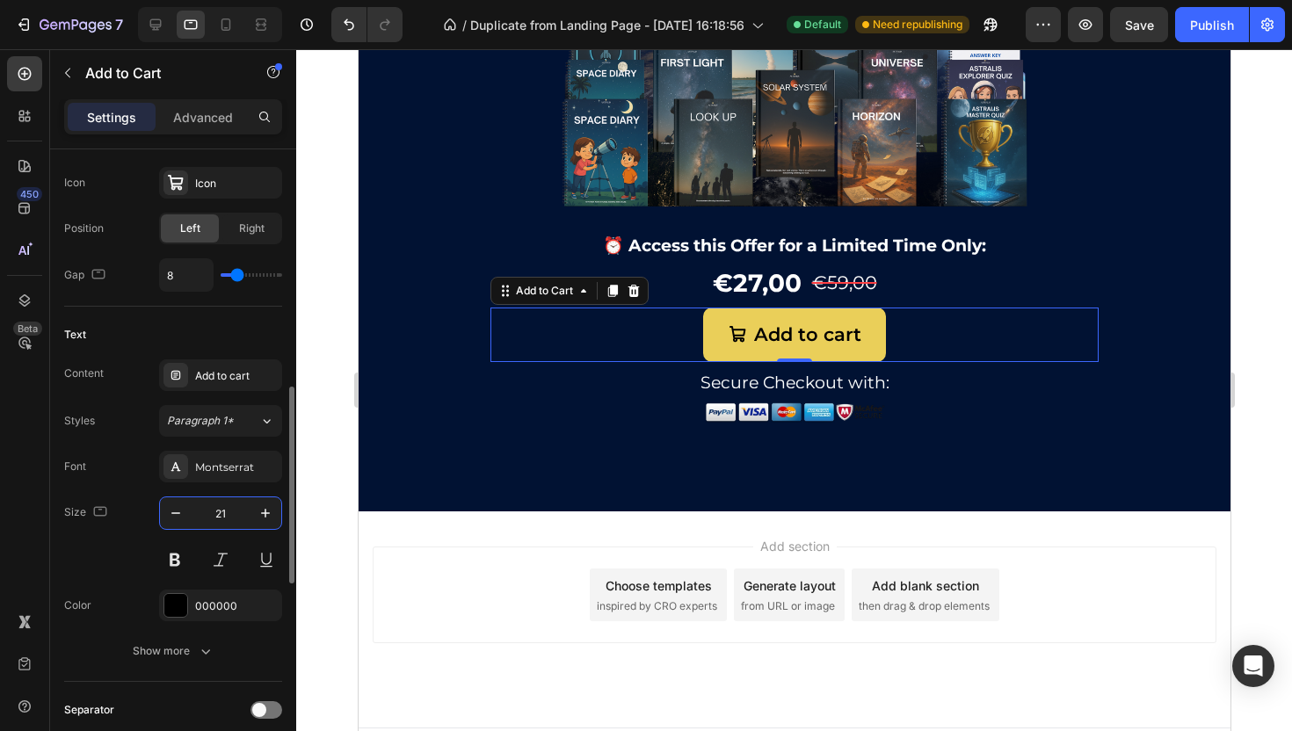
scroll to position [6598, 0]
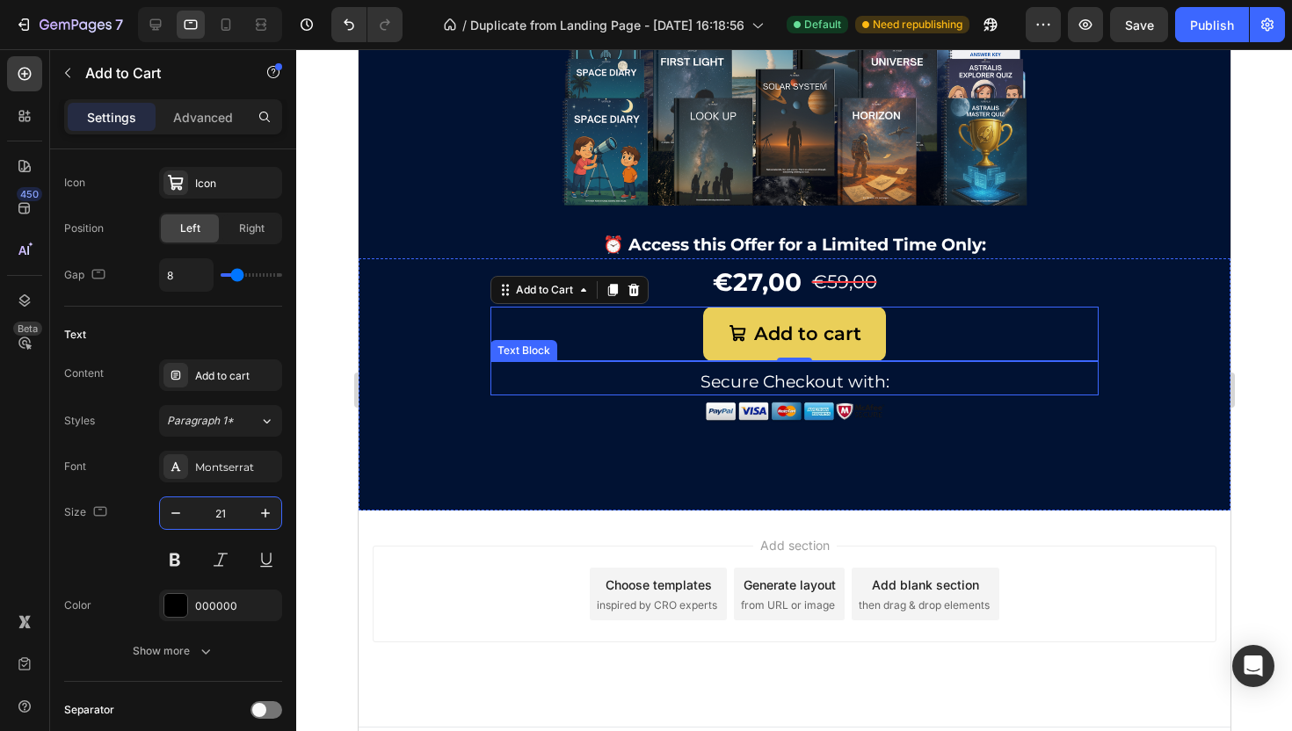
click at [762, 378] on p "Secure Checkout with:" at bounding box center [793, 383] width 605 height 22
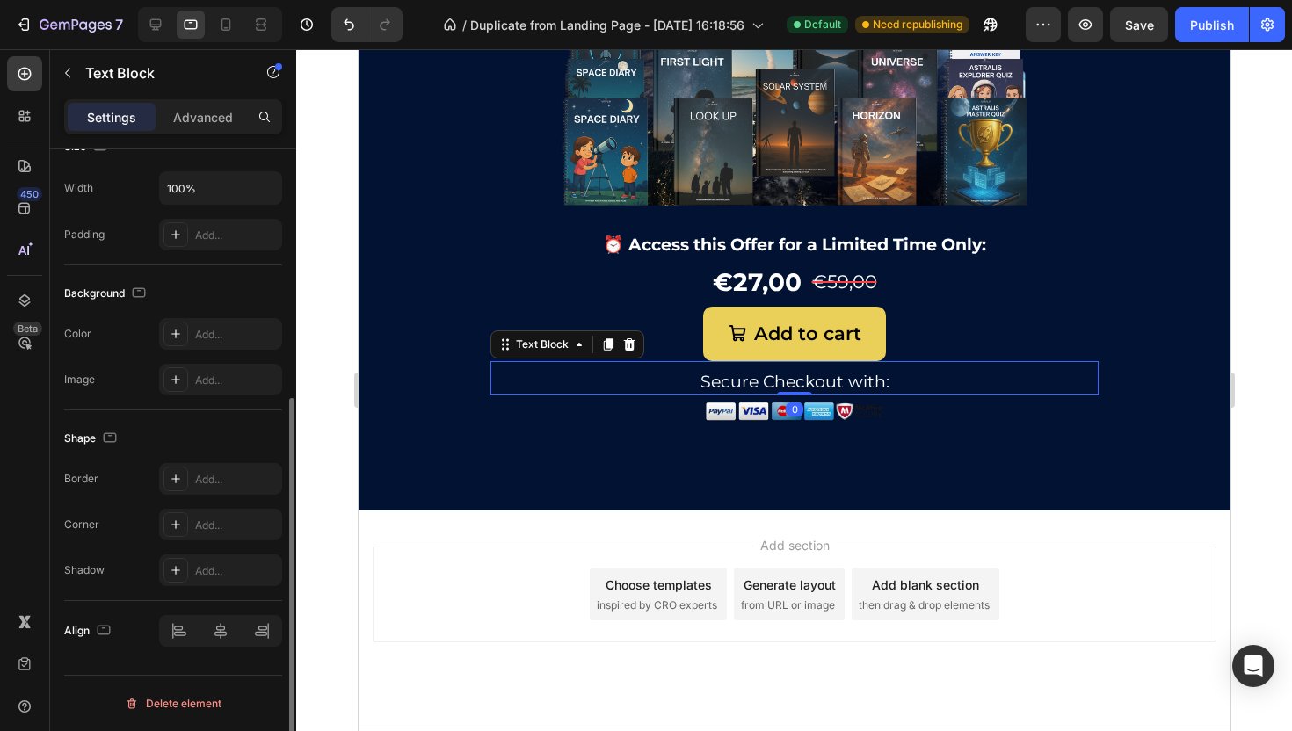
scroll to position [0, 0]
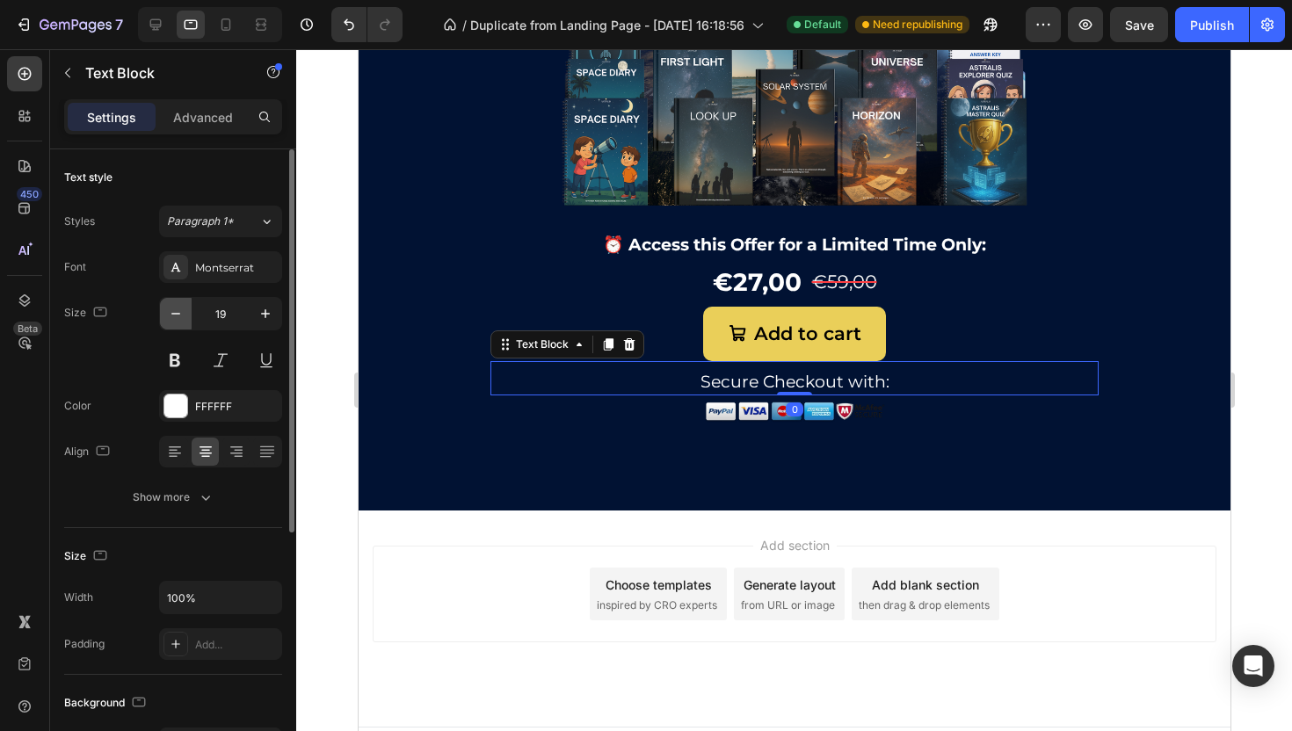
click at [175, 316] on icon "button" at bounding box center [176, 314] width 18 height 18
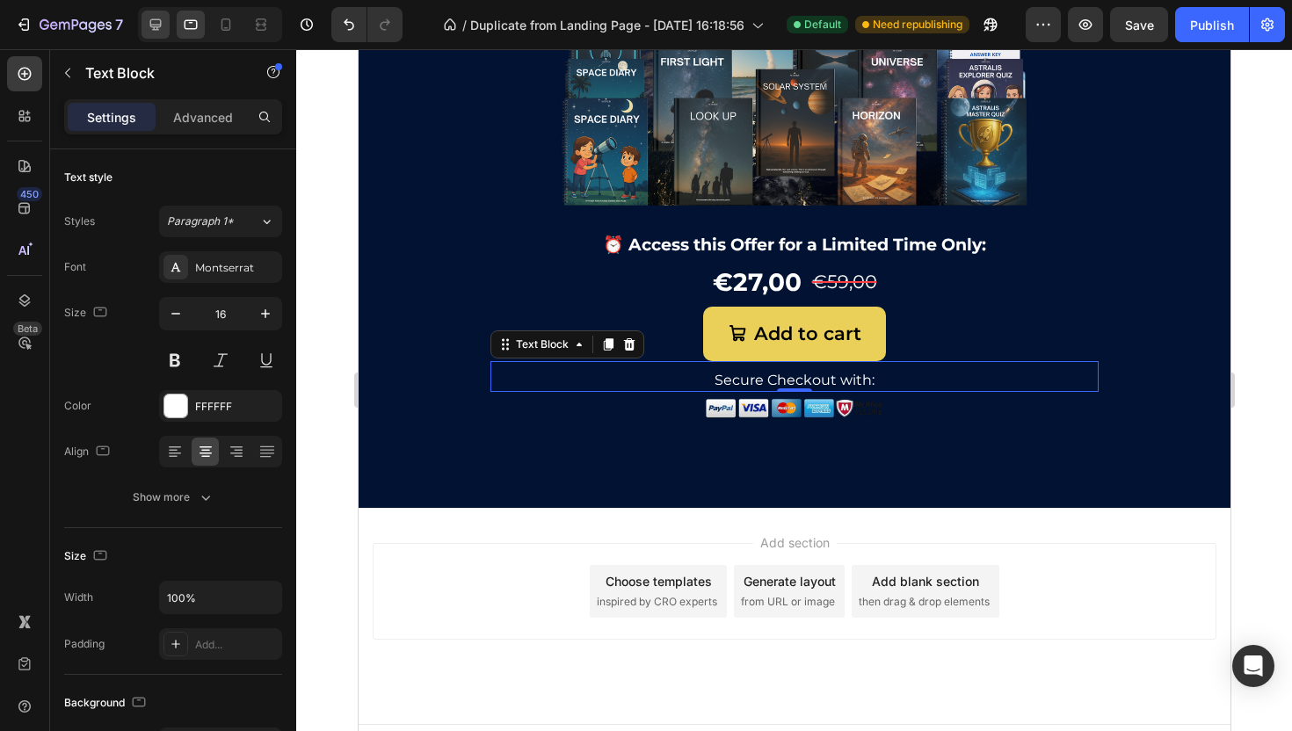
click at [163, 25] on icon at bounding box center [156, 25] width 18 height 18
type input "14"
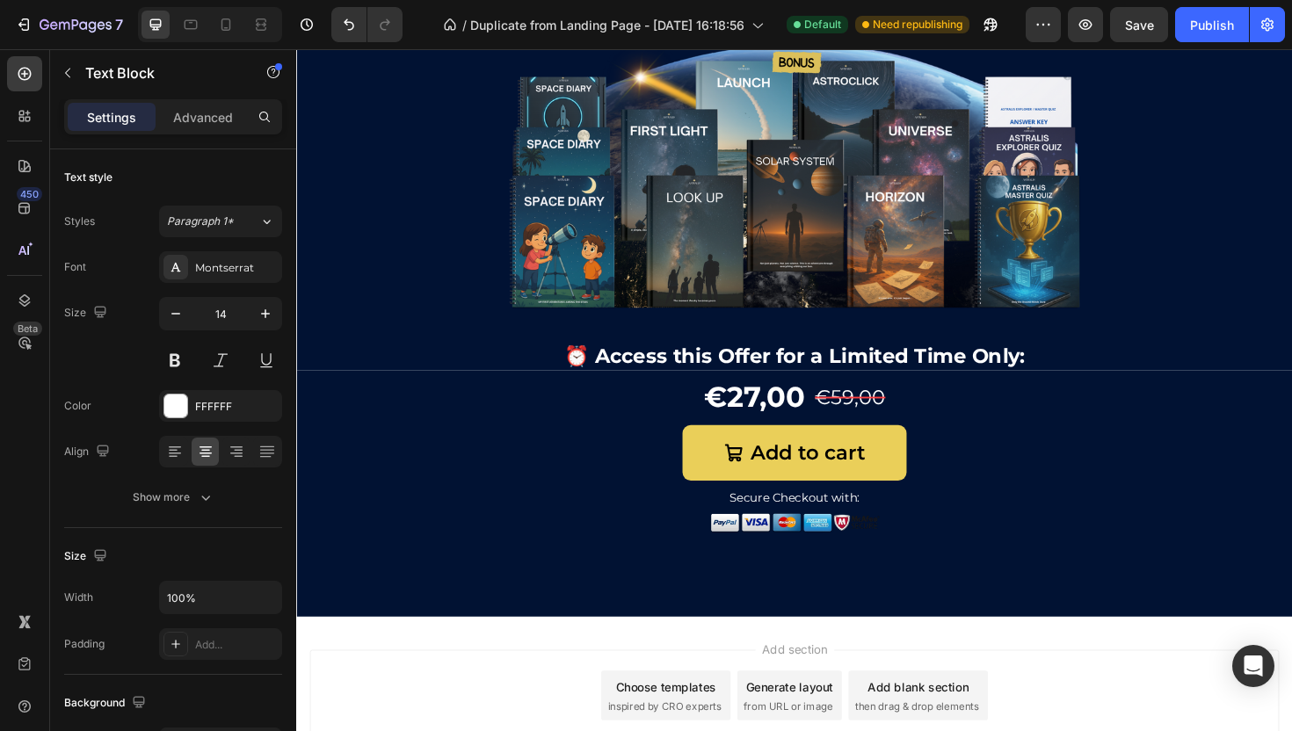
scroll to position [5890, 0]
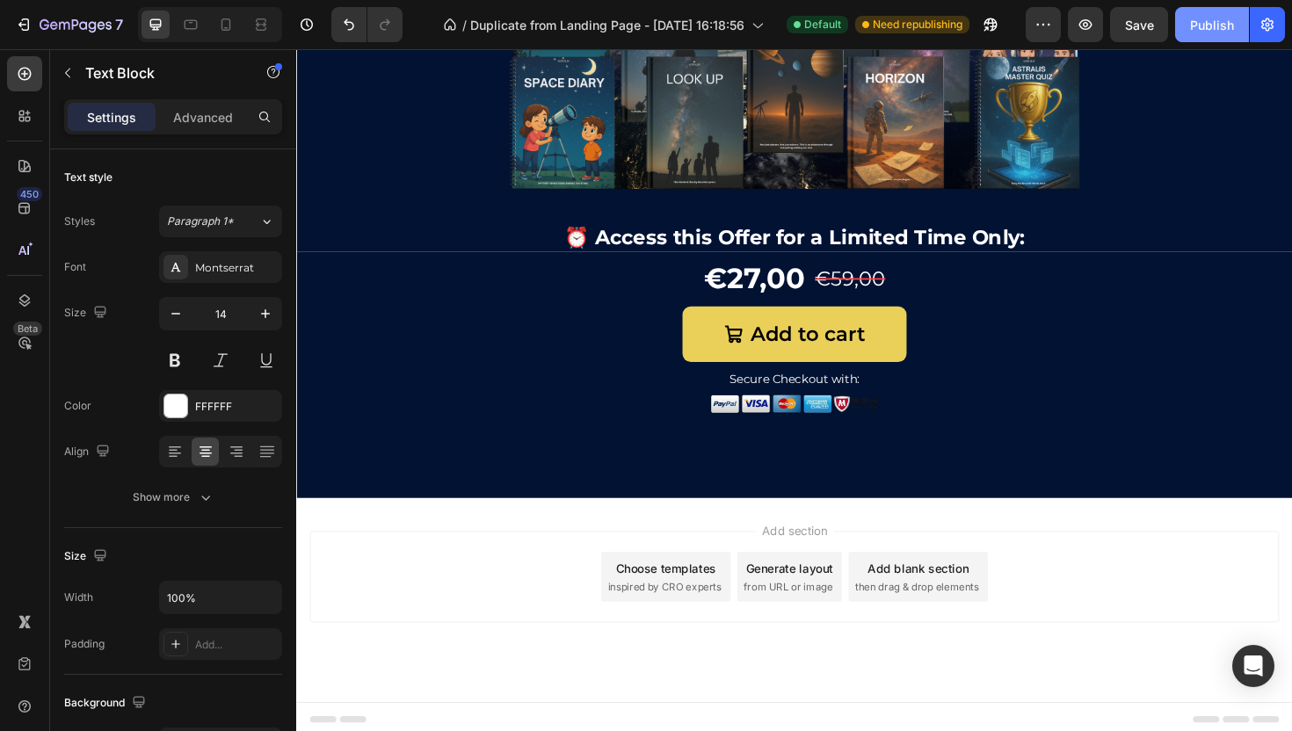
click at [1216, 23] on div "Publish" at bounding box center [1212, 25] width 44 height 18
